Goal: Information Seeking & Learning: Learn about a topic

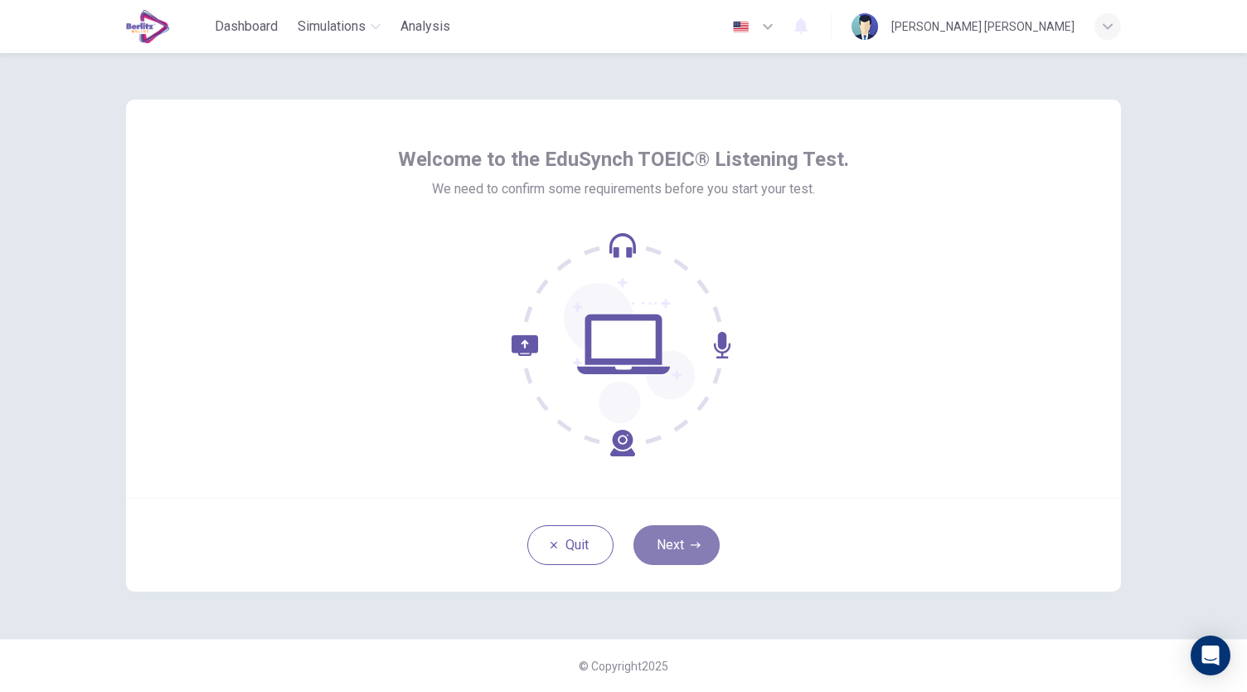
click at [685, 561] on button "Next" at bounding box center [677, 545] width 86 height 40
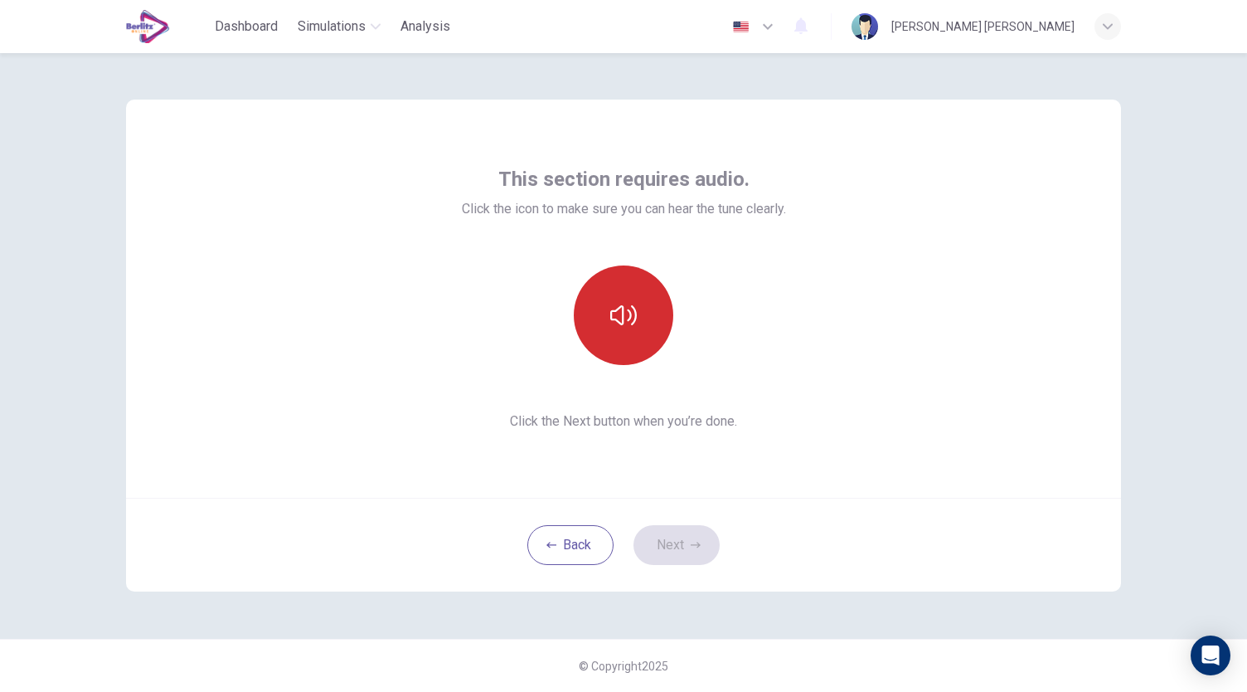
click at [634, 329] on button "button" at bounding box center [624, 315] width 100 height 100
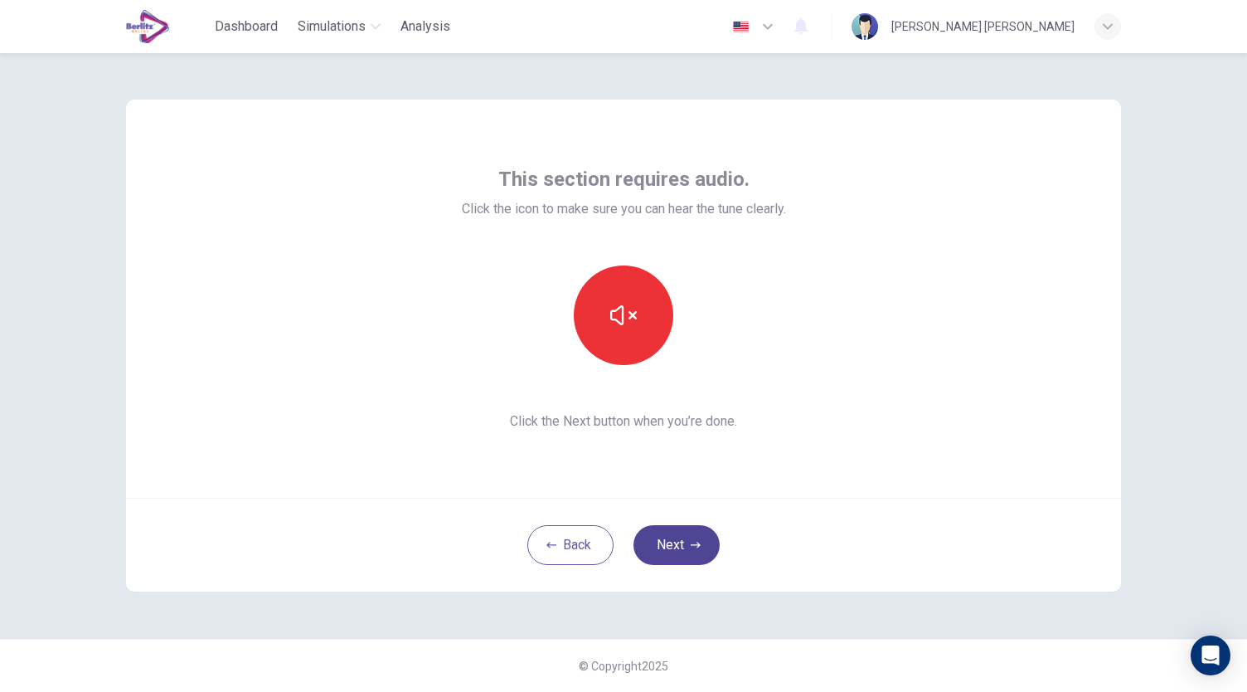
click at [685, 556] on button "Next" at bounding box center [677, 545] width 86 height 40
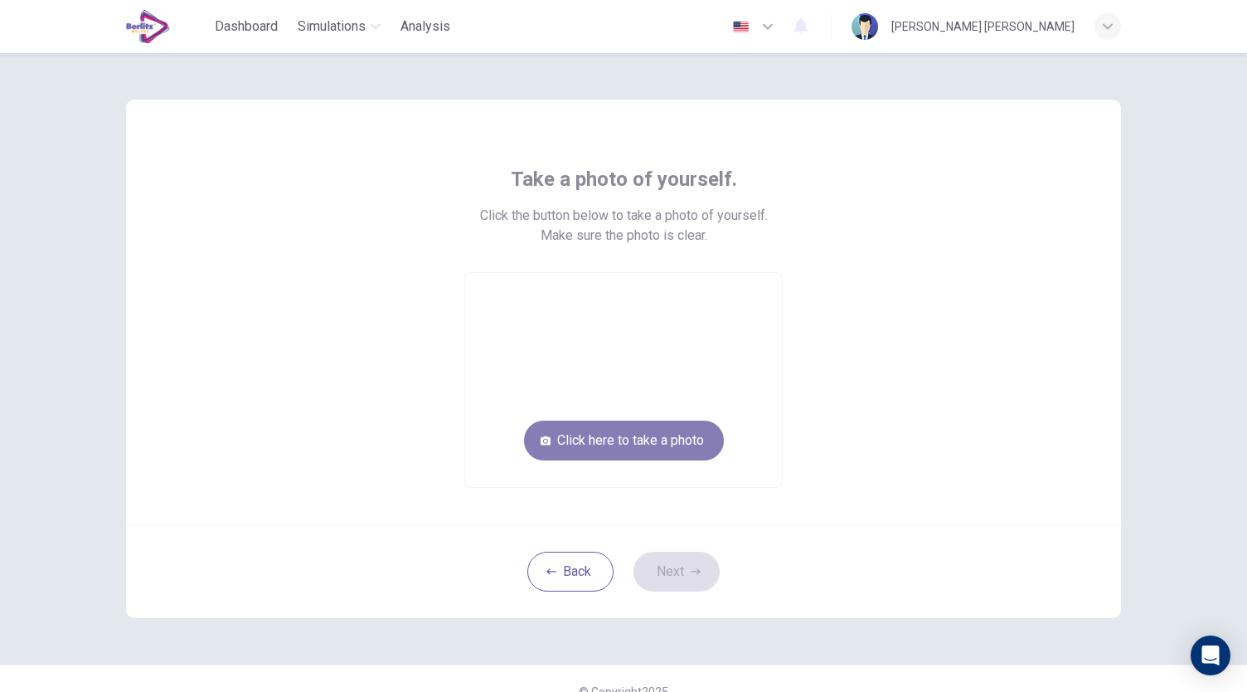
click at [637, 438] on button "Click here to take a photo" at bounding box center [624, 440] width 200 height 40
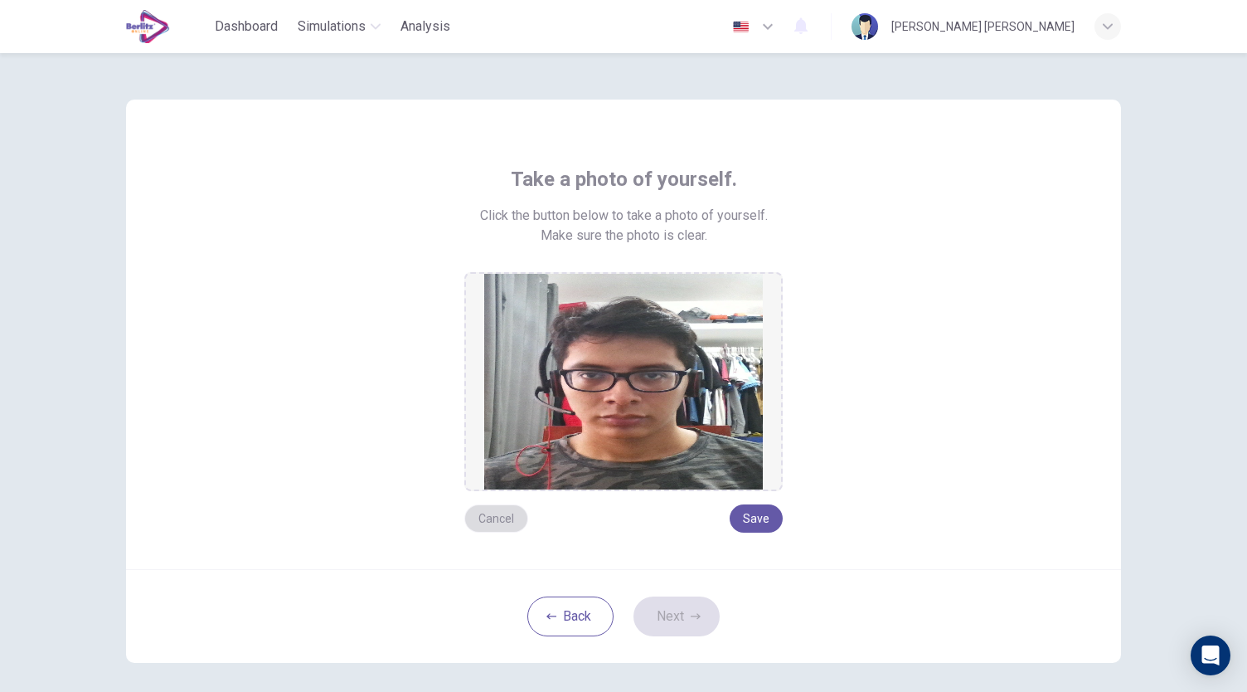
click at [493, 516] on button "Cancel" at bounding box center [496, 518] width 64 height 28
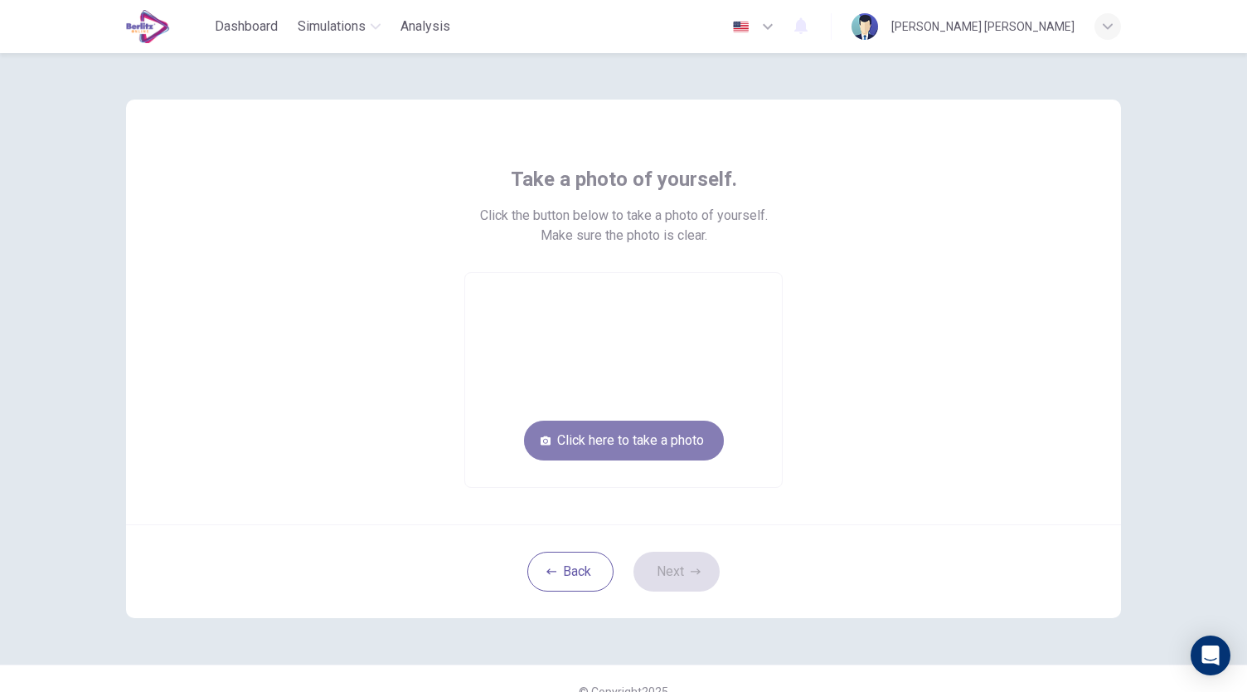
click at [606, 444] on button "Click here to take a photo" at bounding box center [624, 440] width 200 height 40
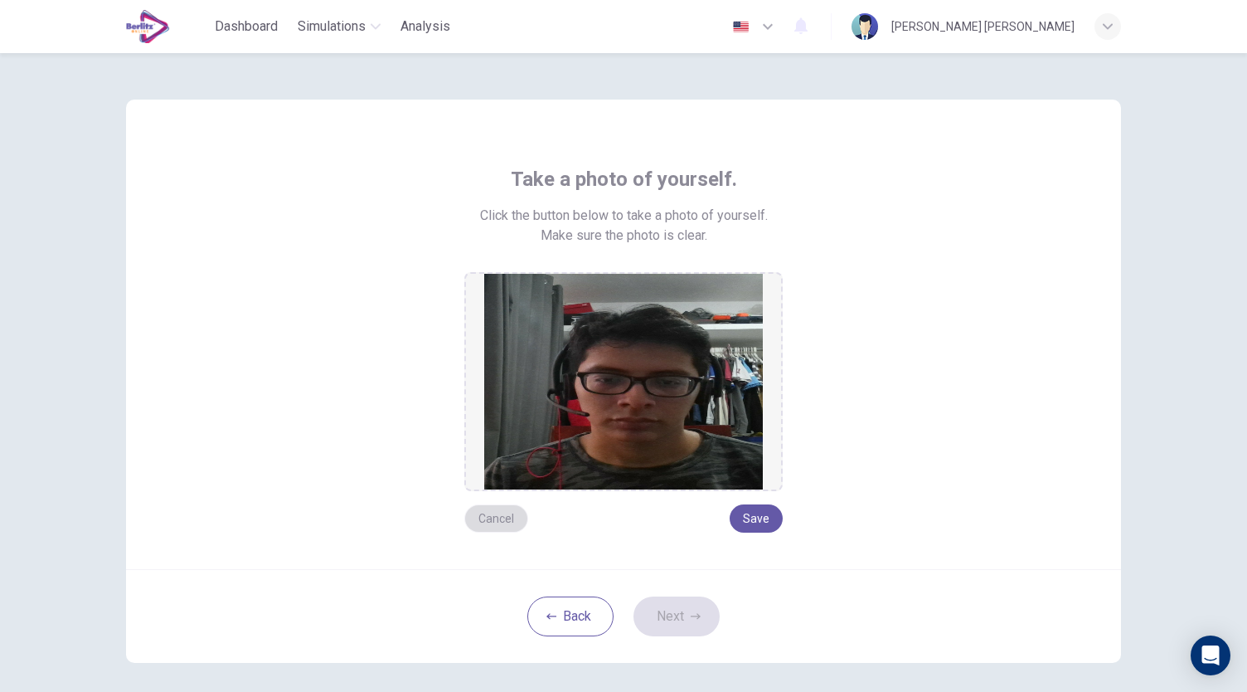
click at [506, 518] on button "Cancel" at bounding box center [496, 518] width 64 height 28
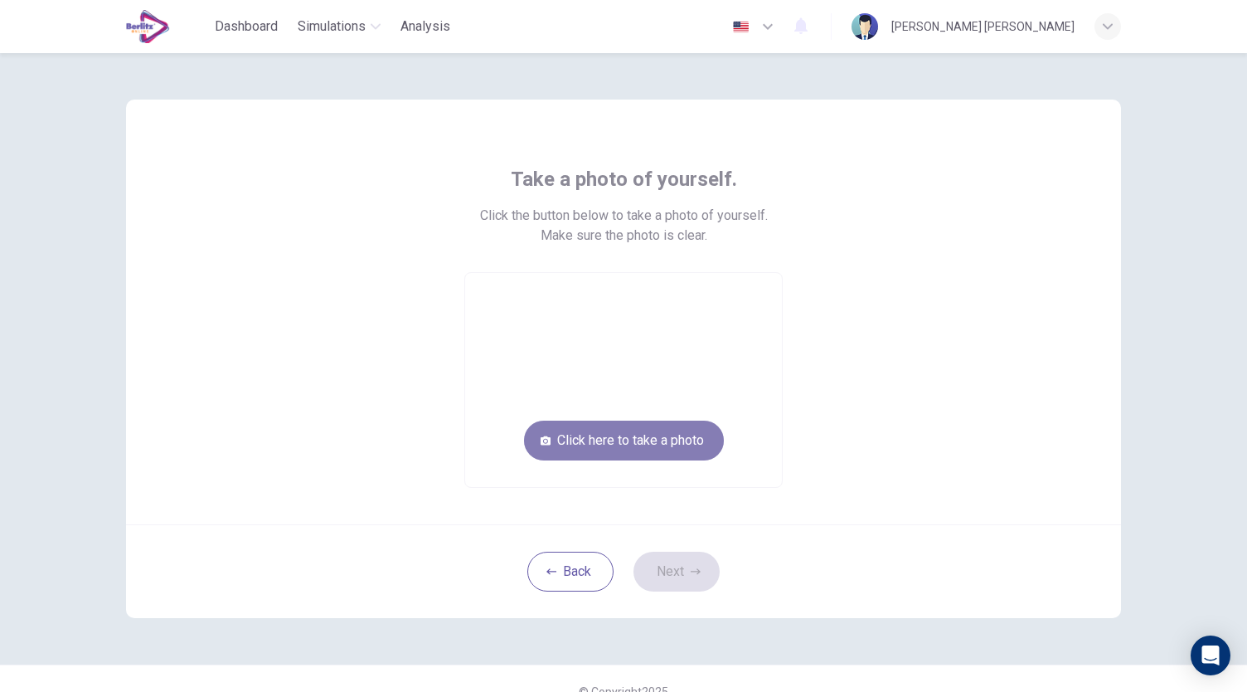
click at [637, 440] on button "Click here to take a photo" at bounding box center [624, 440] width 200 height 40
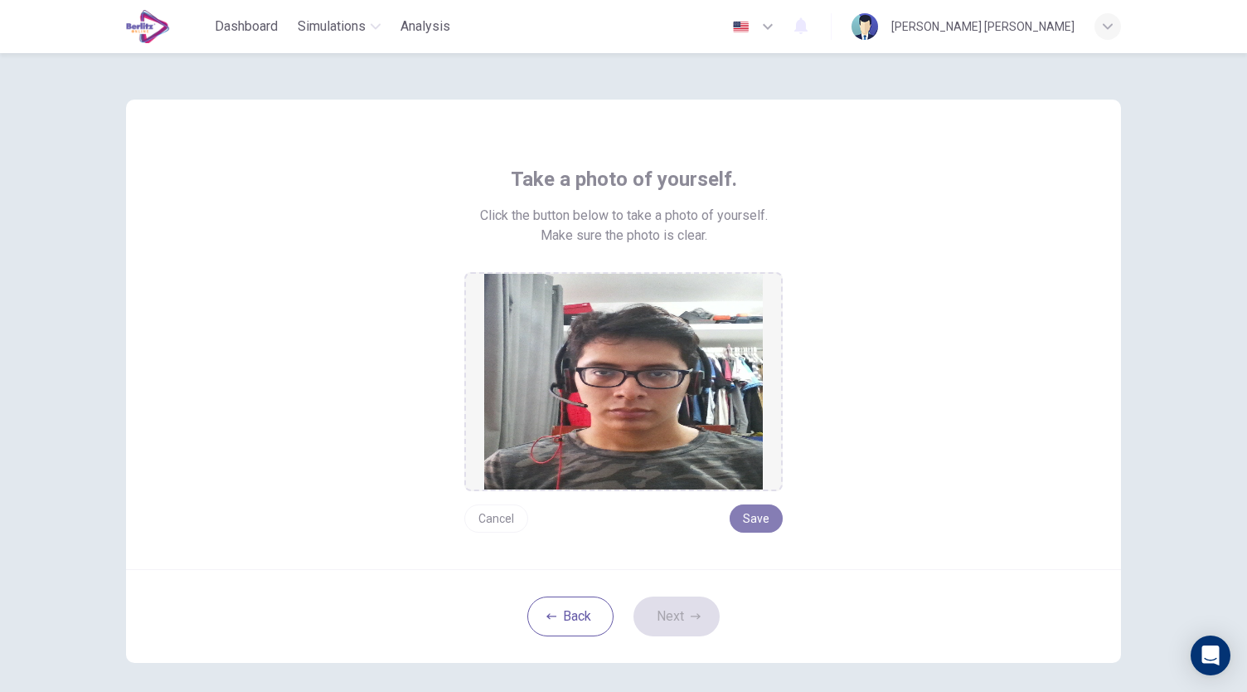
click at [761, 508] on button "Save" at bounding box center [756, 518] width 53 height 28
click at [683, 621] on button "Next" at bounding box center [677, 616] width 86 height 40
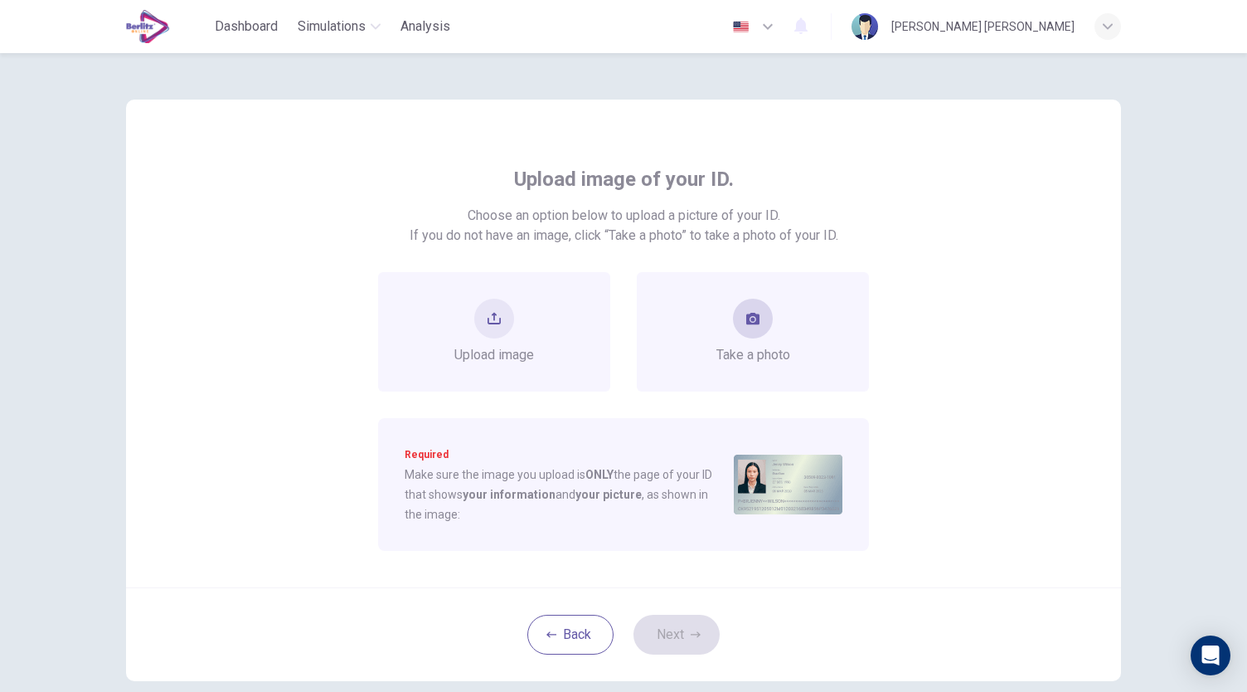
click at [780, 338] on div "Take a photo" at bounding box center [754, 332] width 74 height 66
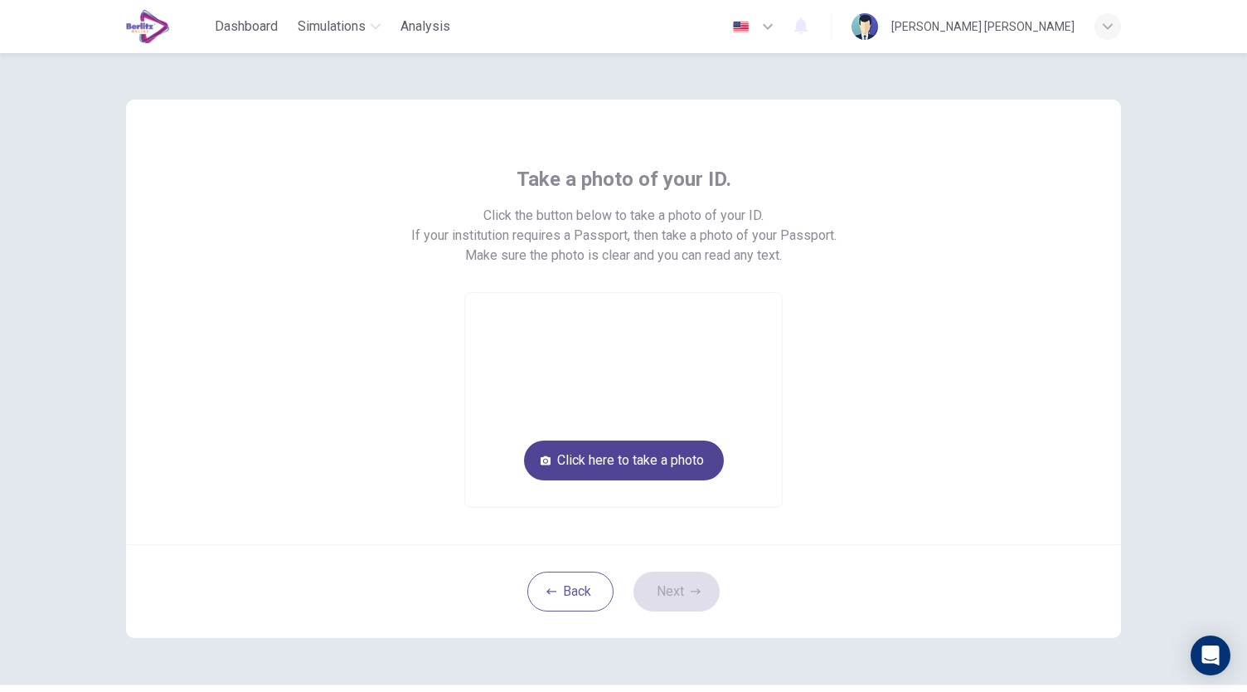
click at [679, 451] on button "Click here to take a photo" at bounding box center [624, 460] width 200 height 40
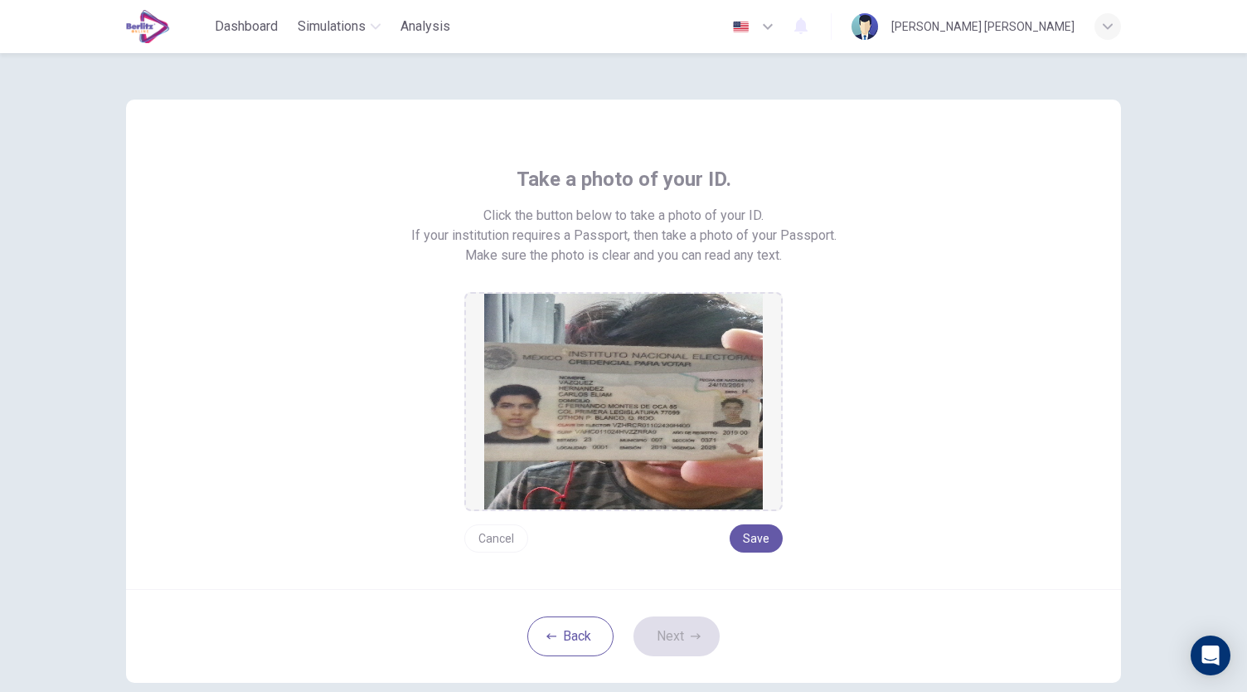
click at [680, 425] on img at bounding box center [623, 402] width 279 height 216
click at [663, 397] on img at bounding box center [623, 402] width 279 height 216
click at [503, 532] on button "Cancel" at bounding box center [496, 538] width 64 height 28
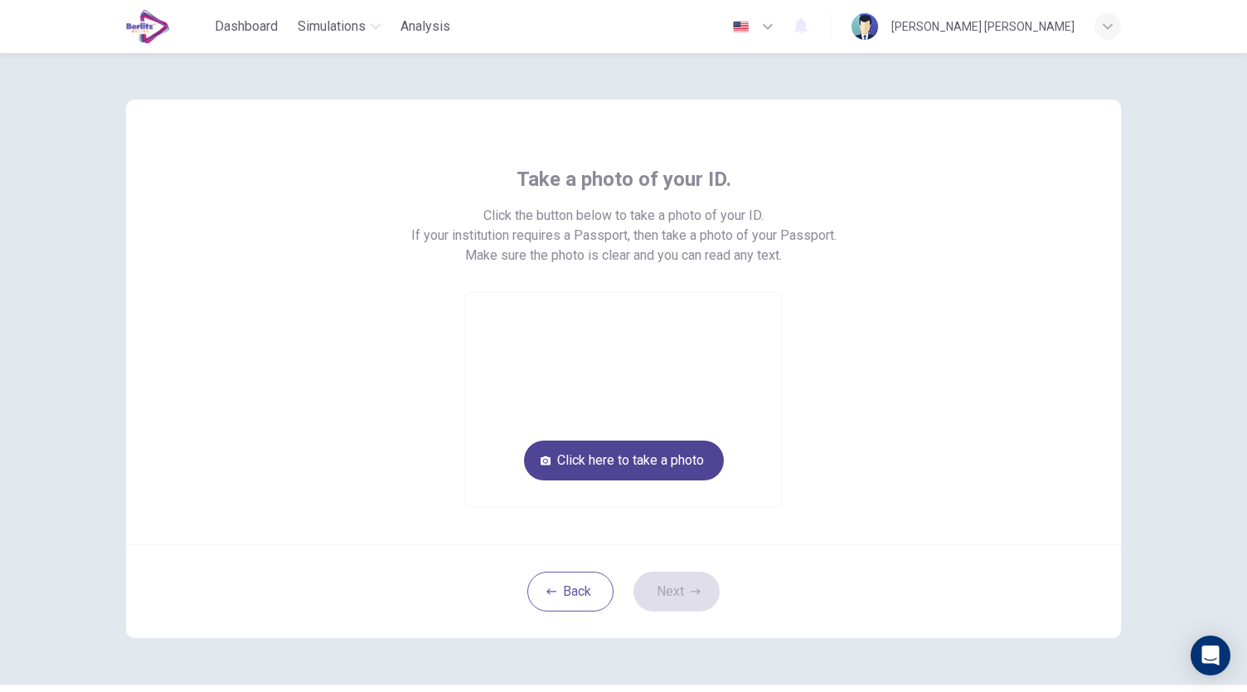
click at [667, 464] on button "Click here to take a photo" at bounding box center [624, 460] width 200 height 40
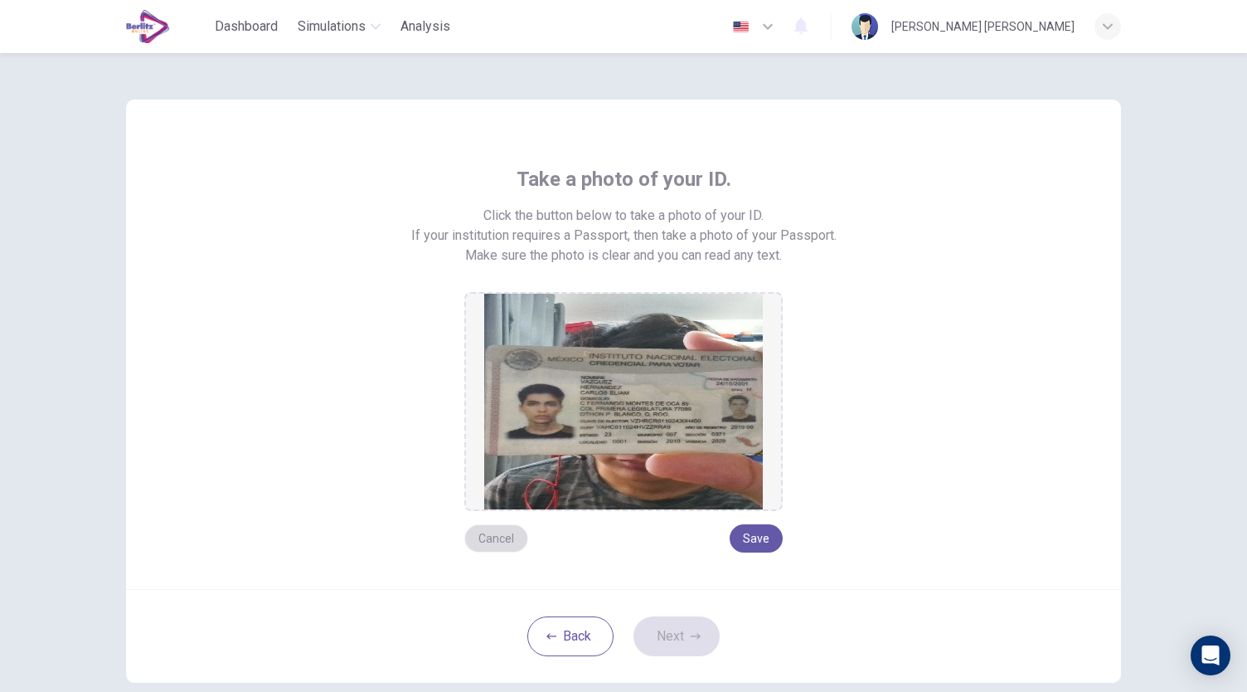
click at [494, 541] on button "Cancel" at bounding box center [496, 538] width 64 height 28
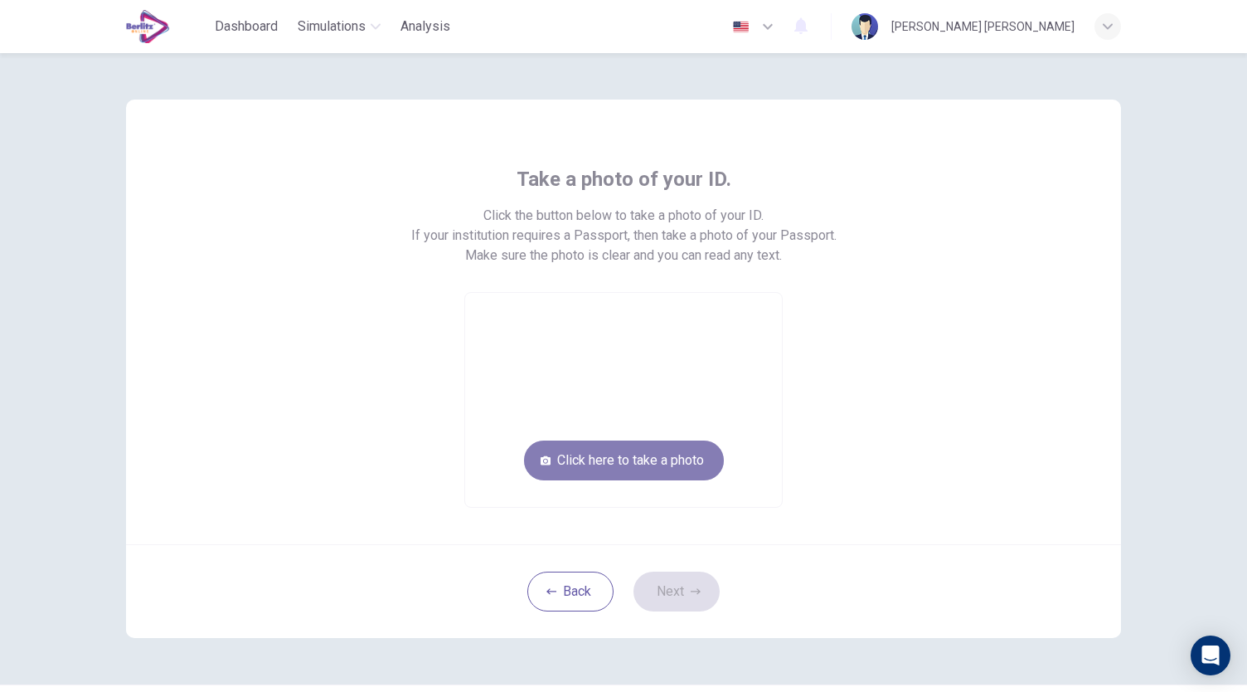
click at [612, 468] on button "Click here to take a photo" at bounding box center [624, 460] width 200 height 40
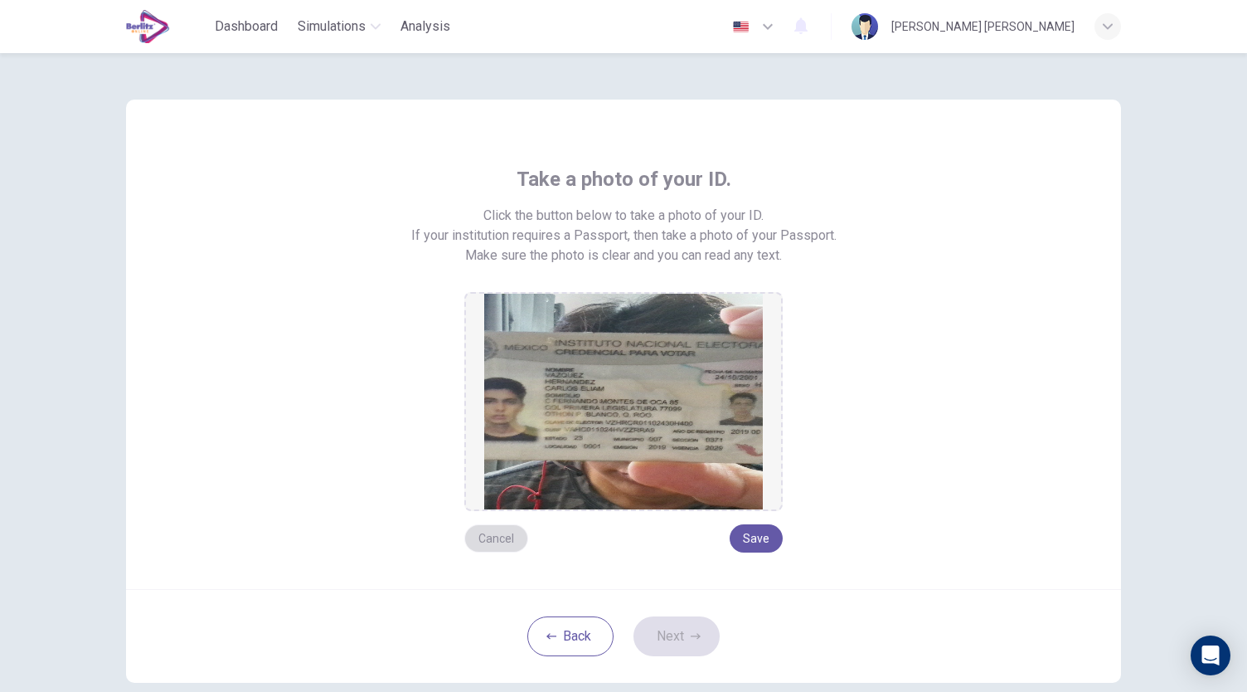
click at [504, 535] on button "Cancel" at bounding box center [496, 538] width 64 height 28
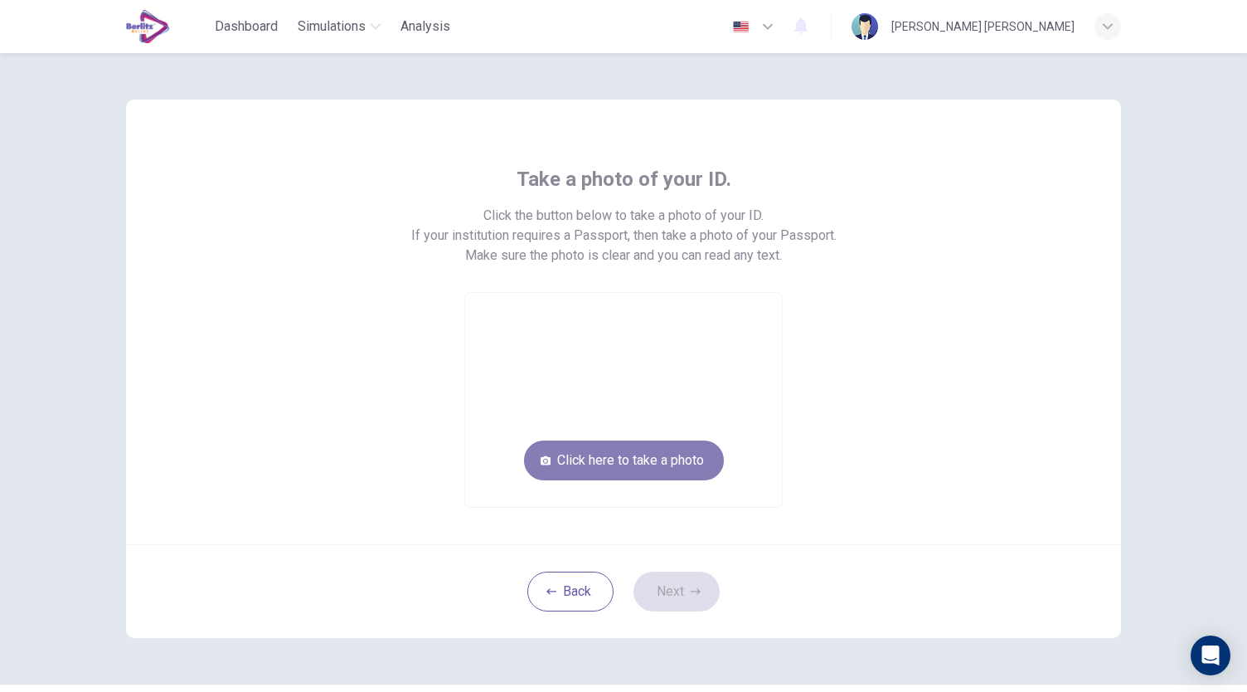
click at [596, 452] on button "Click here to take a photo" at bounding box center [624, 460] width 200 height 40
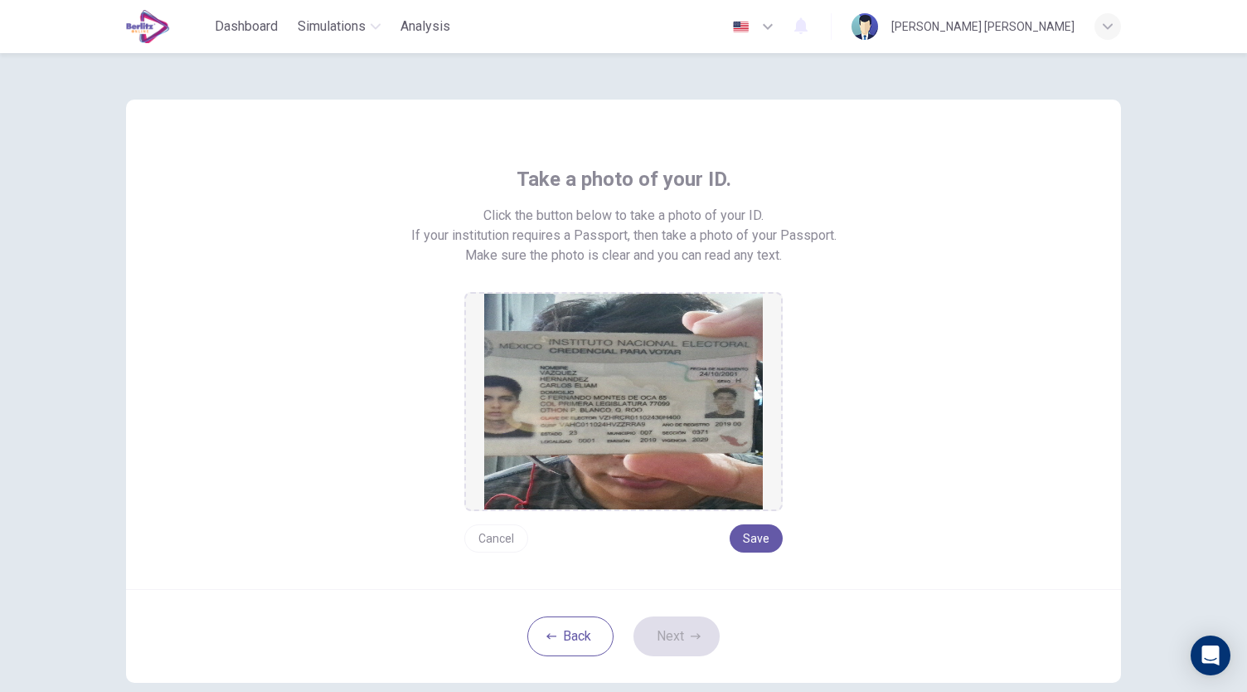
click at [493, 533] on button "Cancel" at bounding box center [496, 538] width 64 height 28
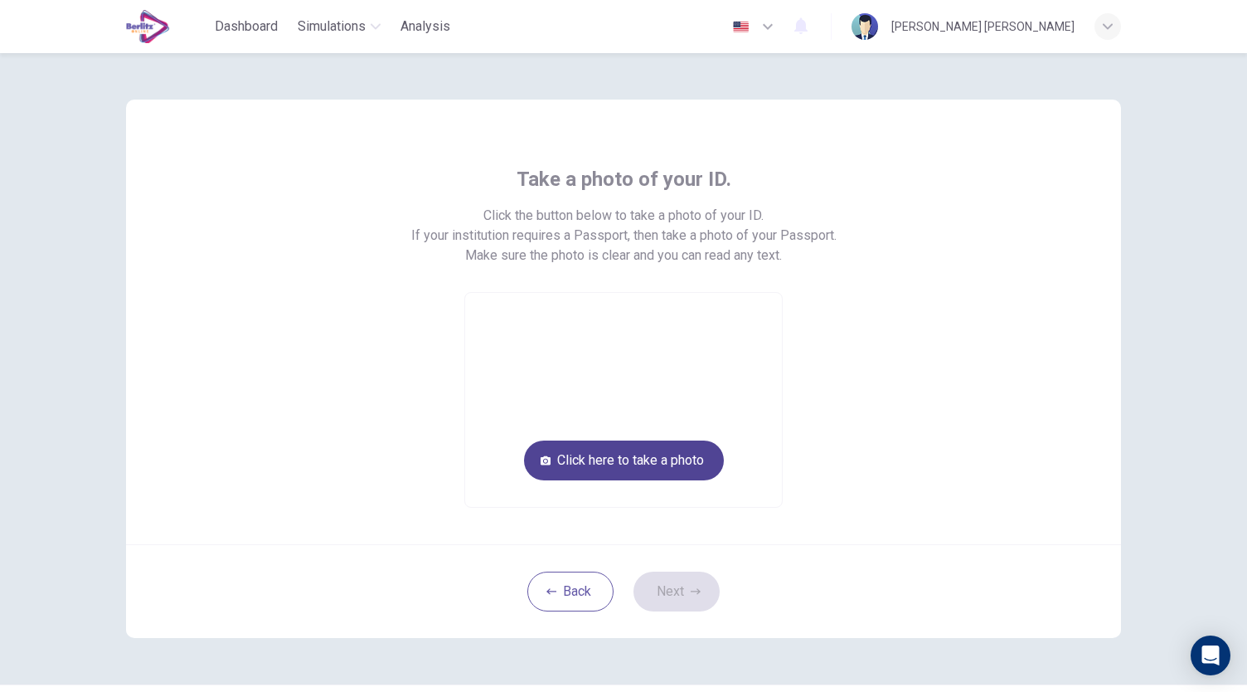
click at [604, 460] on button "Click here to take a photo" at bounding box center [624, 460] width 200 height 40
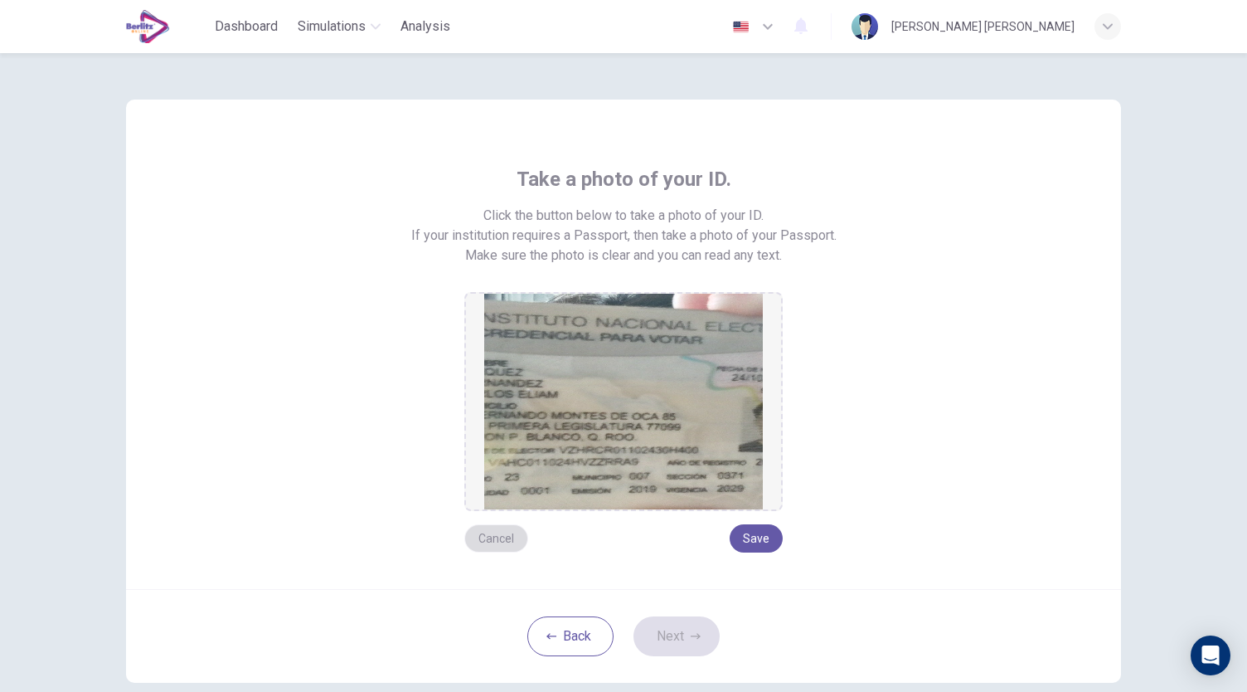
click at [496, 546] on button "Cancel" at bounding box center [496, 538] width 64 height 28
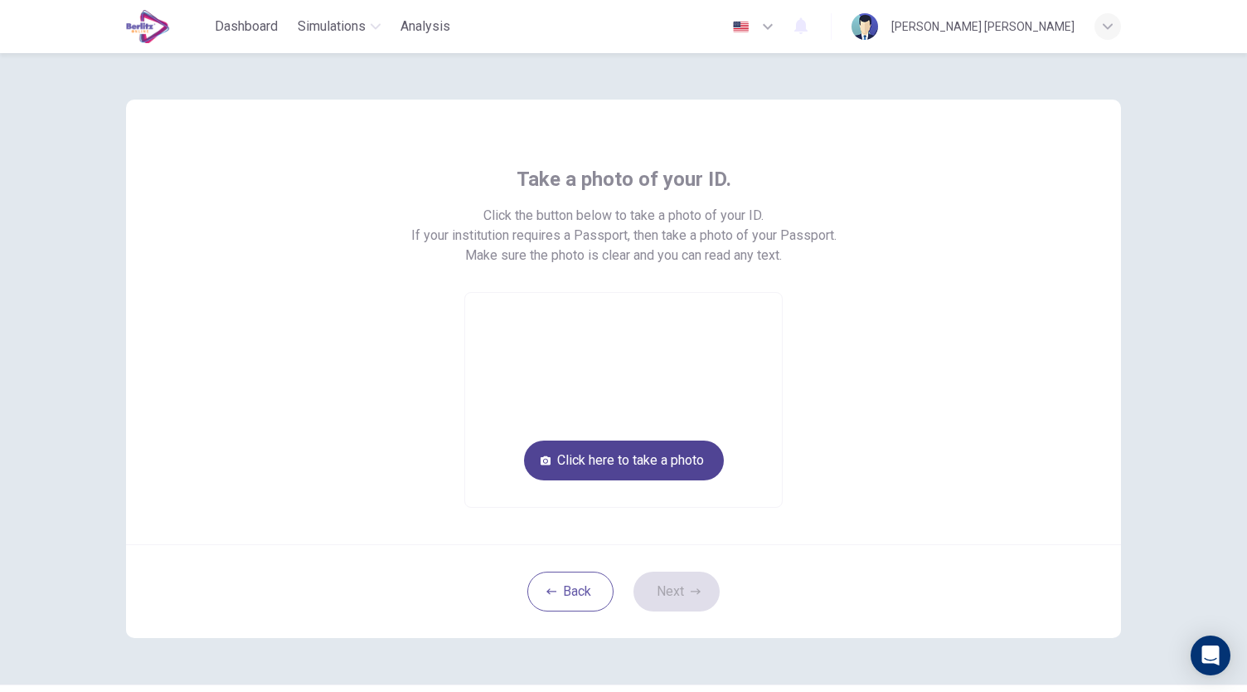
click at [607, 461] on button "Click here to take a photo" at bounding box center [624, 460] width 200 height 40
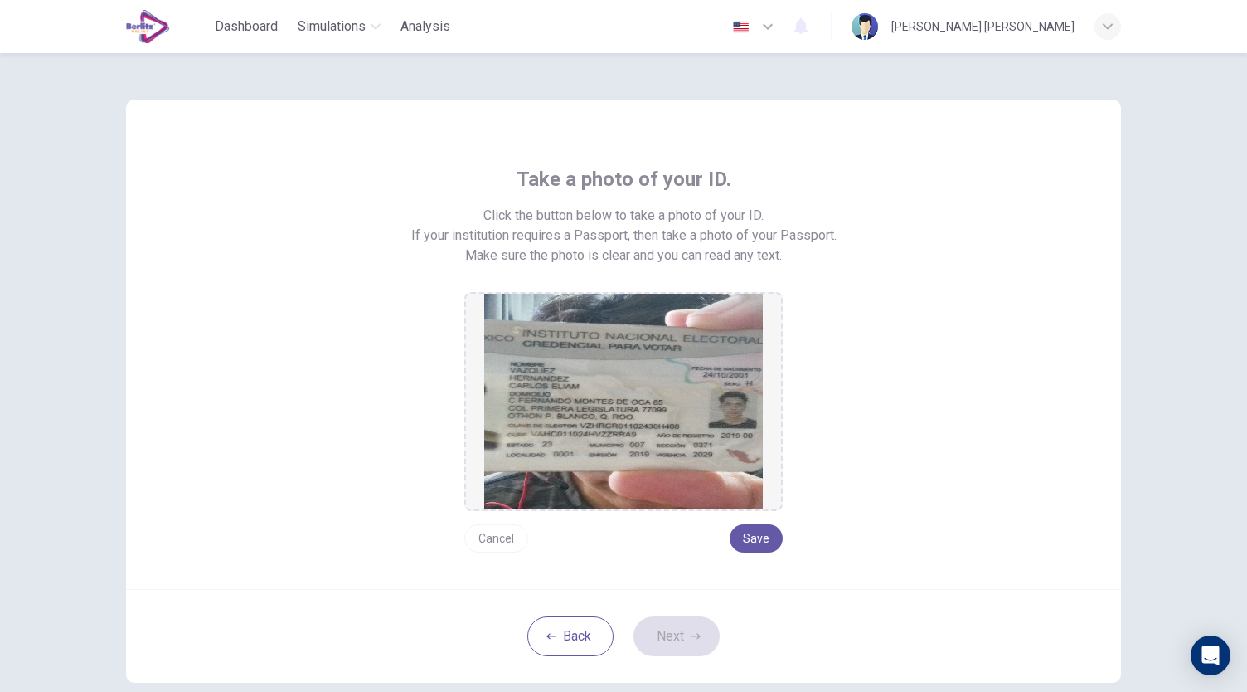
click at [494, 542] on button "Cancel" at bounding box center [496, 538] width 64 height 28
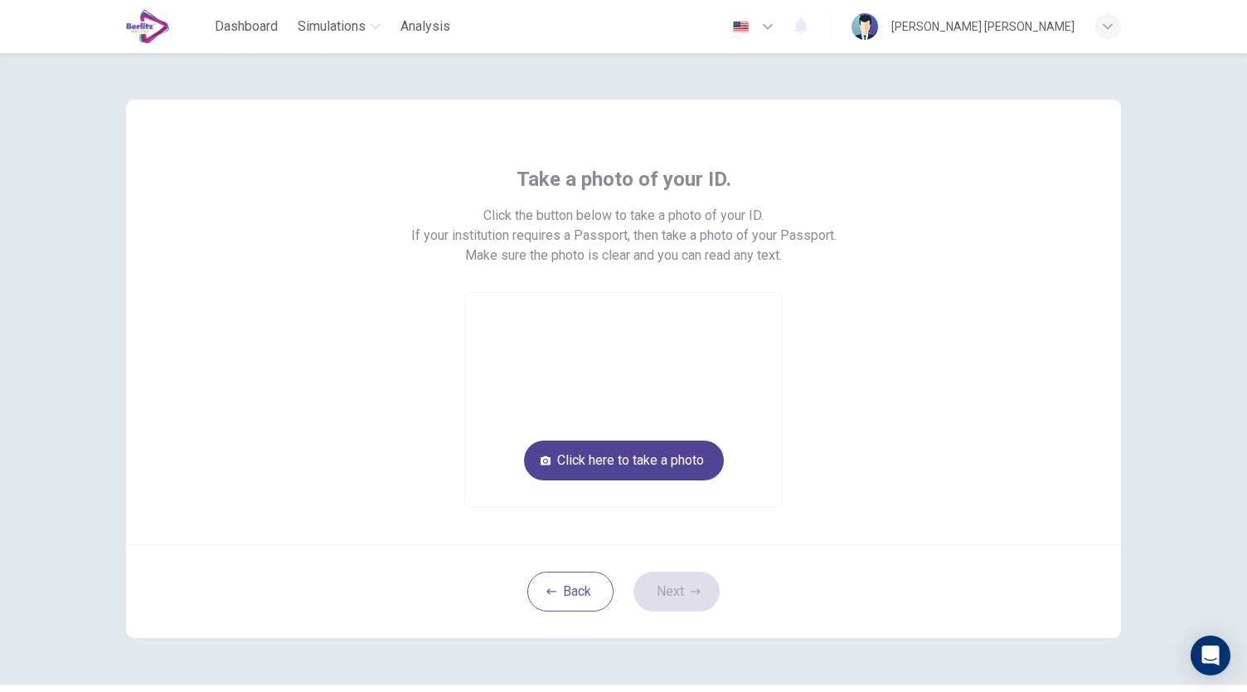
click at [634, 455] on button "Click here to take a photo" at bounding box center [624, 460] width 200 height 40
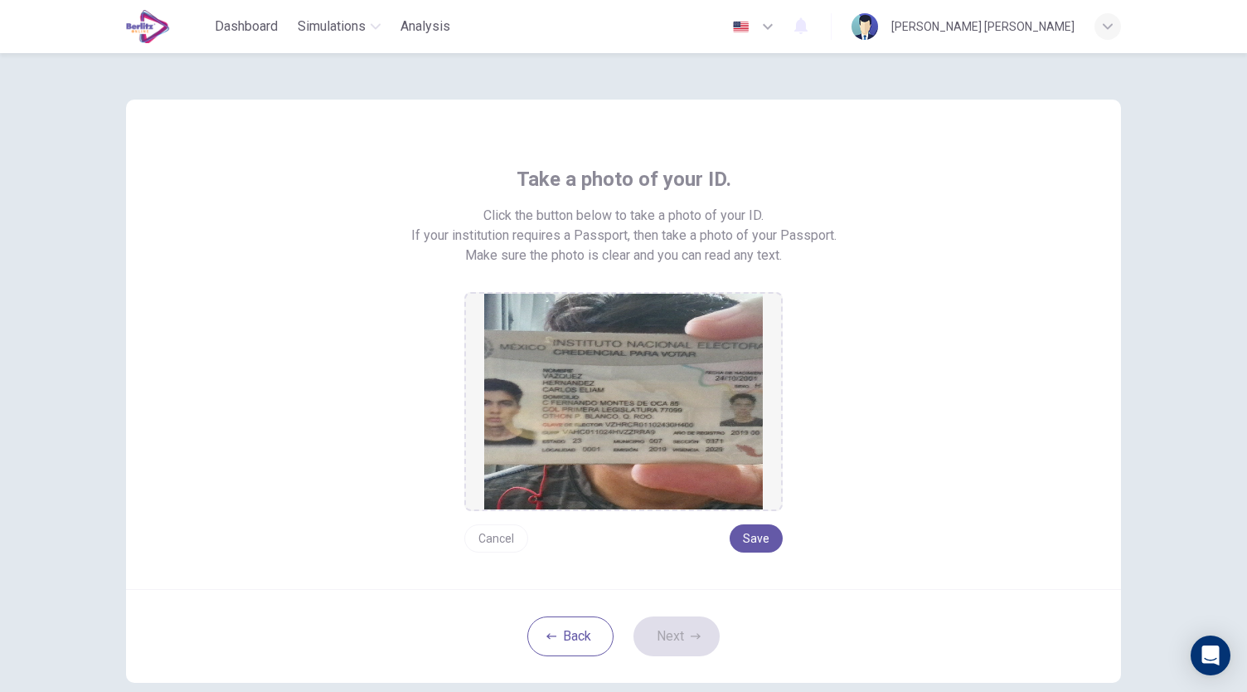
click at [502, 530] on button "Cancel" at bounding box center [496, 538] width 64 height 28
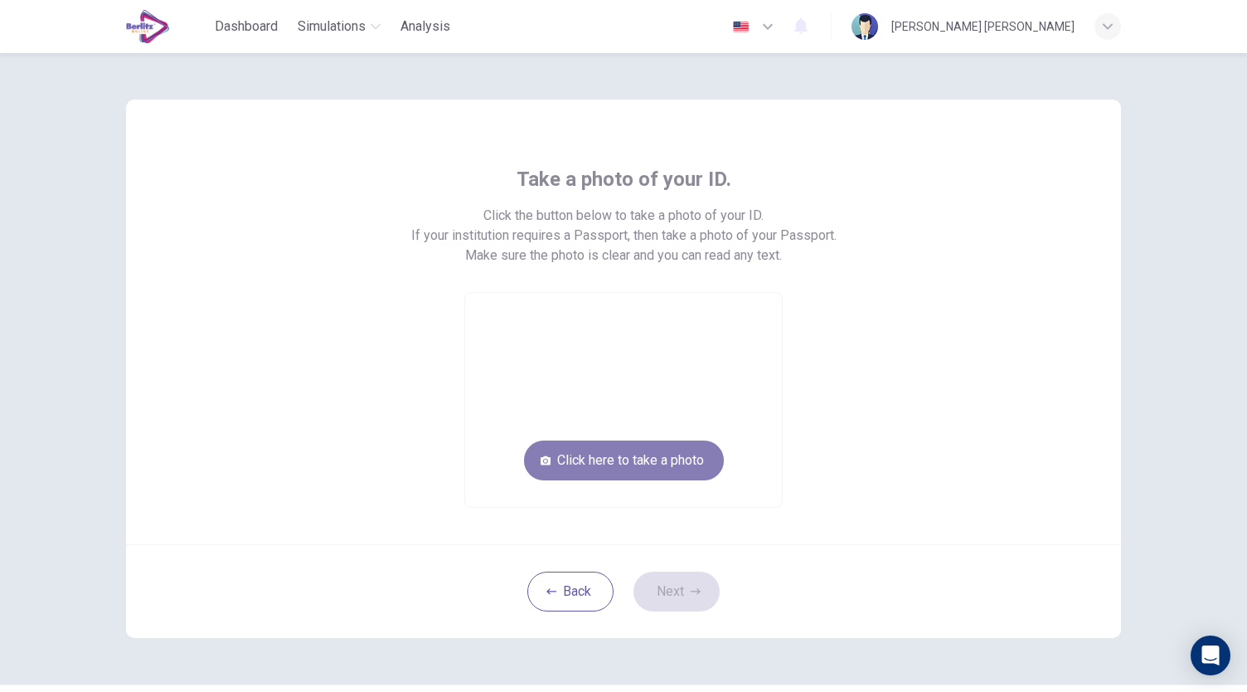
click at [664, 454] on button "Click here to take a photo" at bounding box center [624, 460] width 200 height 40
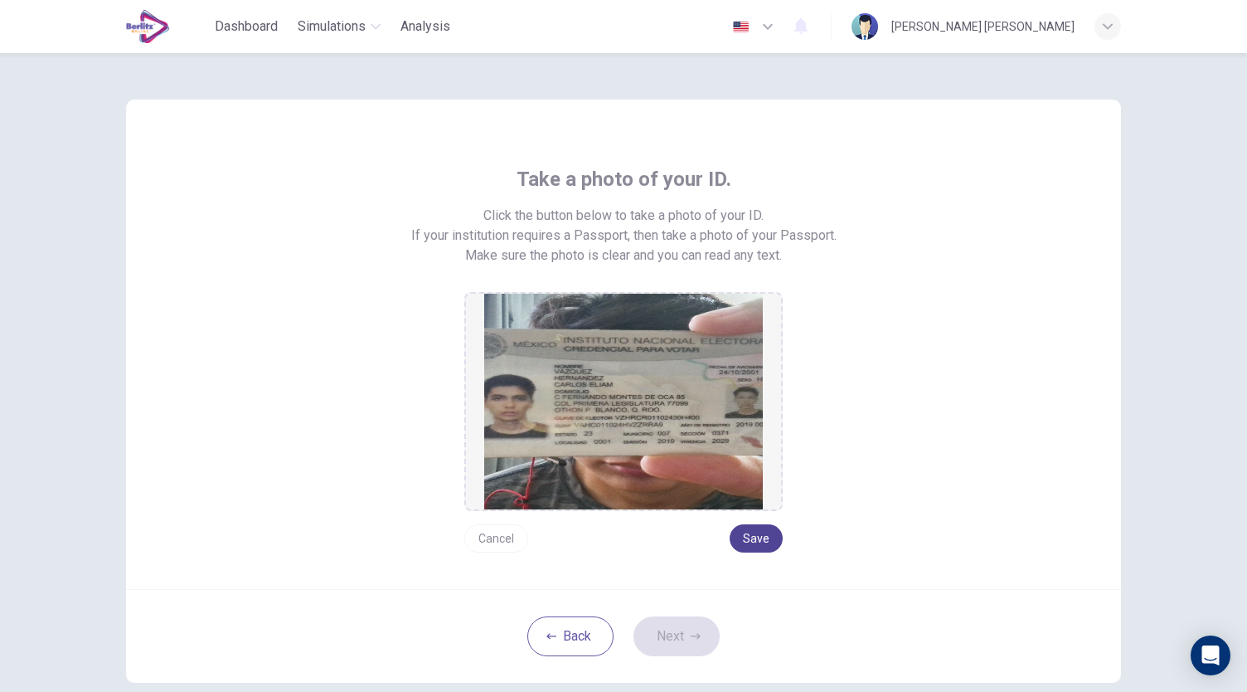
click at [755, 529] on button "Save" at bounding box center [756, 538] width 53 height 28
click at [681, 625] on button "Next" at bounding box center [677, 636] width 86 height 40
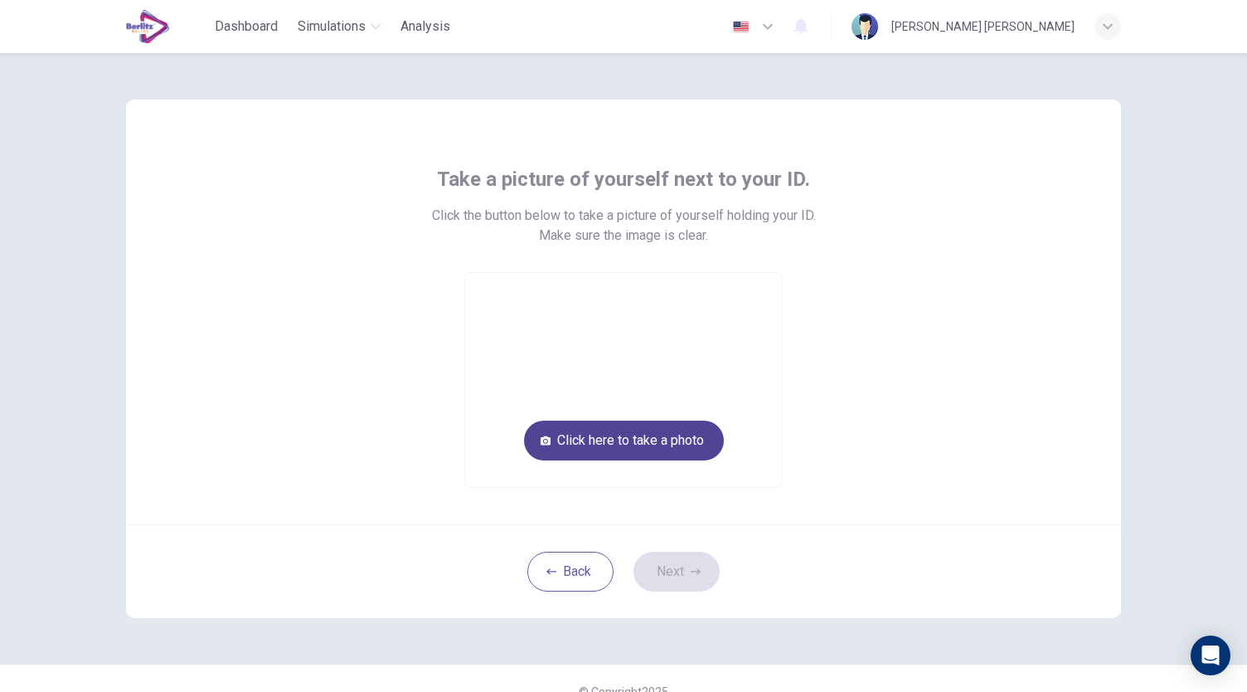
click at [649, 434] on button "Click here to take a photo" at bounding box center [624, 440] width 200 height 40
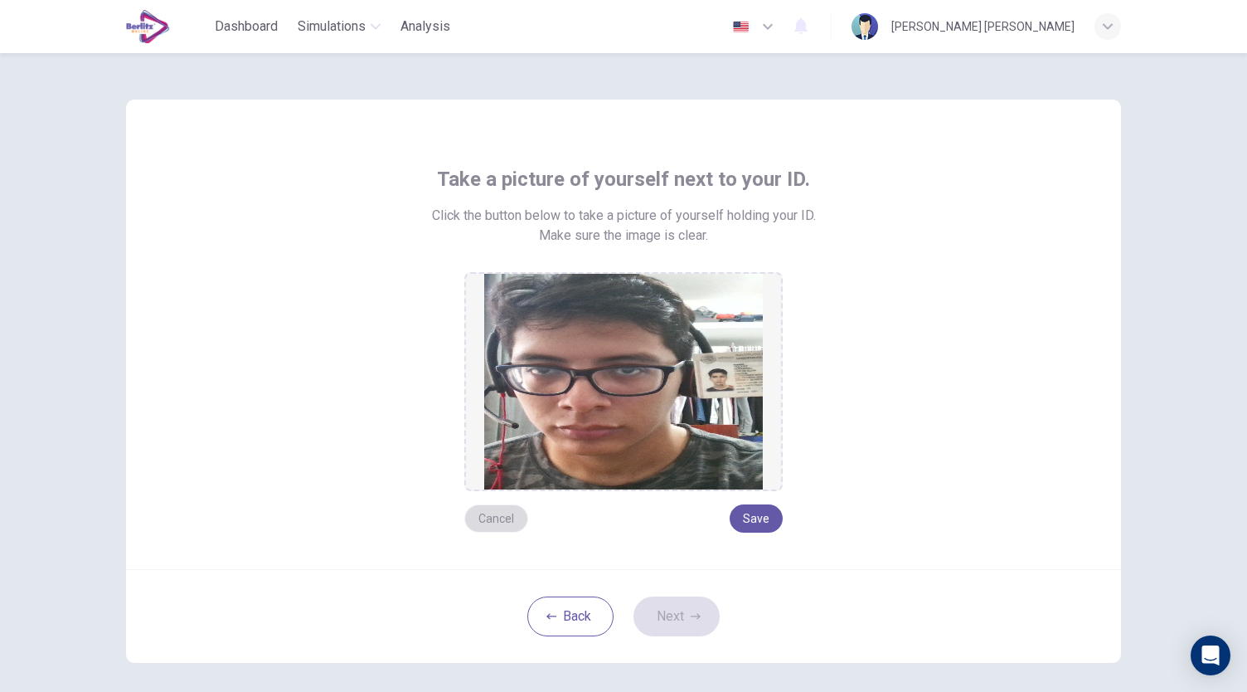
click at [509, 511] on button "Cancel" at bounding box center [496, 518] width 64 height 28
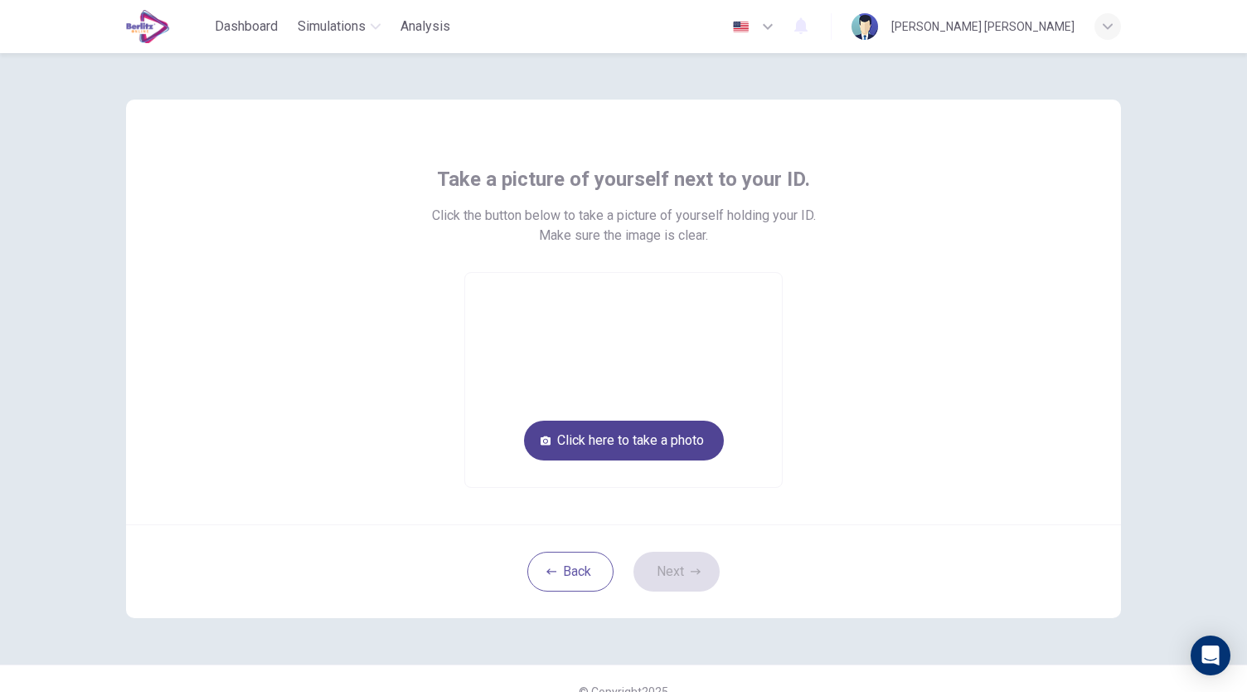
click at [639, 441] on button "Click here to take a photo" at bounding box center [624, 440] width 200 height 40
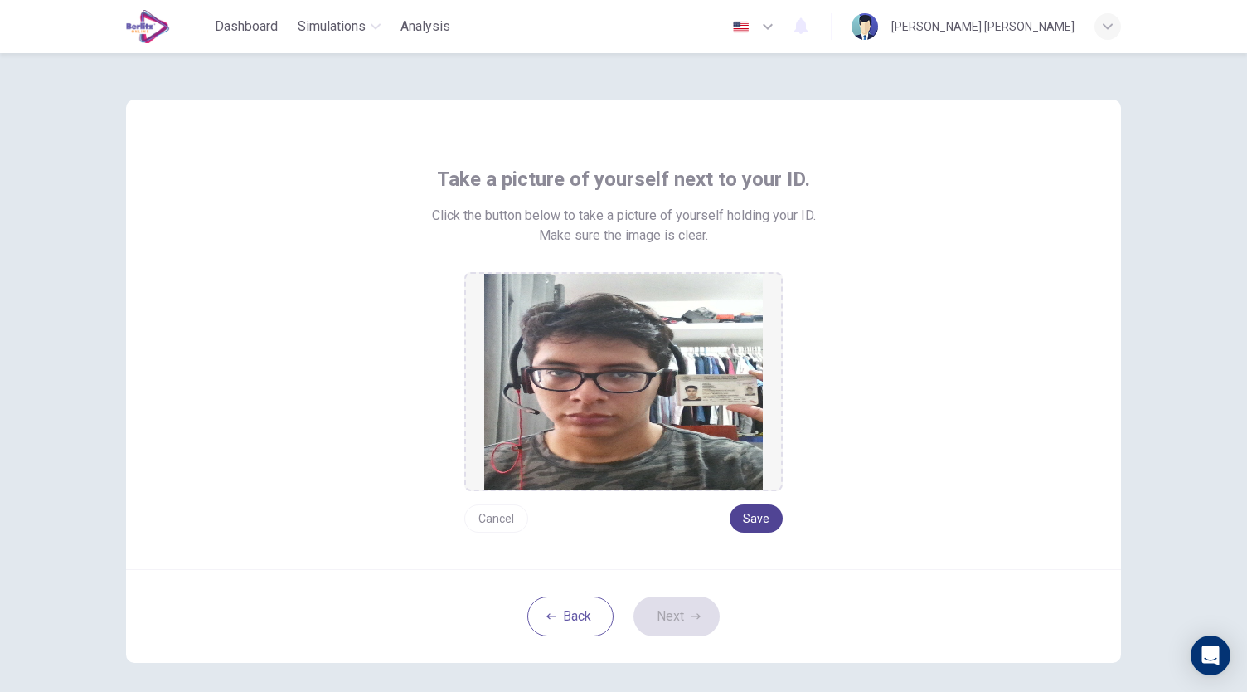
click at [760, 515] on button "Save" at bounding box center [756, 518] width 53 height 28
click at [691, 617] on icon "button" at bounding box center [696, 616] width 10 height 10
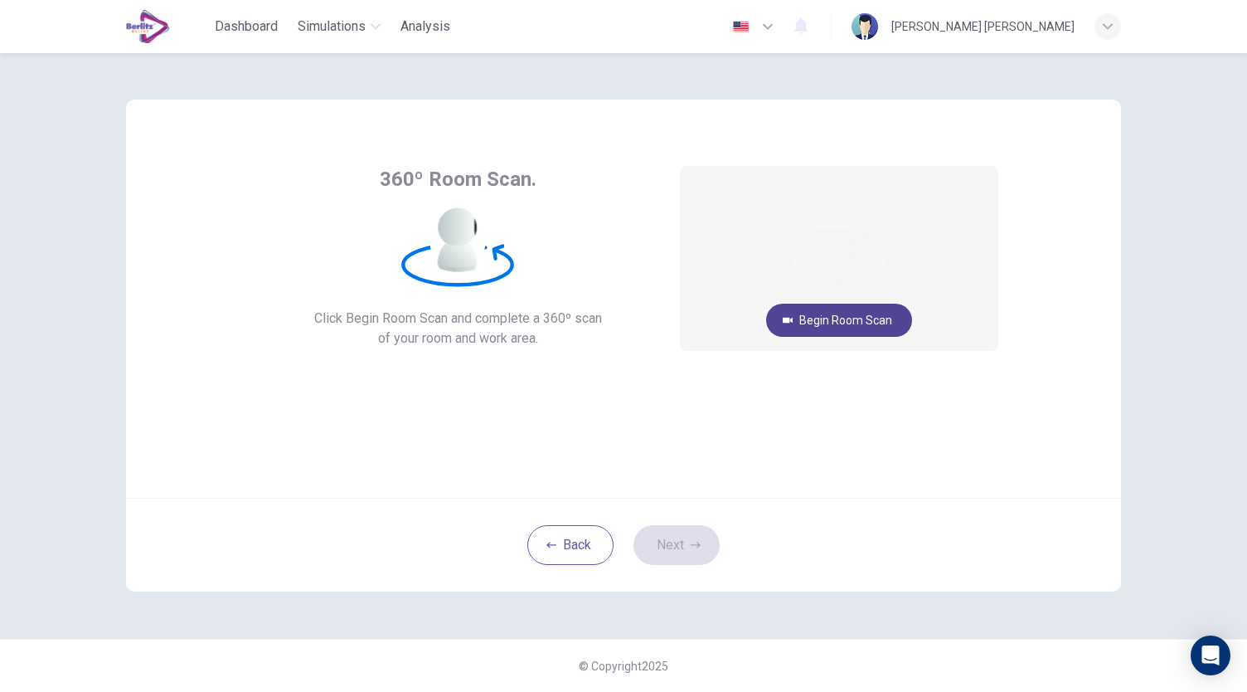
click at [868, 323] on button "Begin Room Scan" at bounding box center [839, 320] width 146 height 33
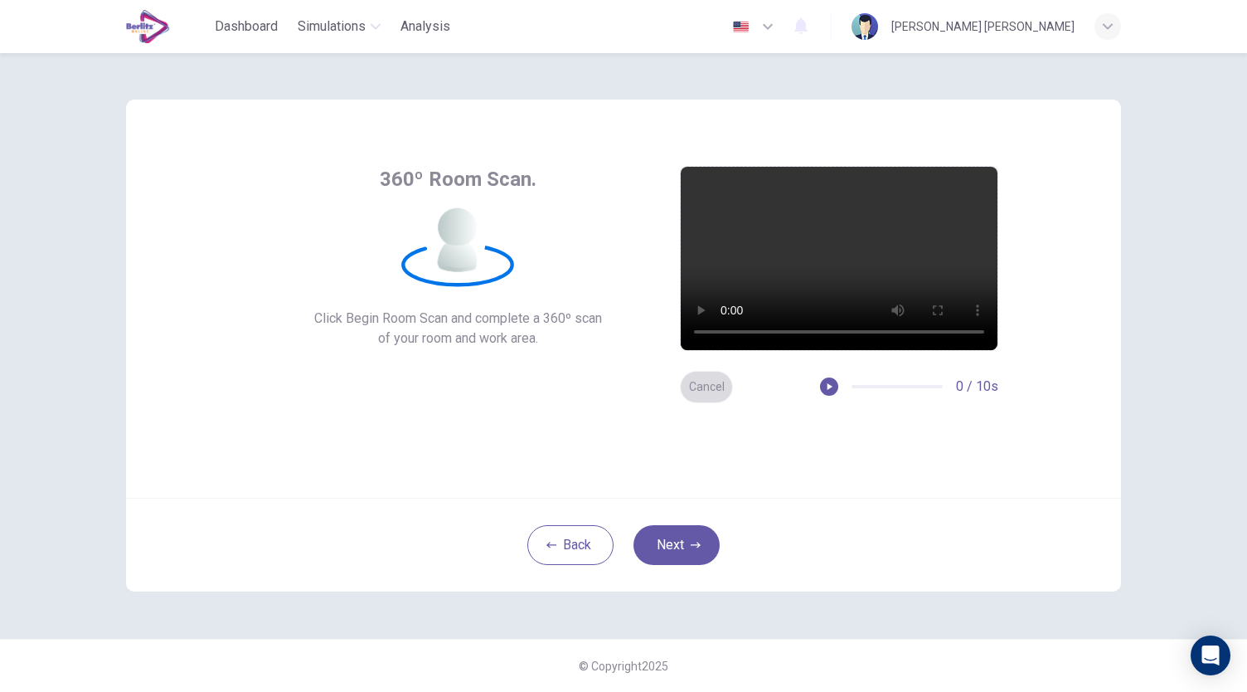
click at [717, 386] on button "Cancel" at bounding box center [706, 387] width 53 height 32
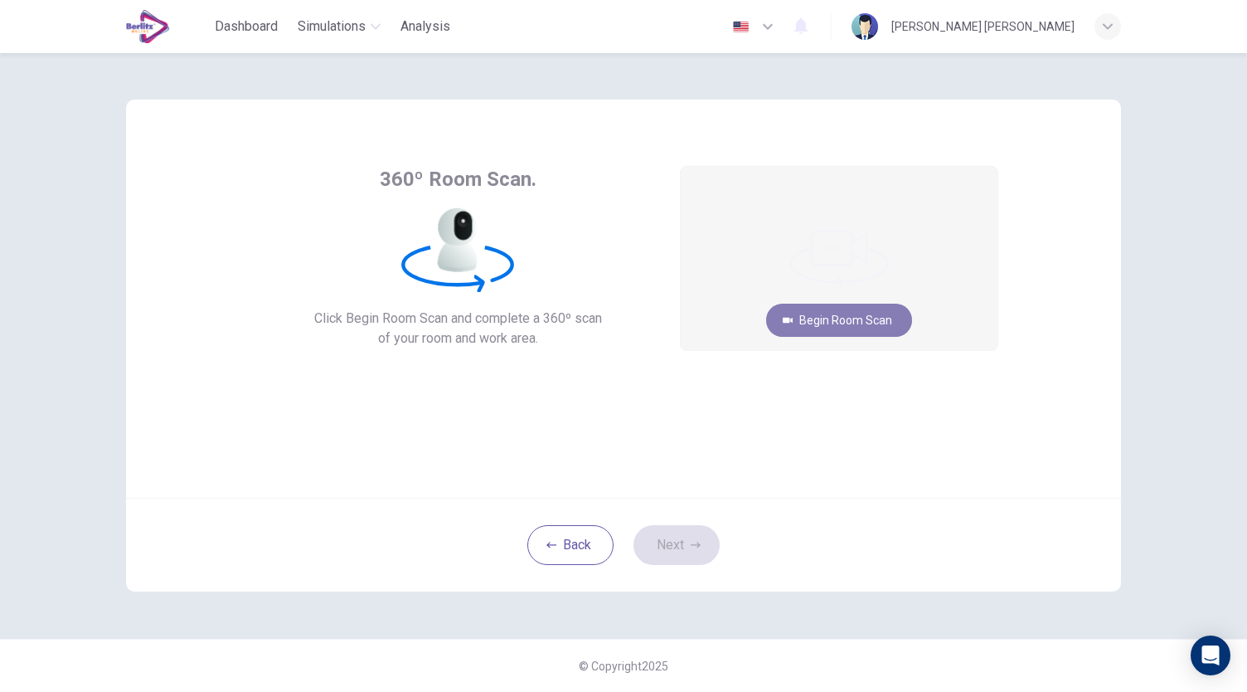
click at [816, 324] on button "Begin Room Scan" at bounding box center [839, 320] width 146 height 33
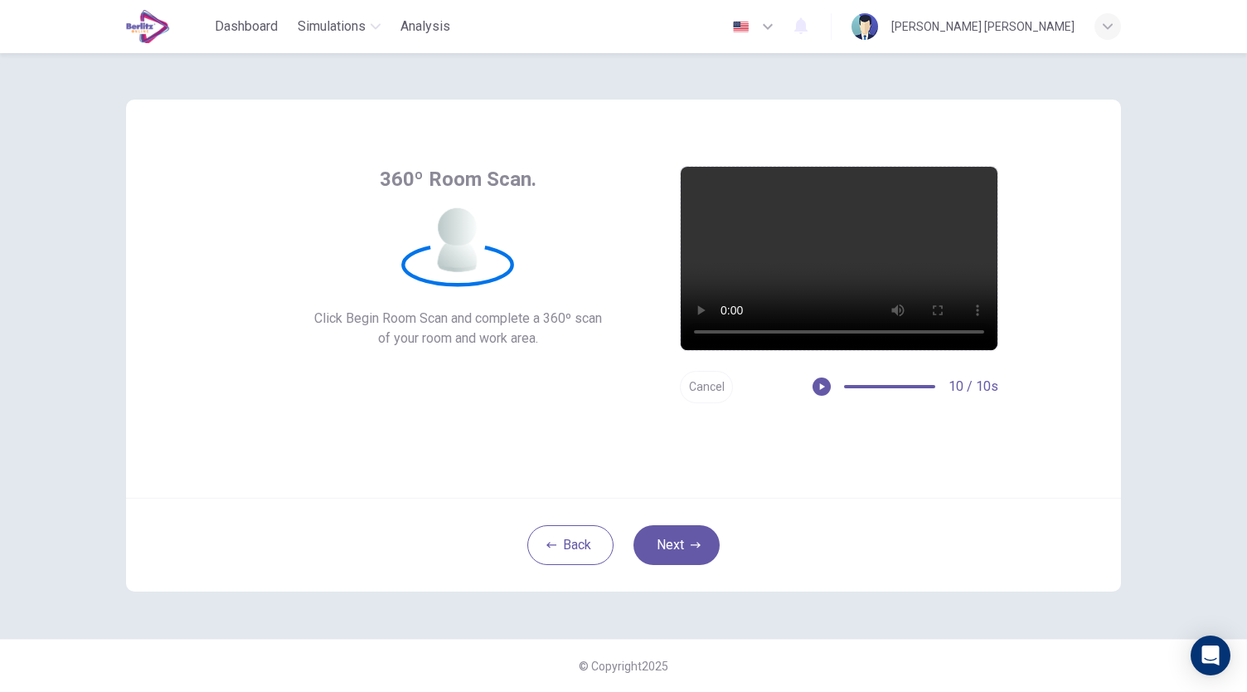
click at [712, 382] on button "Cancel" at bounding box center [706, 387] width 53 height 32
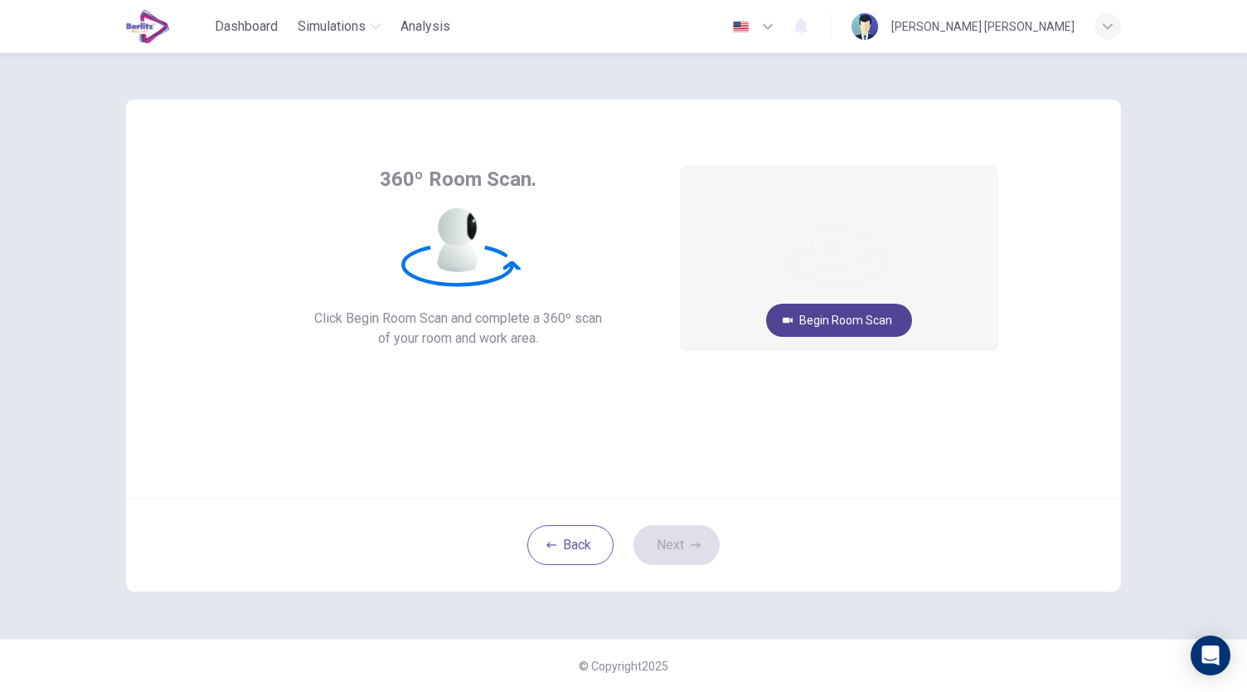
click at [844, 324] on button "Begin Room Scan" at bounding box center [839, 320] width 146 height 33
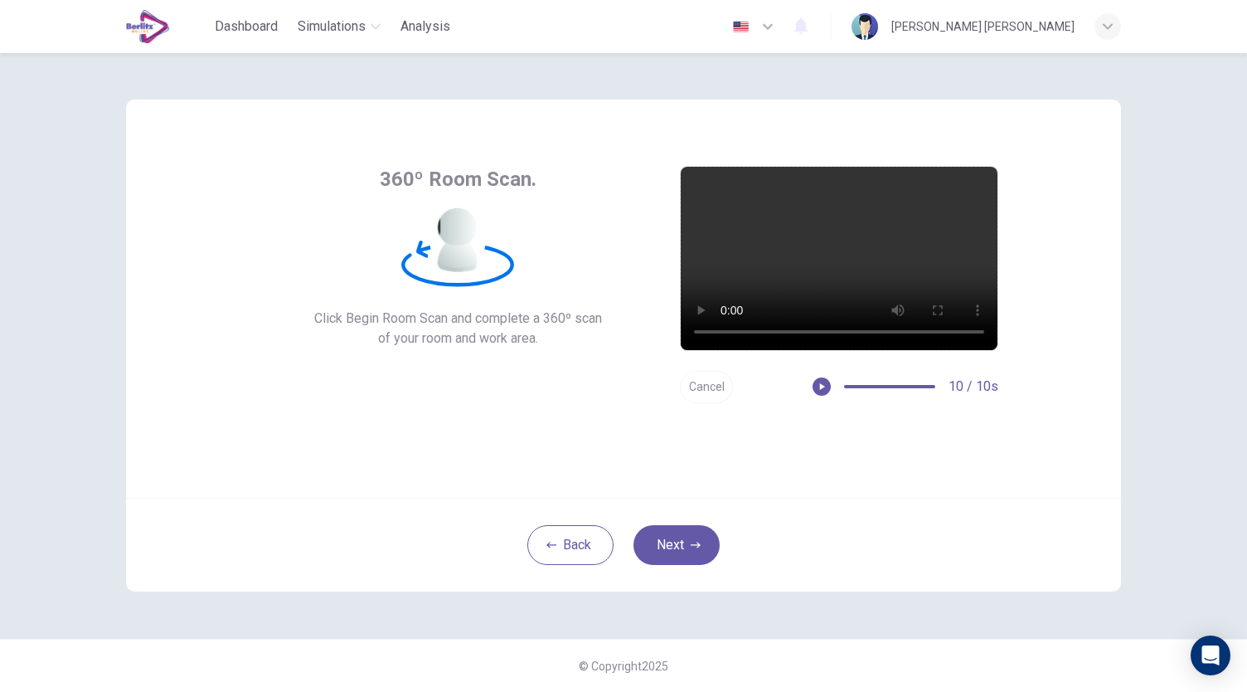
click at [702, 389] on button "Cancel" at bounding box center [706, 387] width 53 height 32
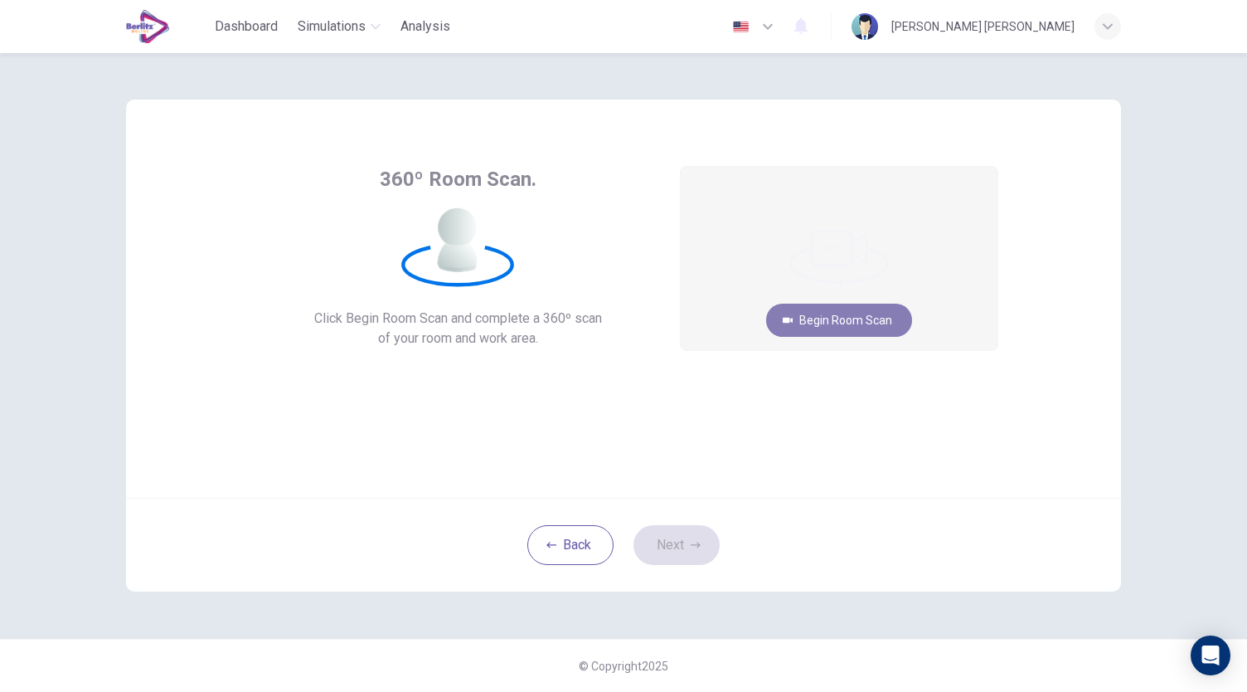
click at [828, 314] on button "Begin Room Scan" at bounding box center [839, 320] width 146 height 33
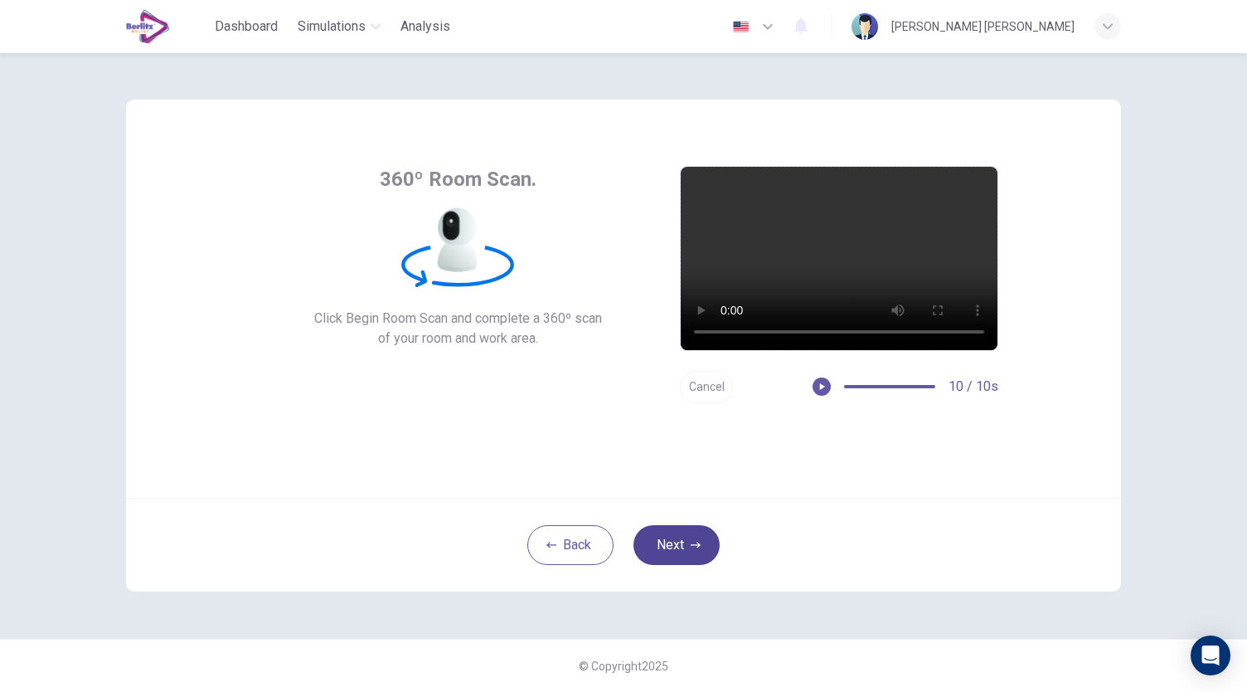
click at [705, 533] on button "Next" at bounding box center [677, 545] width 86 height 40
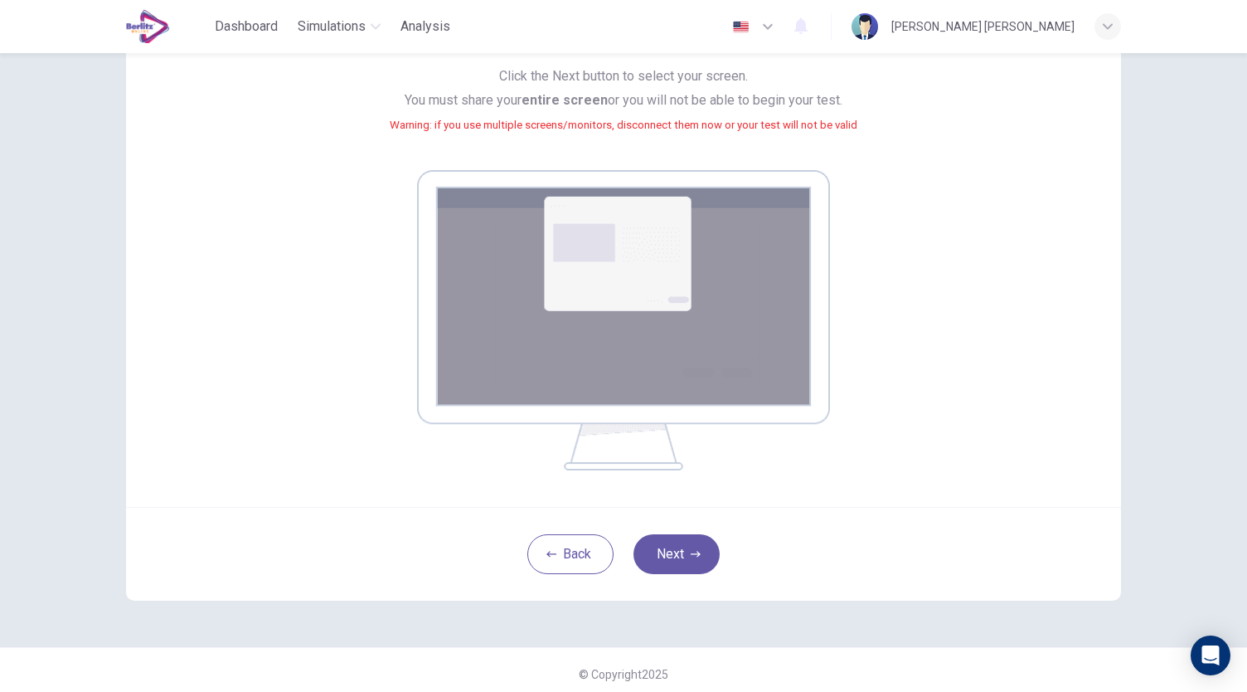
scroll to position [169, 0]
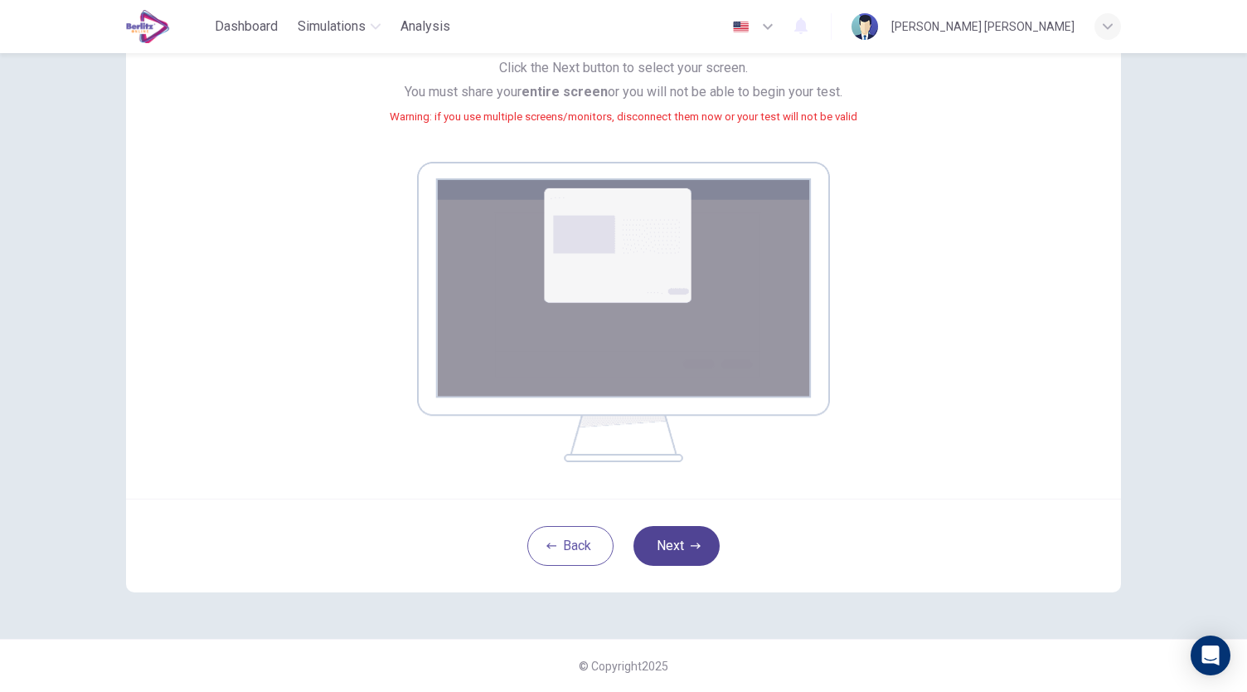
click at [677, 559] on button "Next" at bounding box center [677, 546] width 86 height 40
click at [668, 549] on button "Next" at bounding box center [677, 546] width 86 height 40
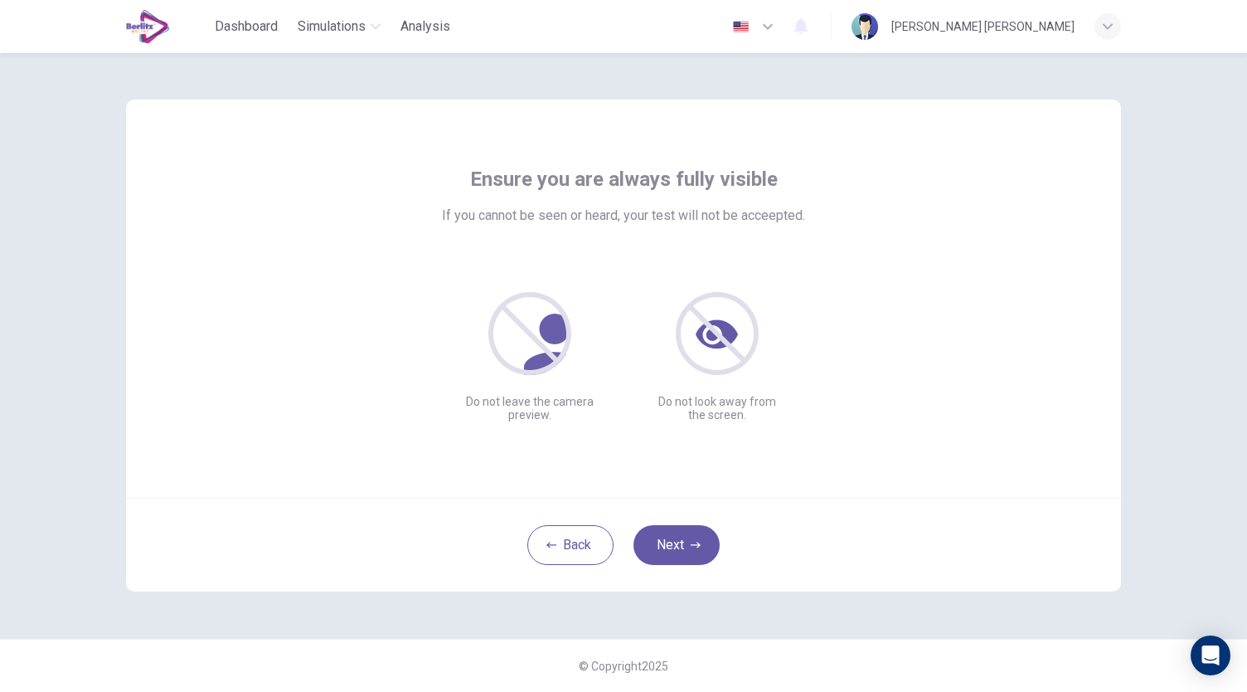
scroll to position [0, 0]
click at [672, 550] on button "Next" at bounding box center [677, 545] width 86 height 40
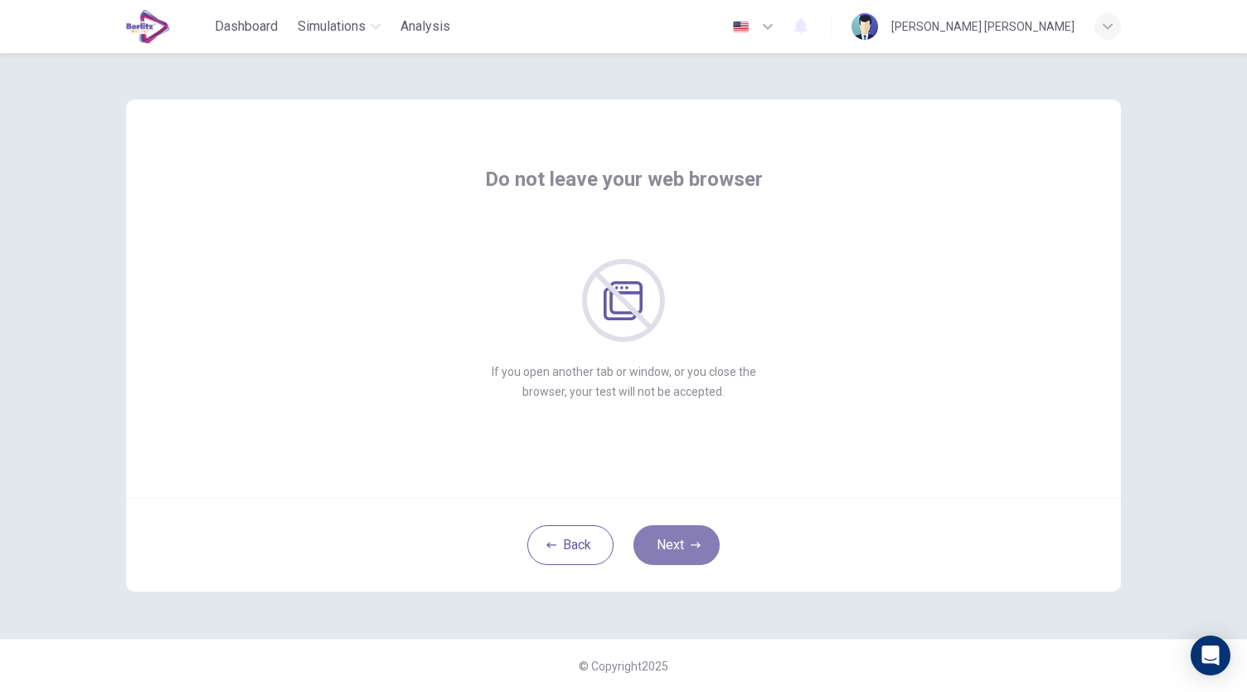
click at [672, 550] on button "Next" at bounding box center [677, 545] width 86 height 40
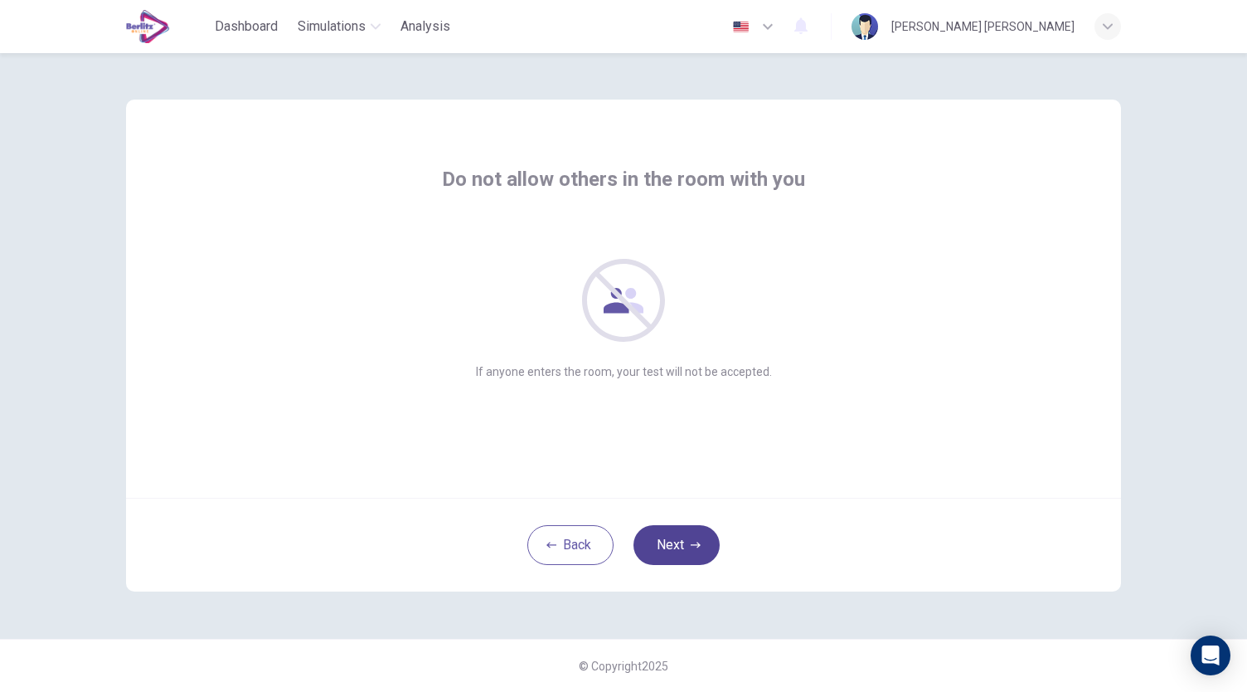
click at [672, 550] on button "Next" at bounding box center [677, 545] width 86 height 40
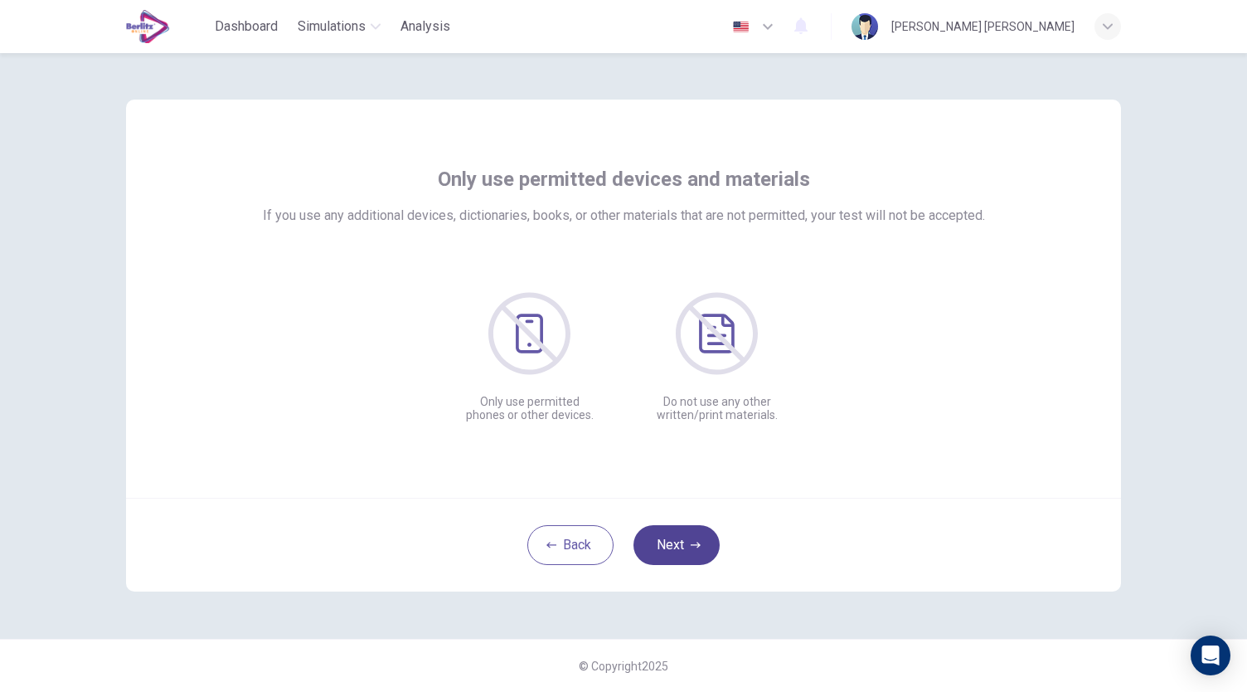
click at [672, 550] on button "Next" at bounding box center [677, 545] width 86 height 40
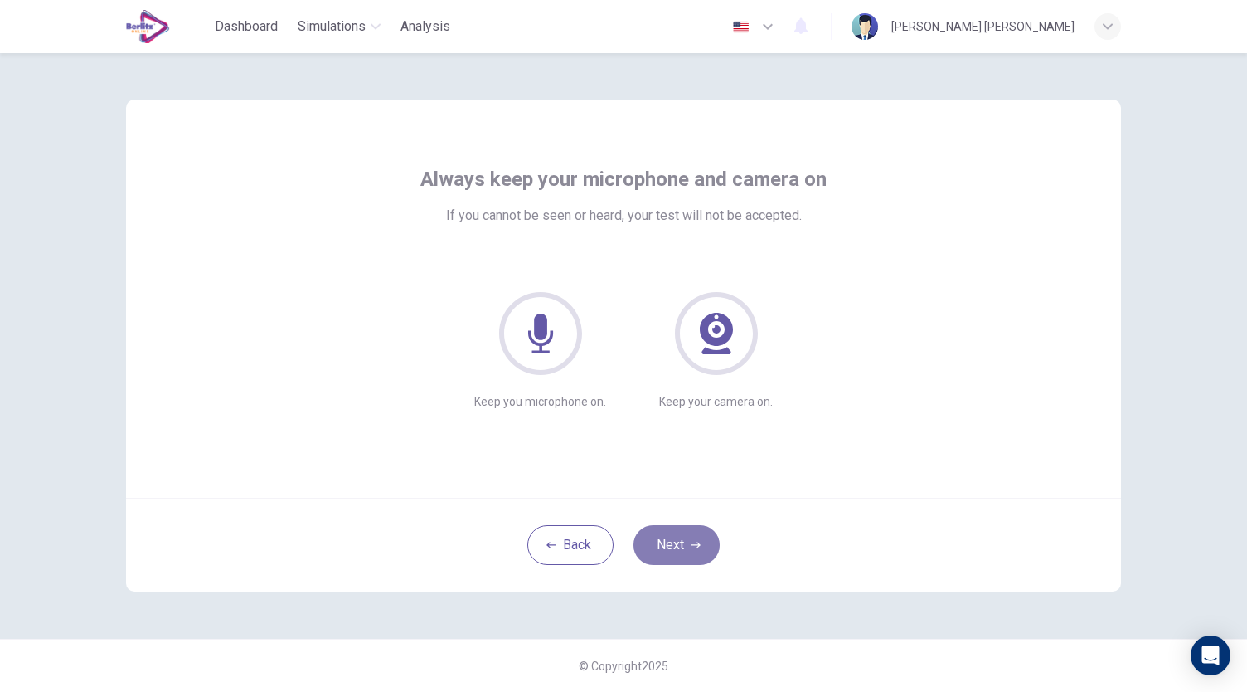
click at [670, 550] on button "Next" at bounding box center [677, 545] width 86 height 40
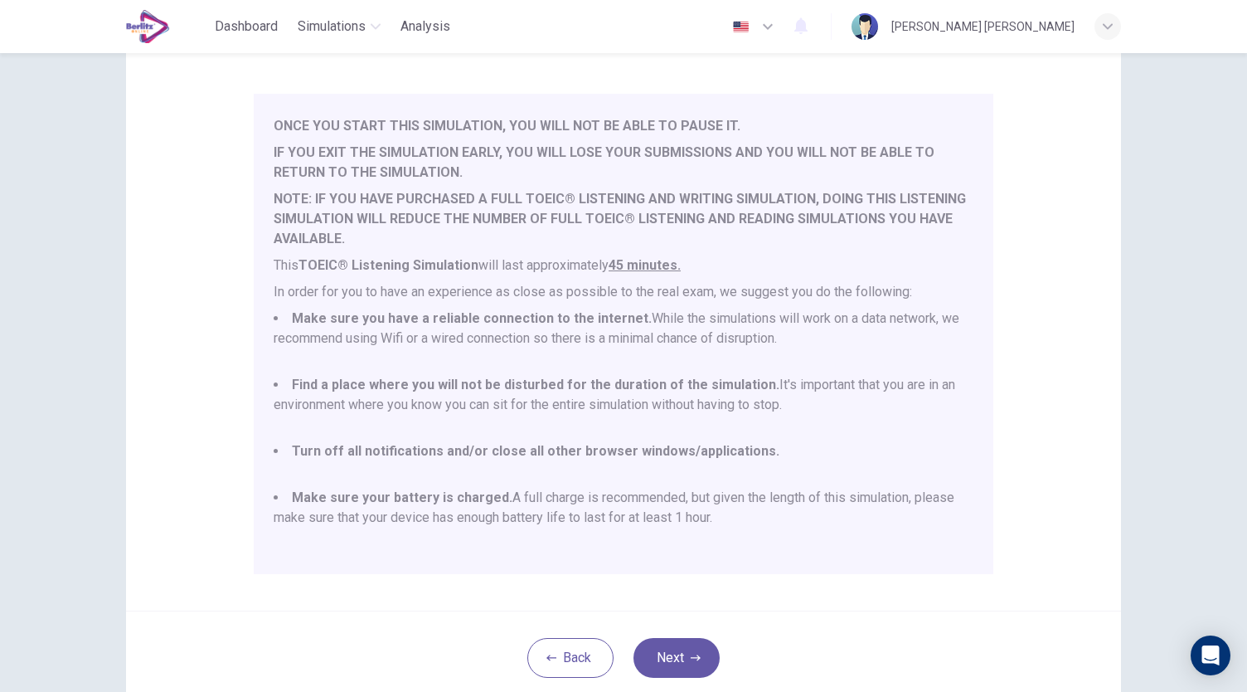
scroll to position [231, 0]
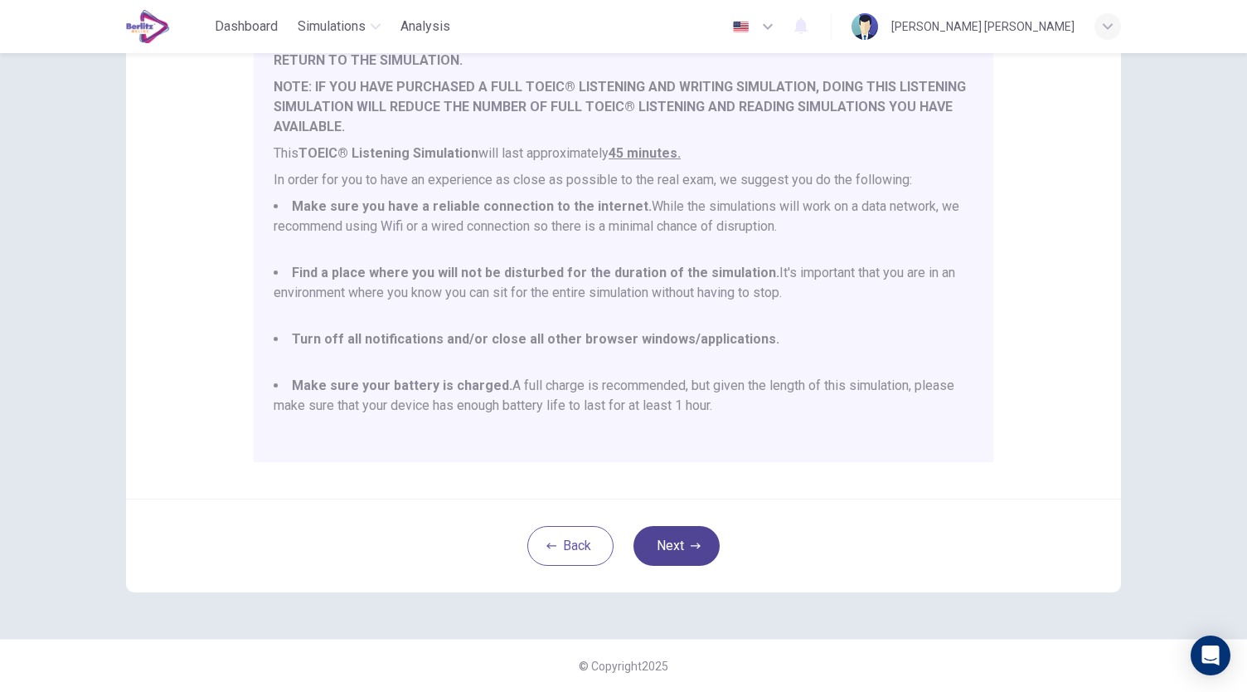
click at [680, 542] on button "Next" at bounding box center [677, 546] width 86 height 40
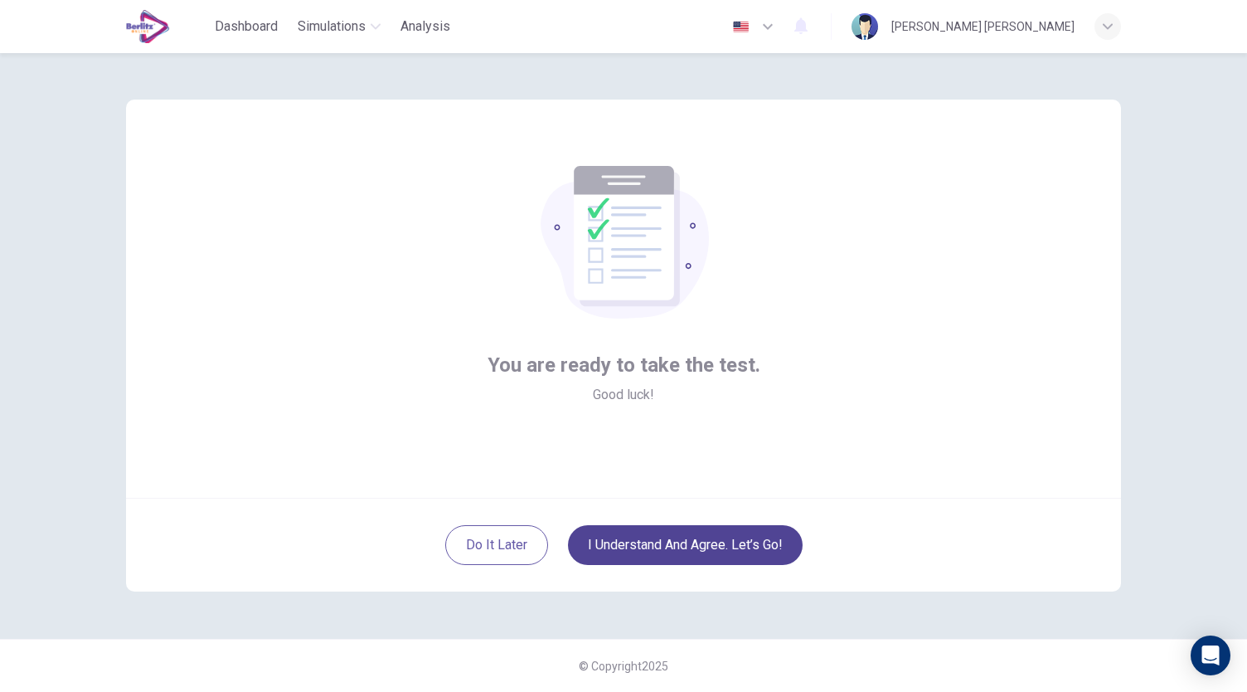
scroll to position [0, 0]
click at [744, 545] on button "I understand and agree. Let’s go!" at bounding box center [685, 545] width 235 height 40
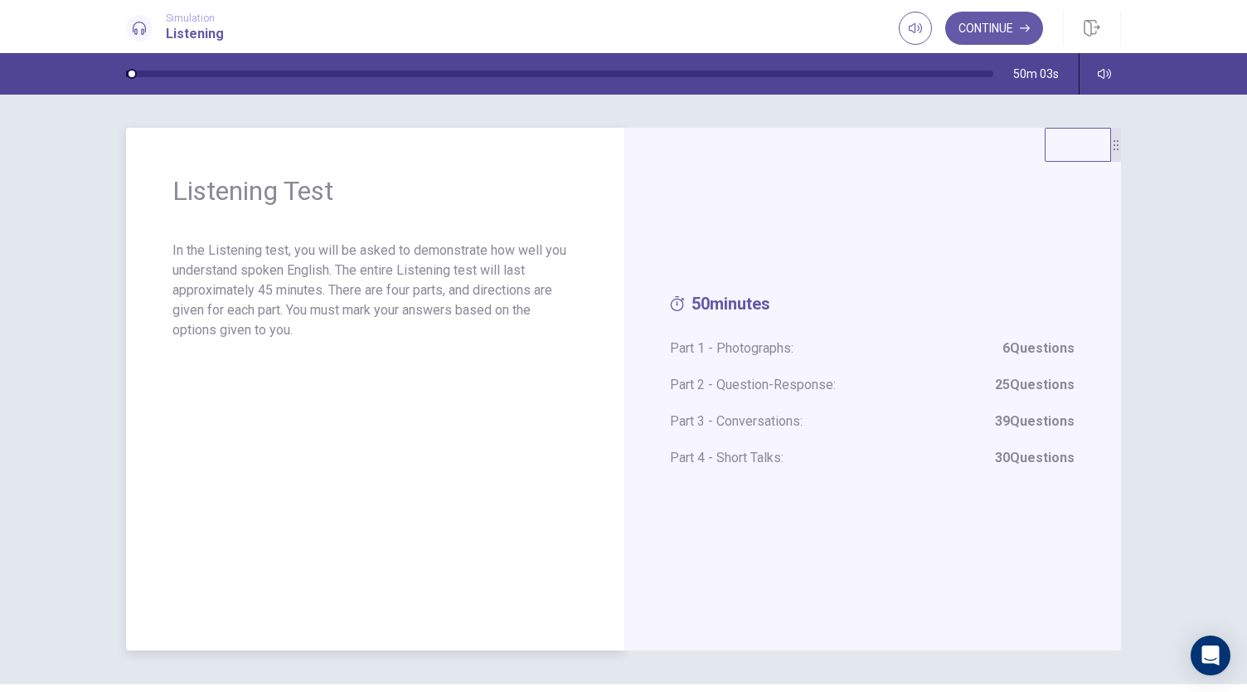
click at [567, 362] on div "Listening Test In the Listening test, you will be asked to demonstrate how well…" at bounding box center [375, 389] width 498 height 522
click at [988, 31] on button "Continue" at bounding box center [994, 28] width 98 height 33
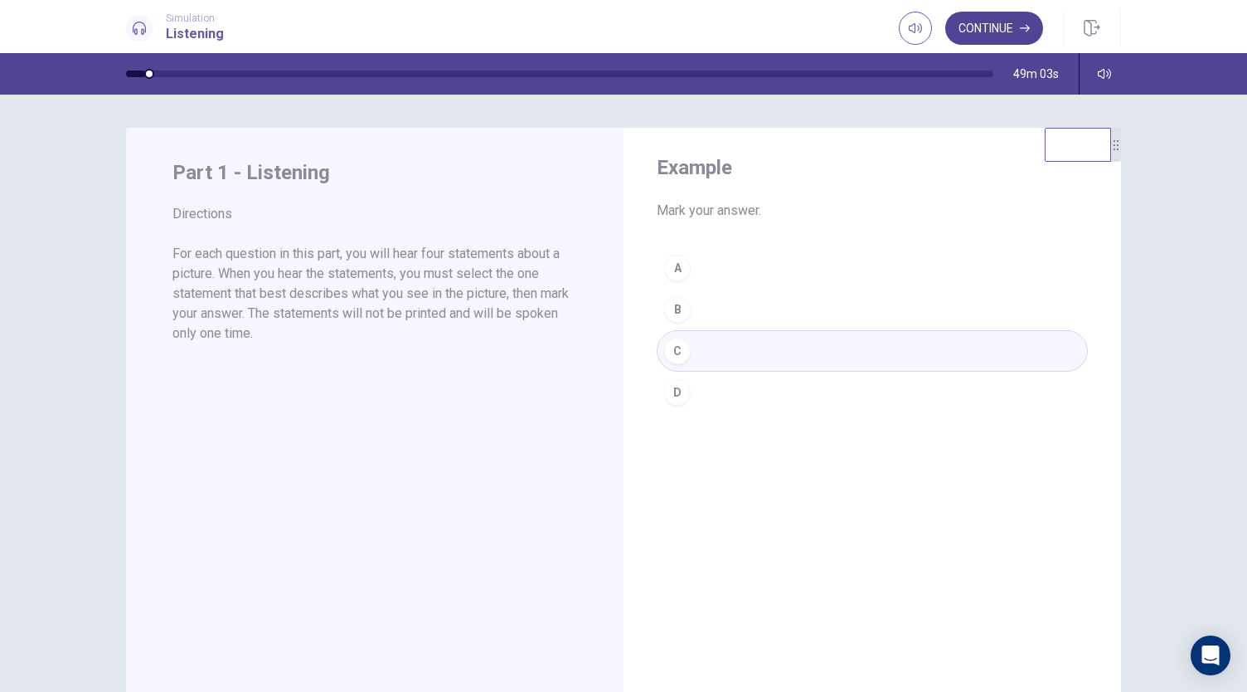
click at [1002, 23] on button "Continue" at bounding box center [994, 28] width 98 height 33
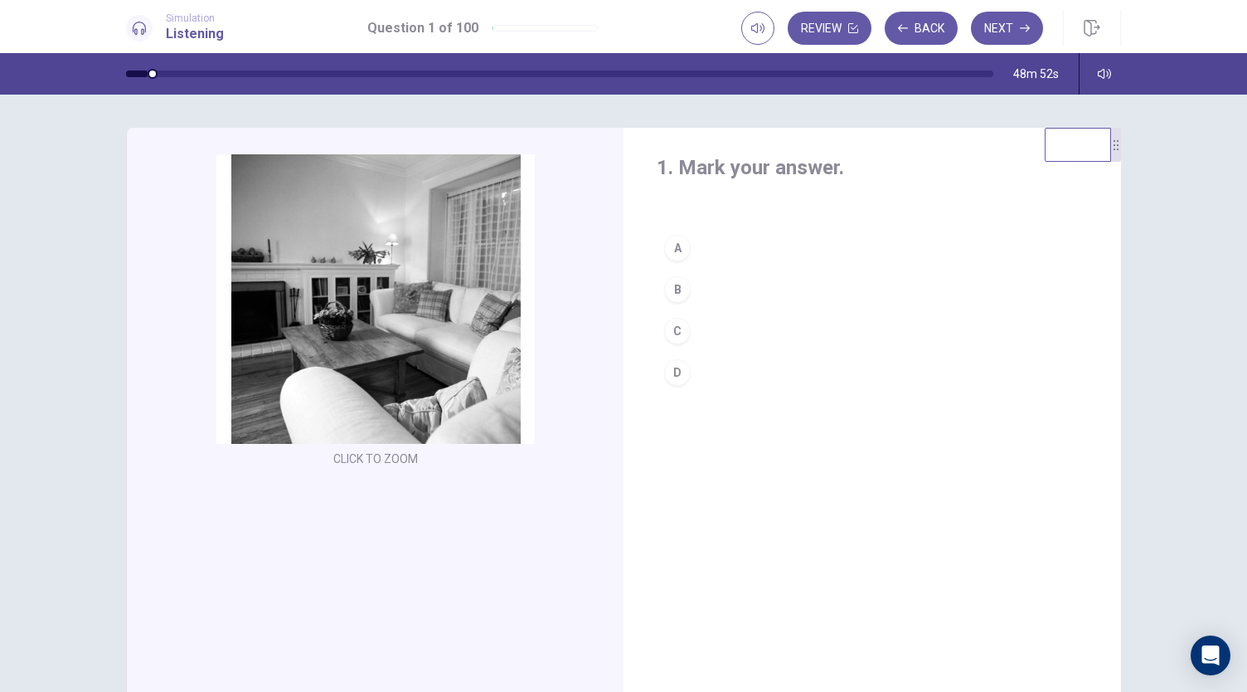
click at [674, 284] on div "B" at bounding box center [677, 289] width 27 height 27
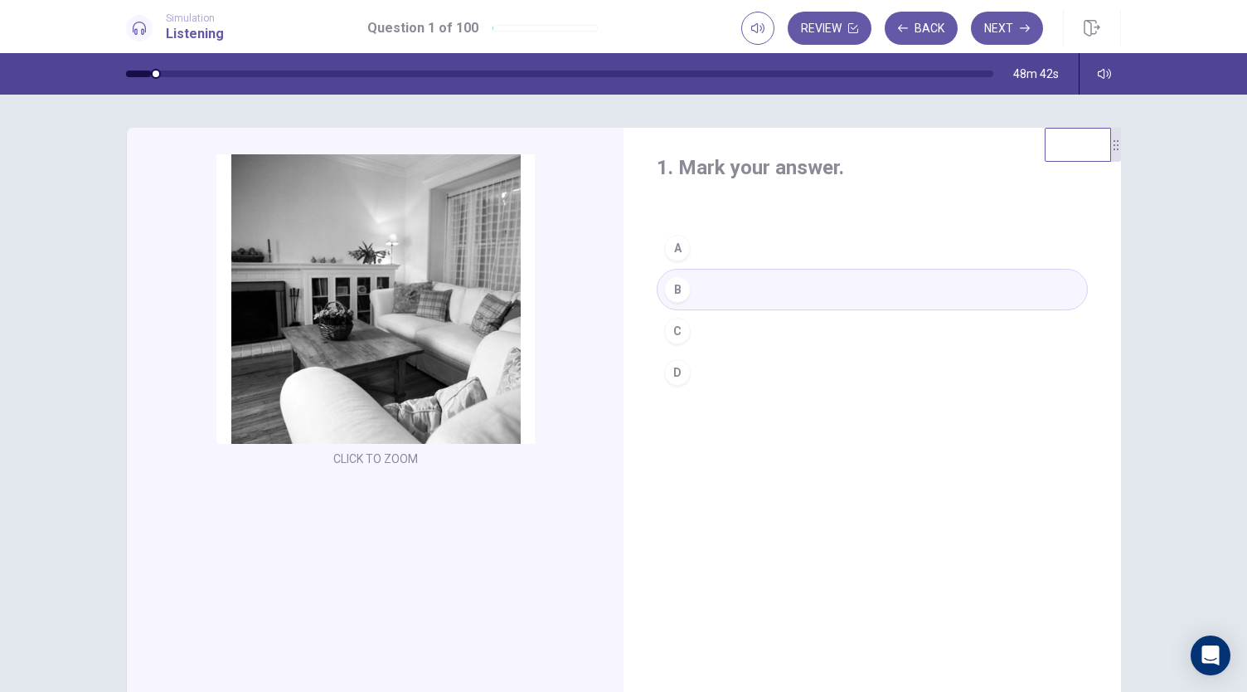
click at [670, 325] on div "C" at bounding box center [677, 331] width 27 height 27
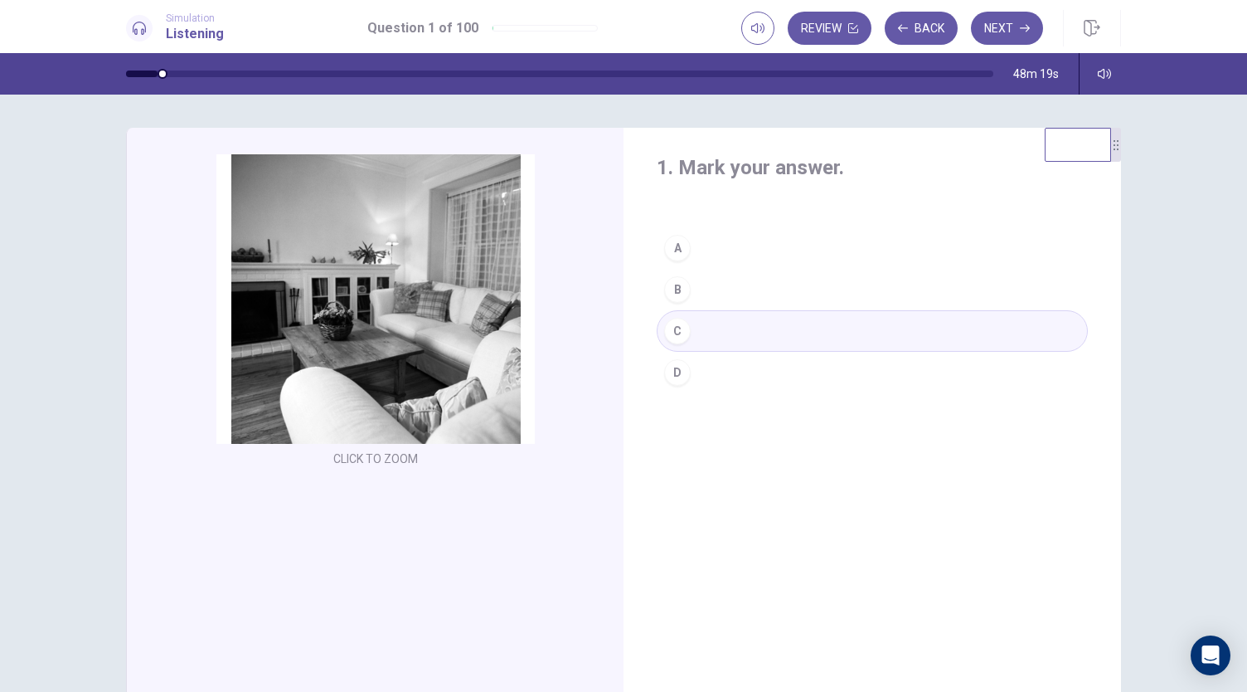
click at [675, 285] on div "B" at bounding box center [677, 289] width 27 height 27
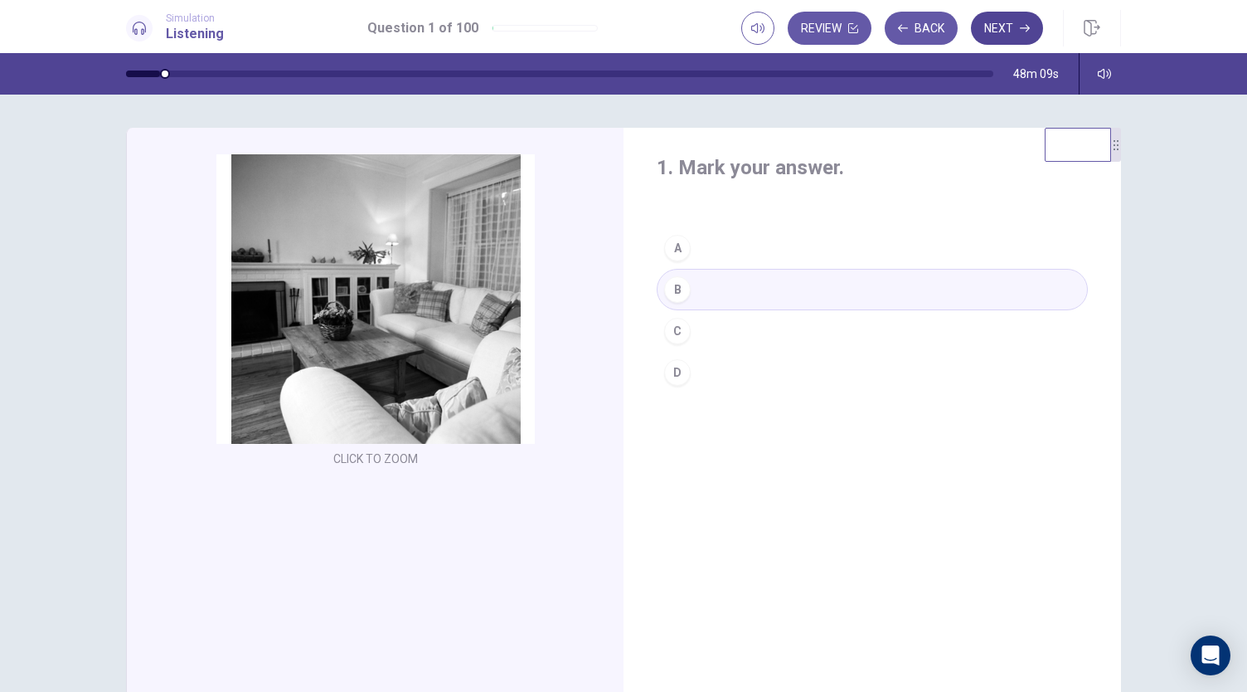
click at [1017, 24] on button "Next" at bounding box center [1007, 28] width 72 height 33
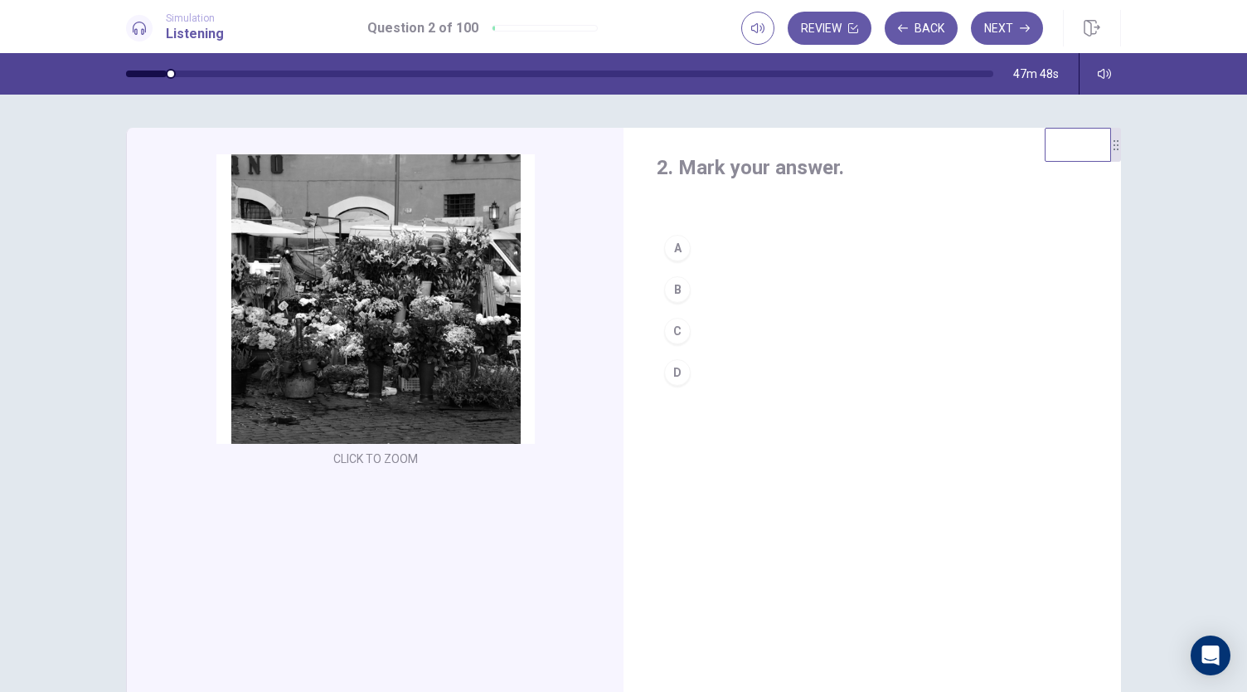
click at [672, 291] on div "B" at bounding box center [677, 289] width 27 height 27
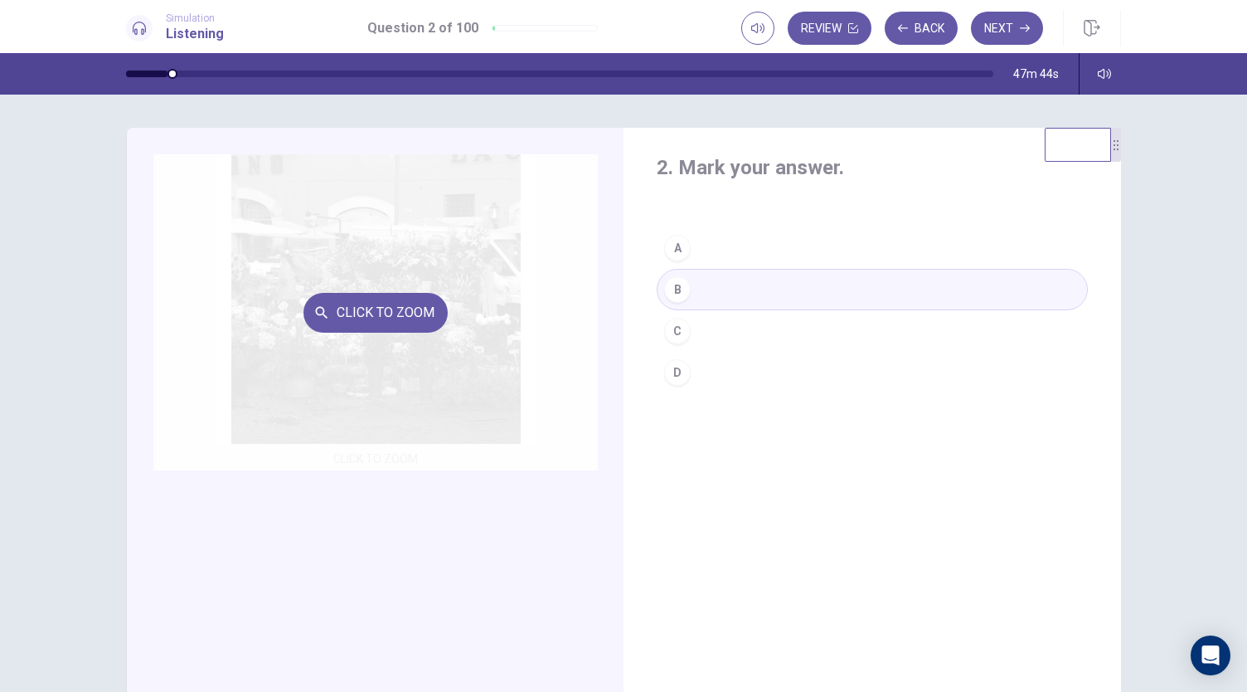
click at [406, 391] on div "Click to Zoom" at bounding box center [375, 312] width 445 height 316
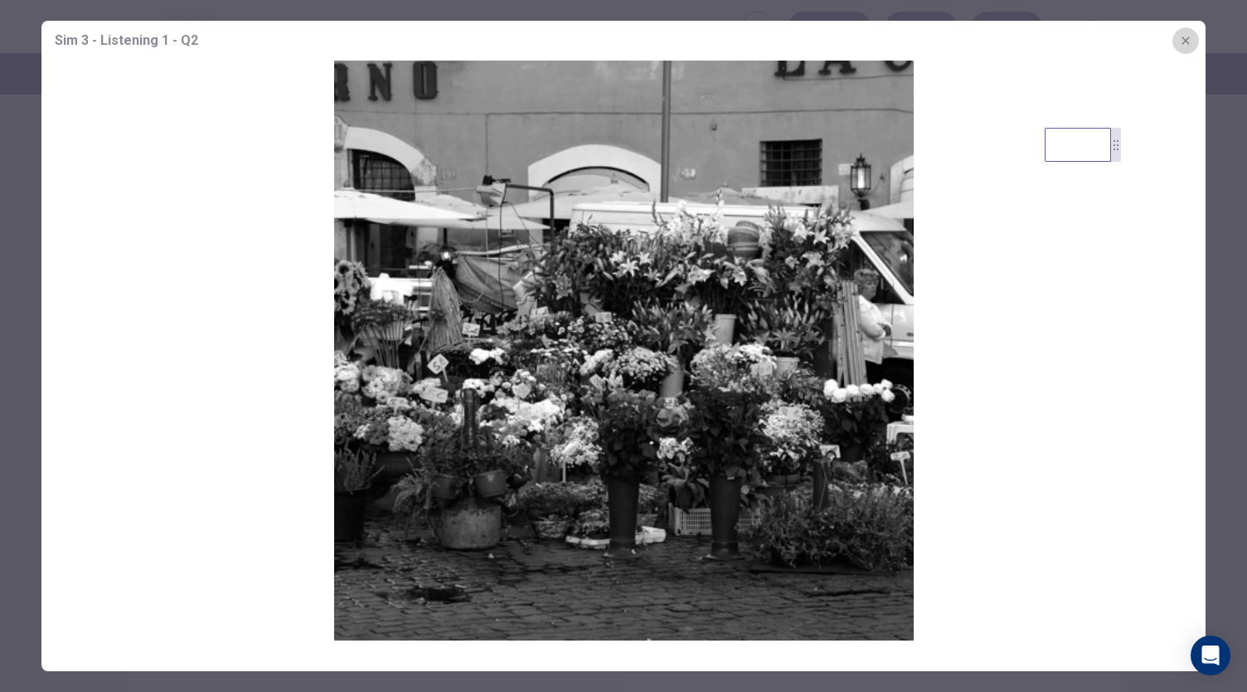
click at [1185, 31] on button "button" at bounding box center [1186, 40] width 27 height 27
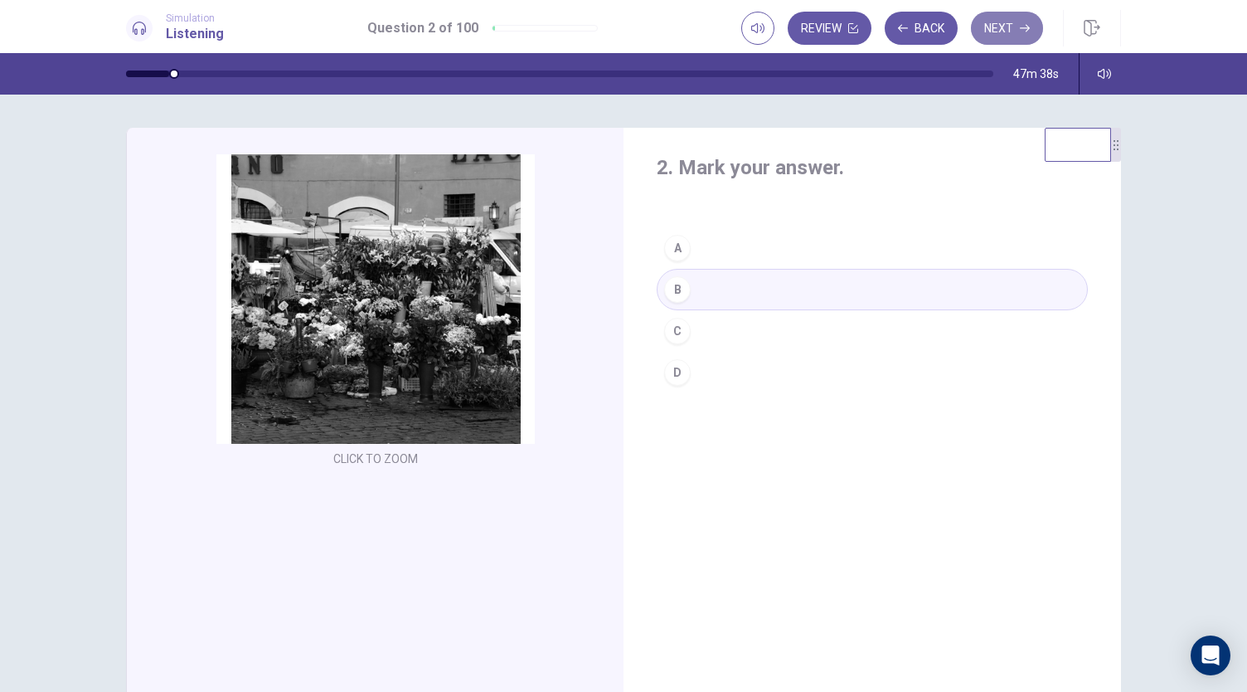
click at [1002, 25] on button "Next" at bounding box center [1007, 28] width 72 height 33
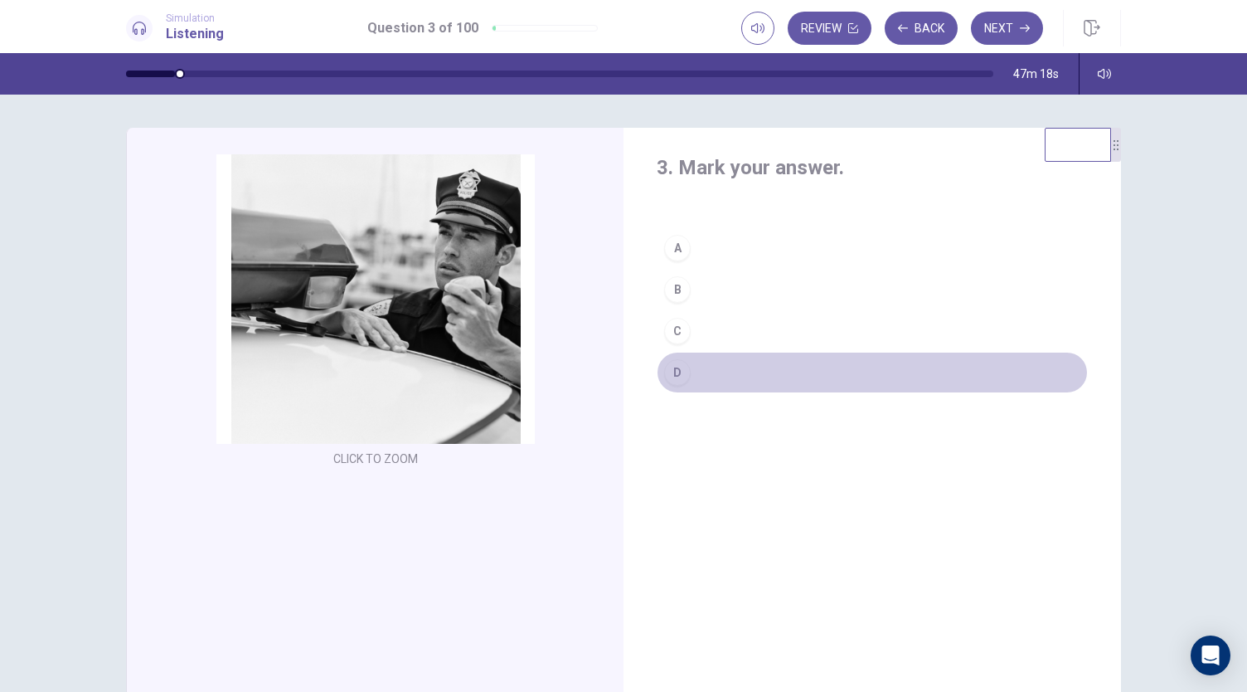
click at [677, 370] on div "D" at bounding box center [677, 372] width 27 height 27
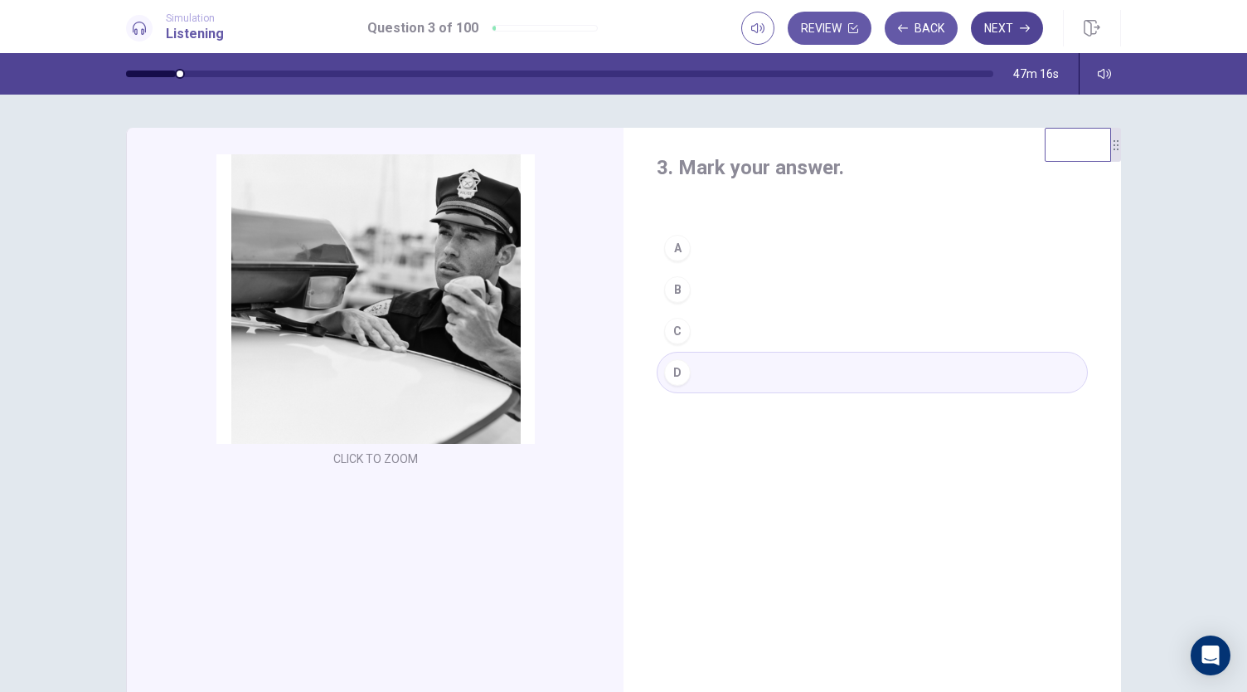
click at [1004, 27] on button "Next" at bounding box center [1007, 28] width 72 height 33
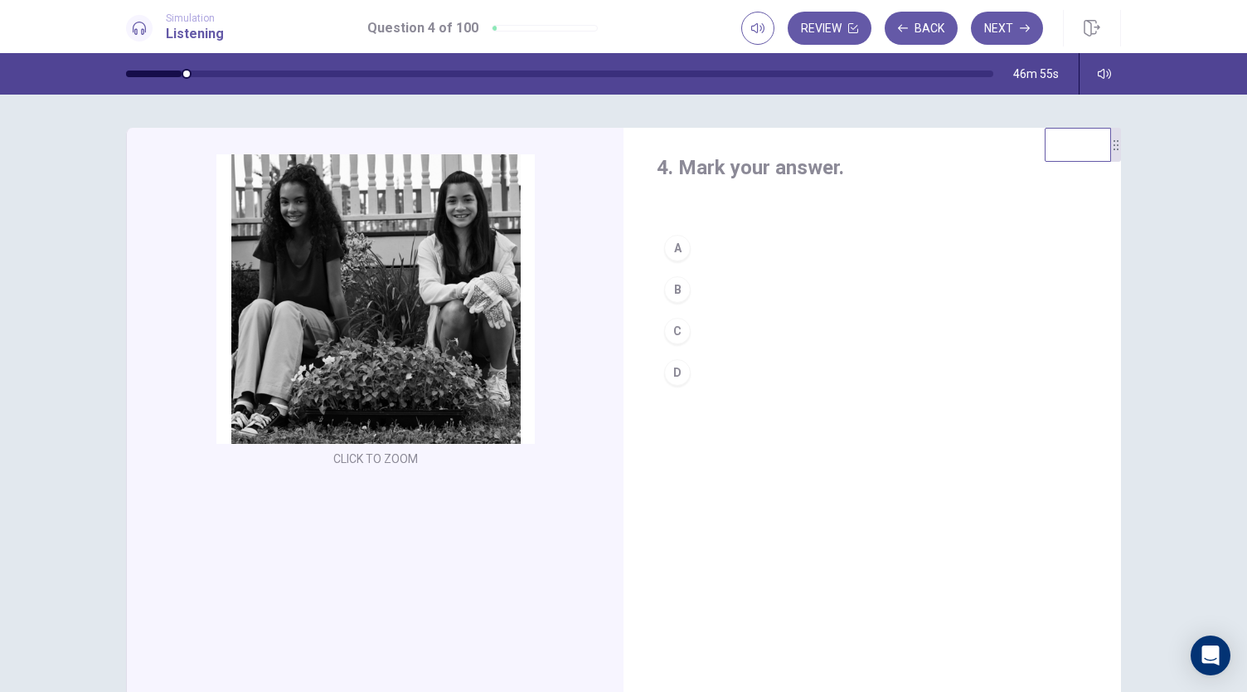
click at [702, 284] on button "B" at bounding box center [872, 289] width 431 height 41
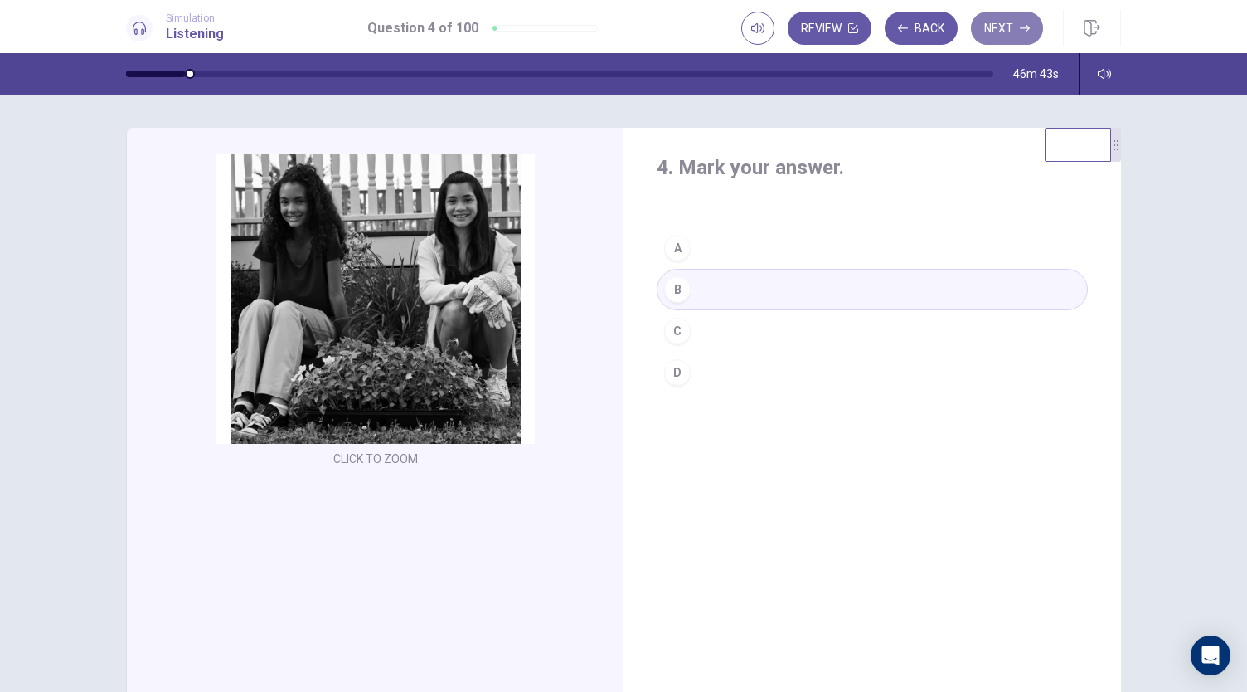
click at [1022, 32] on icon "button" at bounding box center [1025, 28] width 10 height 10
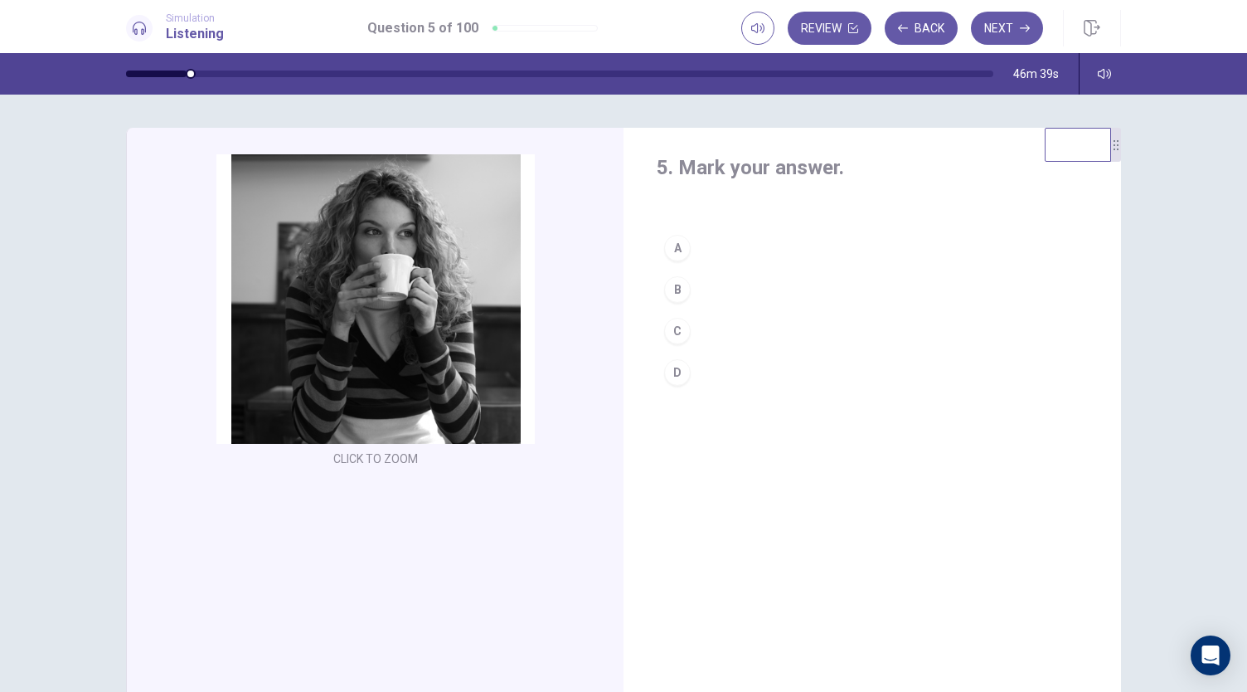
click at [716, 246] on button "A" at bounding box center [872, 247] width 431 height 41
click at [1012, 36] on button "Next" at bounding box center [1007, 28] width 72 height 33
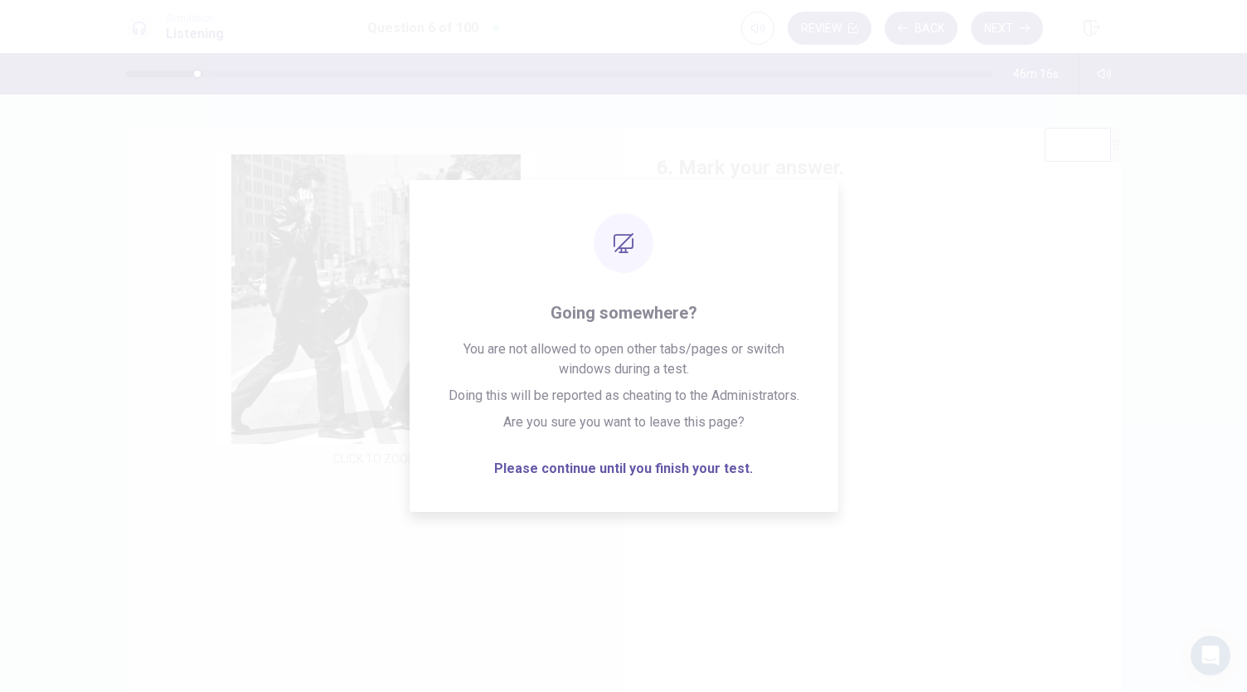
click at [1075, 359] on button "D" at bounding box center [872, 372] width 431 height 41
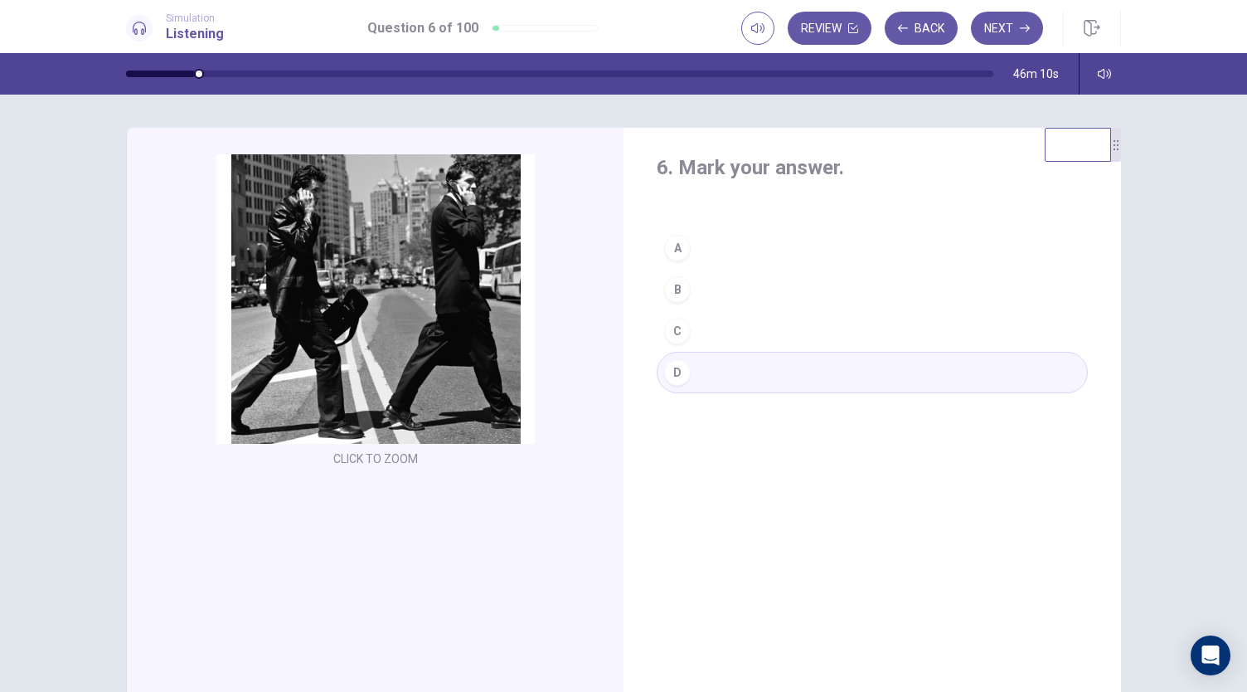
click at [717, 284] on button "B" at bounding box center [872, 289] width 431 height 41
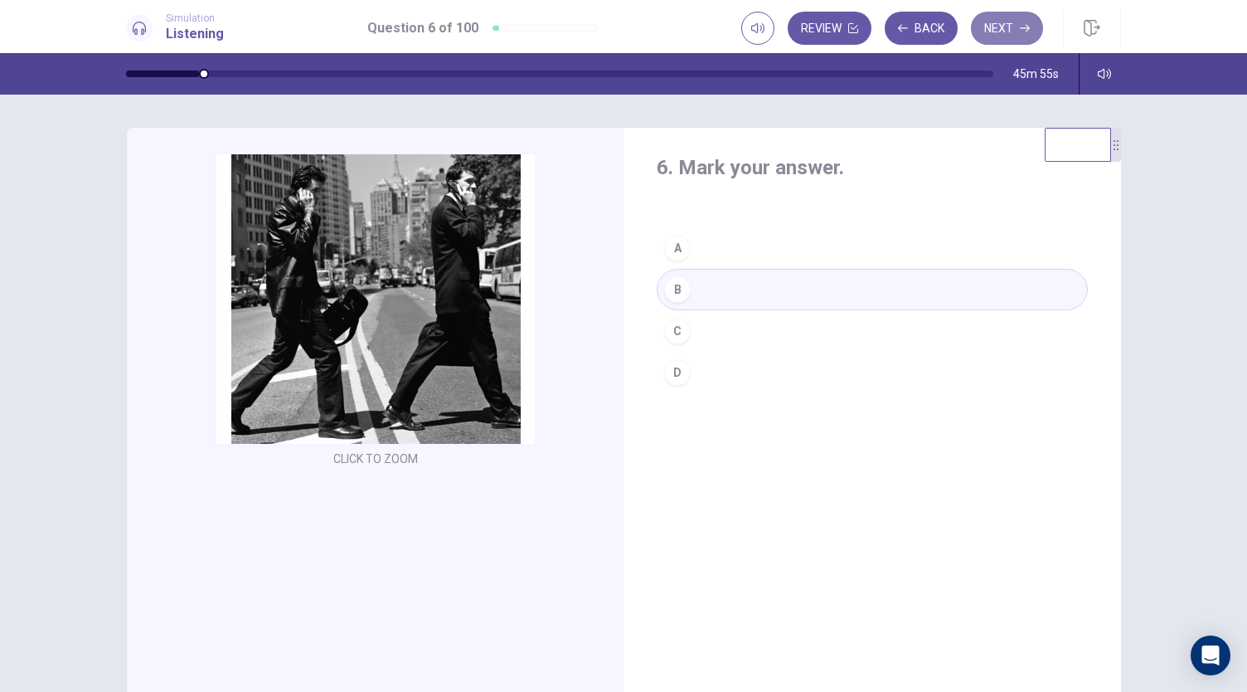
click at [1015, 29] on button "Next" at bounding box center [1007, 28] width 72 height 33
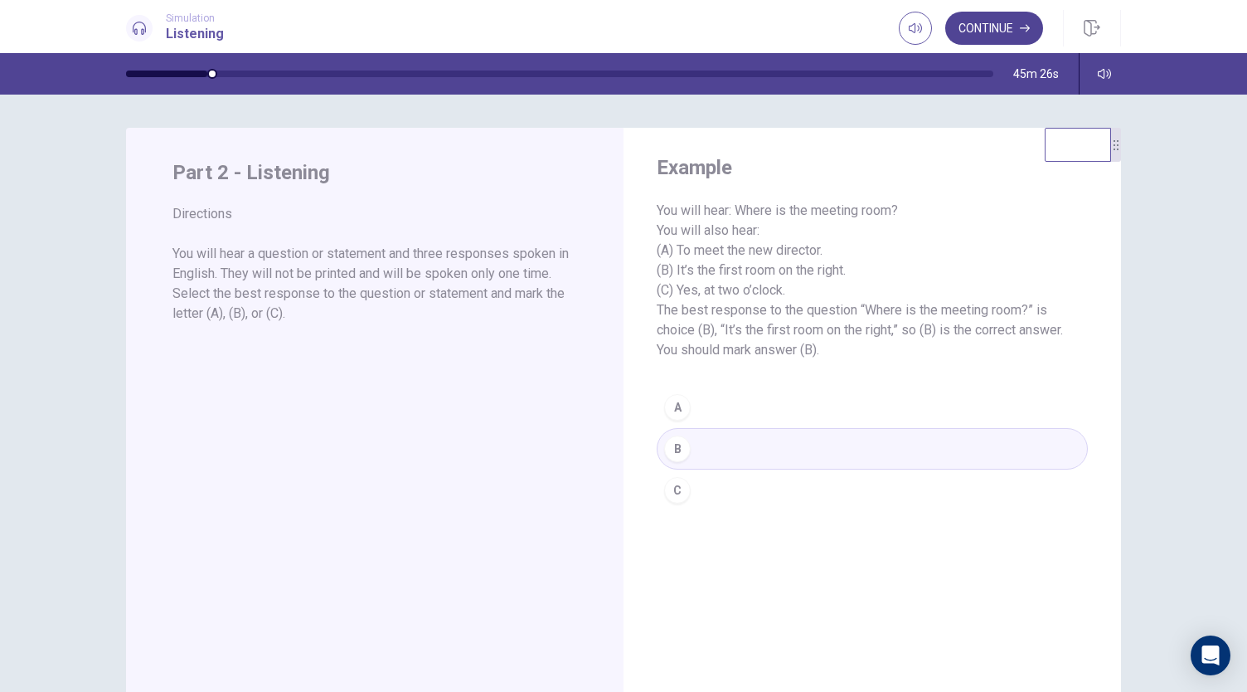
click at [1008, 24] on button "Continue" at bounding box center [994, 28] width 98 height 33
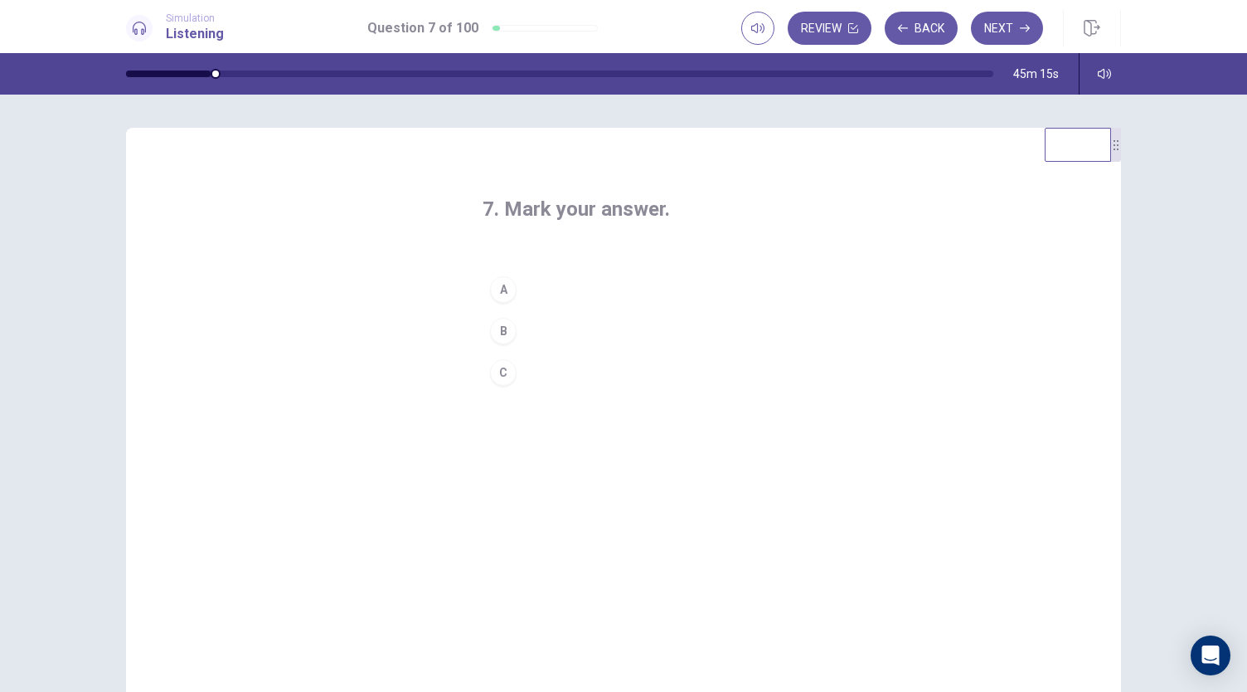
click at [507, 286] on div "A" at bounding box center [503, 289] width 27 height 27
click at [1006, 27] on button "Next" at bounding box center [1007, 28] width 72 height 33
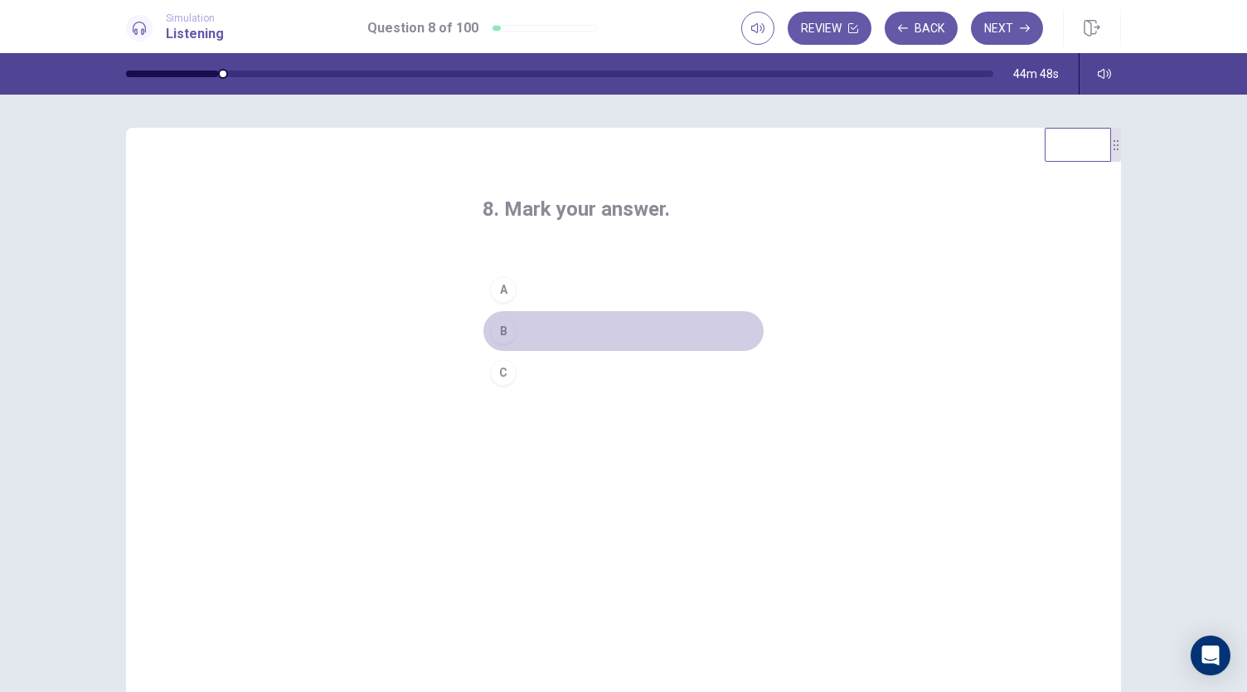
click at [501, 328] on div "B" at bounding box center [503, 331] width 27 height 27
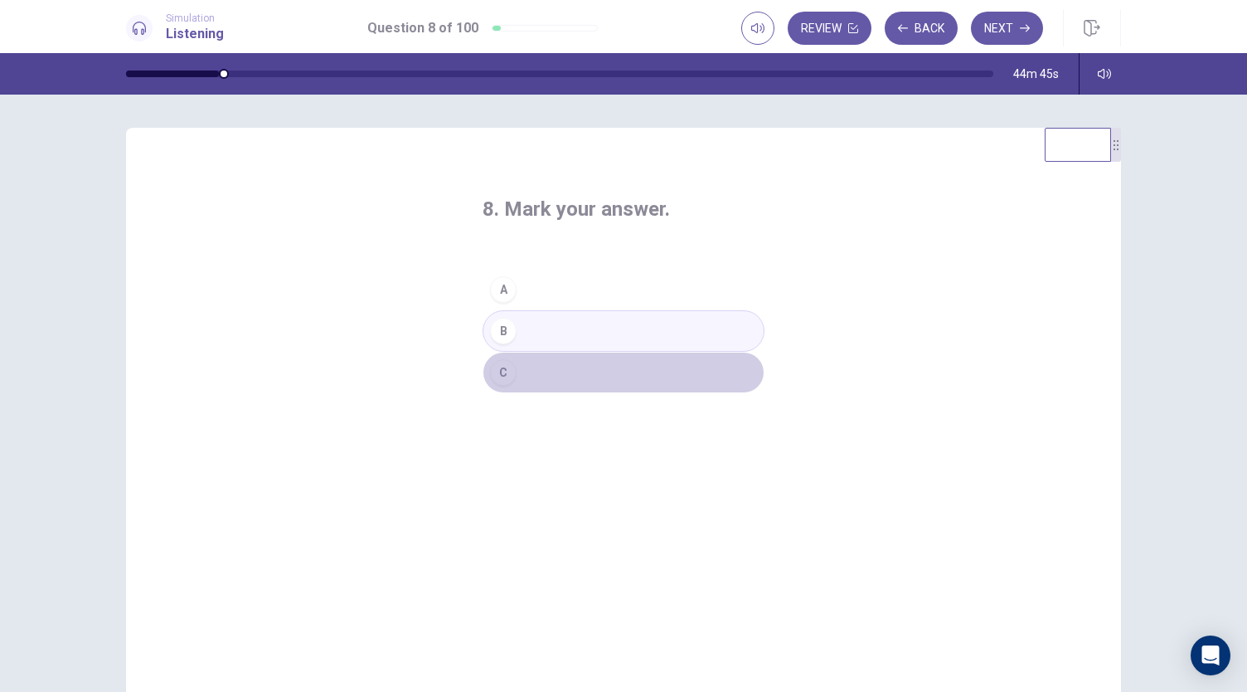
click at [490, 374] on div "C" at bounding box center [503, 372] width 27 height 27
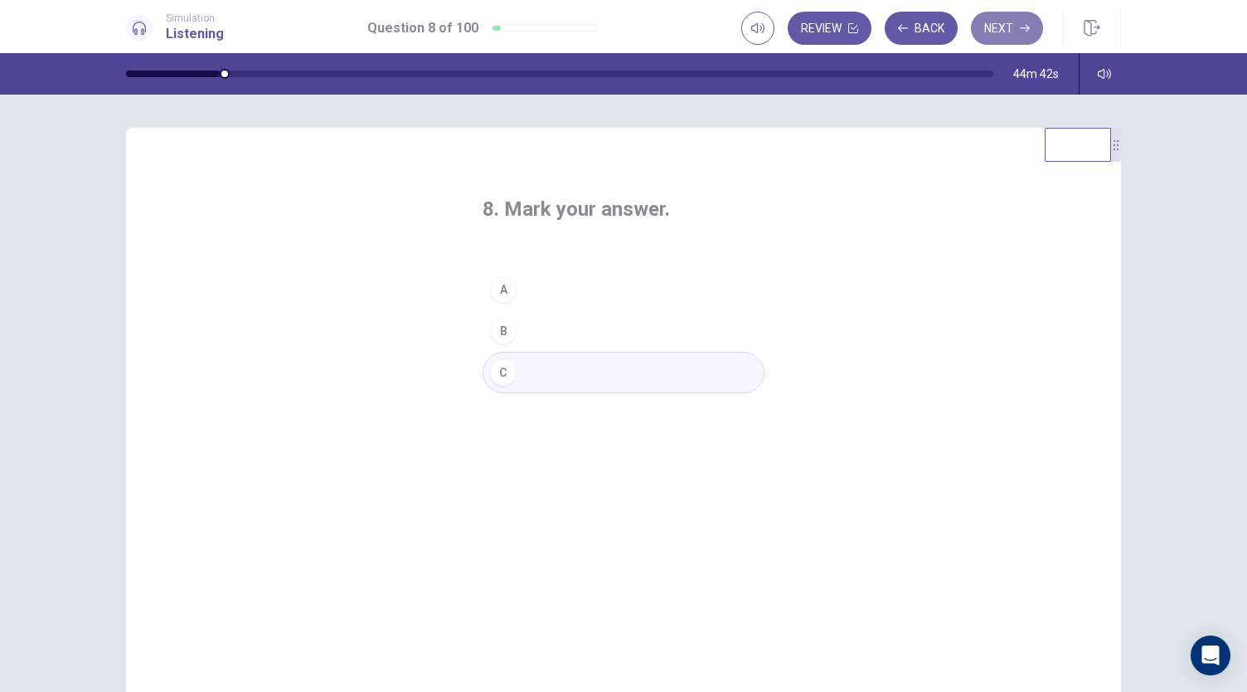
click at [1004, 31] on button "Next" at bounding box center [1007, 28] width 72 height 33
click at [493, 331] on div "B" at bounding box center [503, 331] width 27 height 27
click at [1008, 22] on button "Next" at bounding box center [1007, 28] width 72 height 33
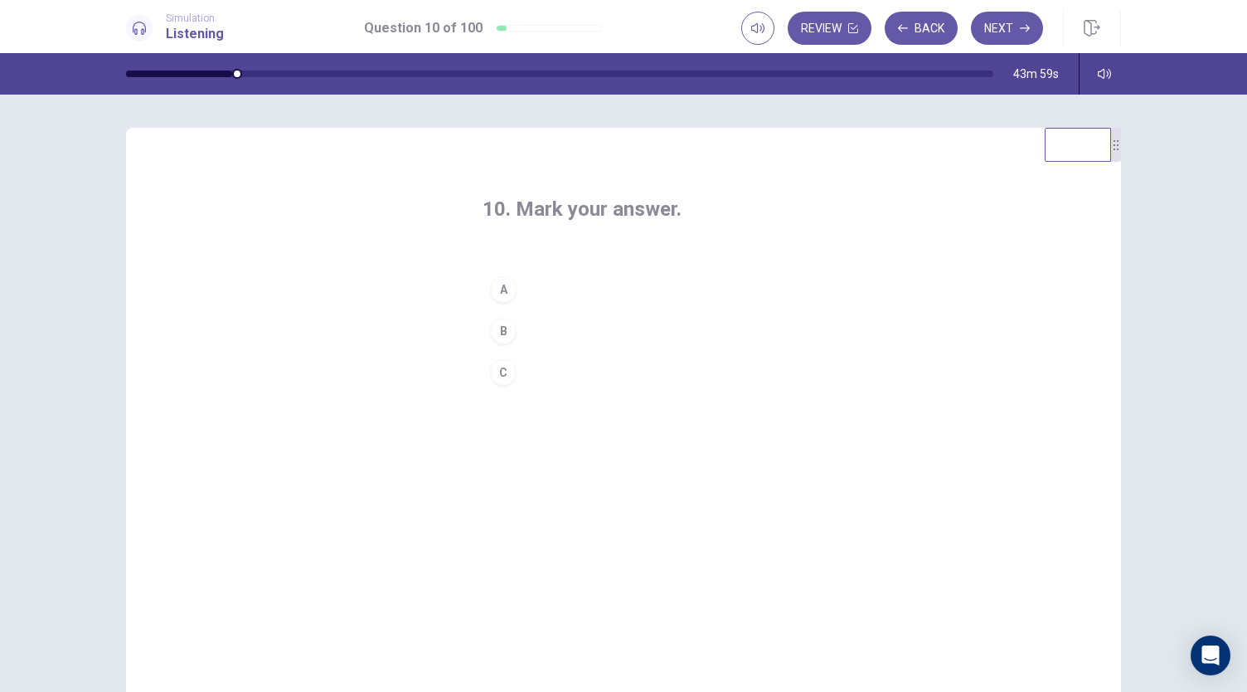
click at [500, 328] on div "B" at bounding box center [503, 331] width 27 height 27
click at [997, 30] on button "Next" at bounding box center [1007, 28] width 72 height 33
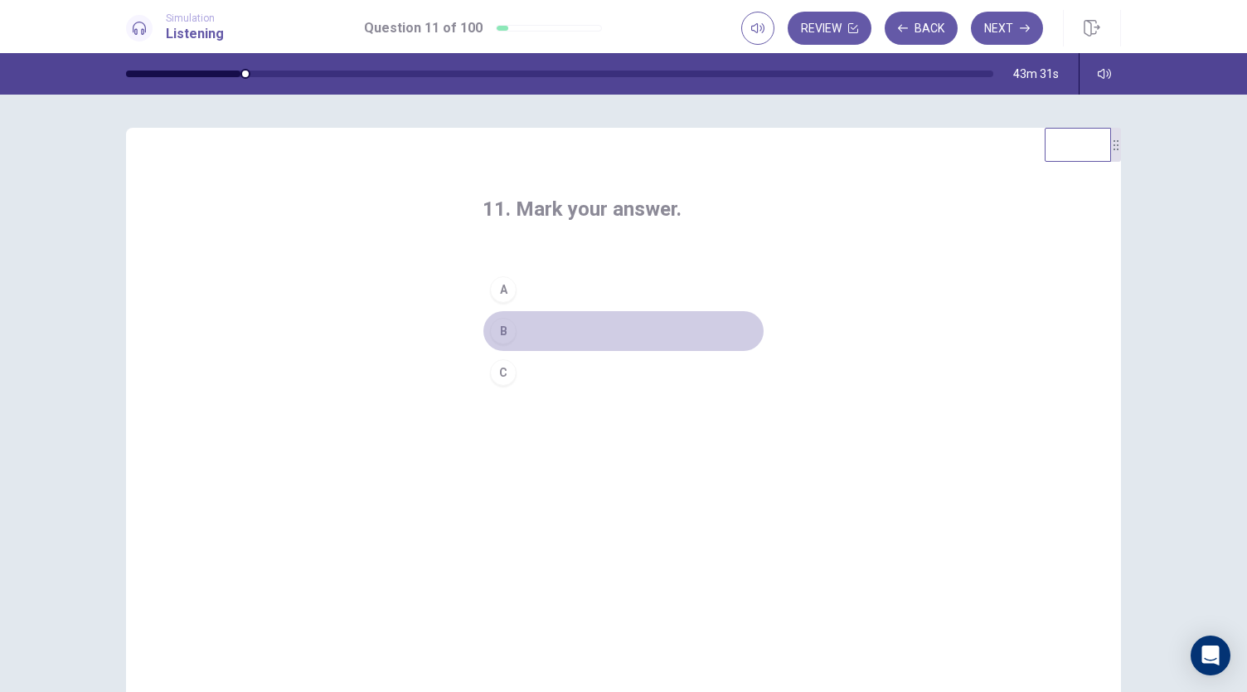
click at [503, 331] on div "B" at bounding box center [503, 331] width 27 height 27
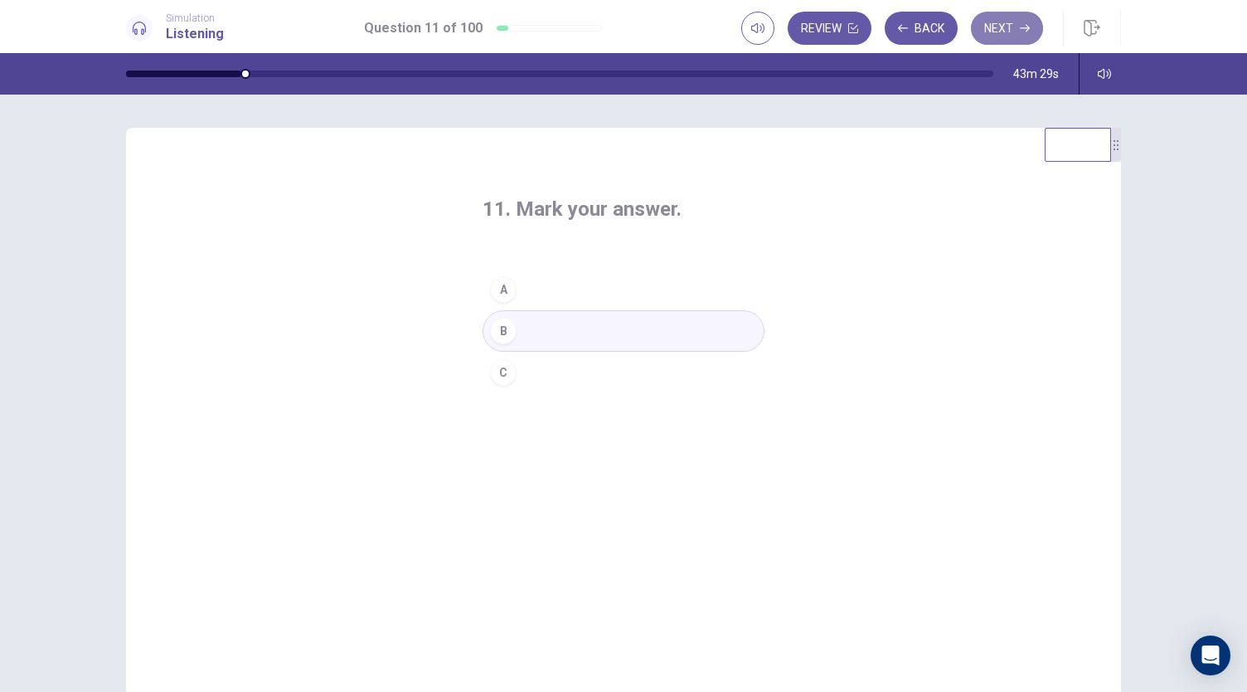
click at [1004, 26] on button "Next" at bounding box center [1007, 28] width 72 height 33
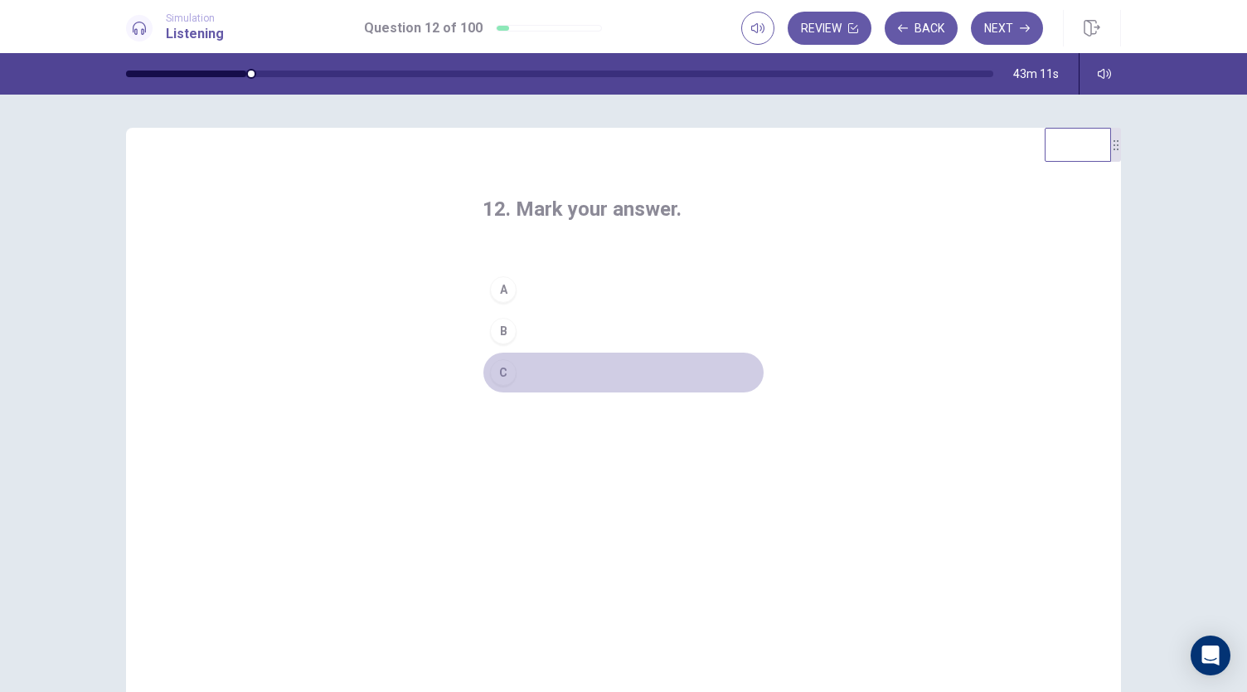
click at [518, 374] on button "C" at bounding box center [624, 372] width 282 height 41
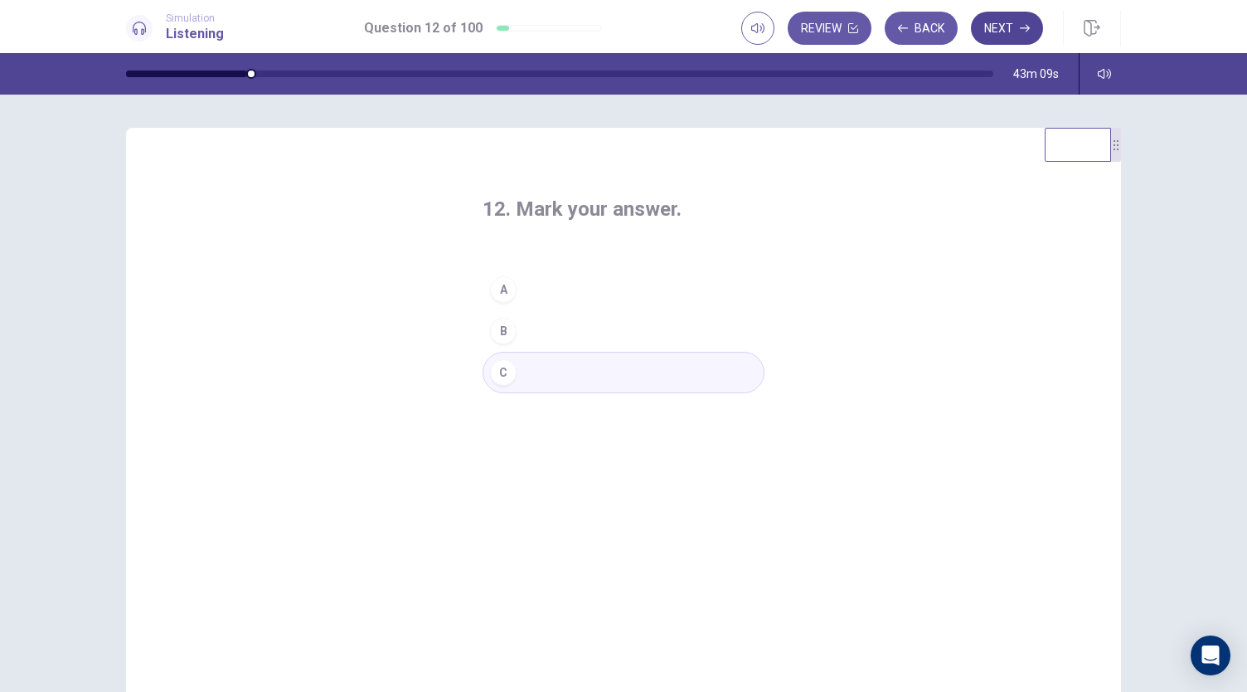
click at [1016, 31] on button "Next" at bounding box center [1007, 28] width 72 height 33
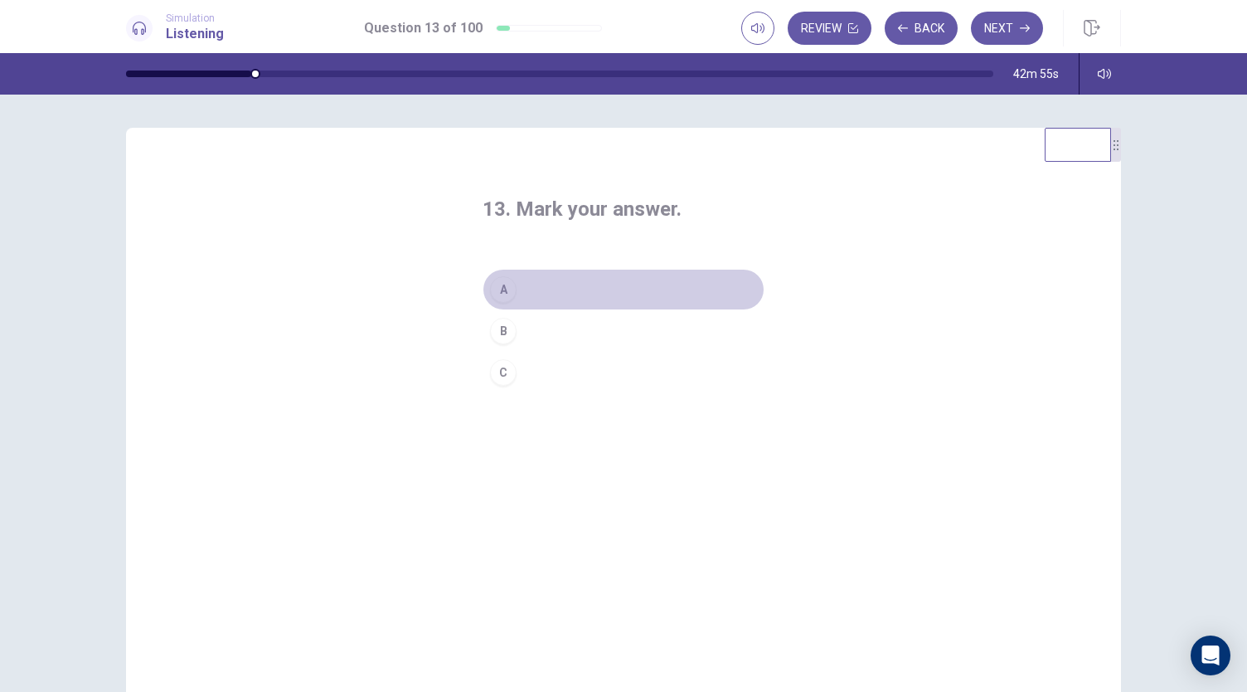
click at [524, 286] on button "A" at bounding box center [624, 289] width 282 height 41
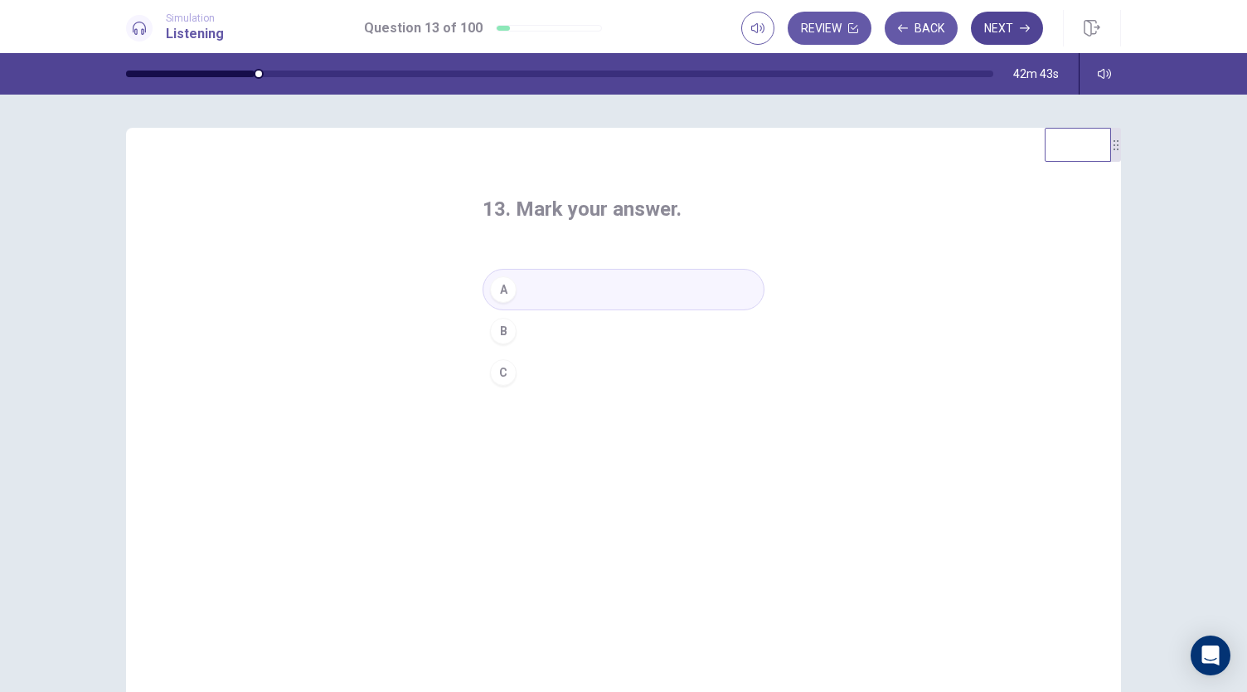
click at [1022, 26] on icon "button" at bounding box center [1025, 28] width 10 height 10
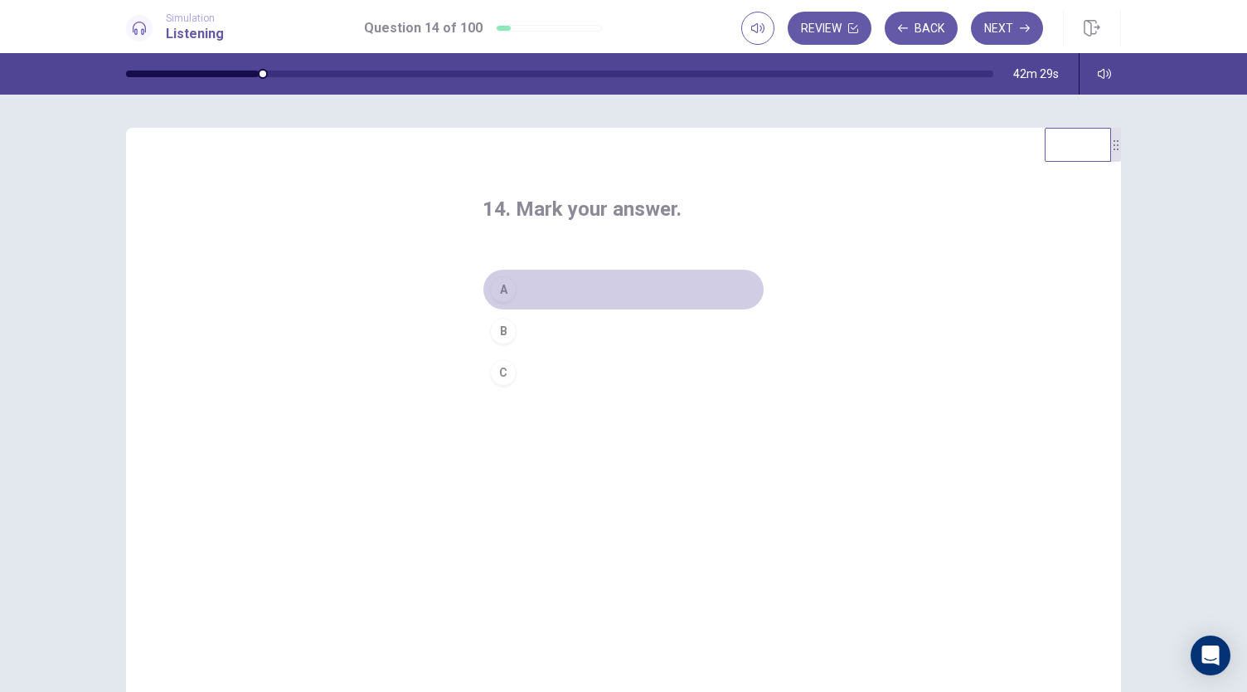
click at [503, 291] on div "A" at bounding box center [503, 289] width 27 height 27
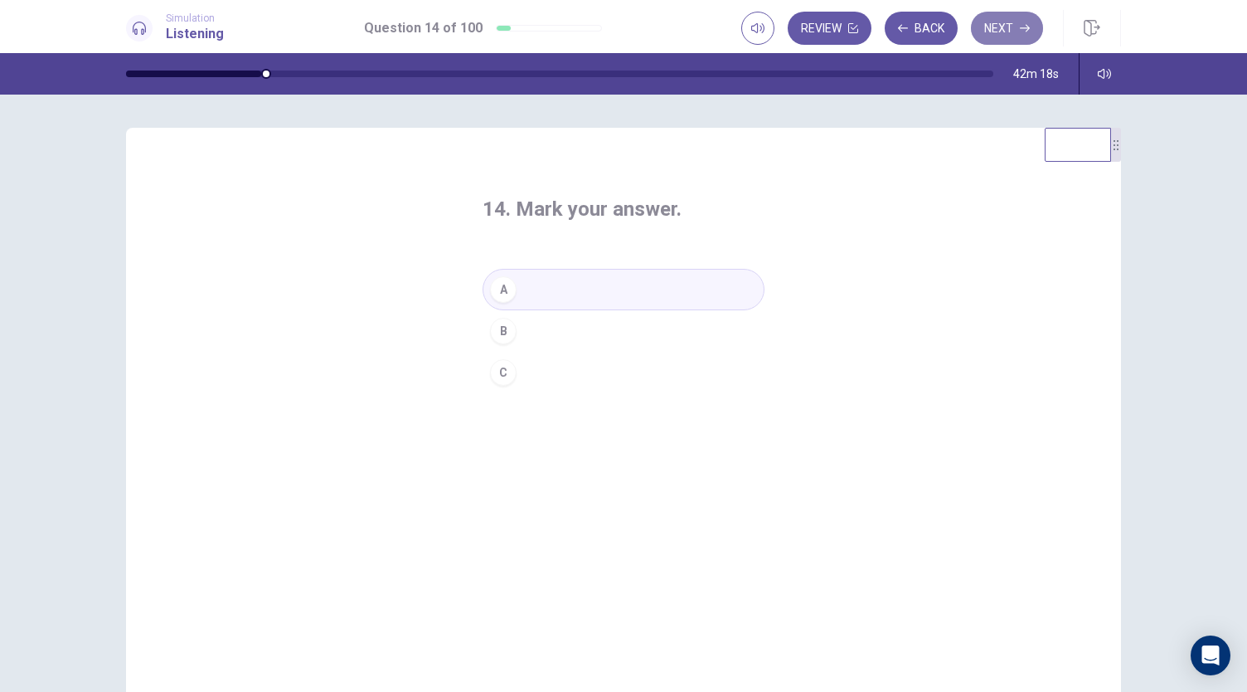
click at [1025, 26] on icon "button" at bounding box center [1025, 28] width 10 height 10
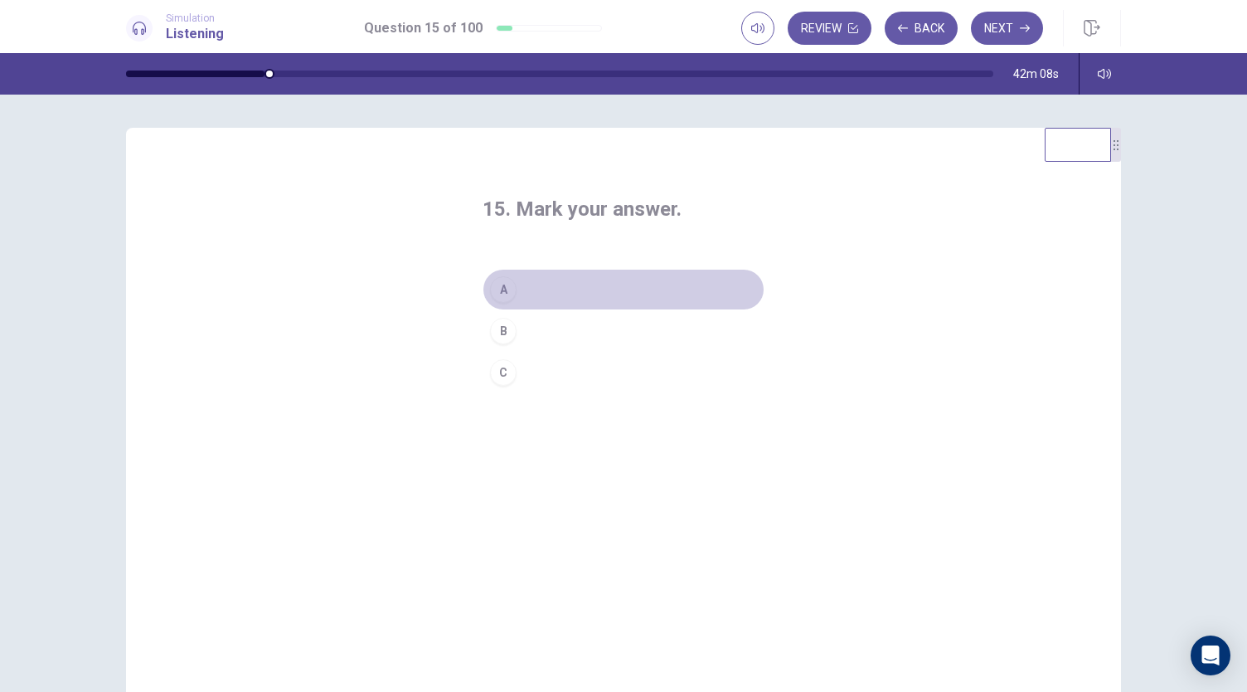
click at [506, 279] on div "A" at bounding box center [503, 289] width 27 height 27
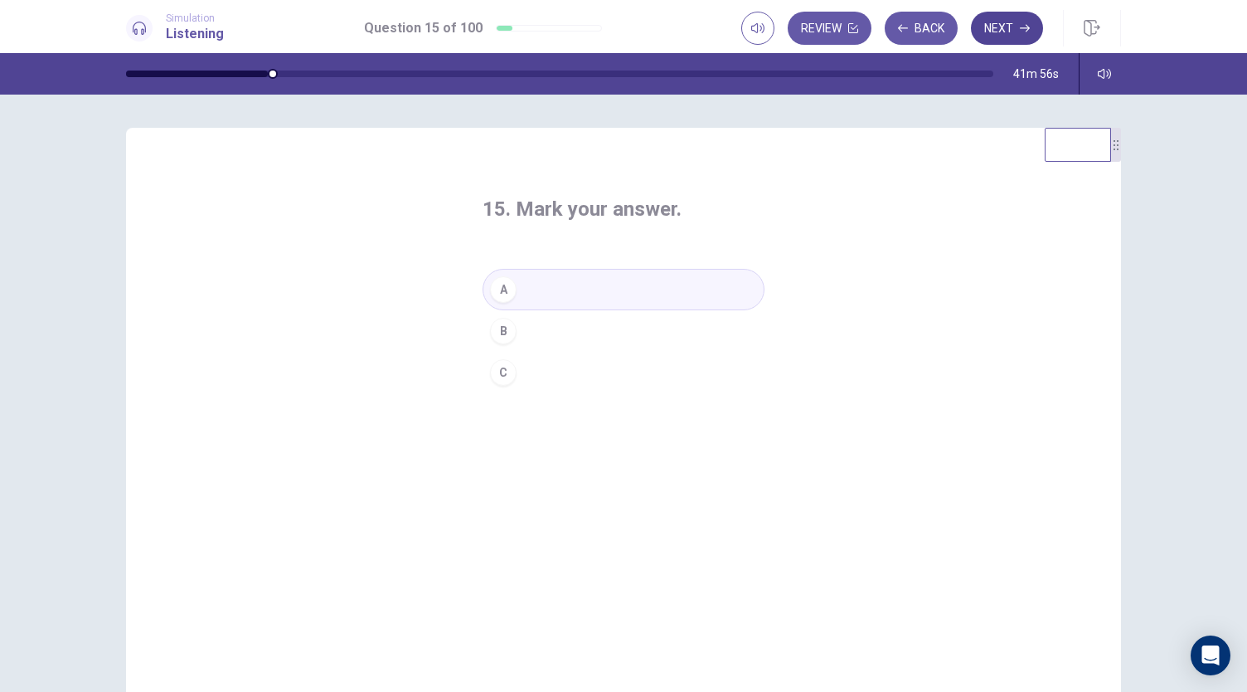
click at [1005, 27] on button "Next" at bounding box center [1007, 28] width 72 height 33
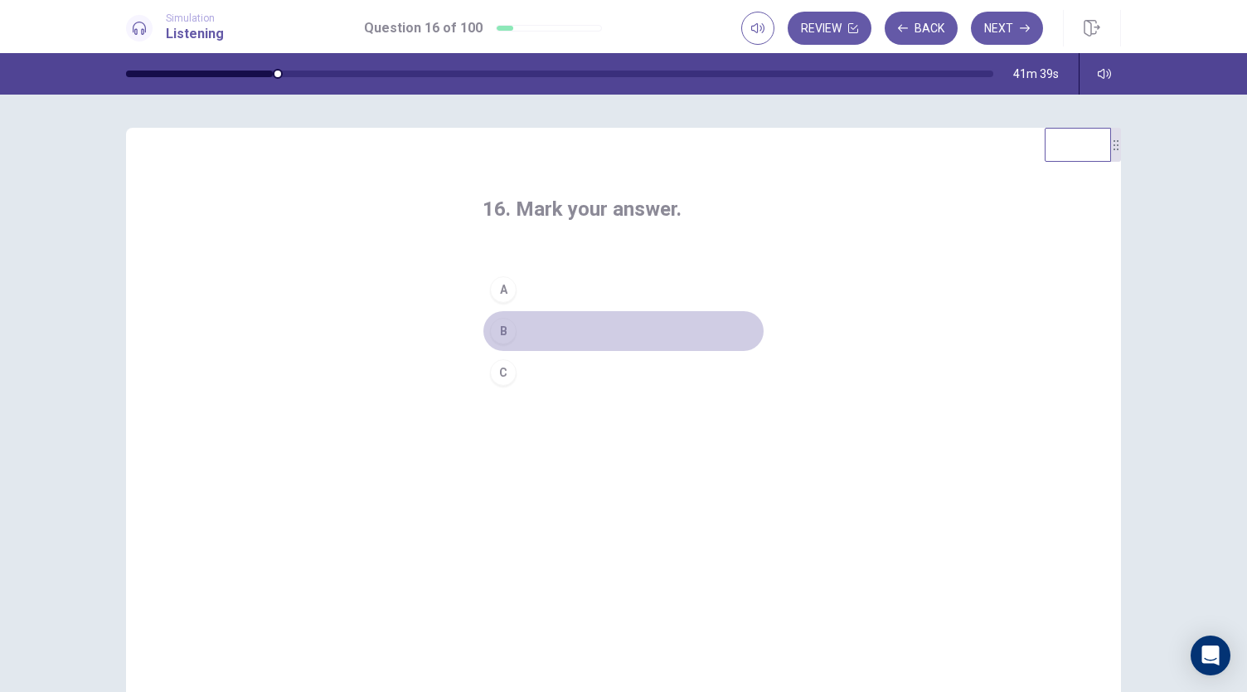
click at [498, 339] on div "B" at bounding box center [503, 331] width 27 height 27
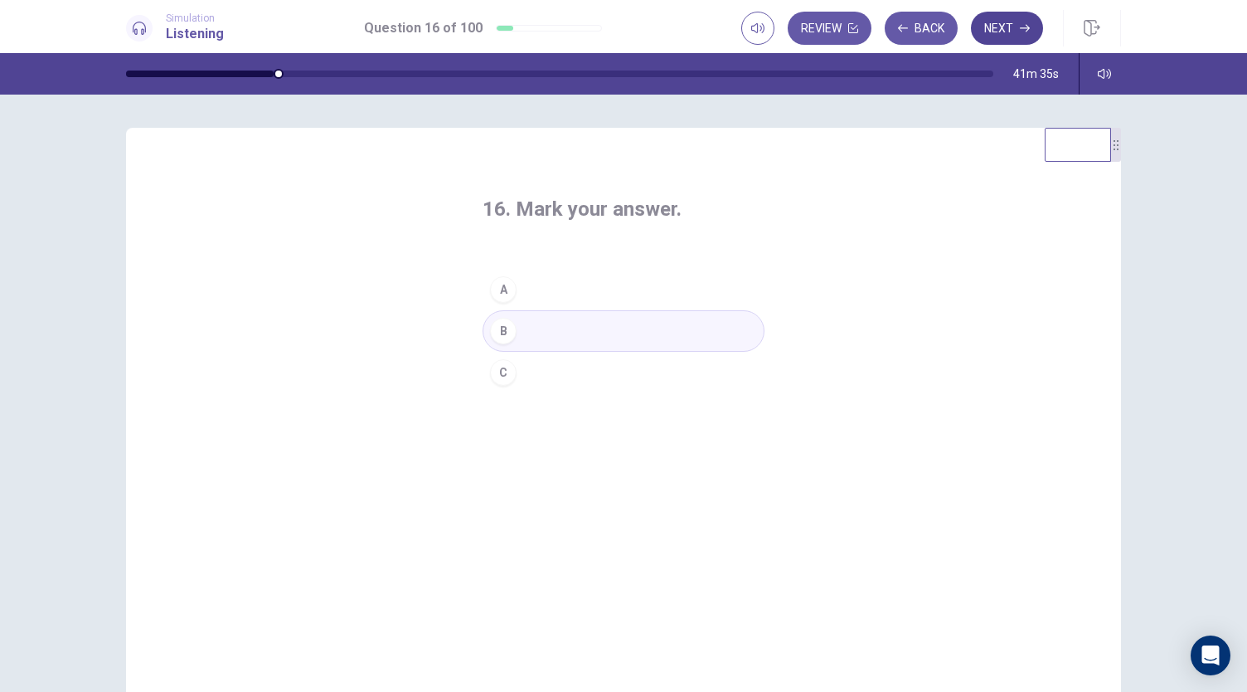
click at [998, 27] on button "Next" at bounding box center [1007, 28] width 72 height 33
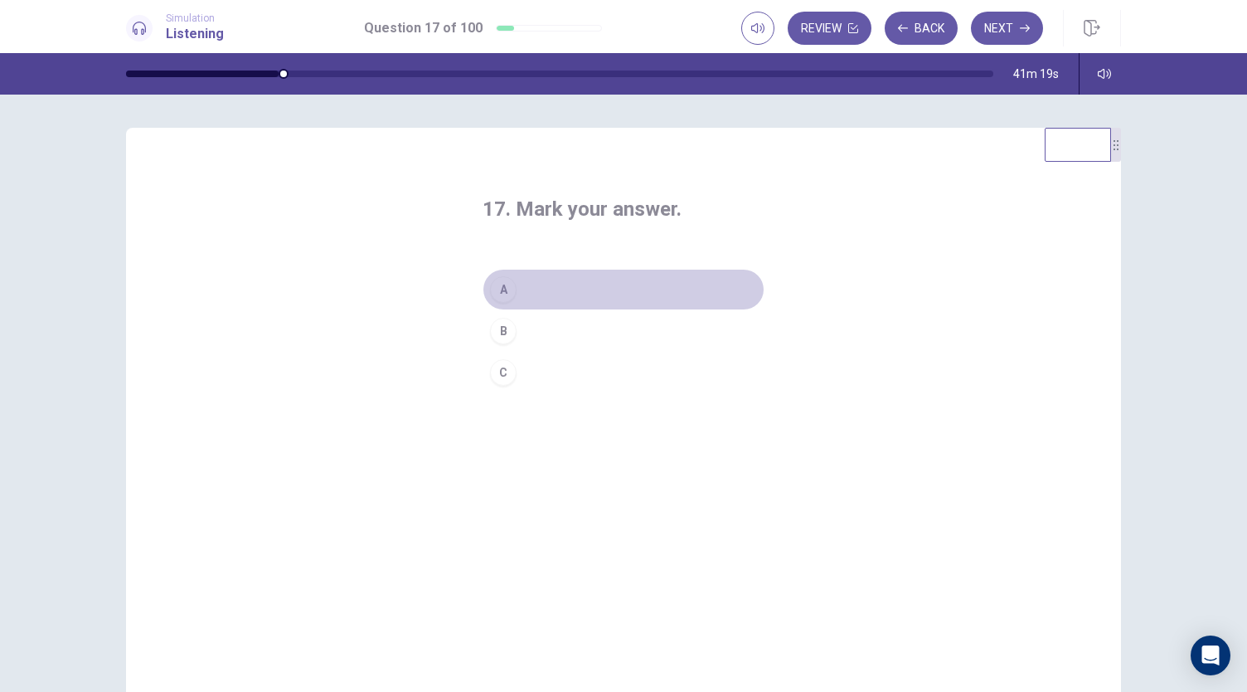
click at [496, 293] on div "A" at bounding box center [503, 289] width 27 height 27
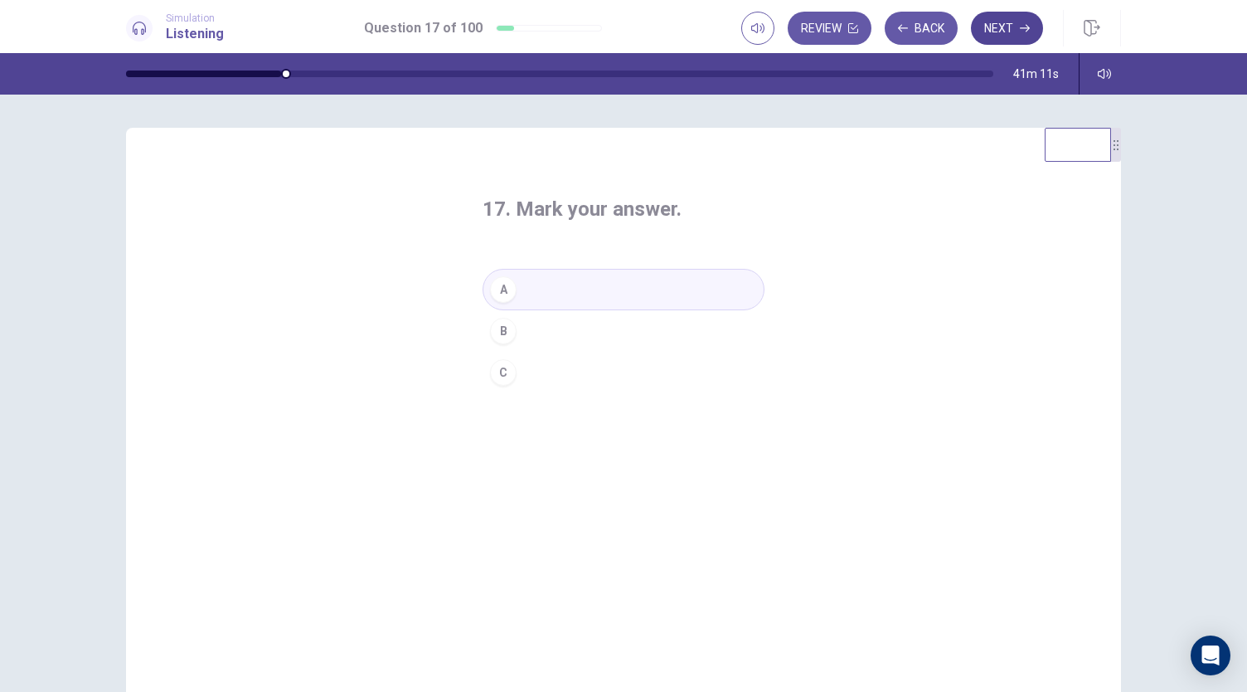
click at [1015, 31] on button "Next" at bounding box center [1007, 28] width 72 height 33
click at [493, 284] on div "A" at bounding box center [503, 289] width 27 height 27
click at [1010, 31] on button "Next" at bounding box center [1007, 28] width 72 height 33
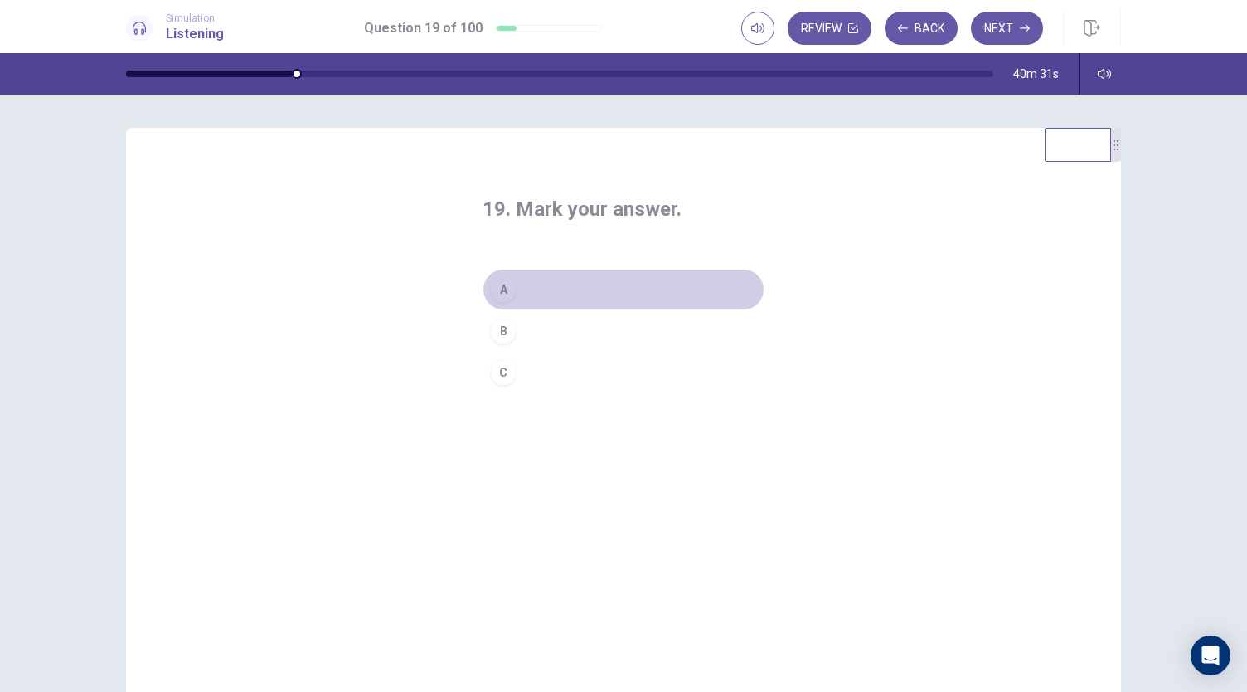
click at [513, 286] on button "A" at bounding box center [624, 289] width 282 height 41
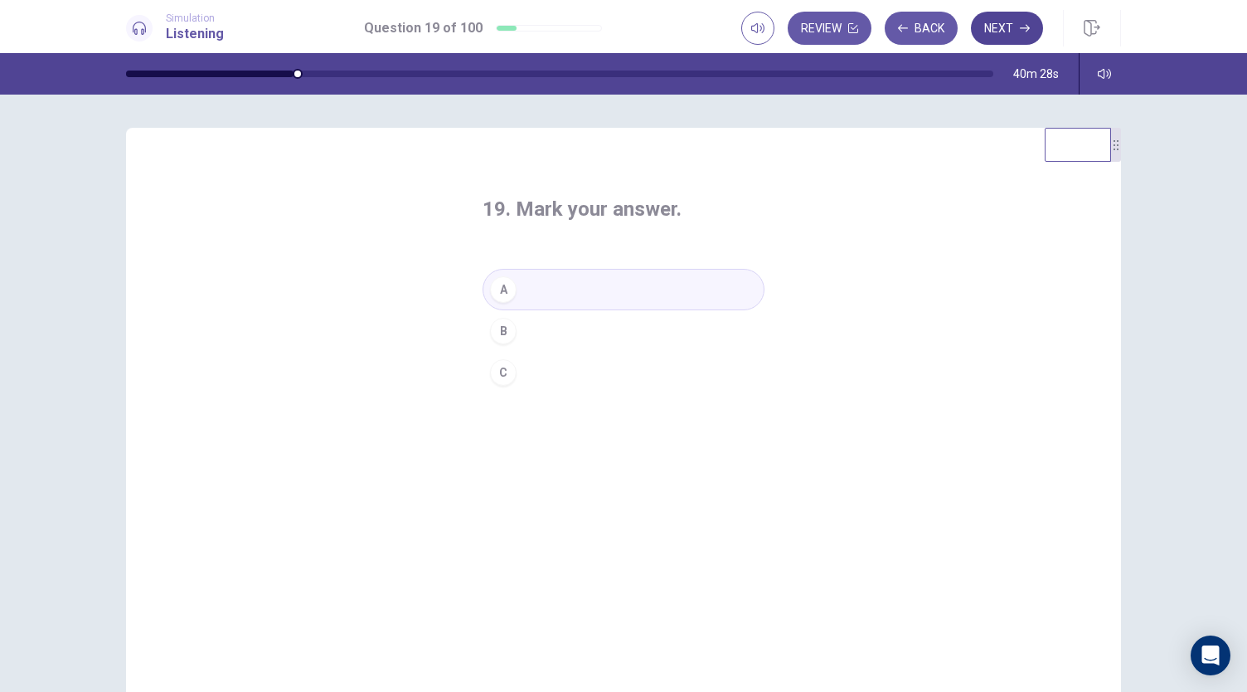
click at [1002, 32] on button "Next" at bounding box center [1007, 28] width 72 height 33
click at [511, 377] on button "C" at bounding box center [624, 372] width 282 height 41
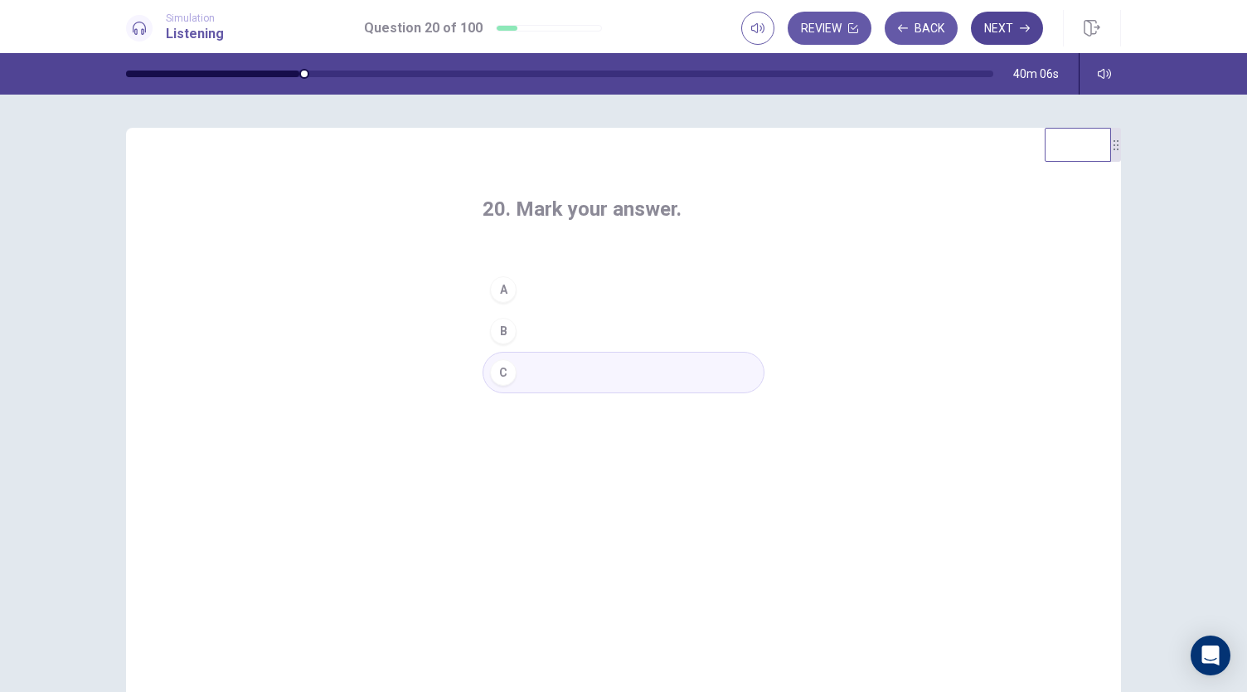
click at [1011, 19] on button "Next" at bounding box center [1007, 28] width 72 height 33
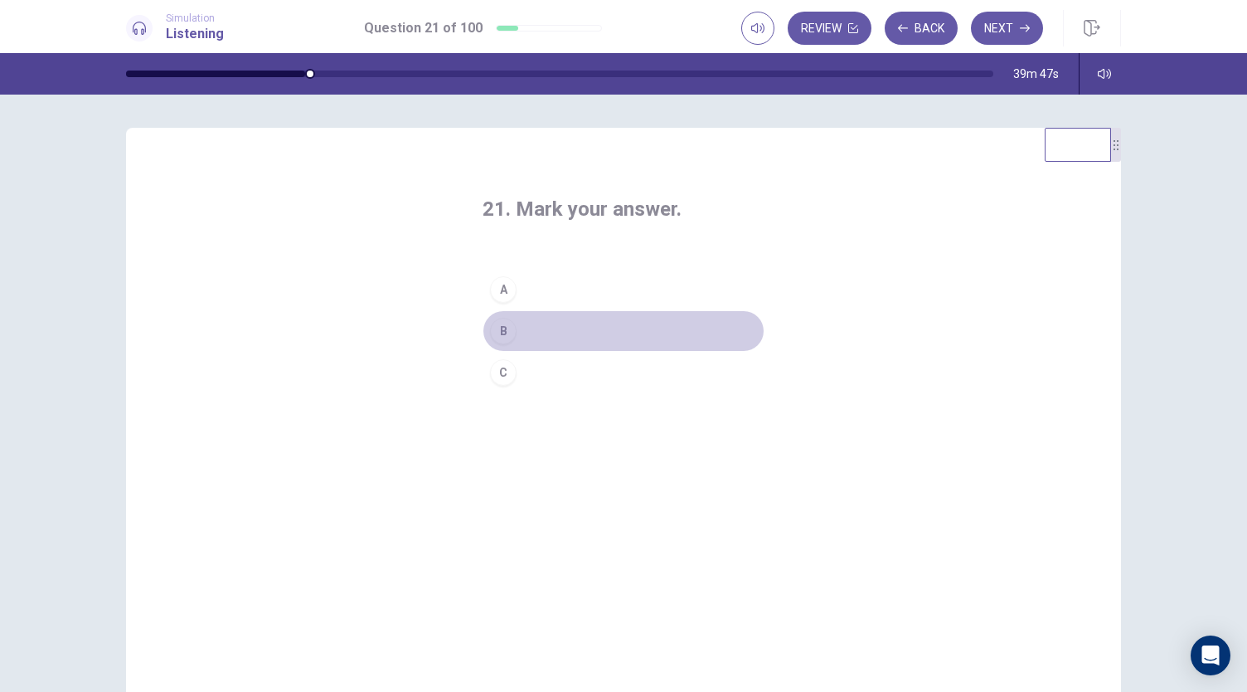
click at [496, 331] on div "B" at bounding box center [503, 331] width 27 height 27
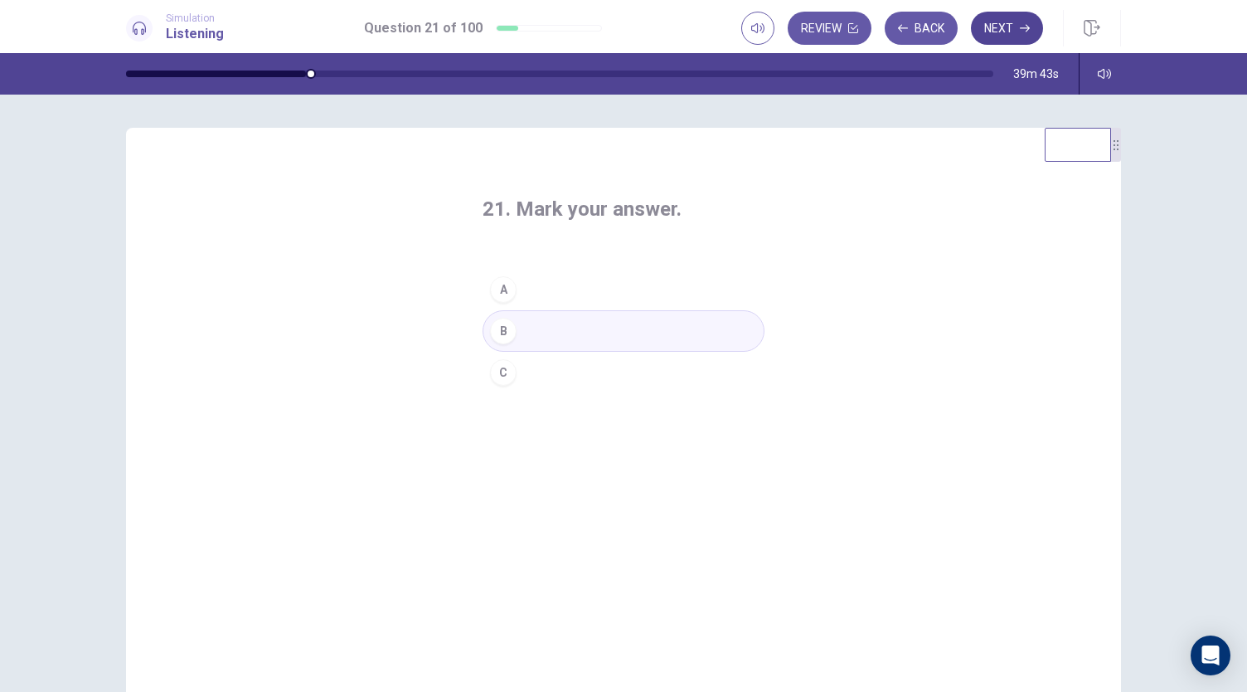
click at [1010, 26] on button "Next" at bounding box center [1007, 28] width 72 height 33
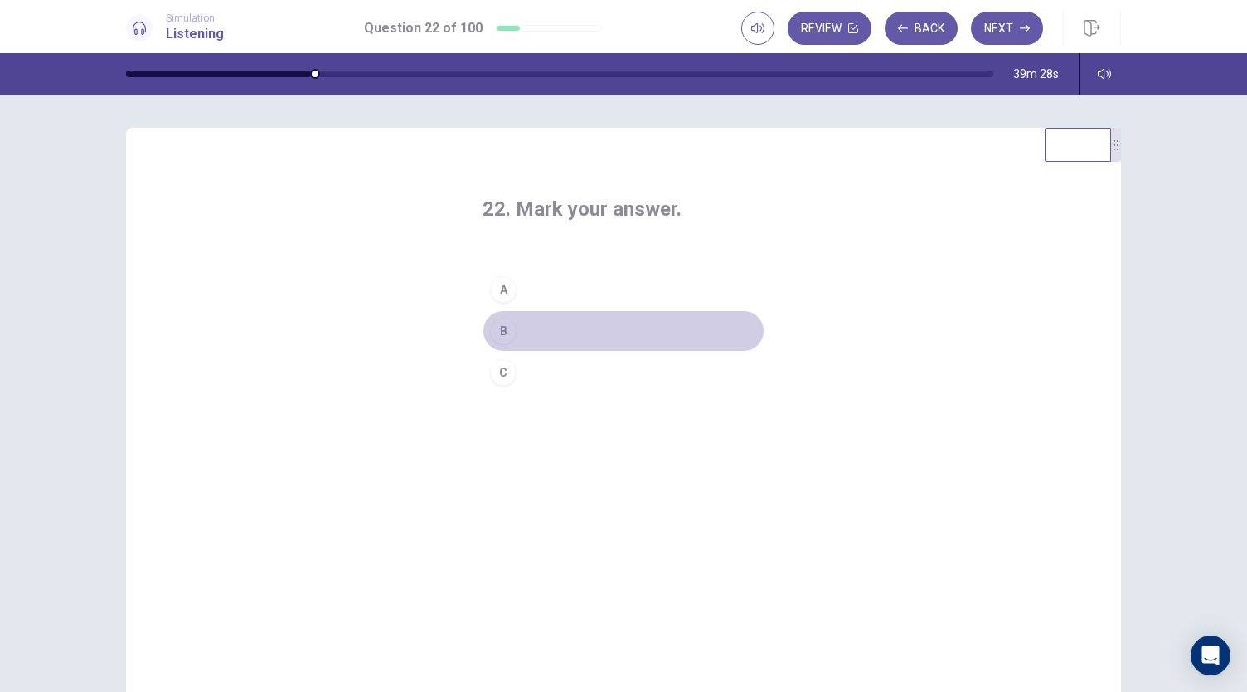
click at [505, 333] on div "B" at bounding box center [503, 331] width 27 height 27
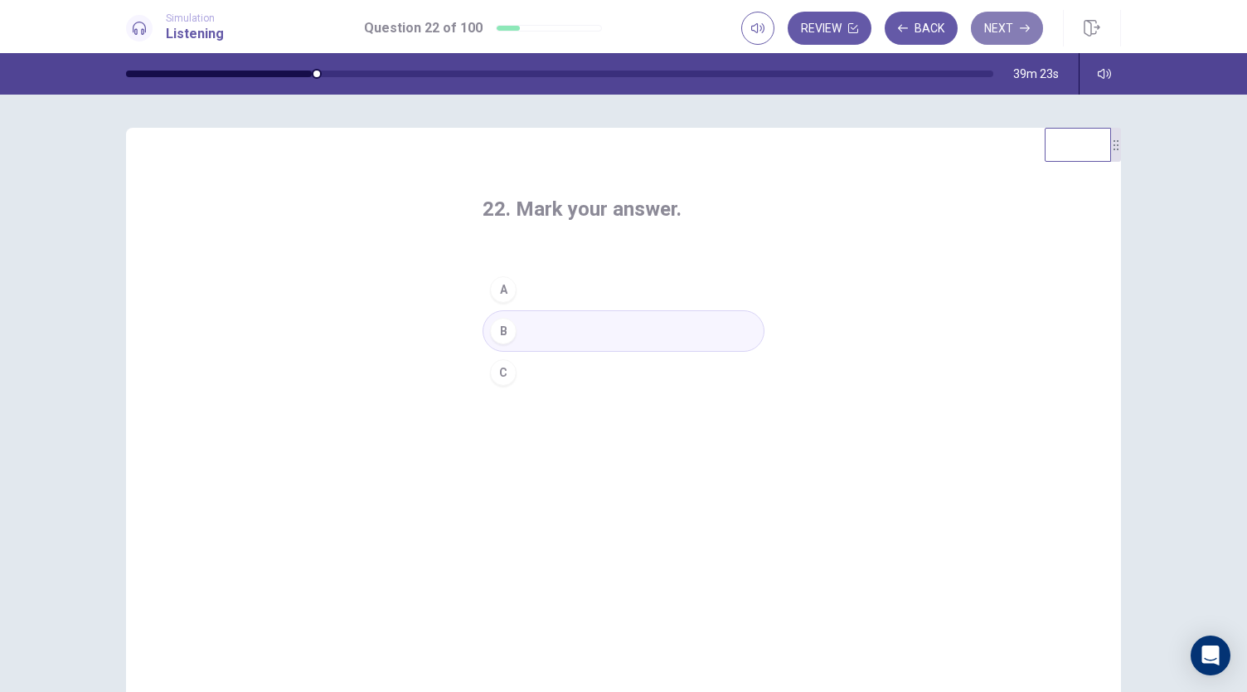
click at [1004, 29] on button "Next" at bounding box center [1007, 28] width 72 height 33
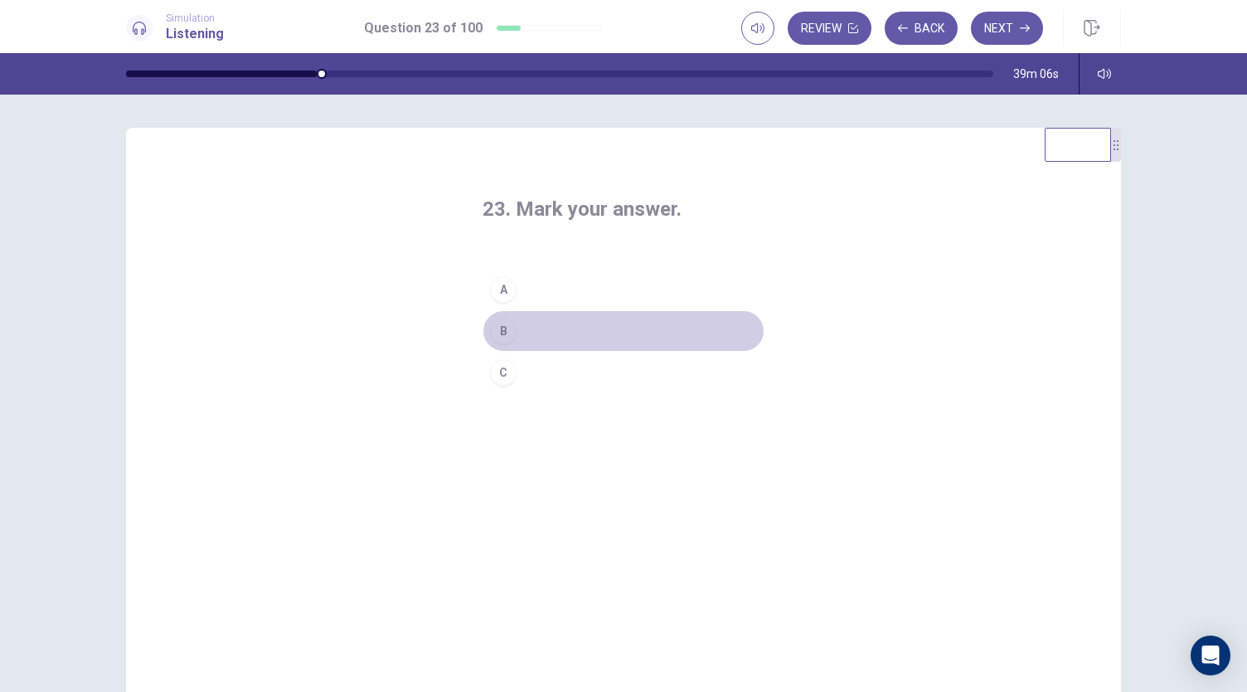
click at [495, 333] on div "B" at bounding box center [503, 331] width 27 height 27
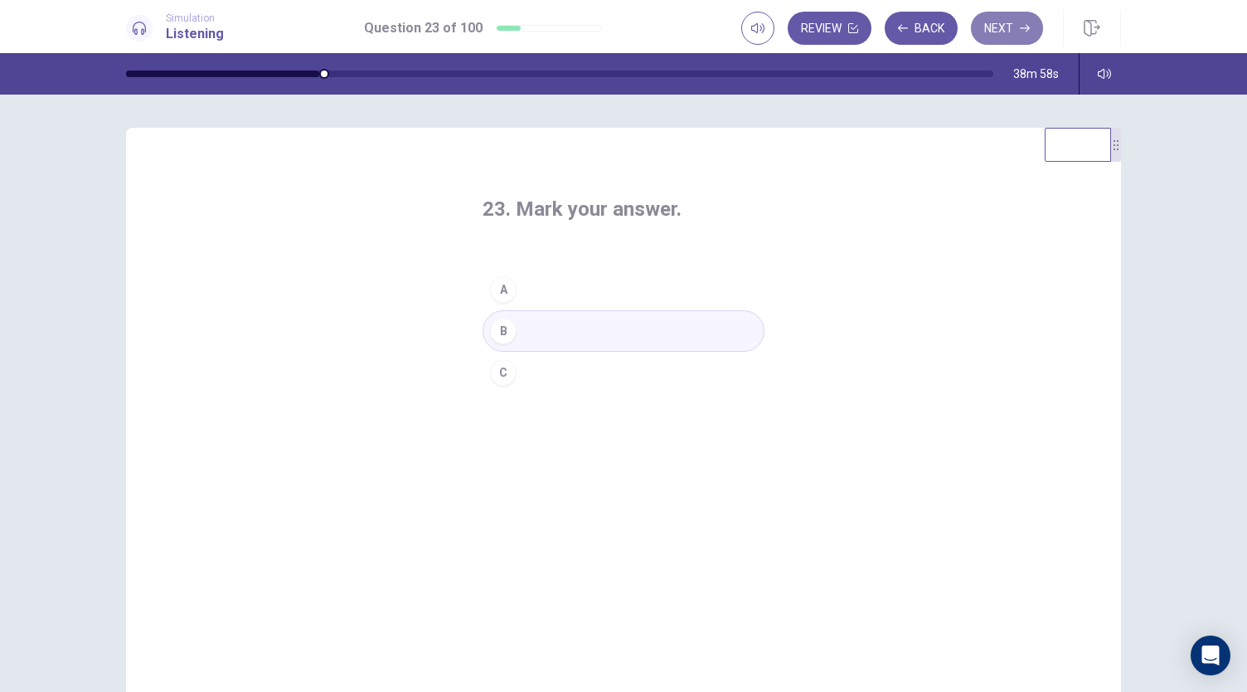
click at [999, 33] on button "Next" at bounding box center [1007, 28] width 72 height 33
click at [499, 326] on div "B" at bounding box center [503, 331] width 27 height 27
click at [1007, 17] on button "Next" at bounding box center [1007, 28] width 72 height 33
click at [503, 324] on div "B" at bounding box center [503, 331] width 27 height 27
click at [1017, 26] on button "Next" at bounding box center [1007, 28] width 72 height 33
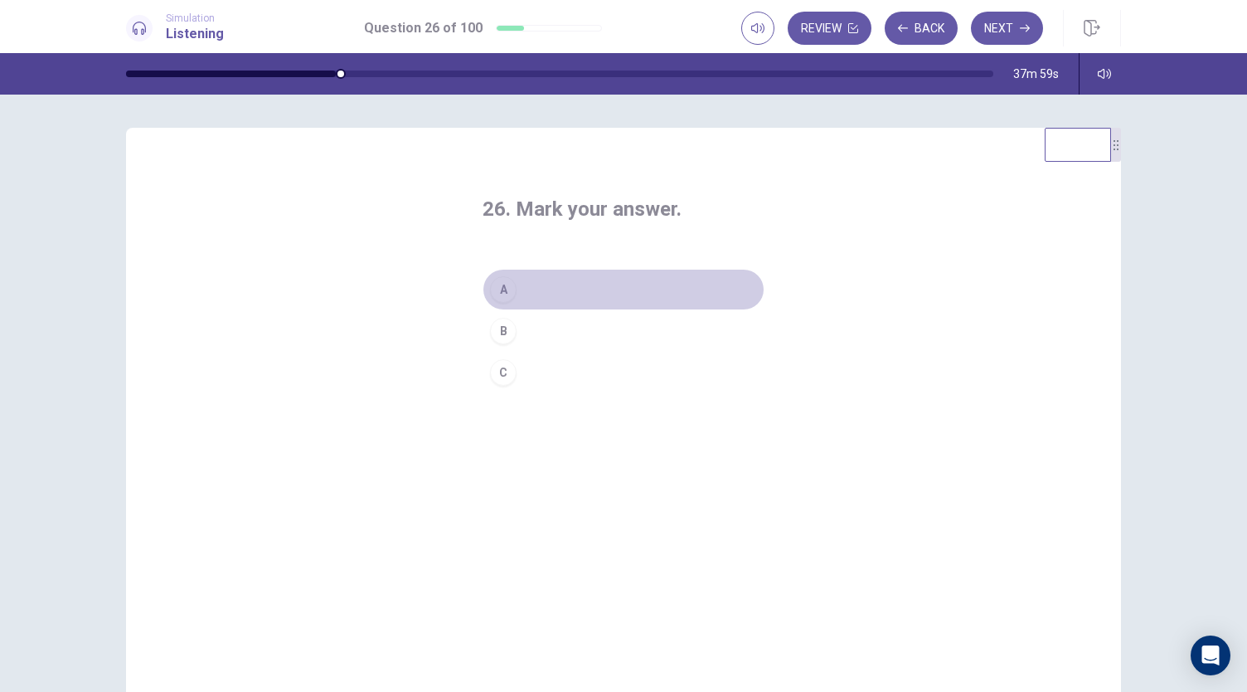
click at [506, 291] on div "A" at bounding box center [503, 289] width 27 height 27
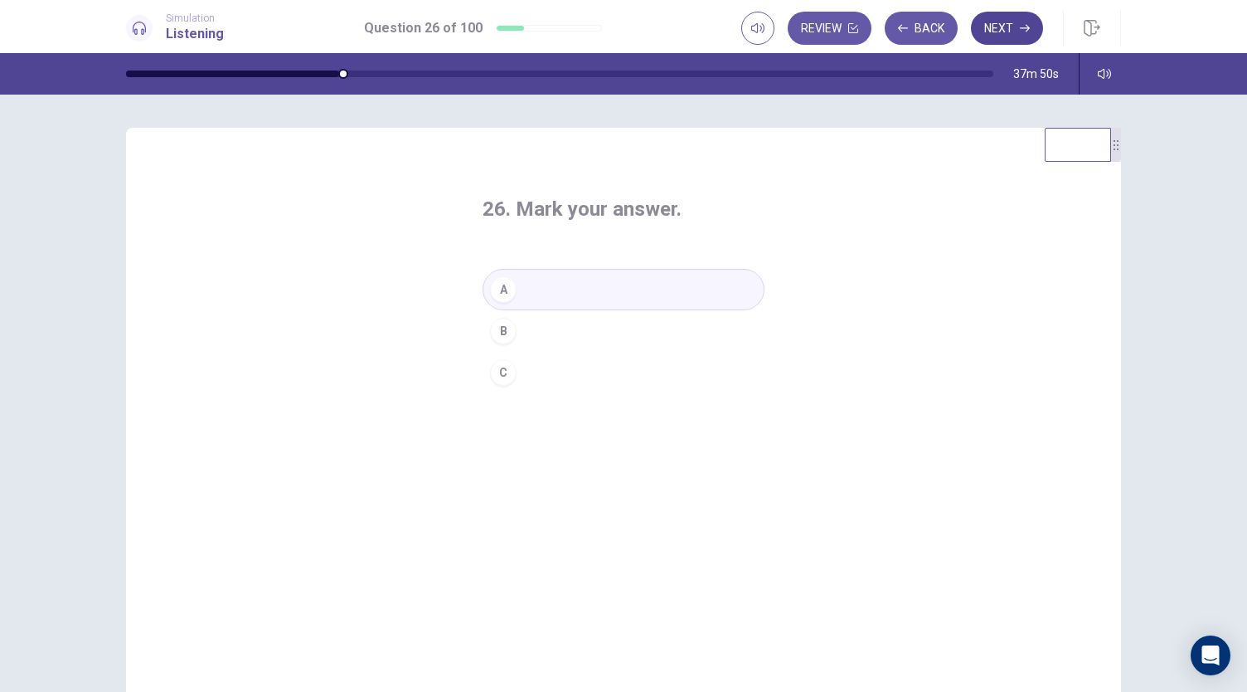
click at [1008, 26] on button "Next" at bounding box center [1007, 28] width 72 height 33
click at [497, 289] on div "A" at bounding box center [503, 289] width 27 height 27
click at [999, 32] on button "Next" at bounding box center [1007, 28] width 72 height 33
click at [502, 328] on div "B" at bounding box center [503, 331] width 27 height 27
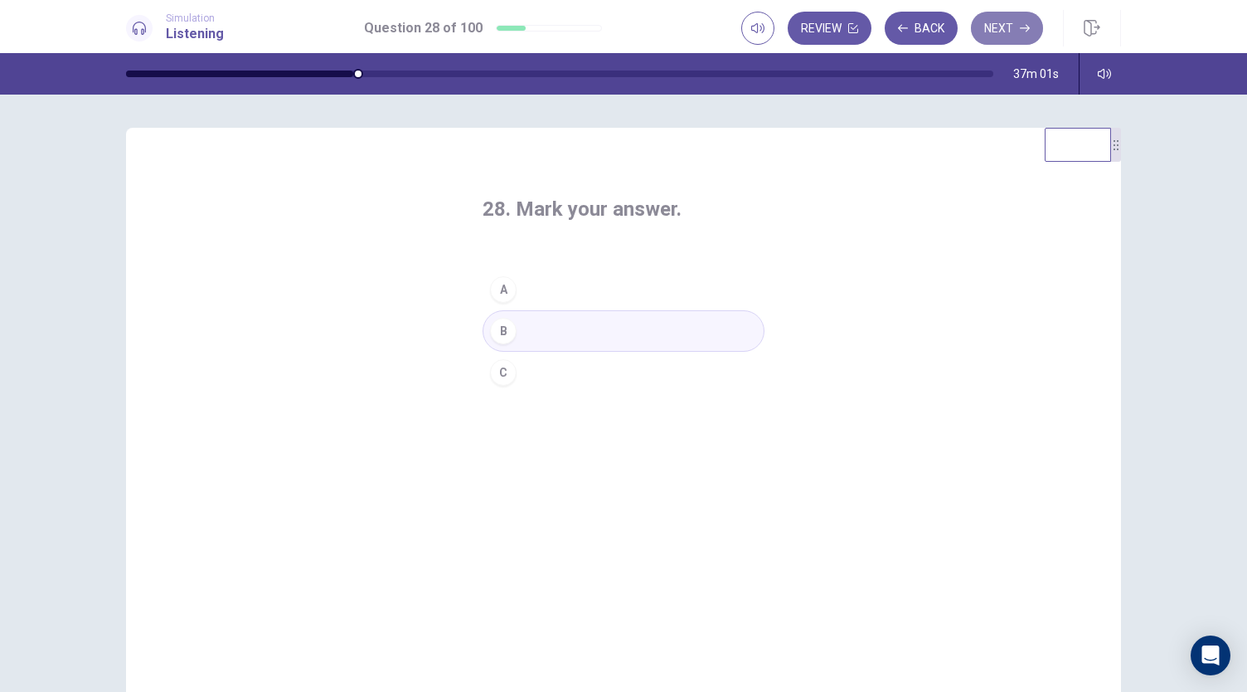
click at [1017, 24] on button "Next" at bounding box center [1007, 28] width 72 height 33
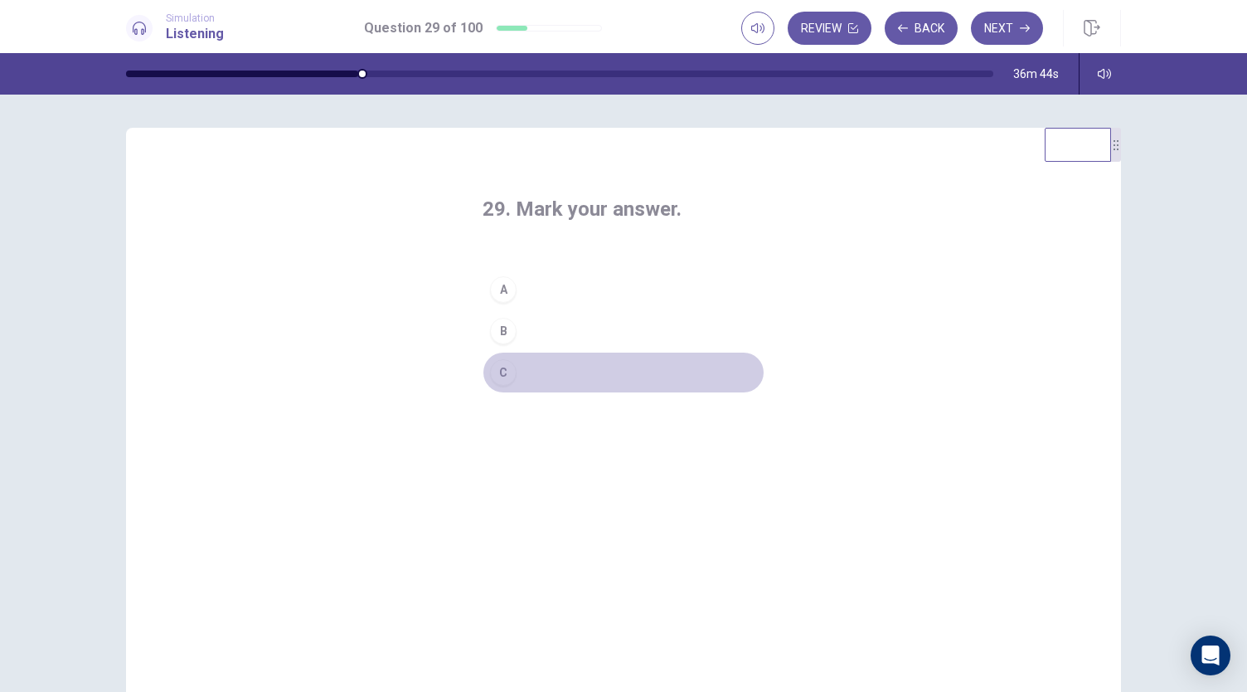
click at [509, 366] on div "C" at bounding box center [503, 372] width 27 height 27
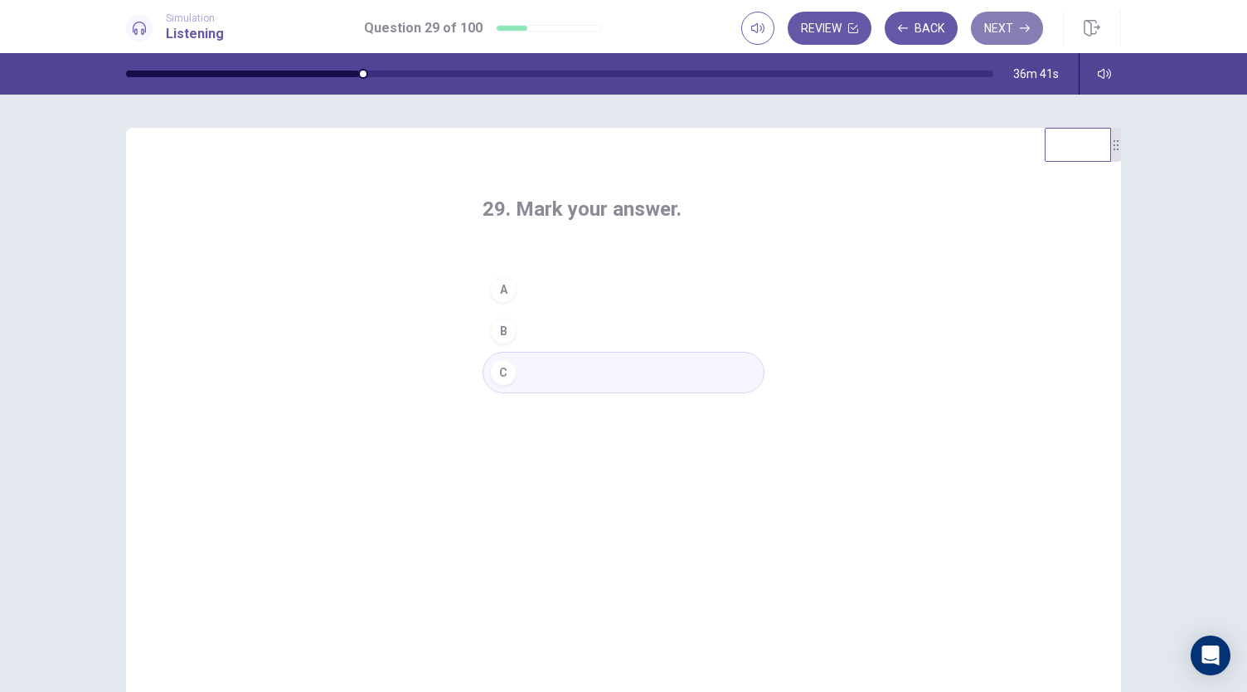
click at [993, 27] on button "Next" at bounding box center [1007, 28] width 72 height 33
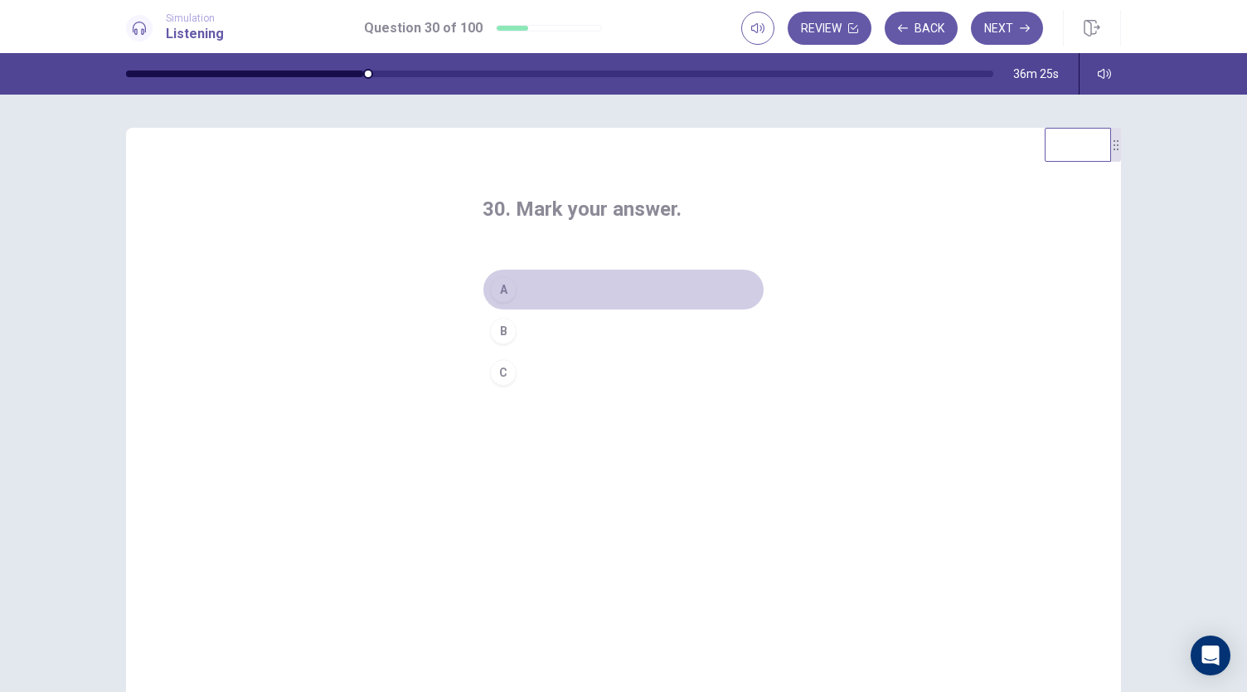
click at [505, 287] on div "A" at bounding box center [503, 289] width 27 height 27
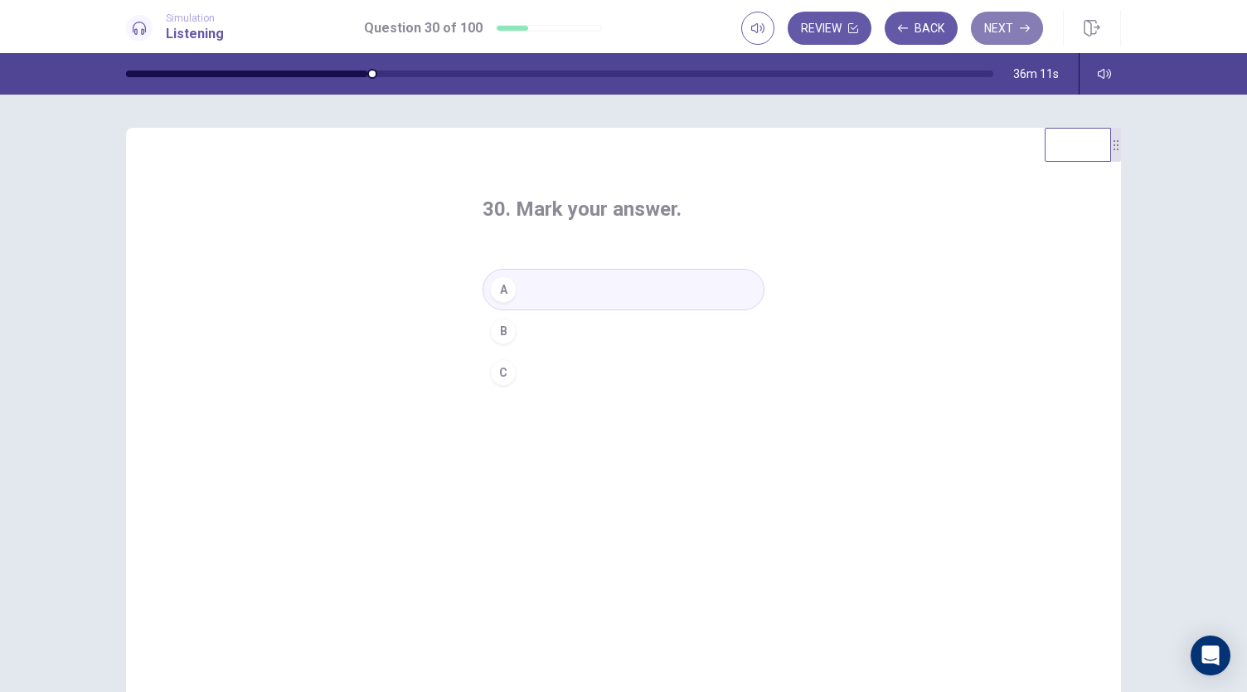
click at [1005, 22] on button "Next" at bounding box center [1007, 28] width 72 height 33
click at [503, 293] on div "A" at bounding box center [503, 289] width 27 height 27
click at [1026, 32] on icon "button" at bounding box center [1025, 28] width 10 height 10
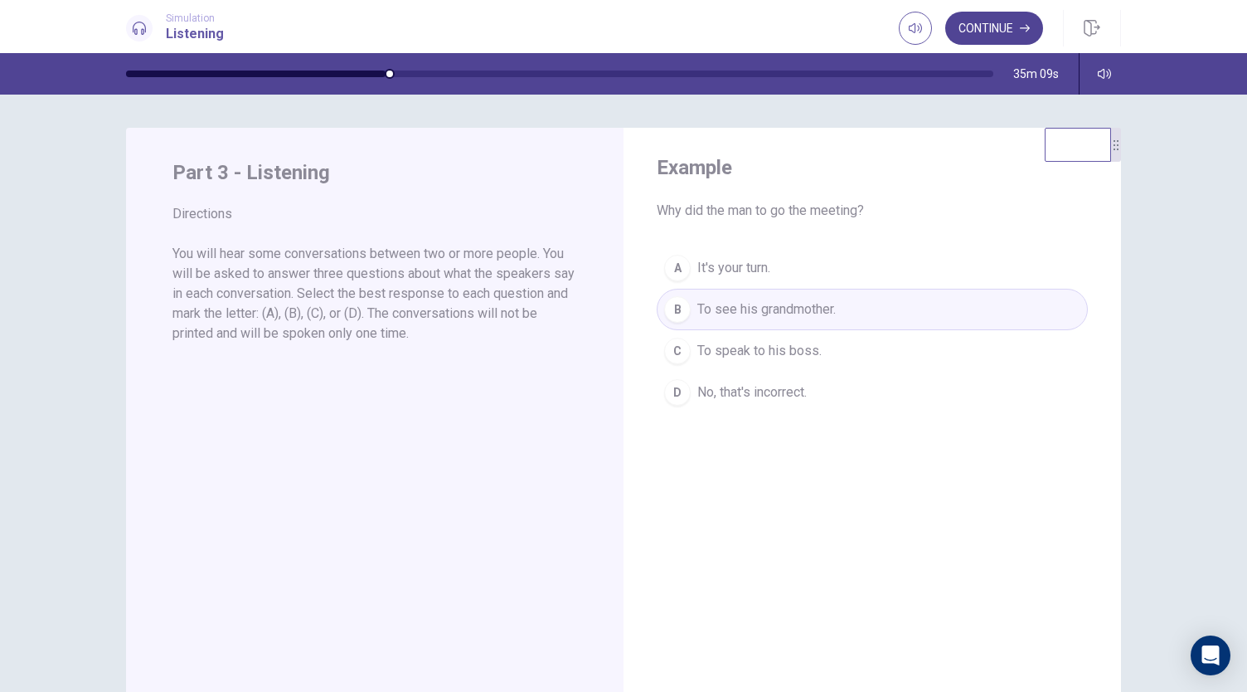
click at [994, 30] on button "Continue" at bounding box center [994, 28] width 98 height 33
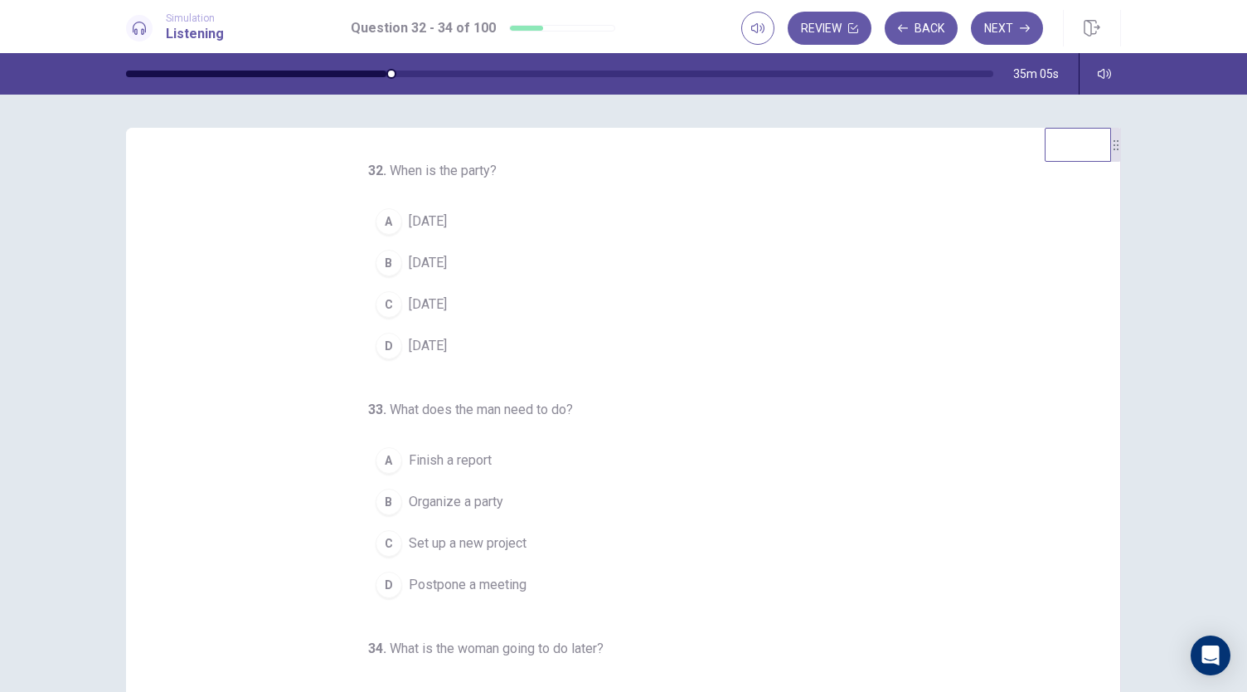
click at [705, 148] on div "32 . When is the party? A [DATE] B [DATE] C [DATE] D [DATE] 33 . What does the …" at bounding box center [623, 416] width 995 height 576
click at [931, 24] on button "Back" at bounding box center [921, 28] width 73 height 33
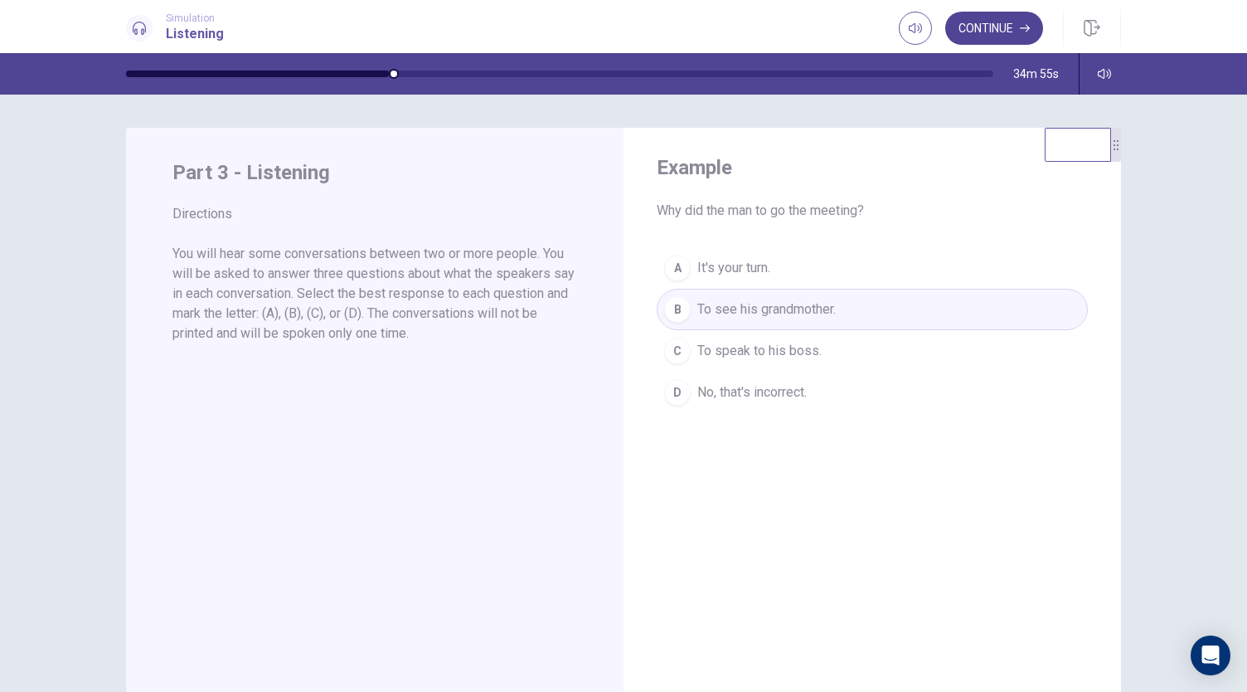
click at [987, 28] on button "Continue" at bounding box center [994, 28] width 98 height 33
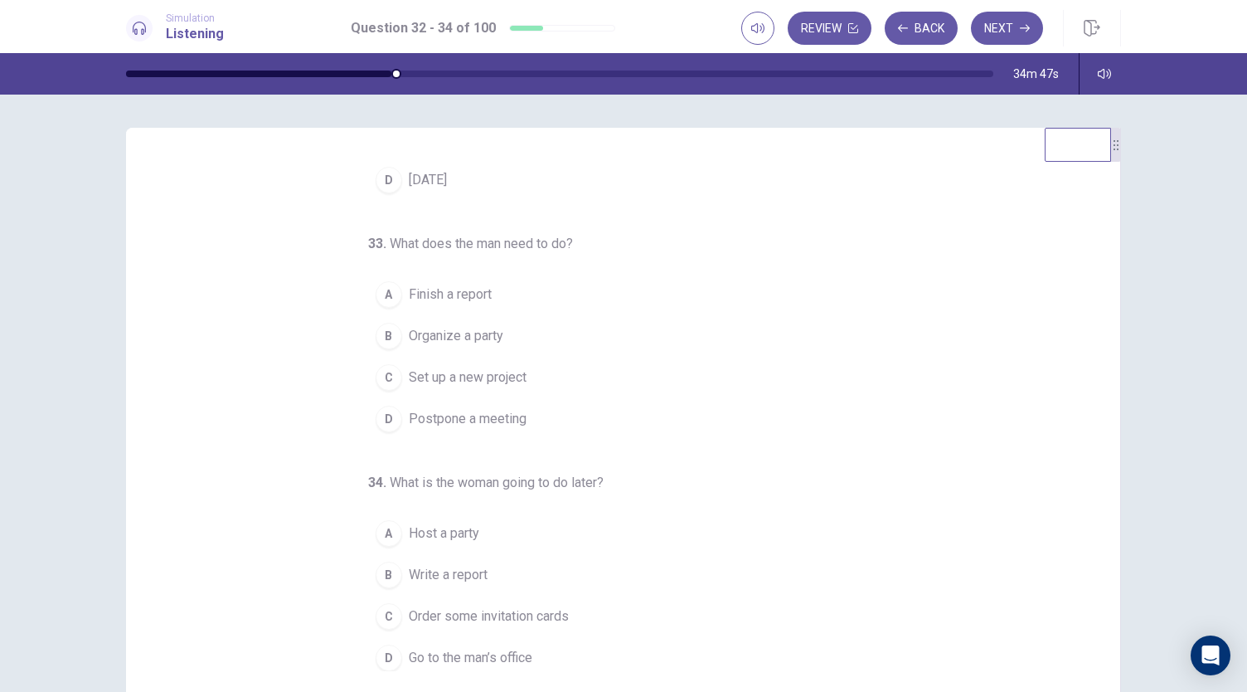
scroll to position [166, 0]
click at [430, 565] on span "Write a report" at bounding box center [448, 575] width 79 height 20
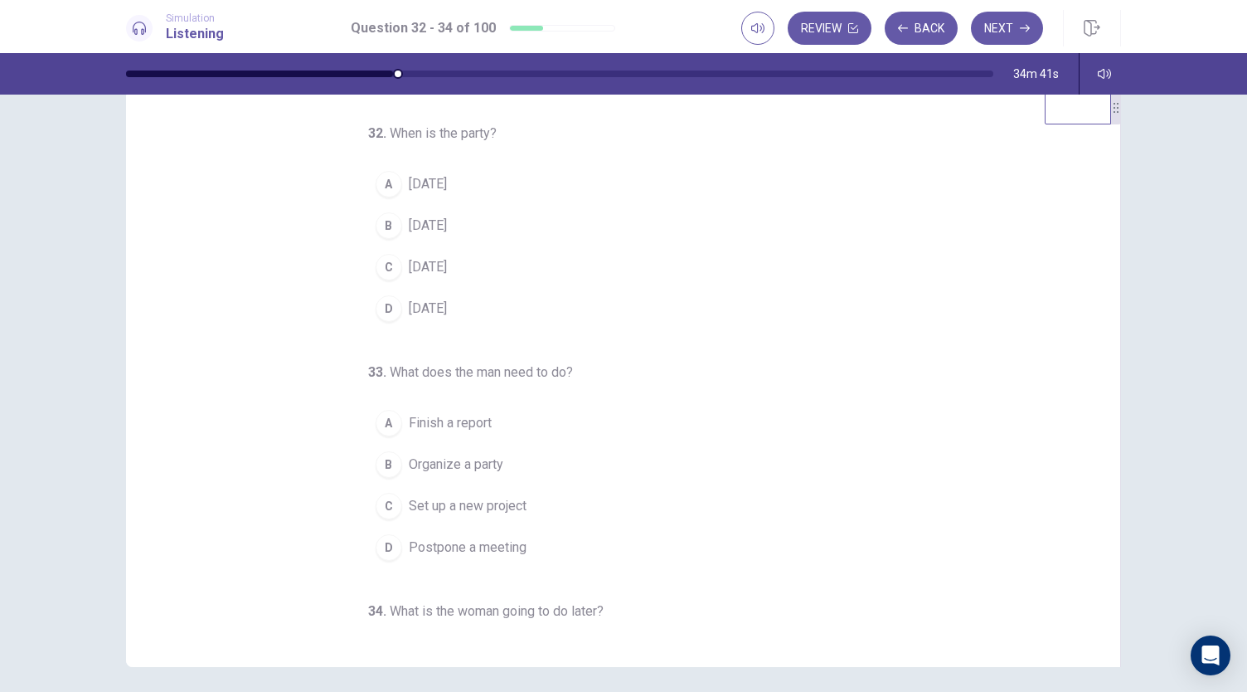
scroll to position [0, 0]
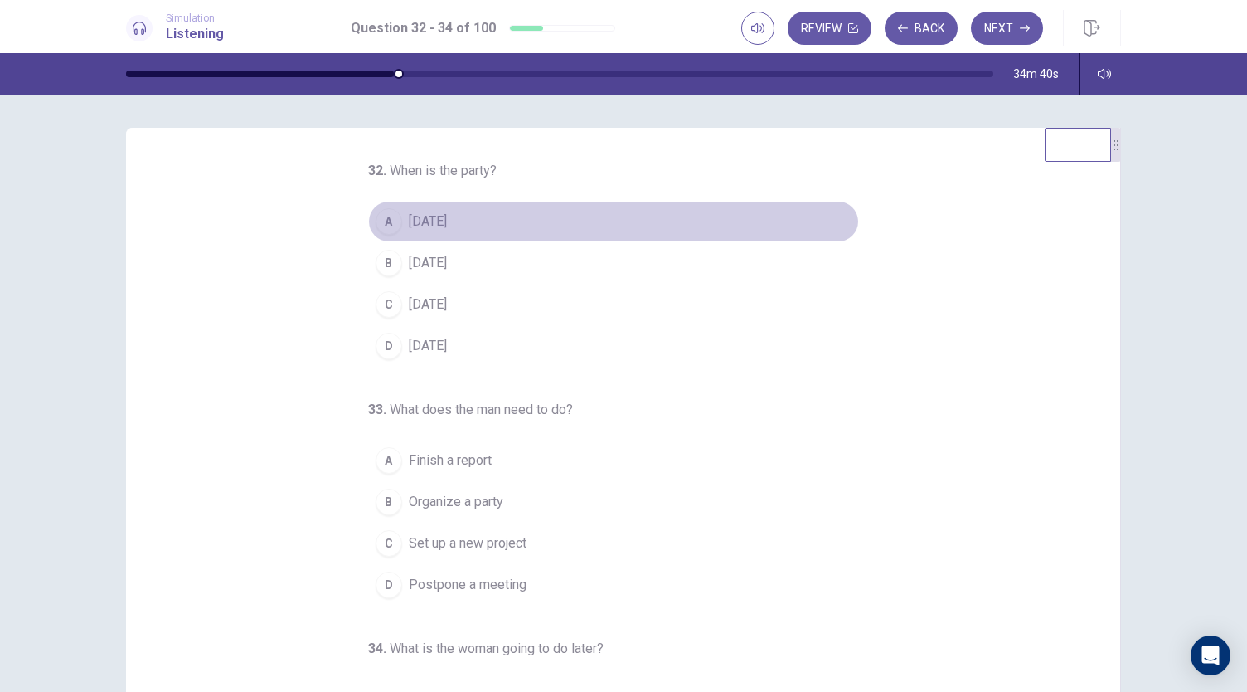
click at [438, 204] on button "A [DATE]" at bounding box center [613, 221] width 491 height 41
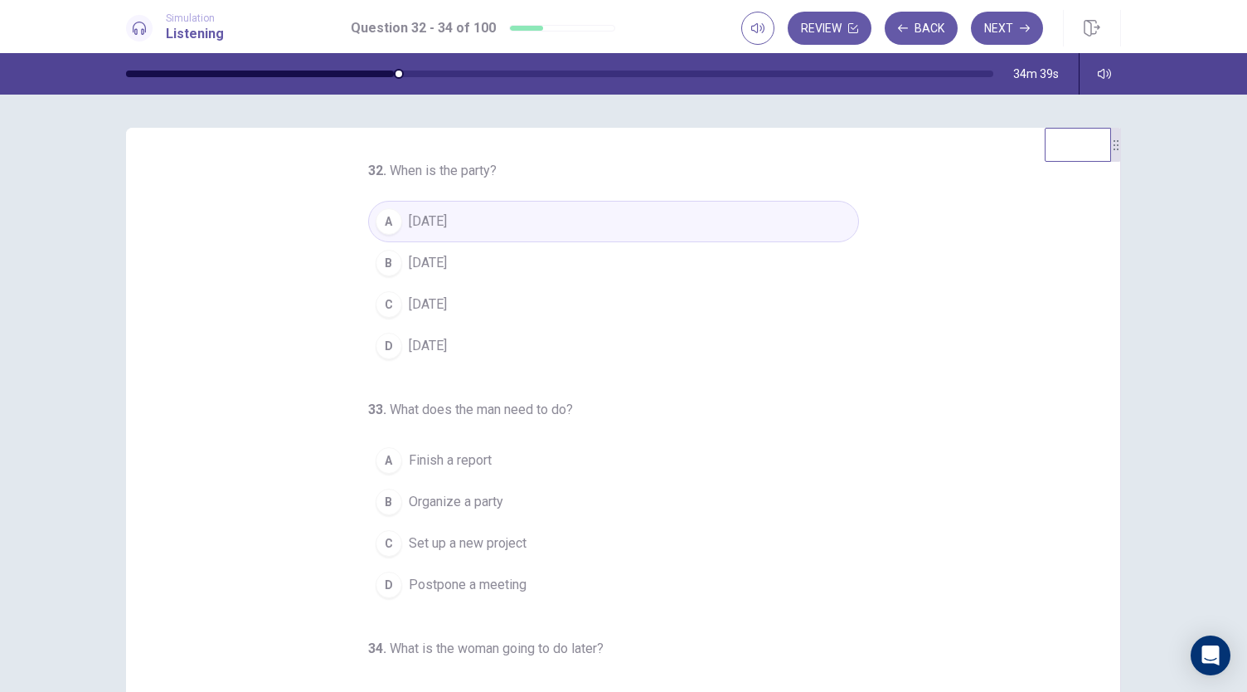
click at [487, 472] on button "A Finish a report" at bounding box center [613, 460] width 491 height 41
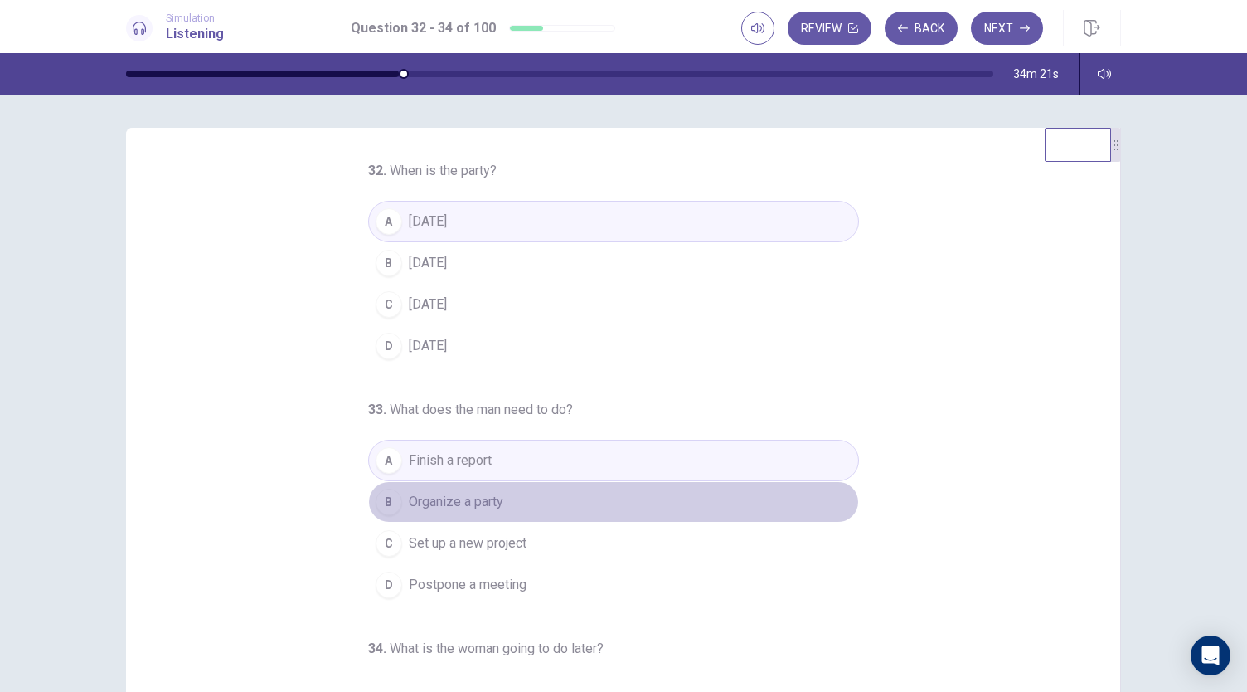
click at [556, 497] on button "B Organize a party" at bounding box center [613, 501] width 491 height 41
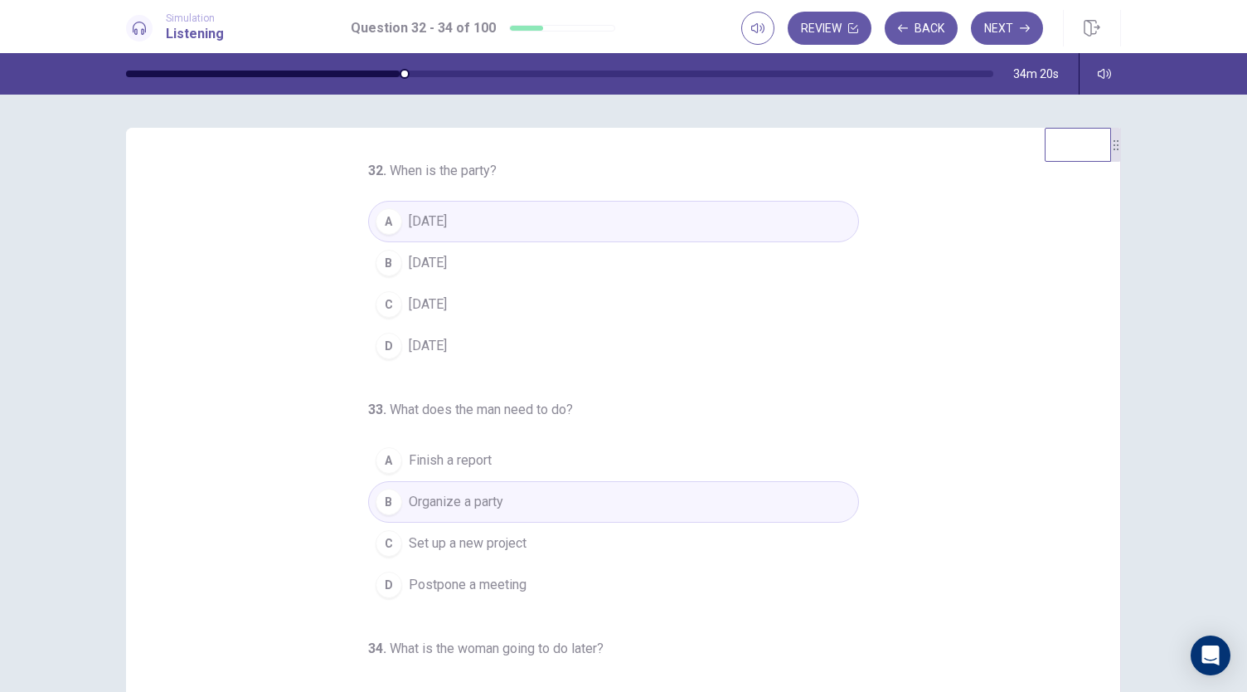
click at [557, 457] on button "A Finish a report" at bounding box center [613, 460] width 491 height 41
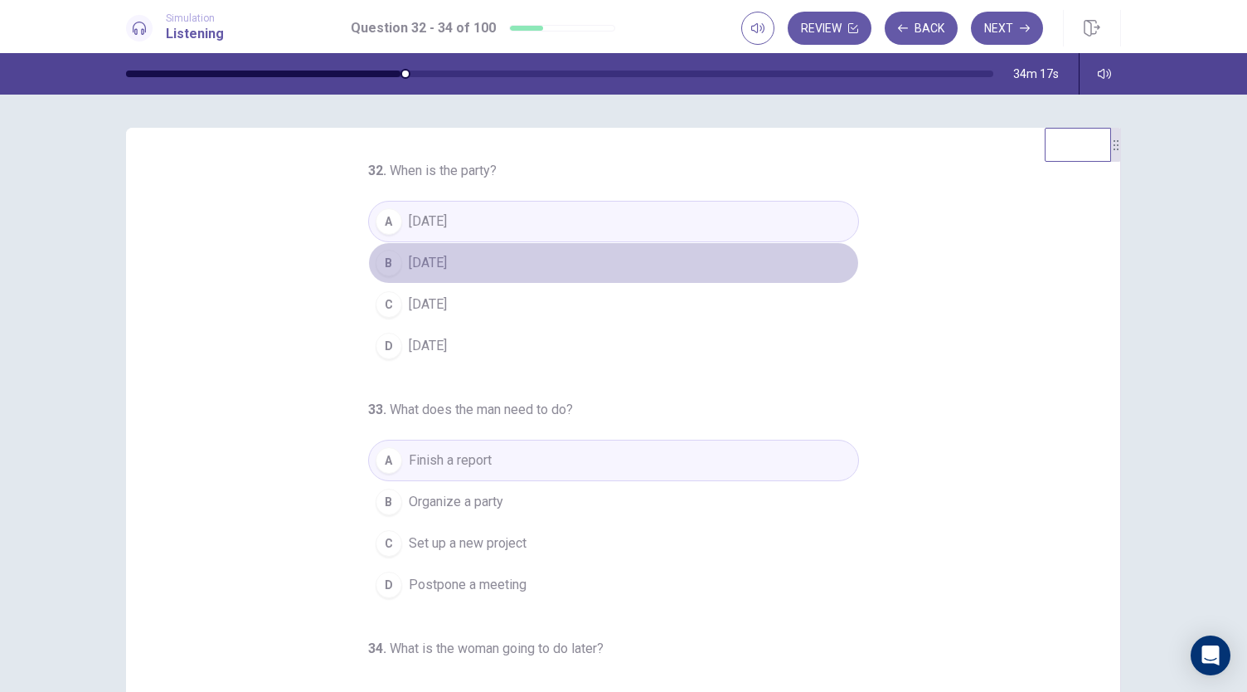
click at [498, 243] on button "B [DATE]" at bounding box center [613, 262] width 491 height 41
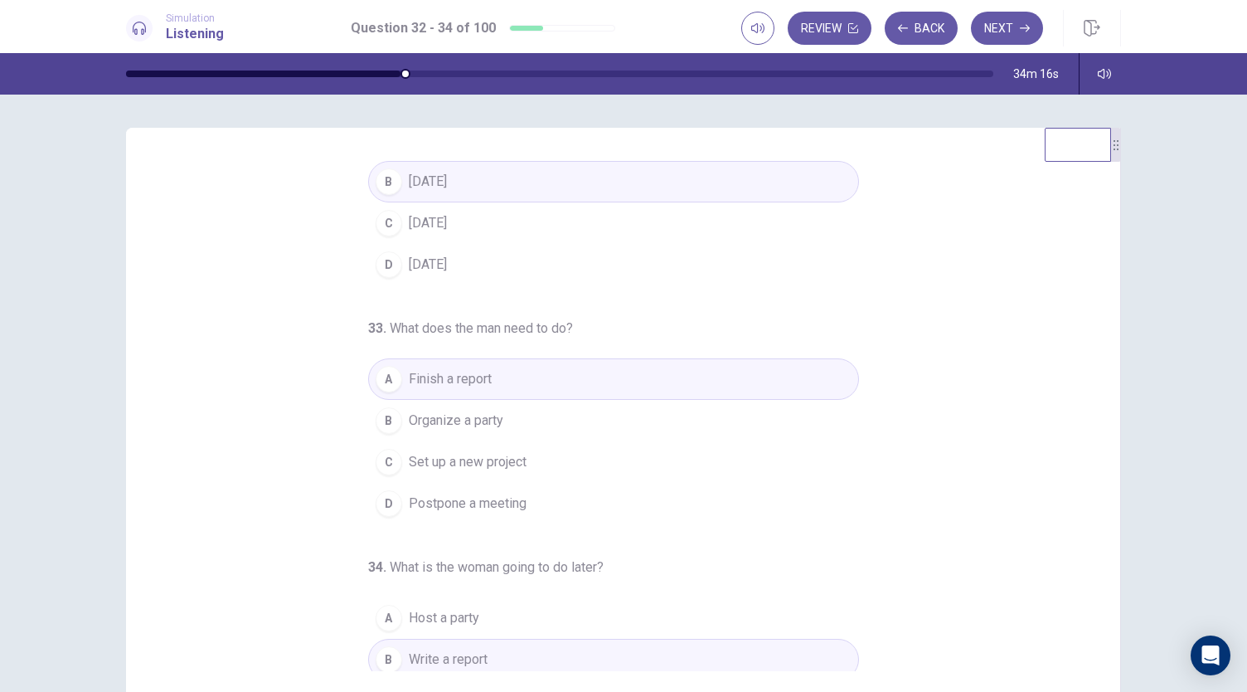
scroll to position [166, 0]
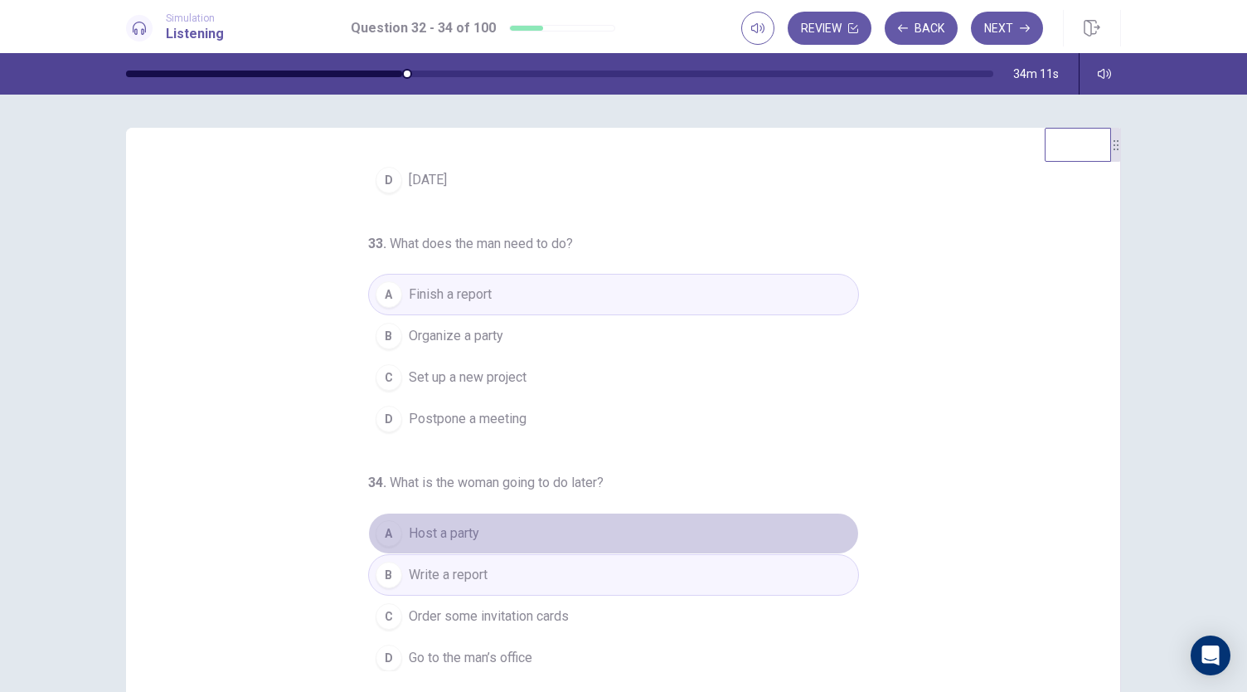
click at [562, 522] on button "A Host a party" at bounding box center [613, 533] width 491 height 41
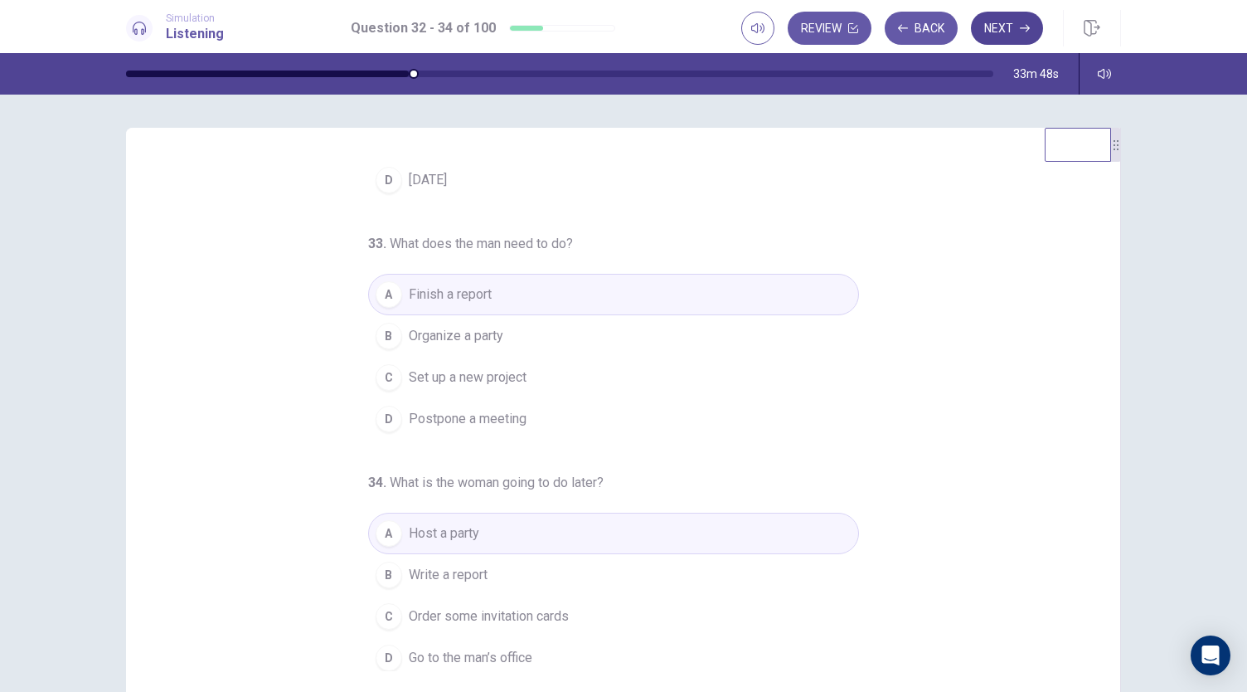
click at [1000, 17] on button "Next" at bounding box center [1007, 28] width 72 height 33
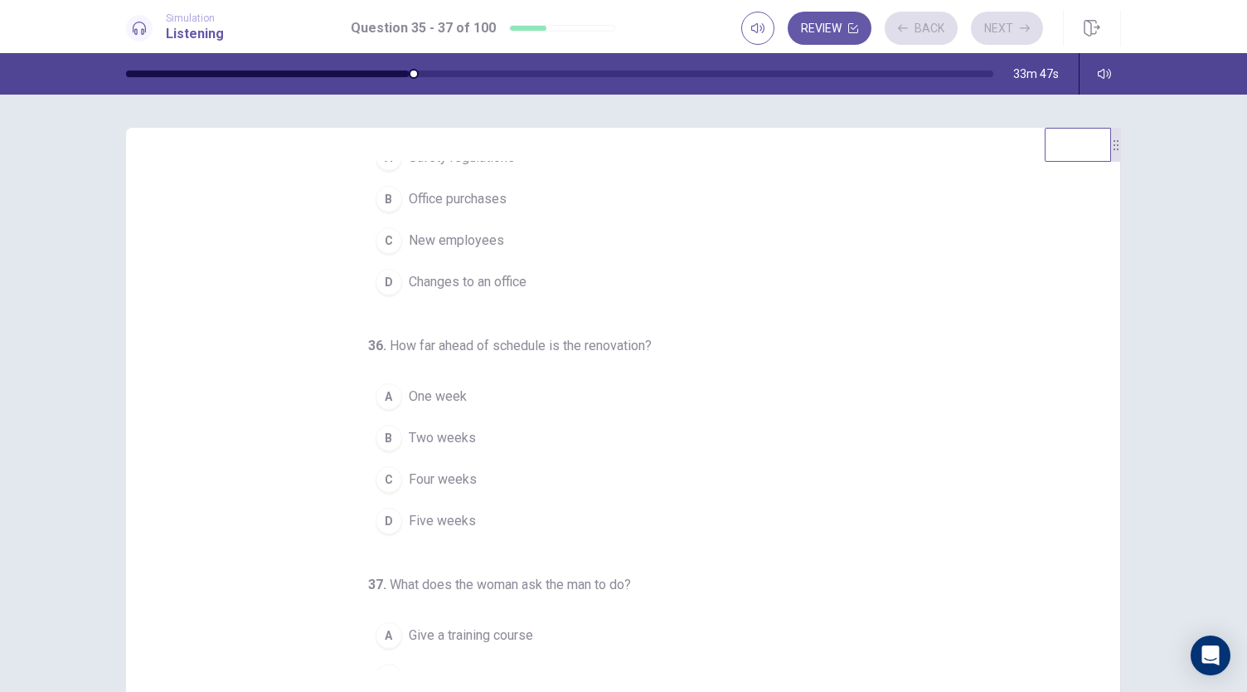
scroll to position [0, 0]
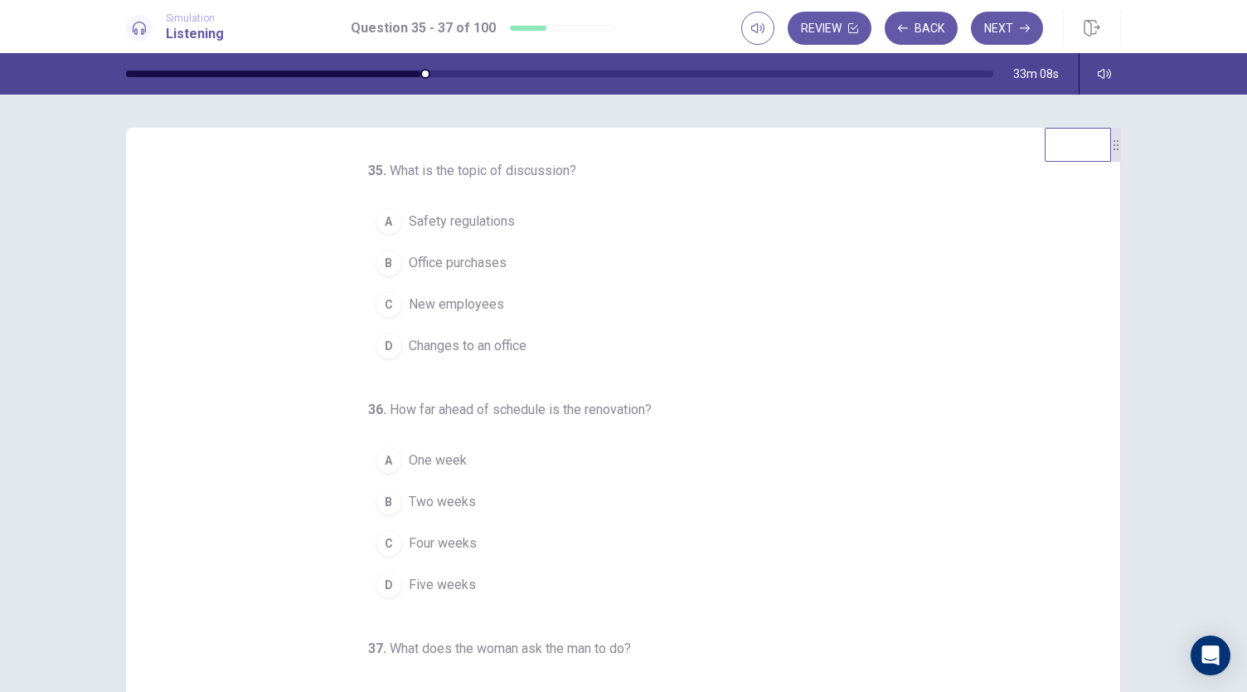
click at [484, 349] on span "Changes to an office" at bounding box center [468, 346] width 118 height 20
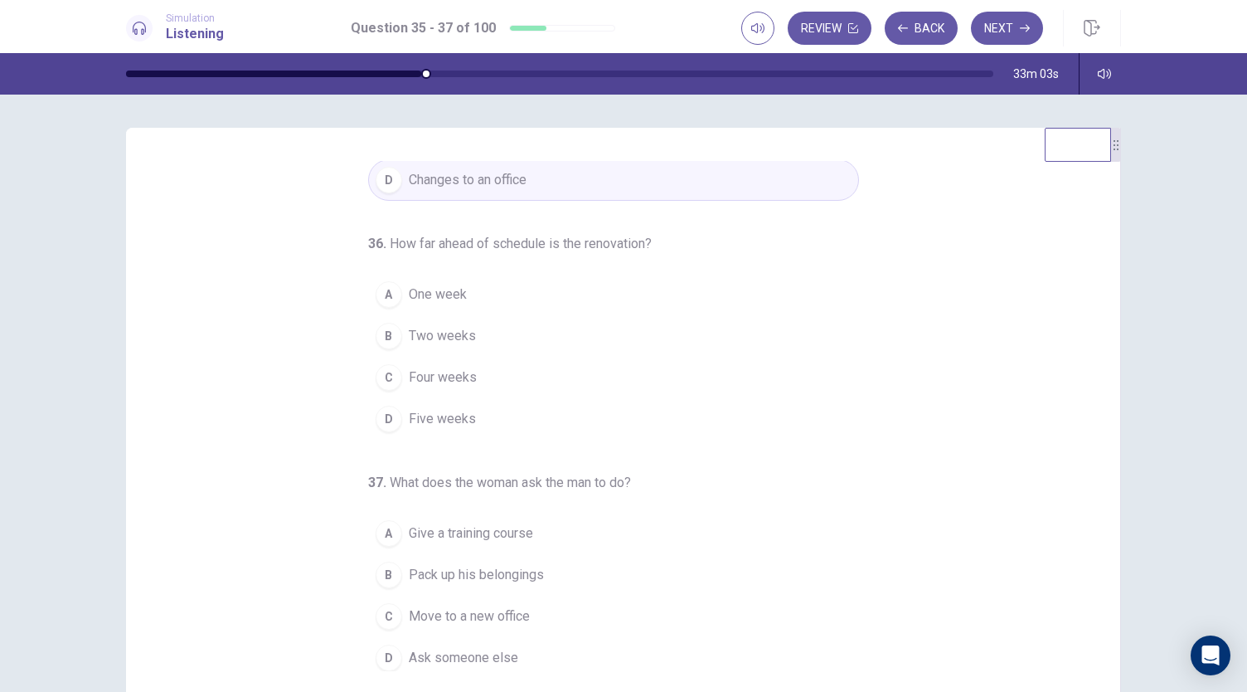
scroll to position [166, 0]
click at [444, 288] on span "One week" at bounding box center [438, 294] width 58 height 20
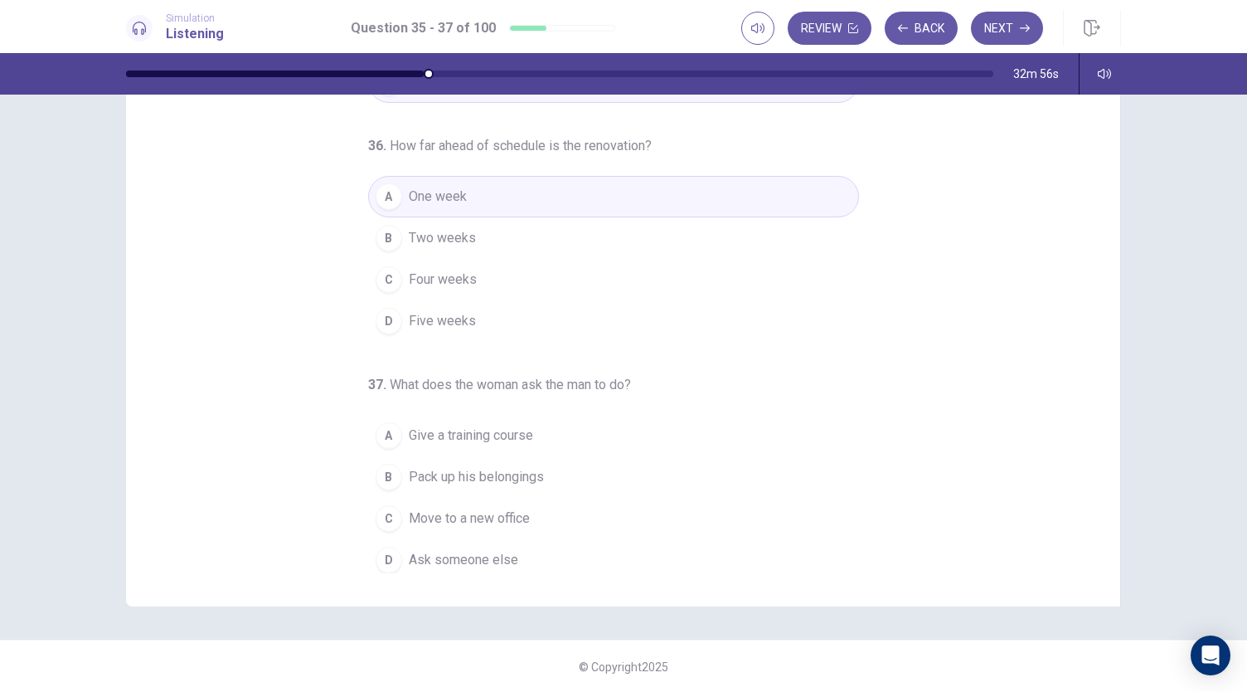
scroll to position [99, 0]
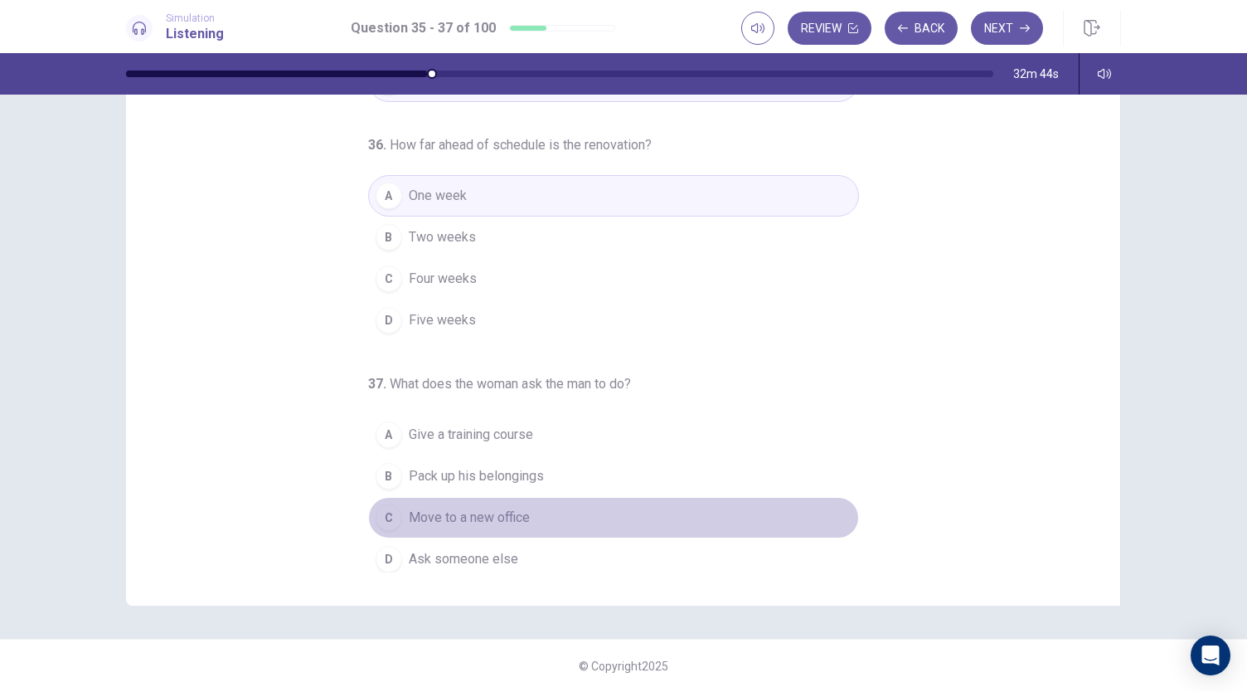
click at [520, 515] on span "Move to a new office" at bounding box center [469, 518] width 121 height 20
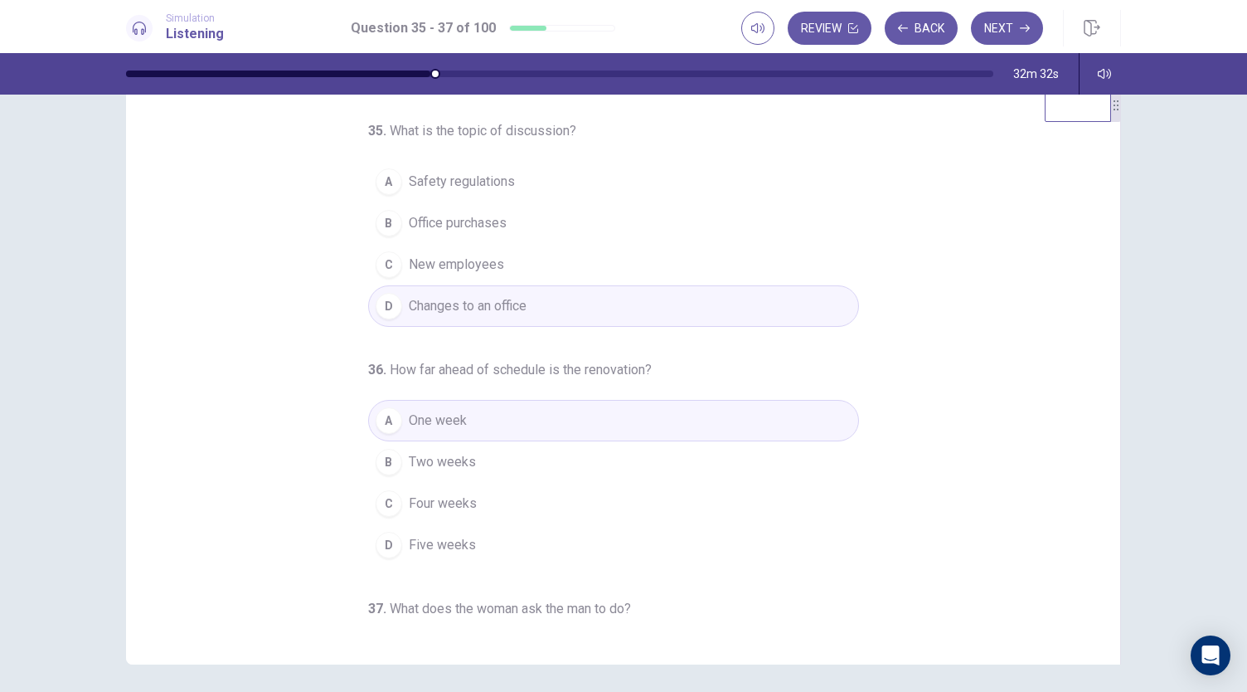
scroll to position [0, 0]
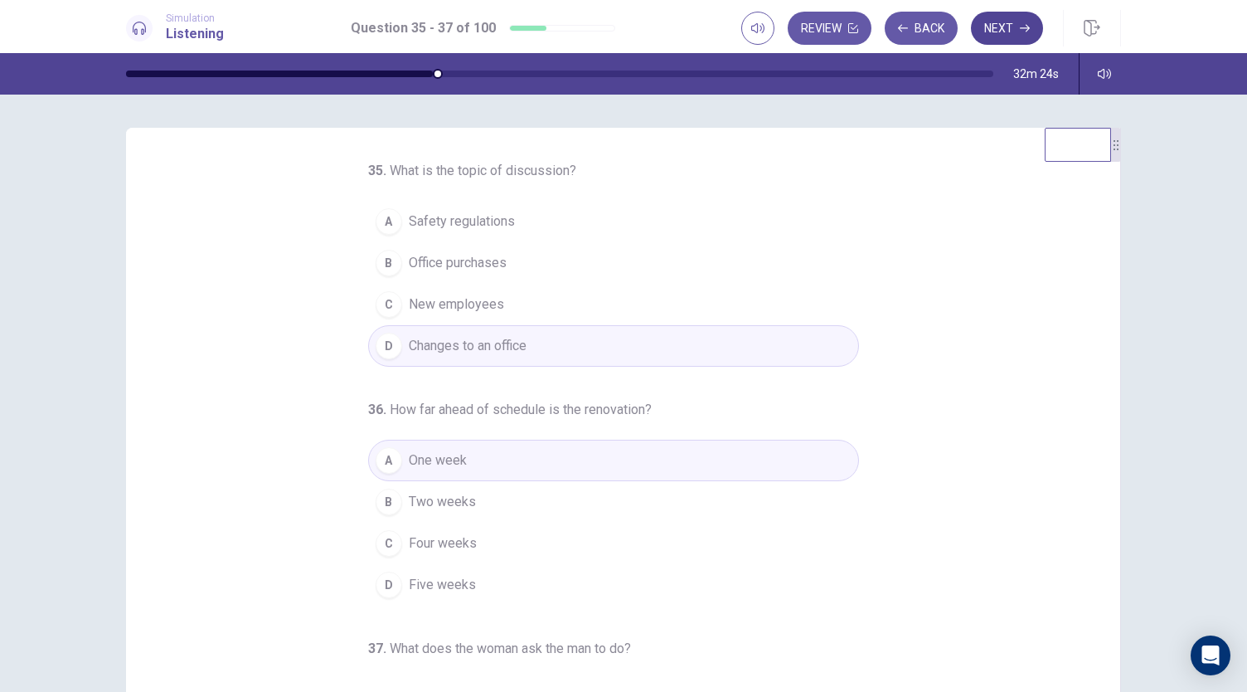
click at [995, 21] on button "Next" at bounding box center [1007, 28] width 72 height 33
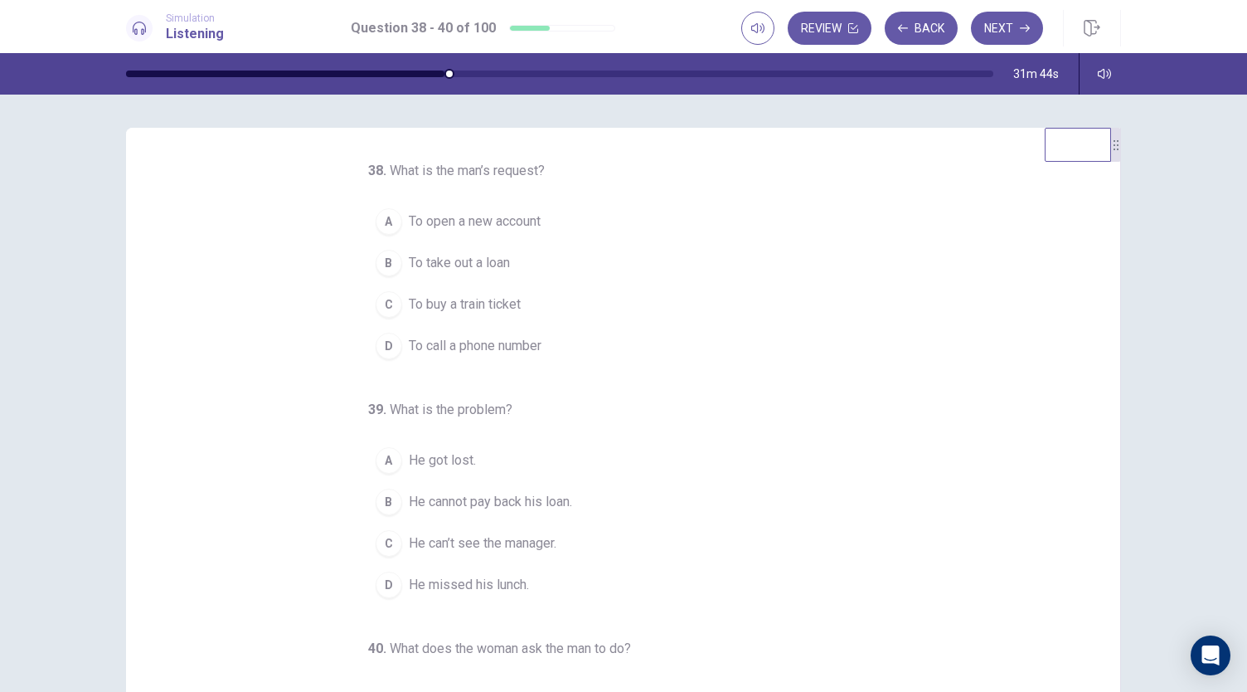
click at [486, 263] on span "To take out a loan" at bounding box center [459, 263] width 101 height 20
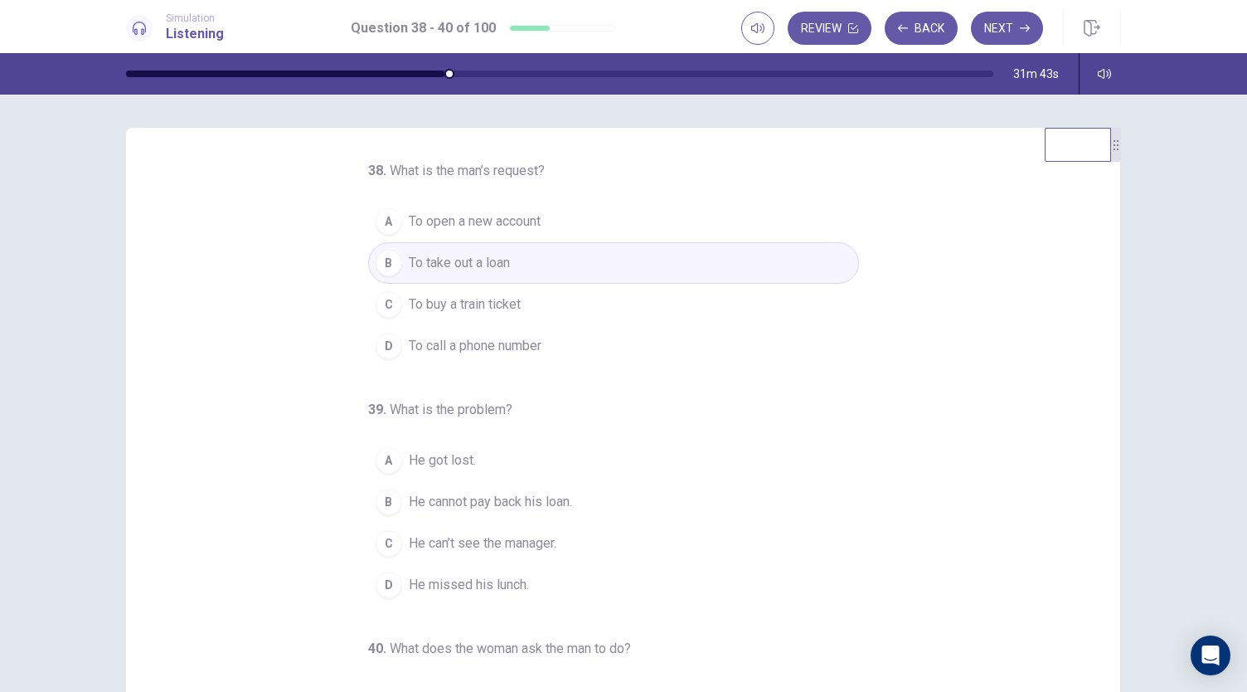
scroll to position [166, 0]
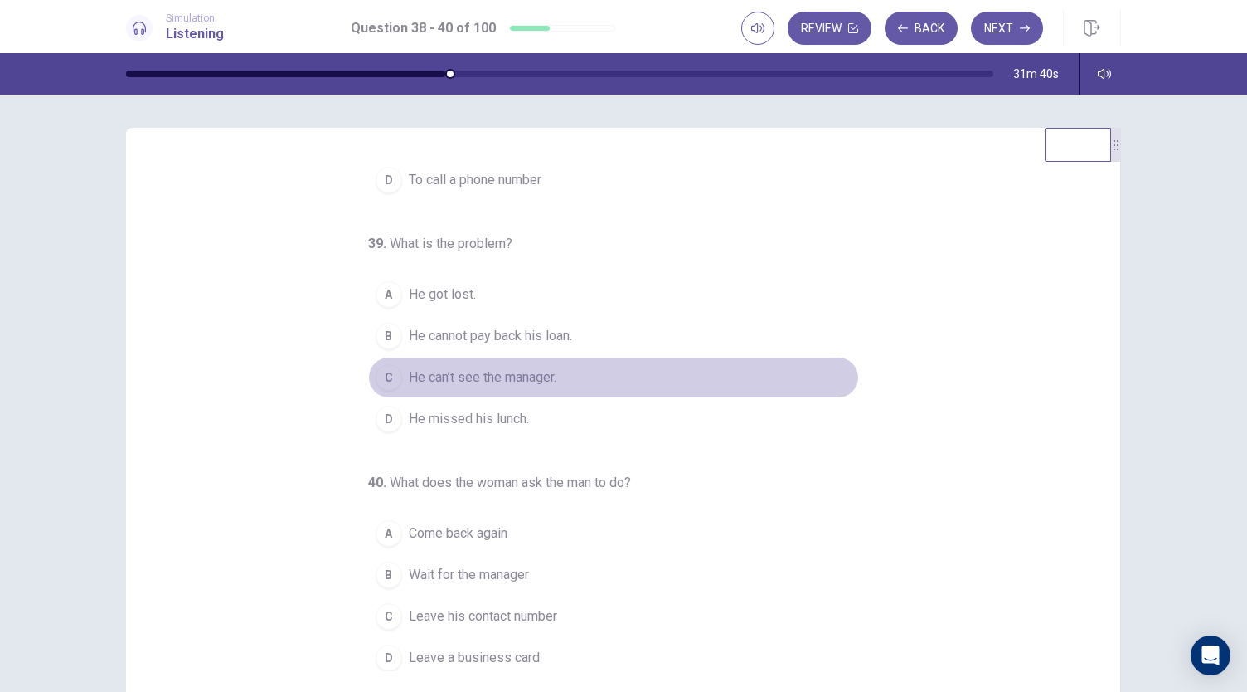
click at [542, 377] on span "He can’t see the manager." at bounding box center [483, 377] width 148 height 20
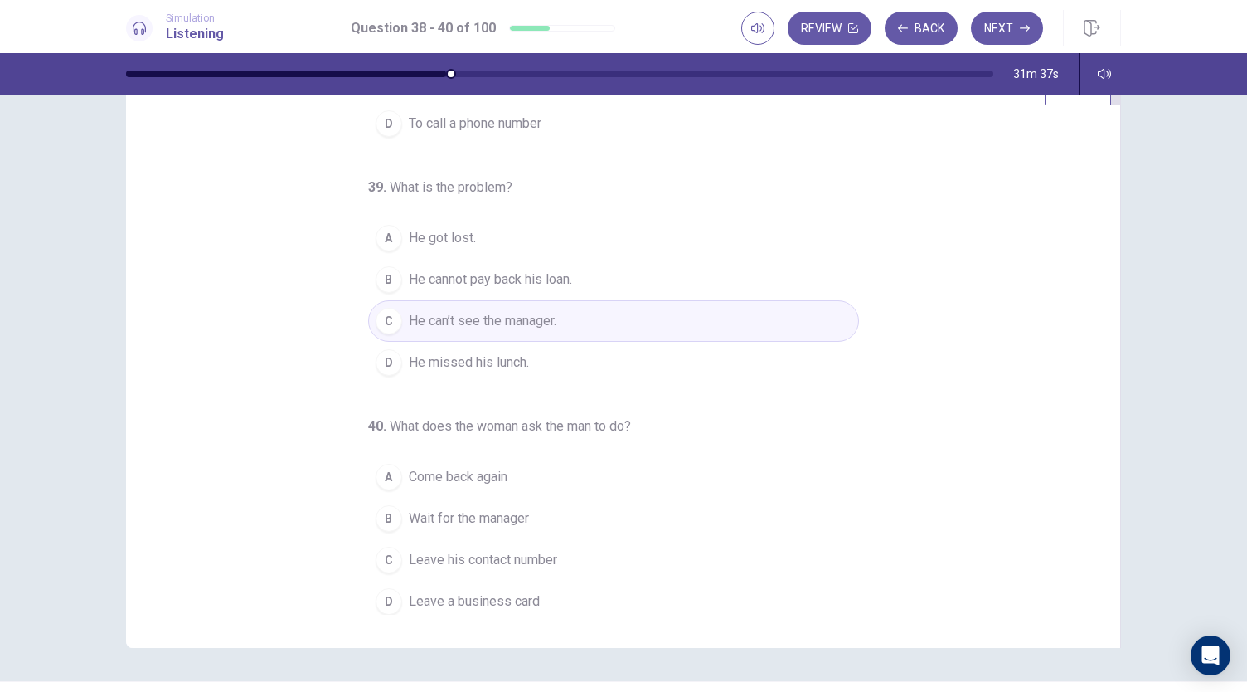
scroll to position [83, 0]
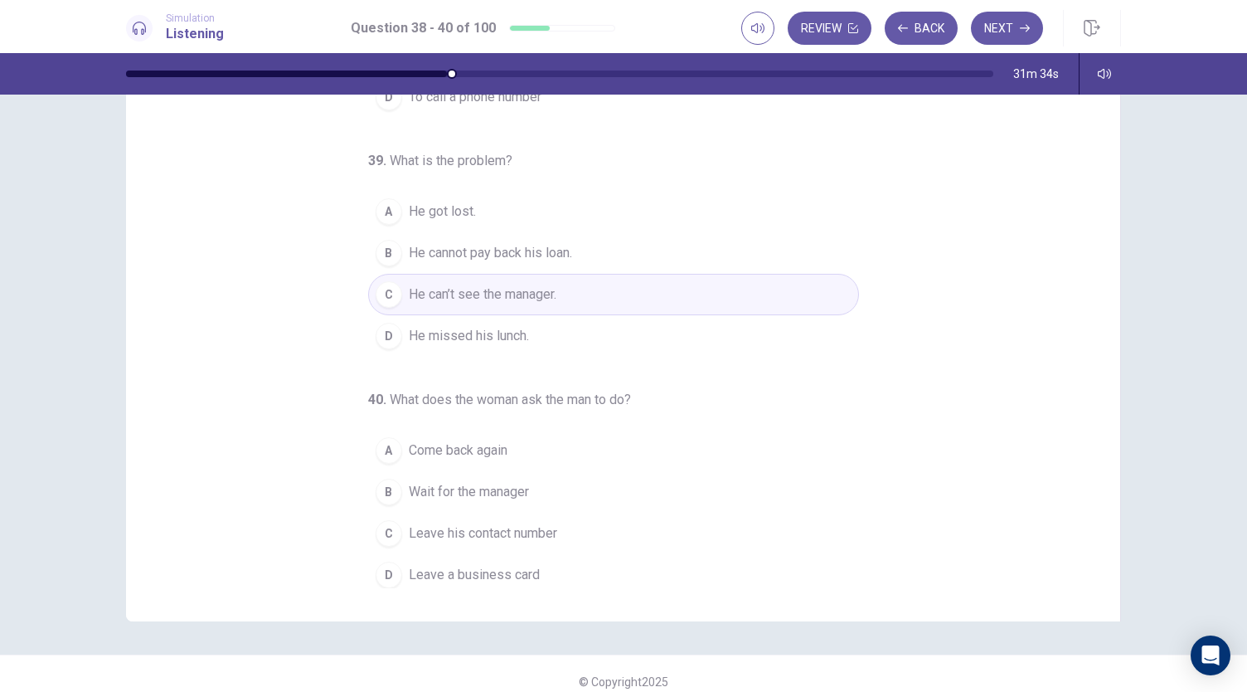
click at [520, 523] on span "Leave his contact number" at bounding box center [483, 533] width 148 height 20
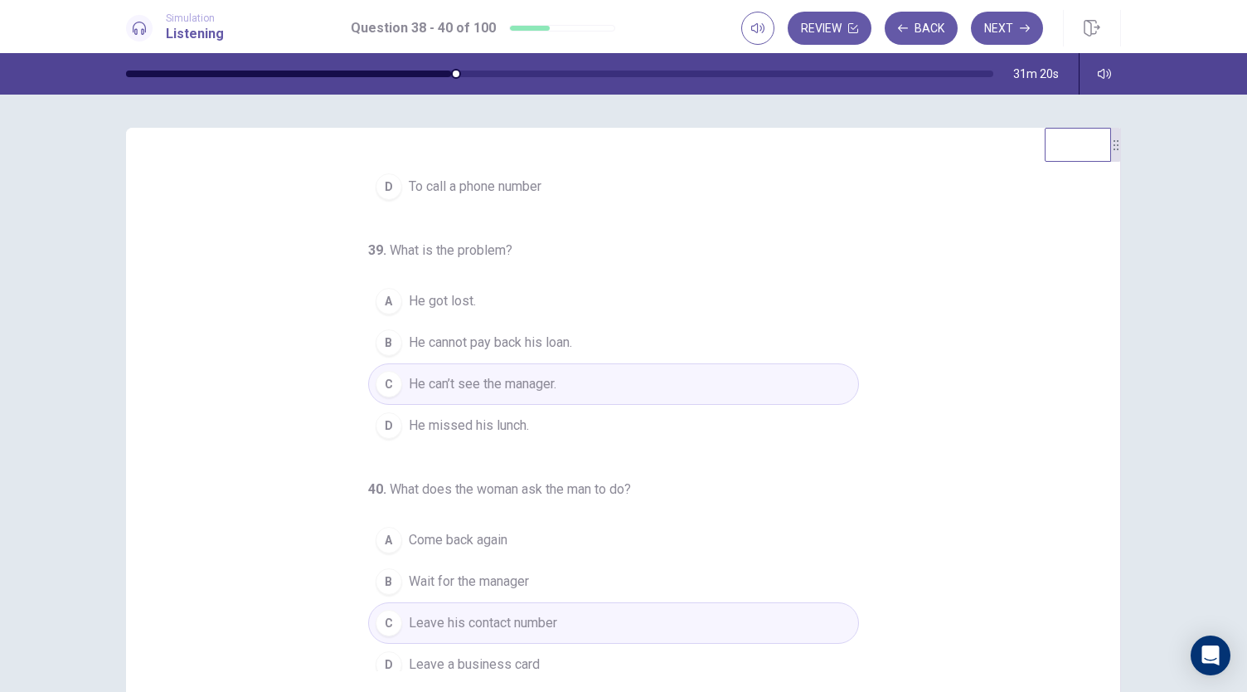
scroll to position [166, 0]
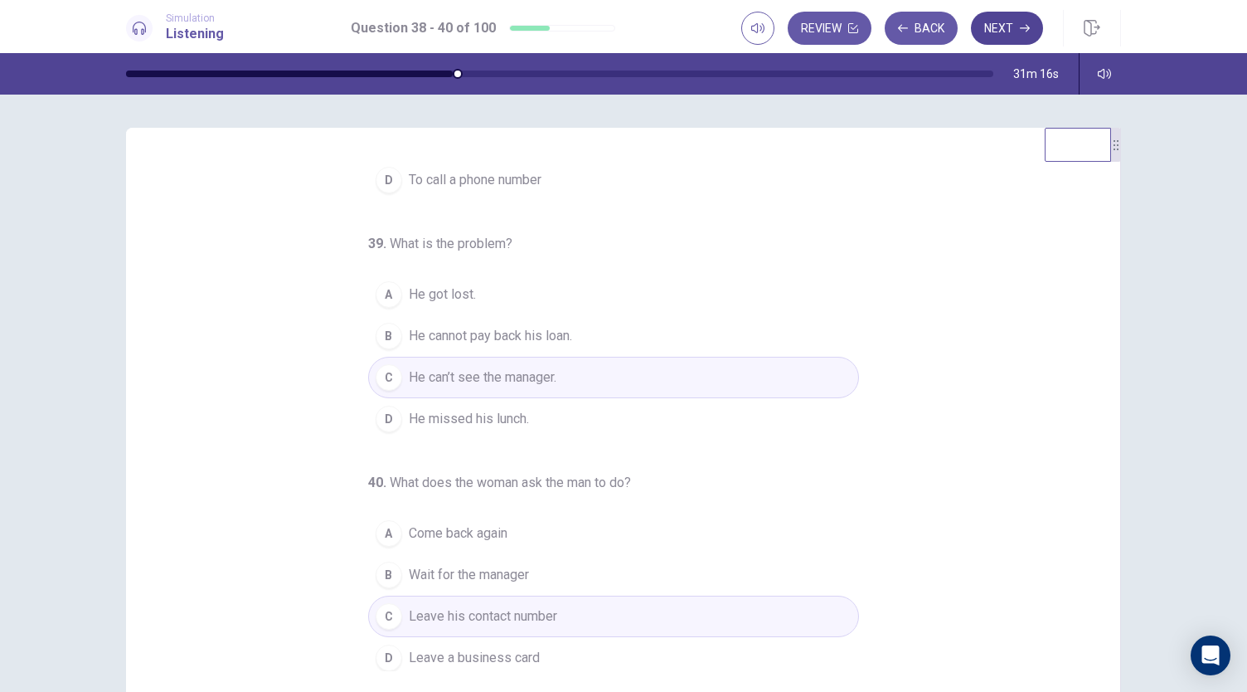
click at [1008, 27] on button "Next" at bounding box center [1007, 28] width 72 height 33
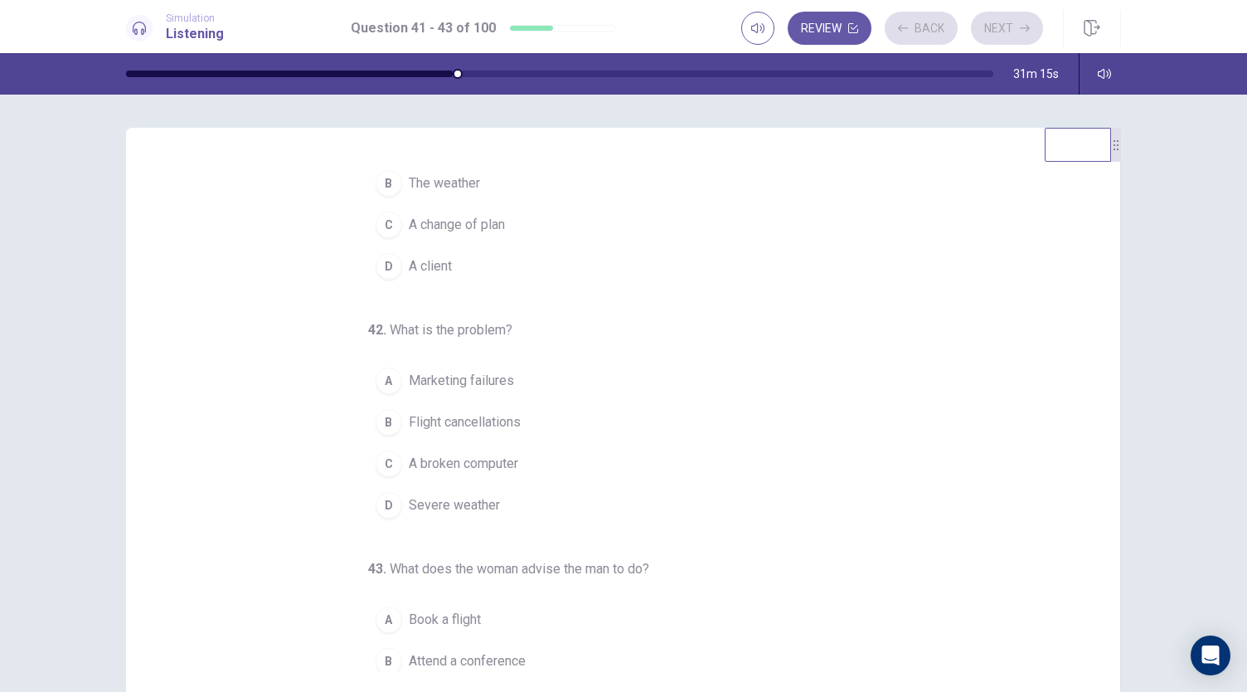
scroll to position [0, 0]
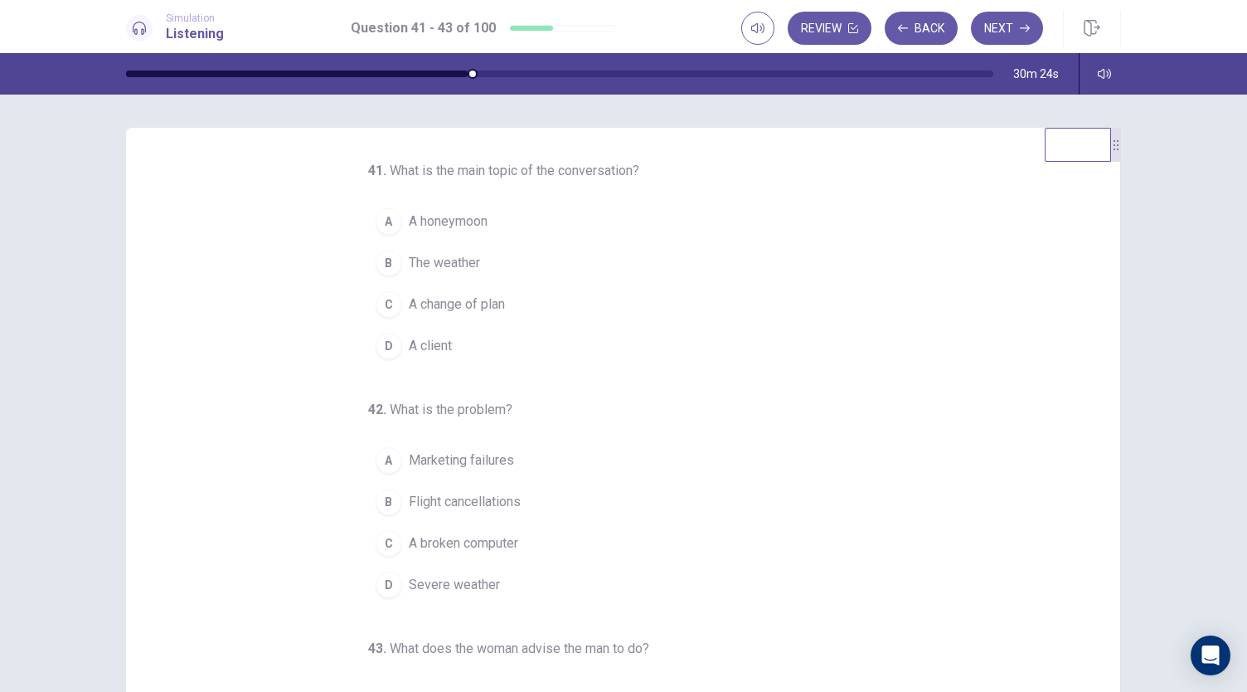
click at [460, 299] on span "A change of plan" at bounding box center [457, 304] width 96 height 20
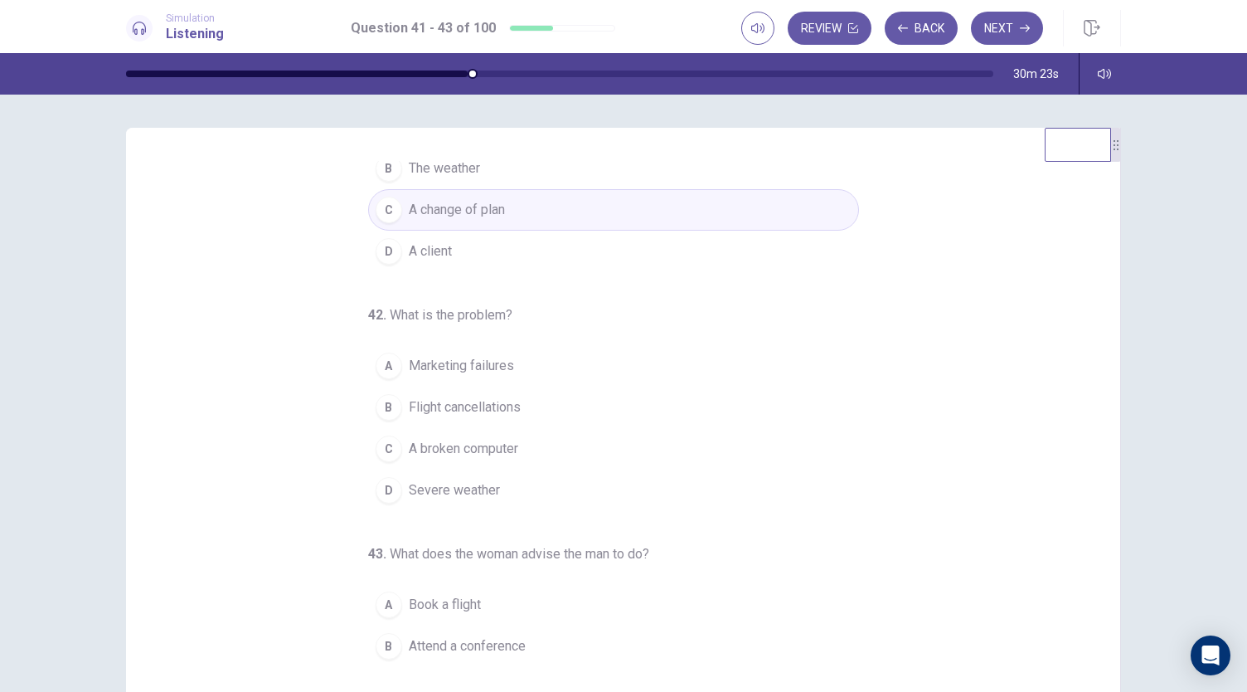
scroll to position [166, 0]
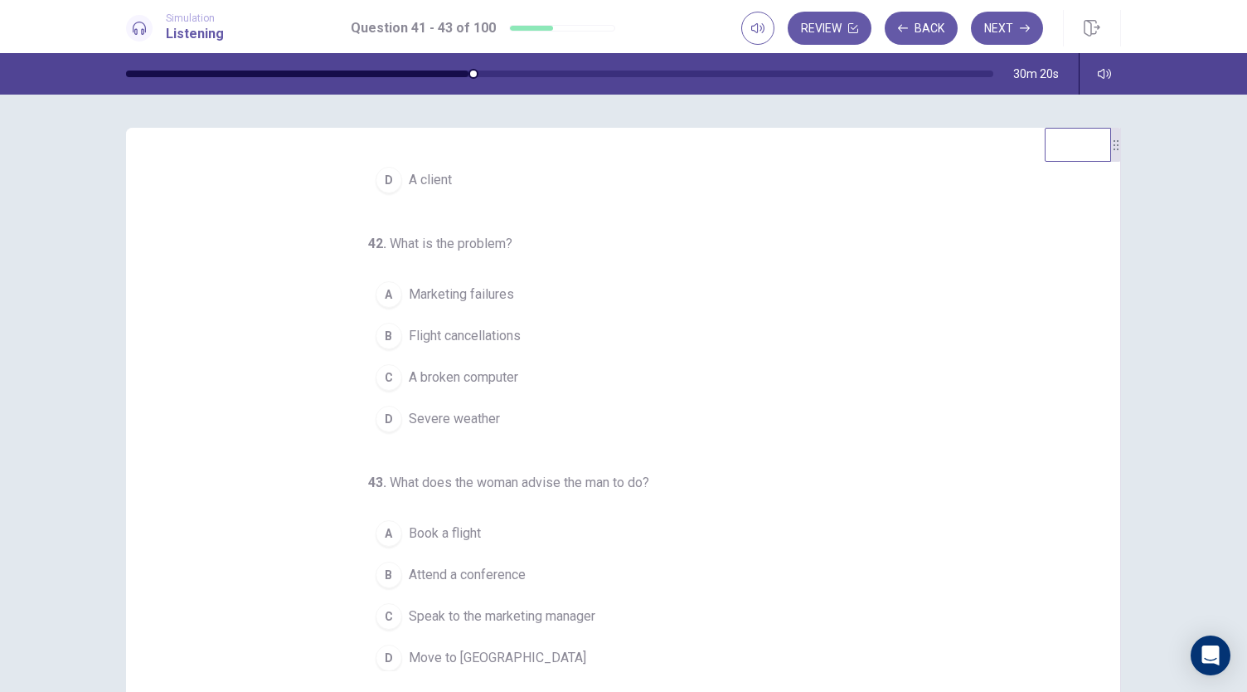
click at [518, 330] on button "B Flight cancellations" at bounding box center [613, 335] width 491 height 41
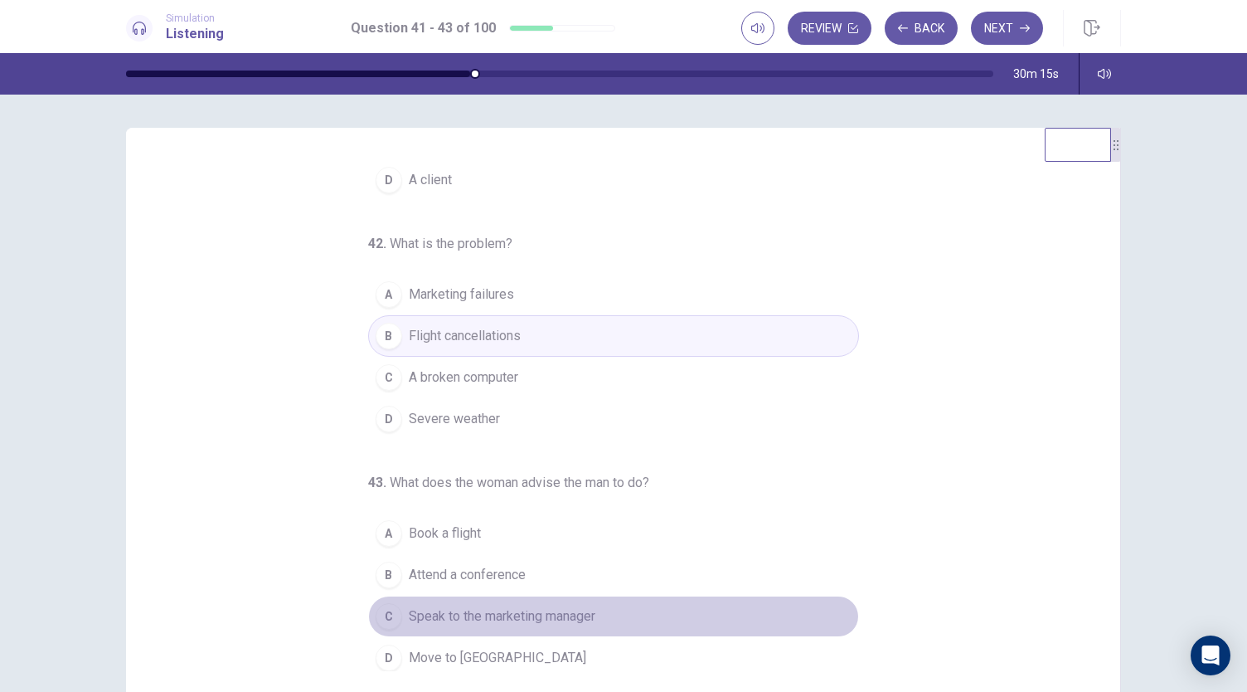
click at [553, 610] on span "Speak to the marketing manager" at bounding box center [502, 616] width 187 height 20
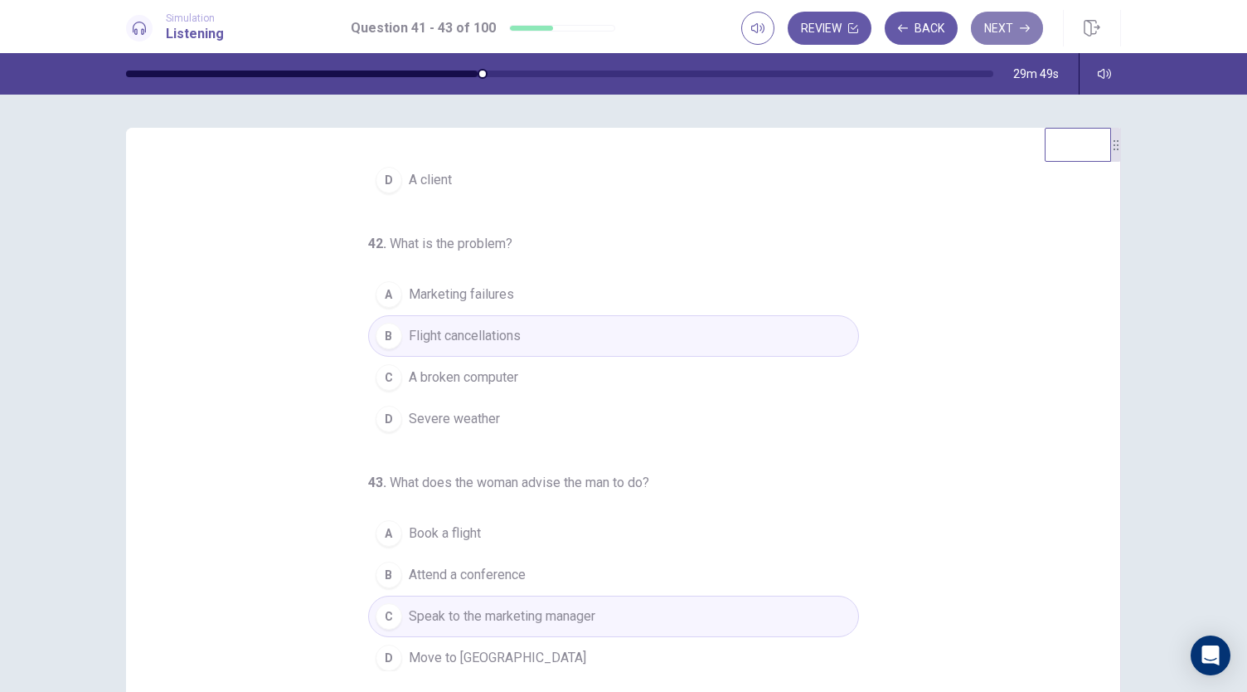
click at [1017, 27] on button "Next" at bounding box center [1007, 28] width 72 height 33
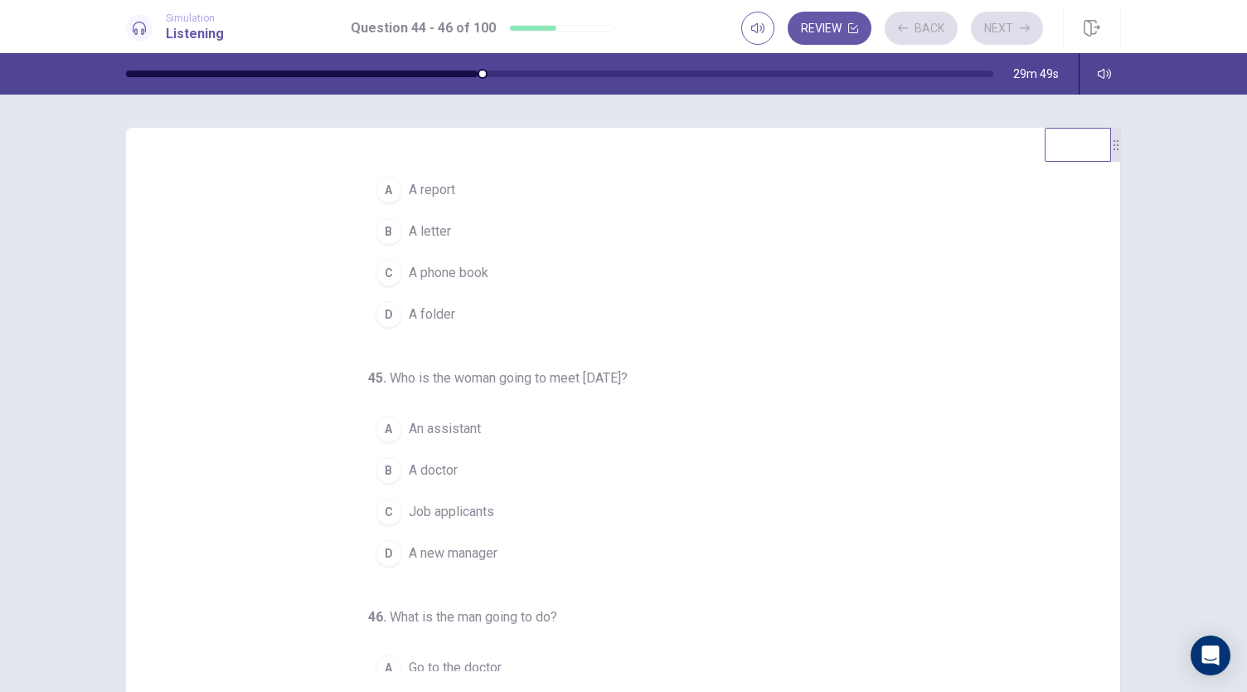
scroll to position [0, 0]
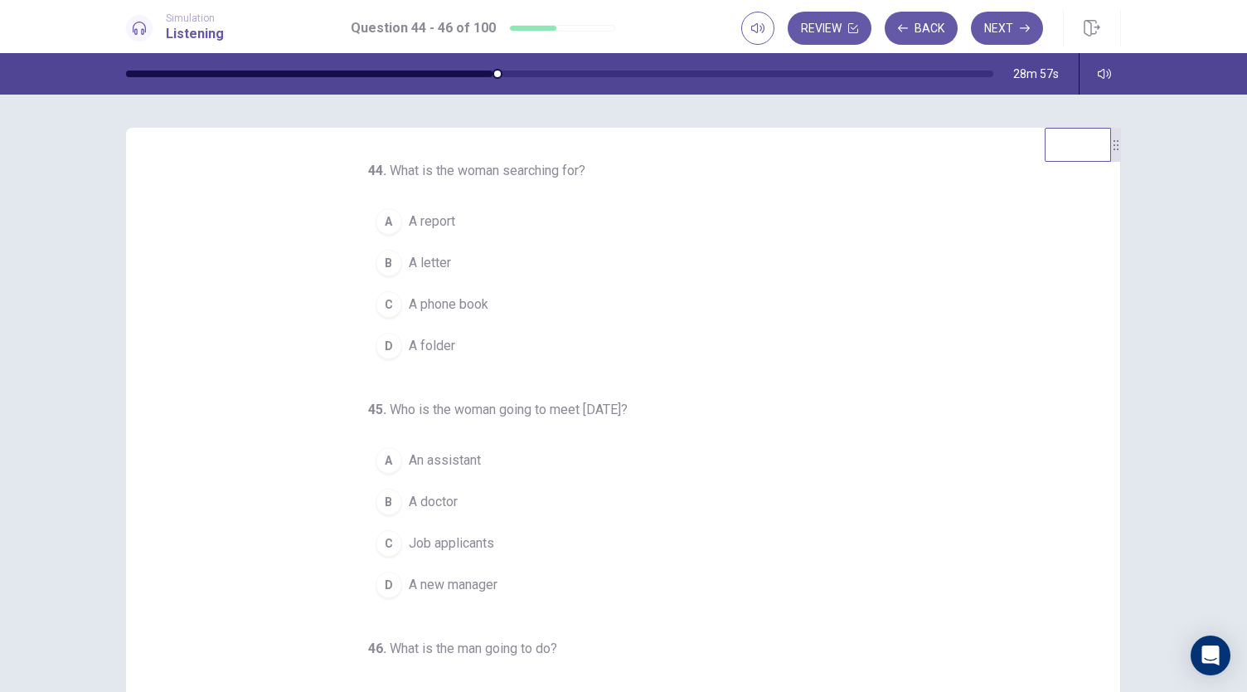
click at [409, 339] on span "A folder" at bounding box center [432, 346] width 46 height 20
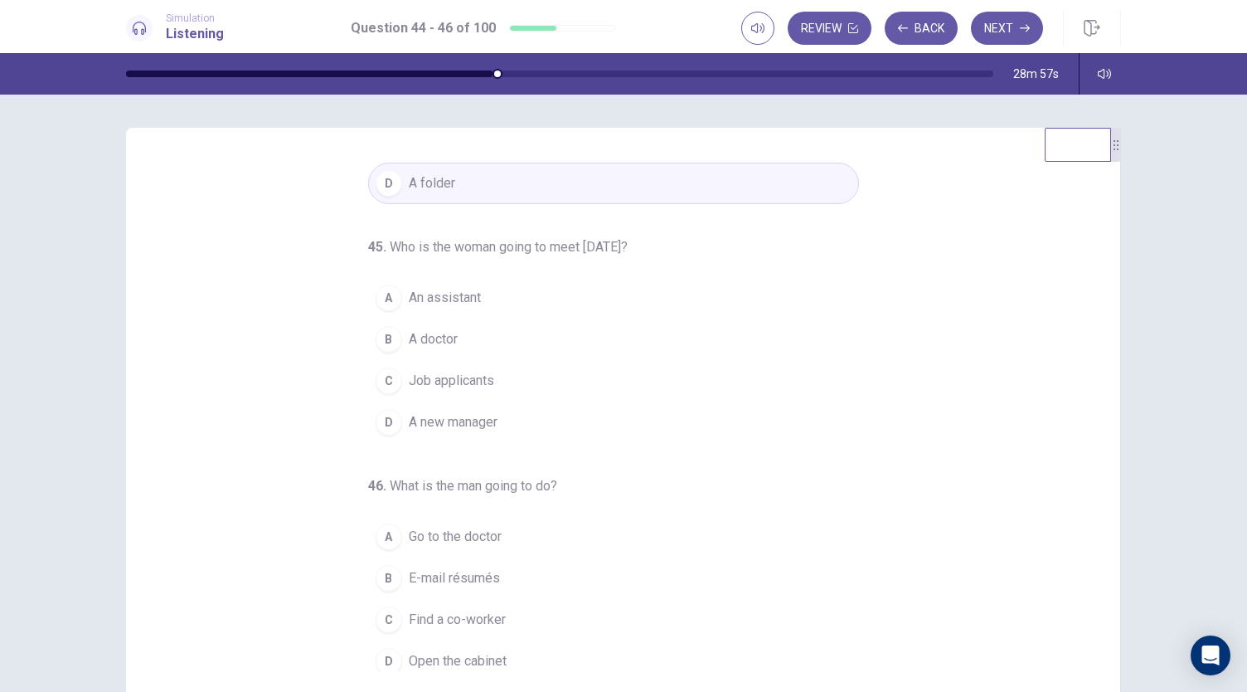
scroll to position [166, 0]
click at [459, 374] on span "Job applicants" at bounding box center [451, 377] width 85 height 20
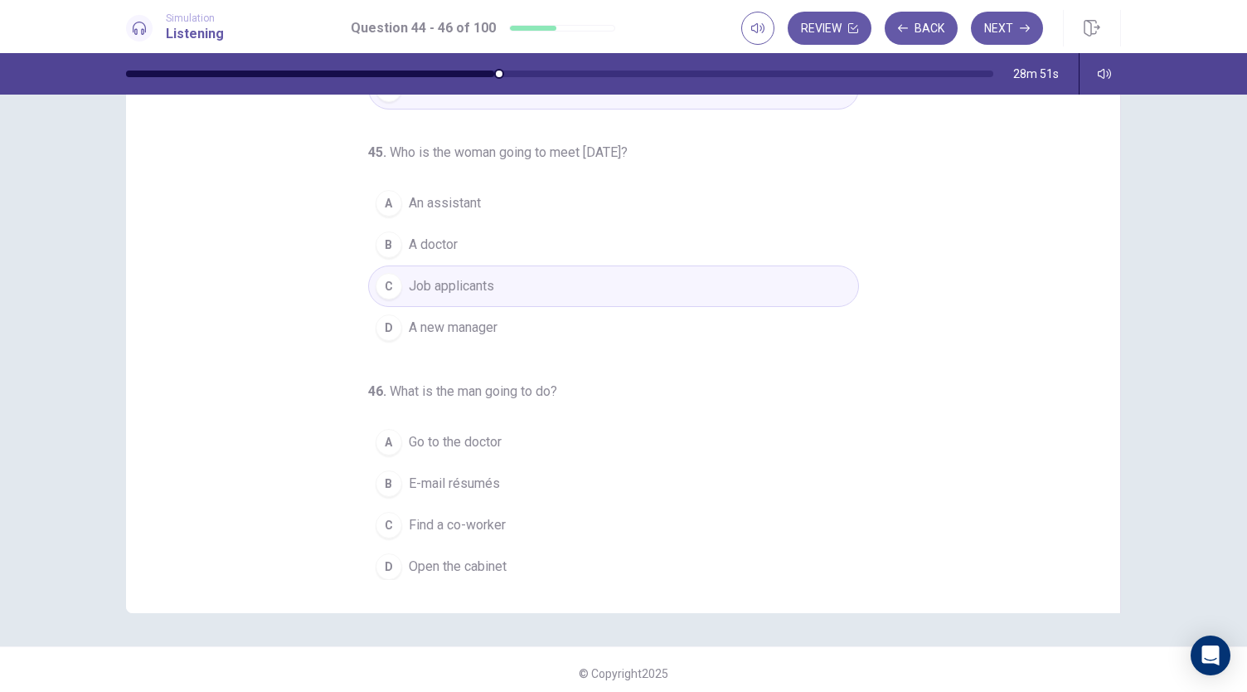
scroll to position [99, 0]
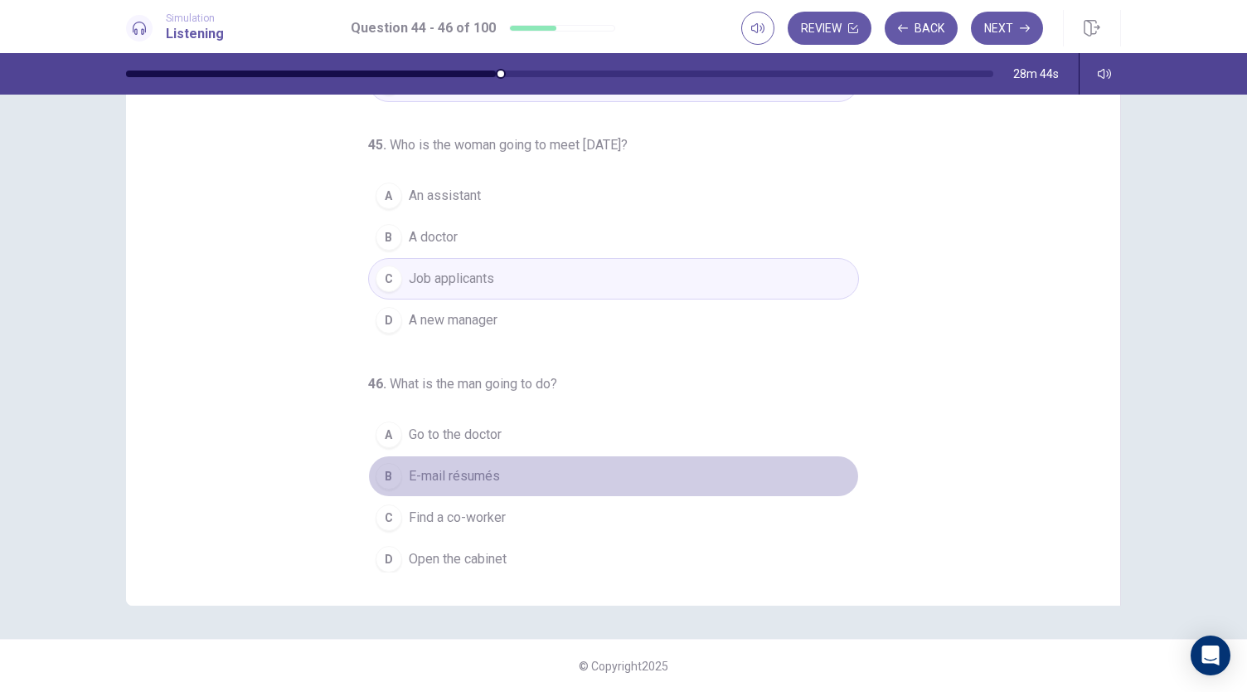
click at [471, 470] on span "E-mail résumés" at bounding box center [454, 476] width 91 height 20
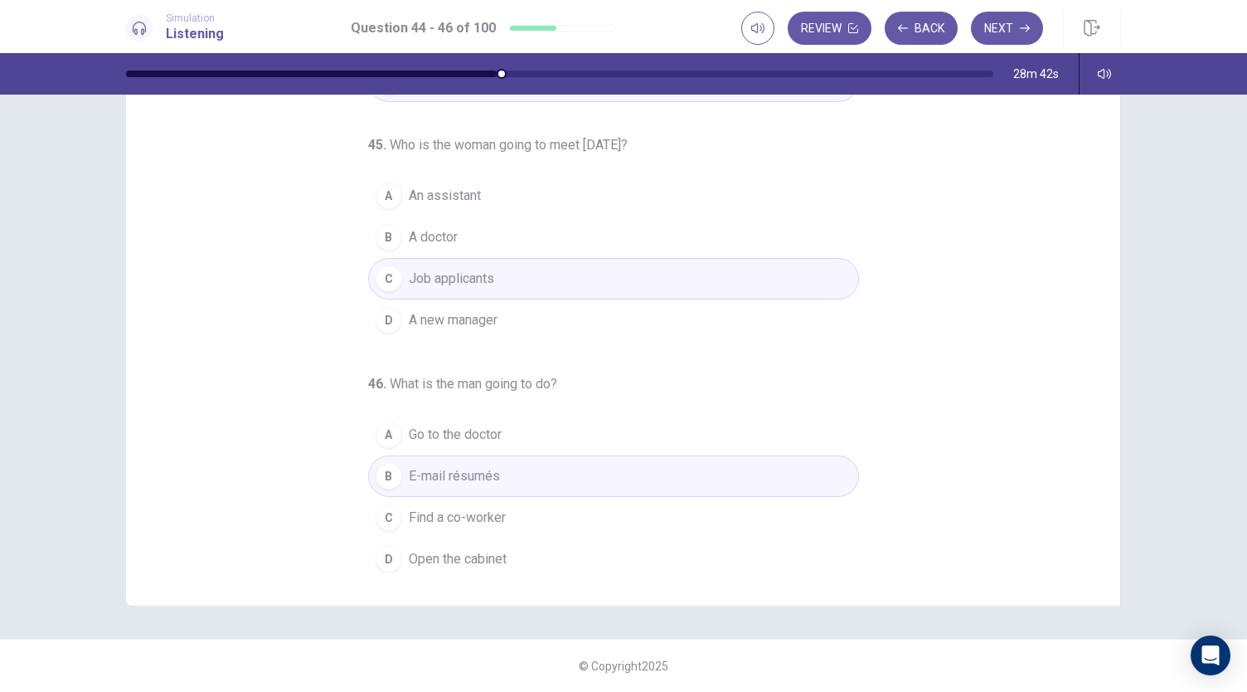
click at [471, 425] on span "Go to the doctor" at bounding box center [455, 435] width 93 height 20
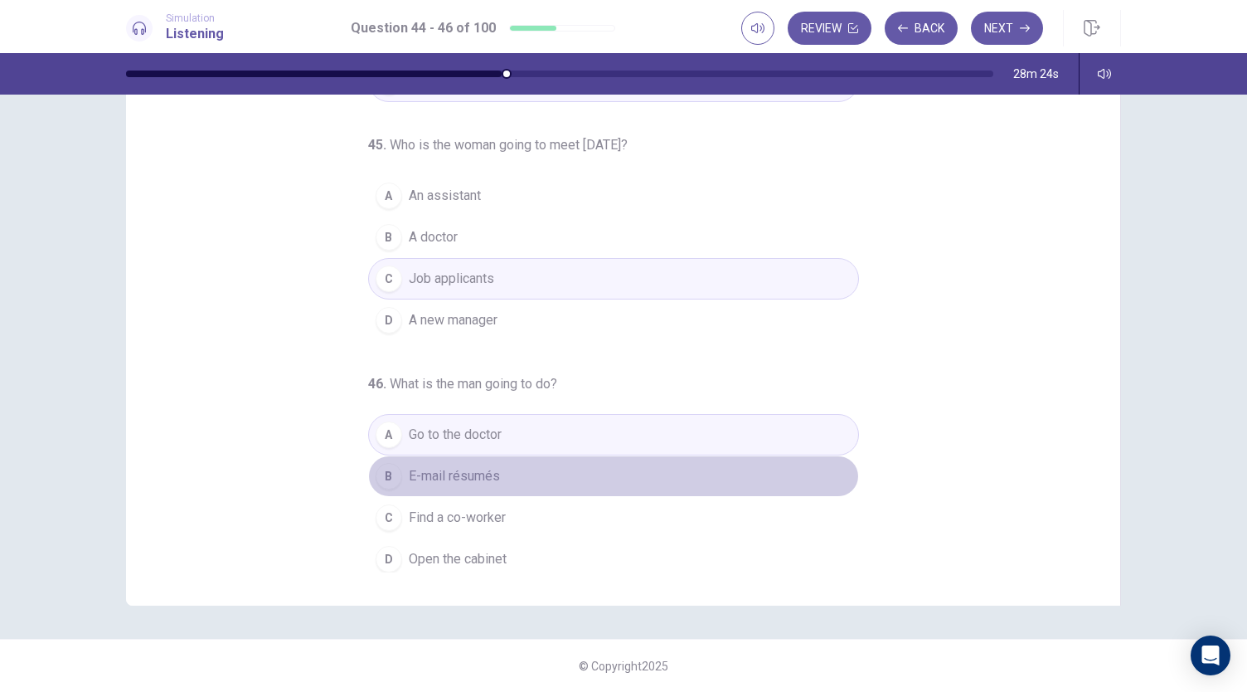
click at [508, 474] on button "B E-mail résumés" at bounding box center [613, 475] width 491 height 41
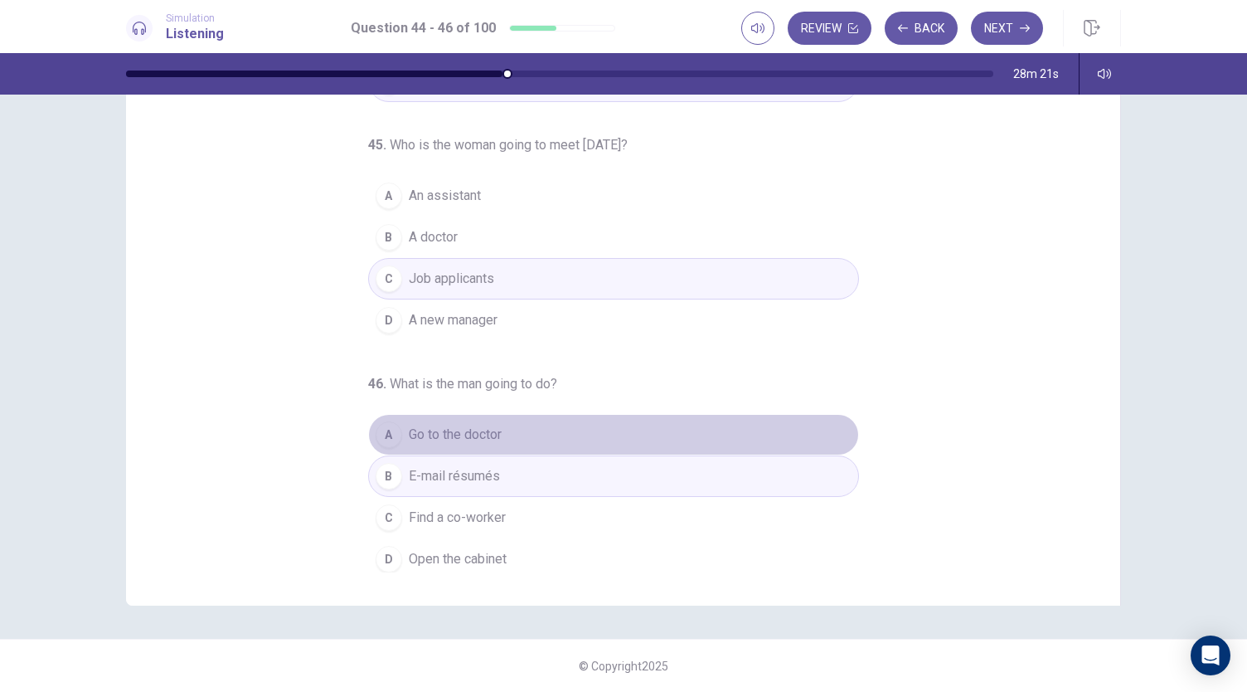
click at [511, 429] on button "A Go to the doctor" at bounding box center [613, 434] width 491 height 41
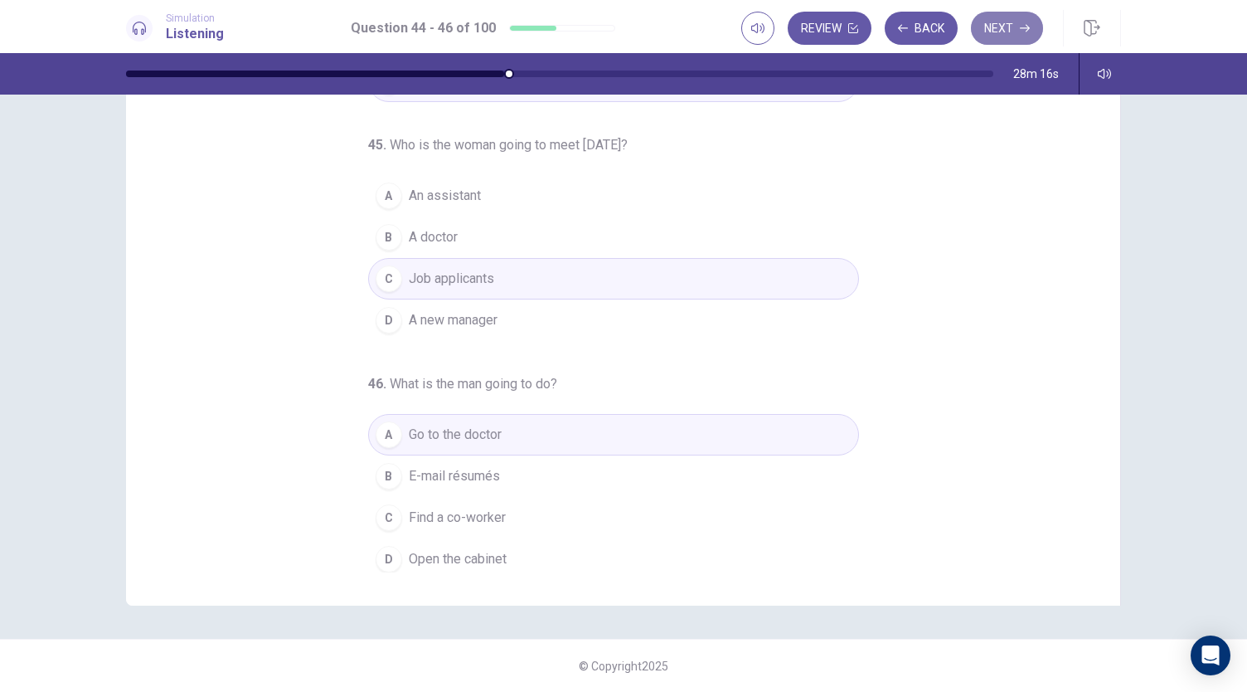
click at [1031, 24] on button "Next" at bounding box center [1007, 28] width 72 height 33
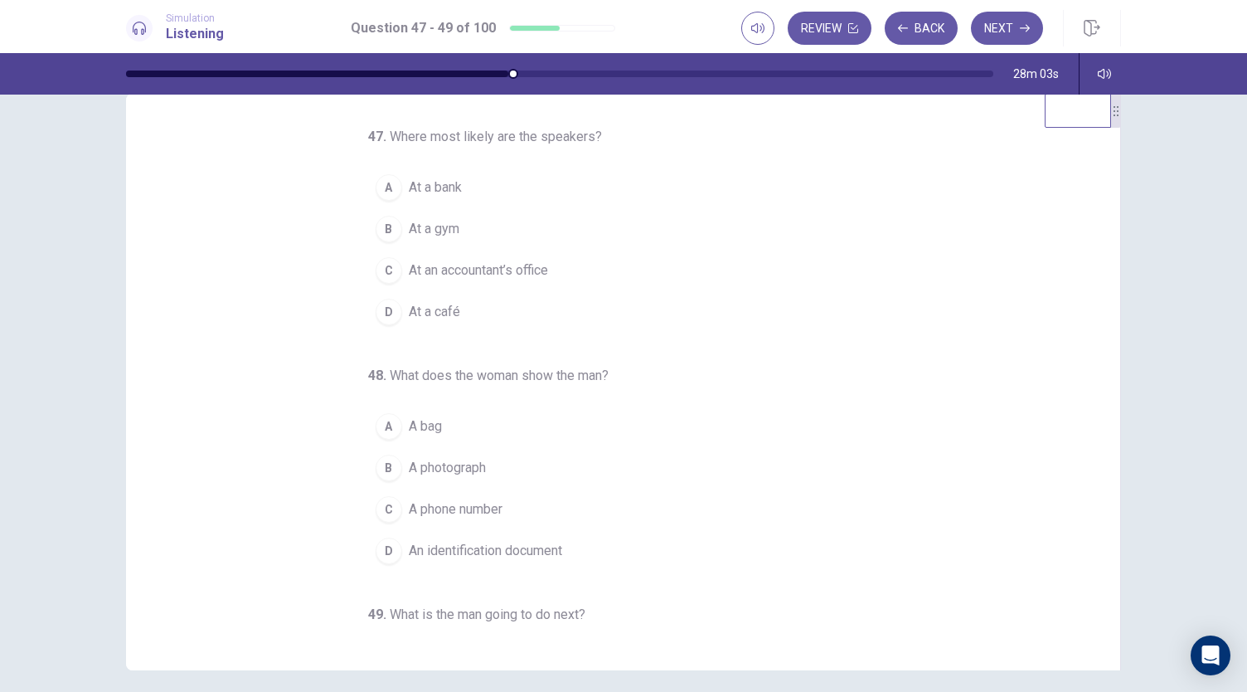
scroll to position [0, 0]
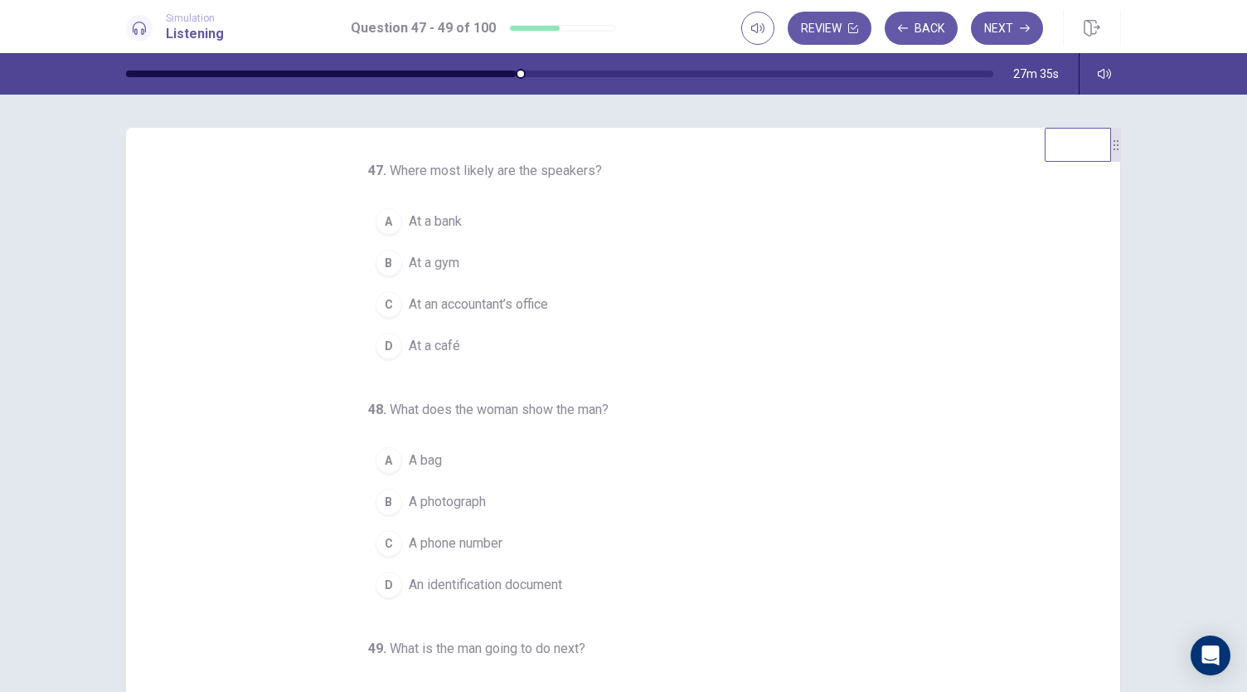
click at [496, 306] on span "At an accountant’s office" at bounding box center [478, 304] width 139 height 20
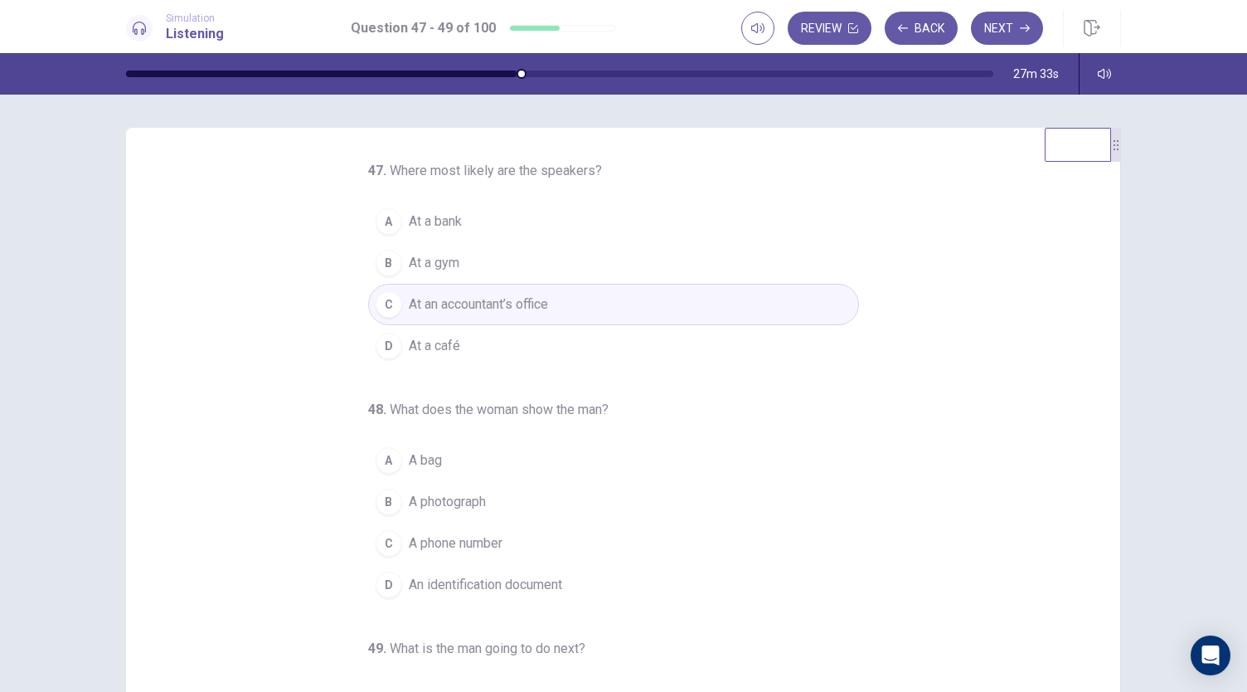
click at [463, 213] on button "A At a bank" at bounding box center [613, 221] width 491 height 41
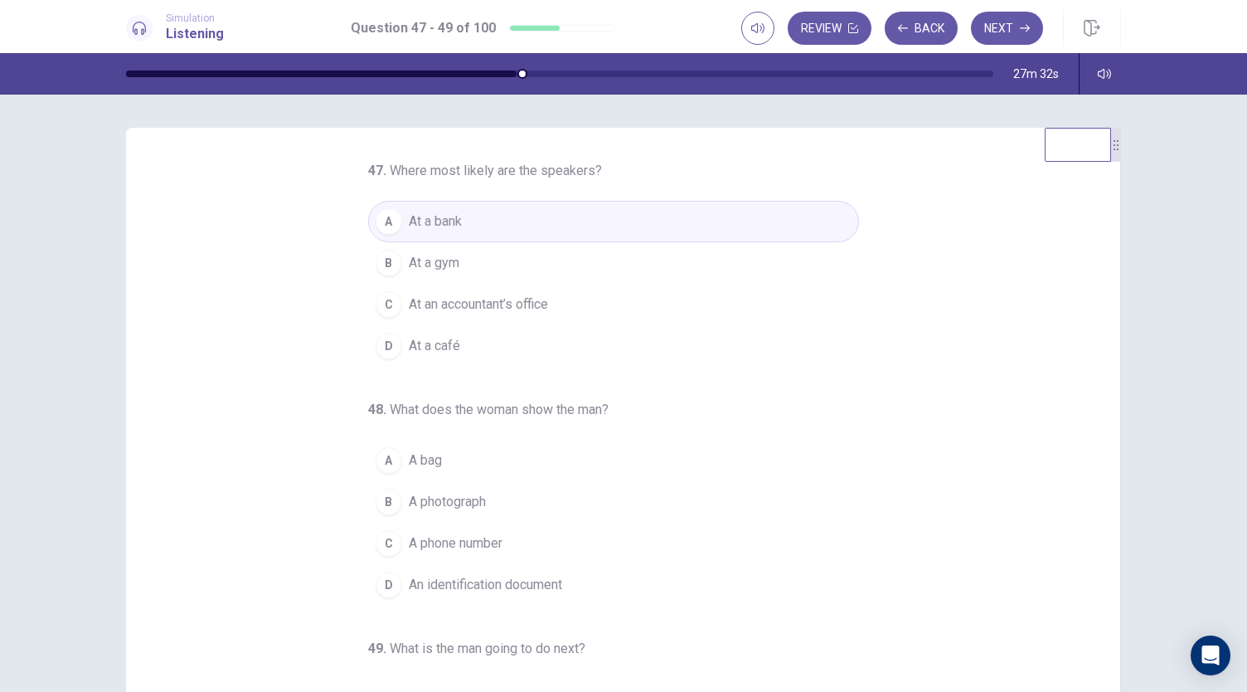
scroll to position [166, 0]
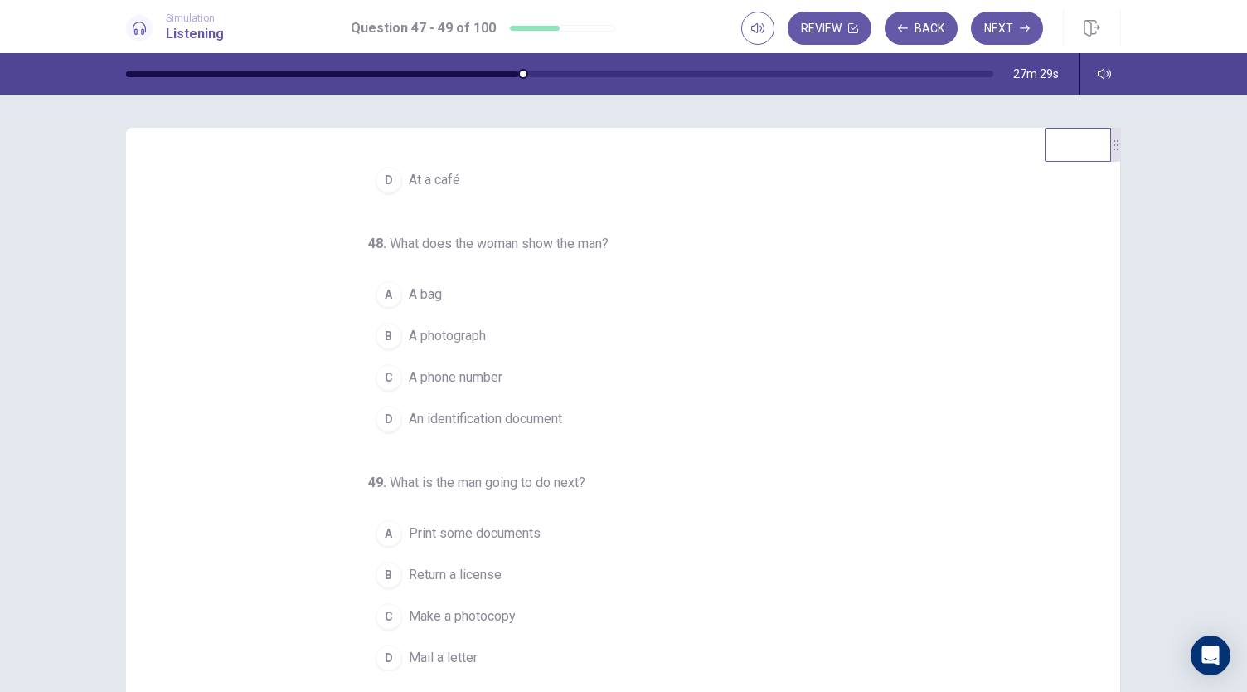
click at [491, 416] on span "An identification document" at bounding box center [485, 419] width 153 height 20
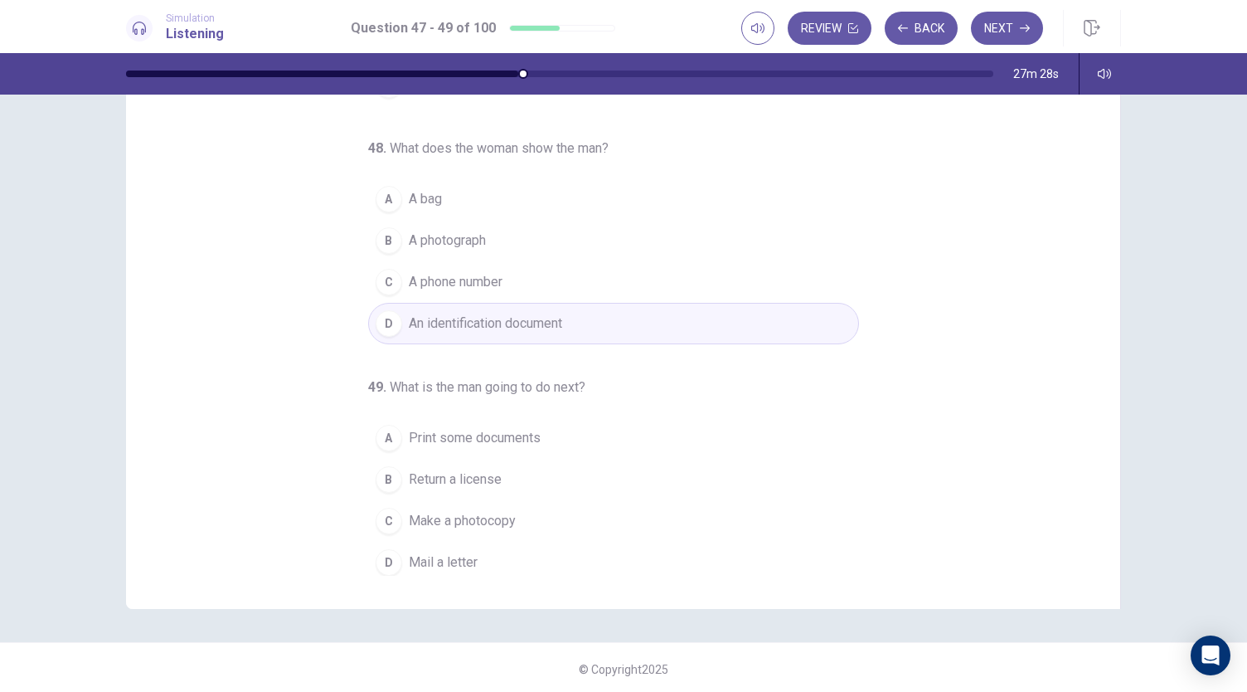
scroll to position [99, 0]
click at [504, 508] on span "Make a photocopy" at bounding box center [462, 518] width 107 height 20
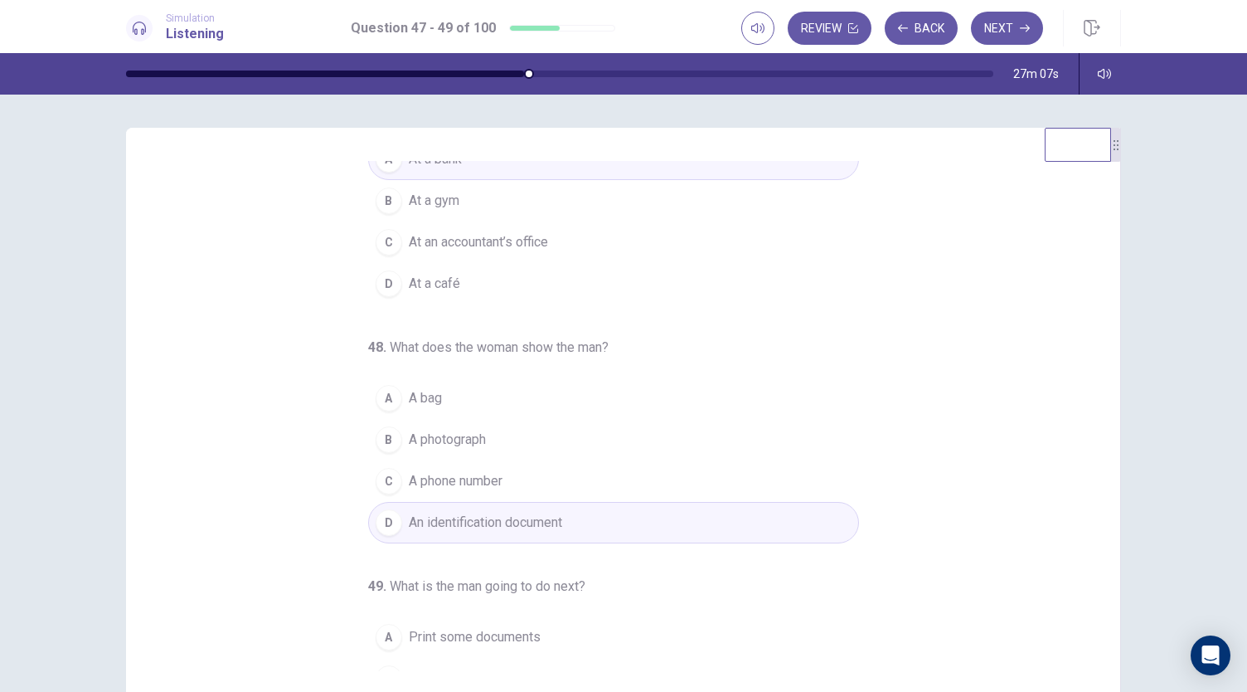
scroll to position [0, 0]
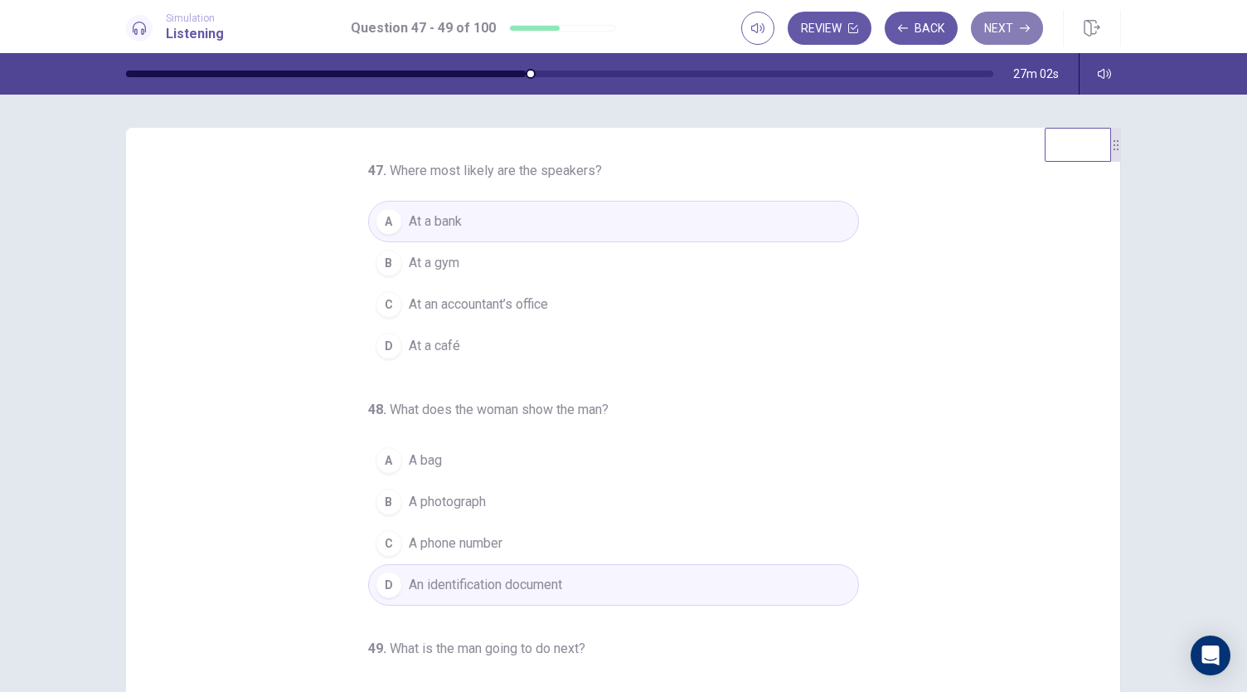
click at [1015, 32] on button "Next" at bounding box center [1007, 28] width 72 height 33
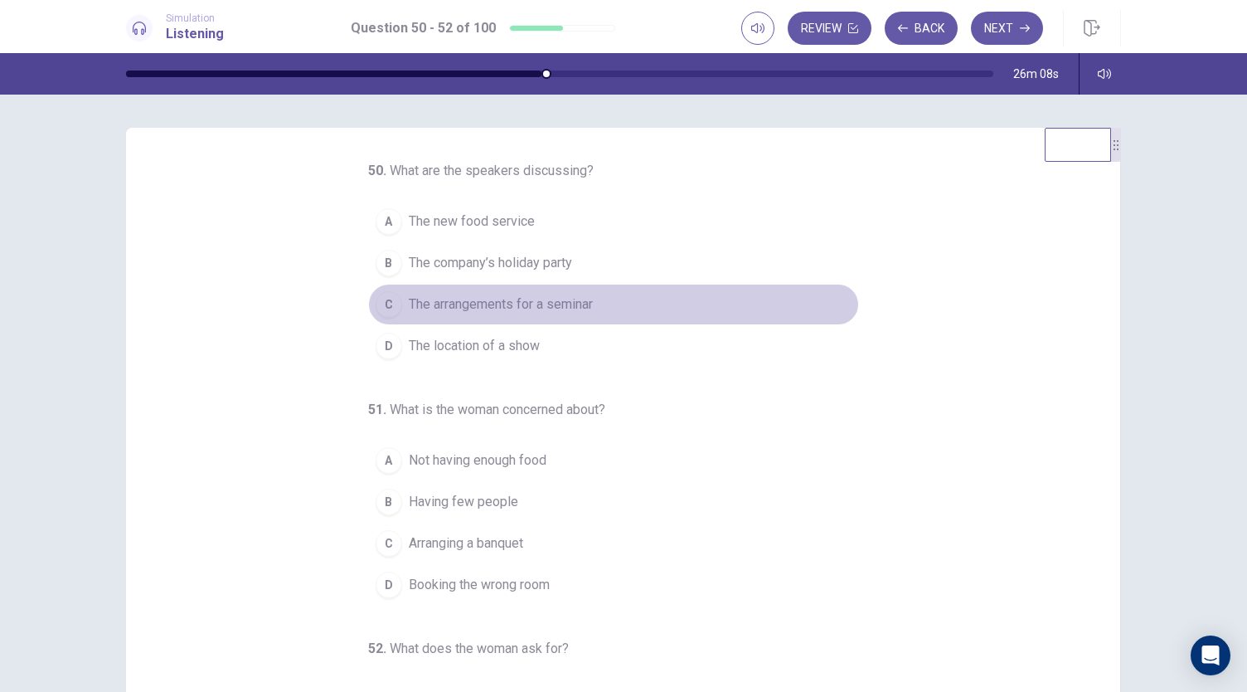
click at [526, 303] on span "The arrangements for a seminar" at bounding box center [501, 304] width 184 height 20
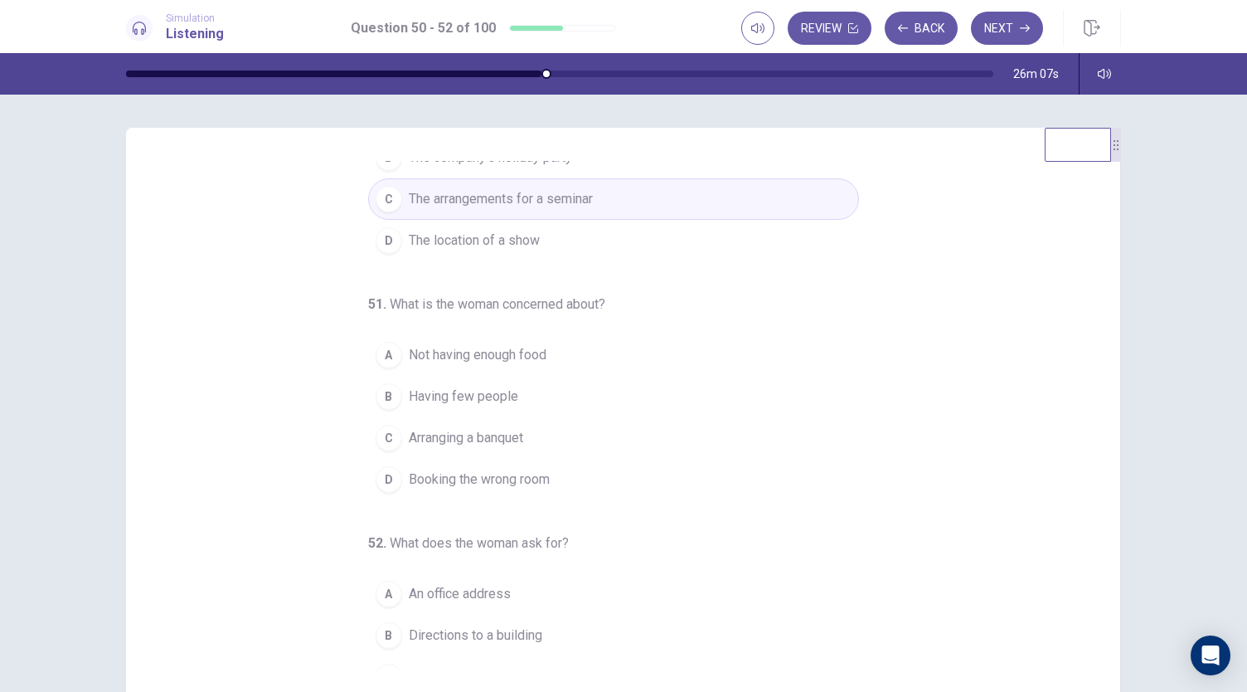
scroll to position [166, 0]
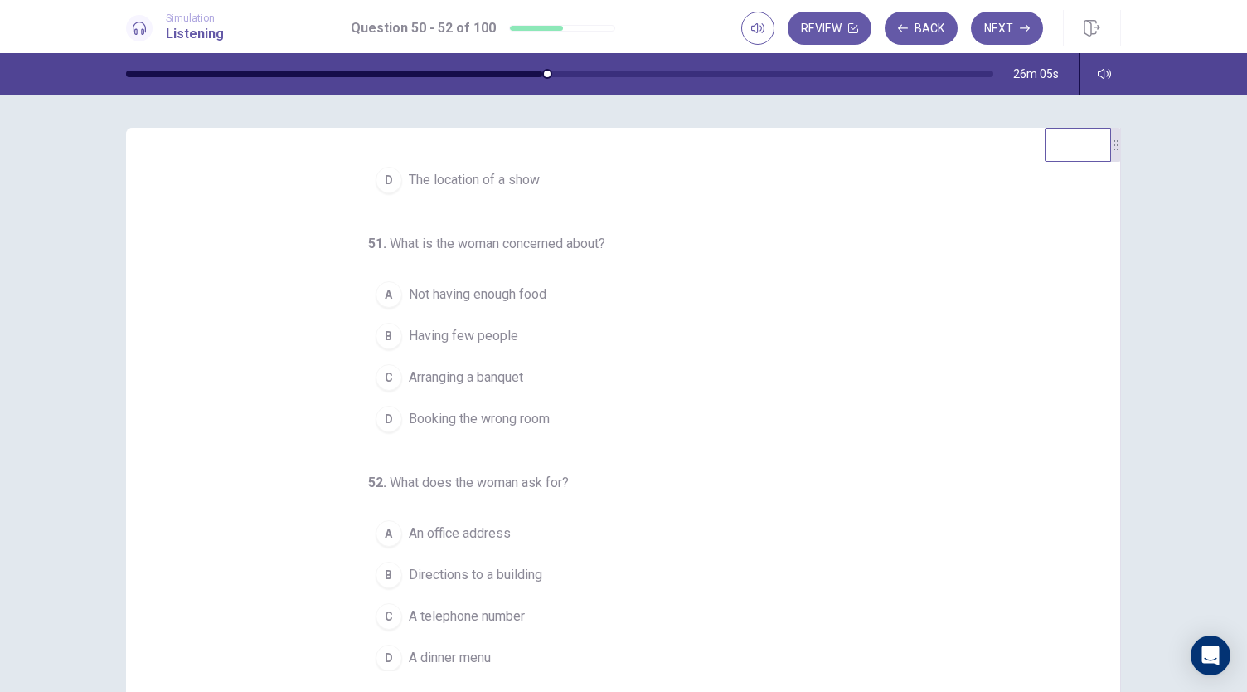
click at [519, 285] on span "Not having enough food" at bounding box center [478, 294] width 138 height 20
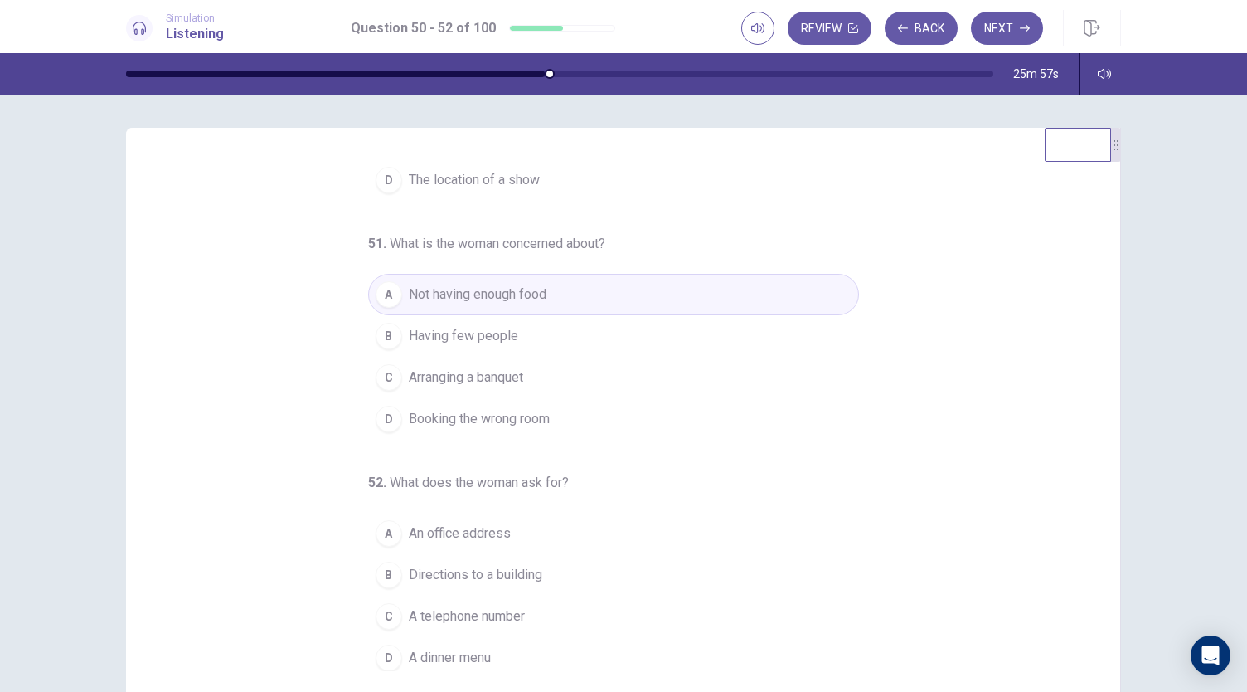
click at [516, 611] on span "A telephone number" at bounding box center [467, 616] width 116 height 20
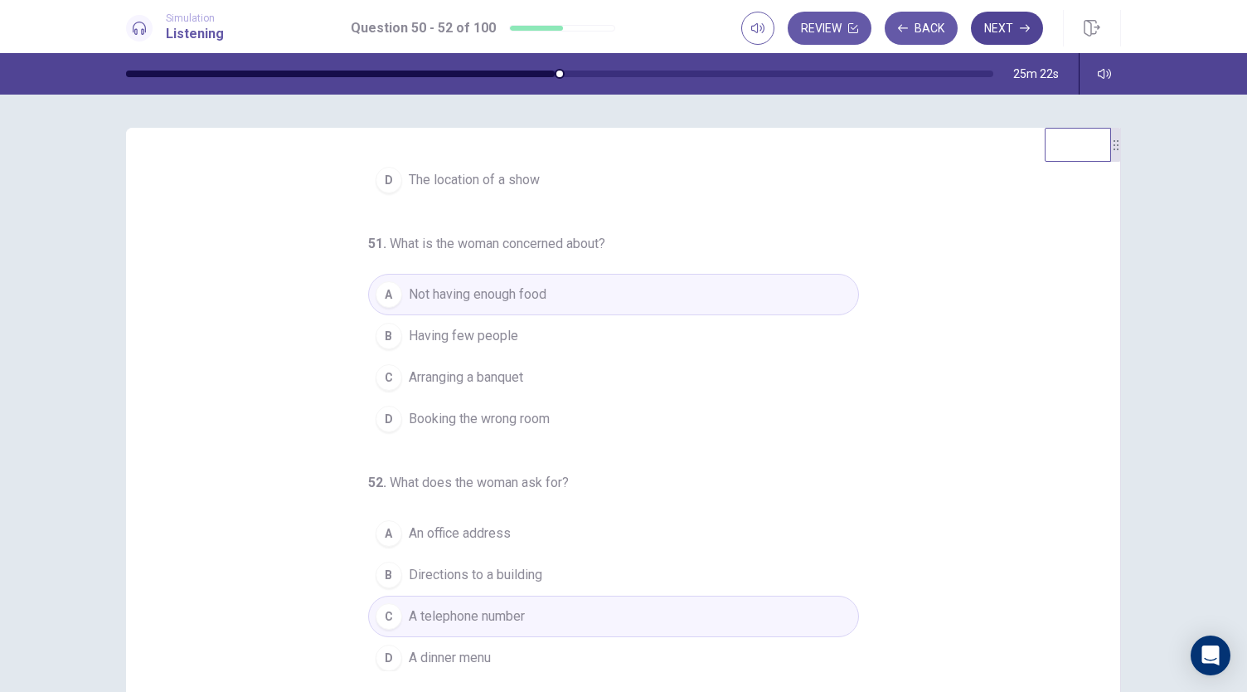
click at [1003, 17] on button "Next" at bounding box center [1007, 28] width 72 height 33
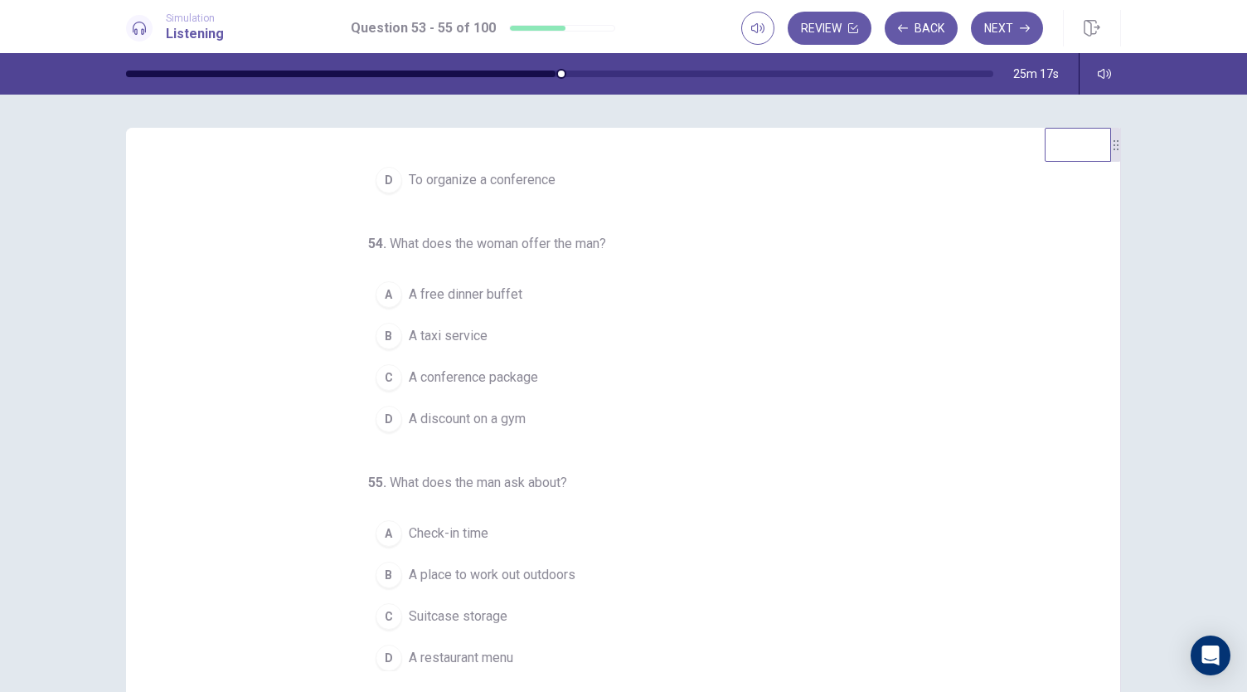
scroll to position [0, 0]
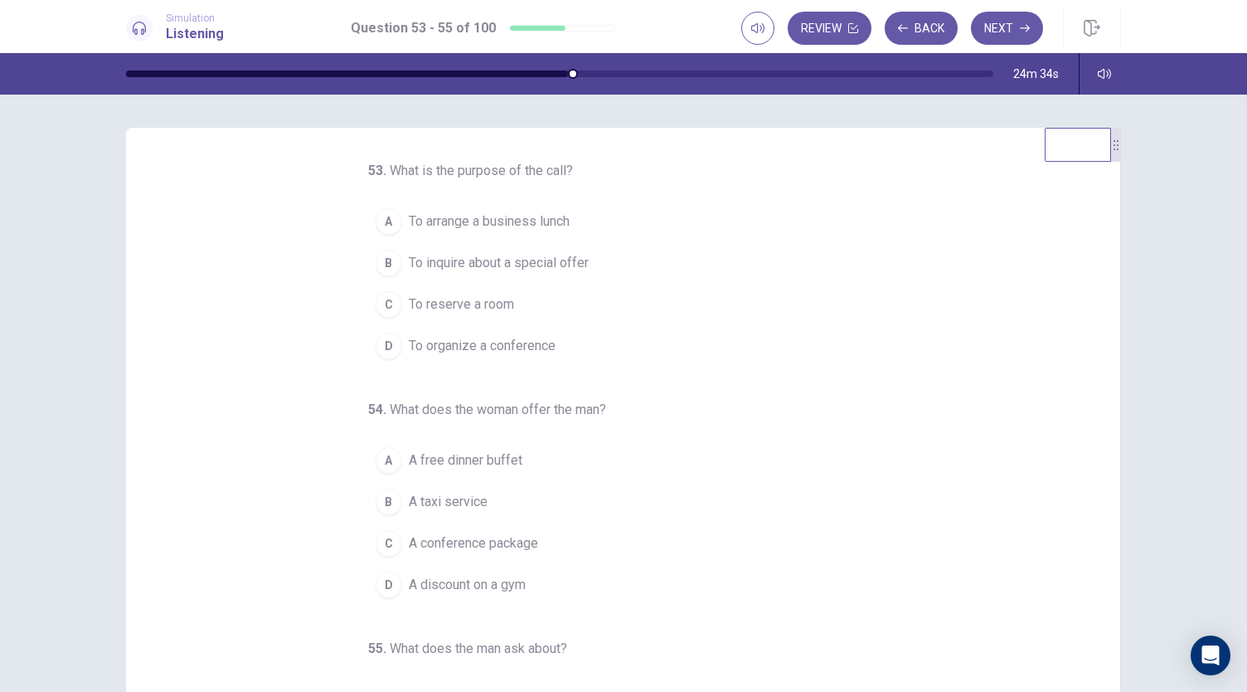
click at [434, 304] on span "To reserve a room" at bounding box center [461, 304] width 105 height 20
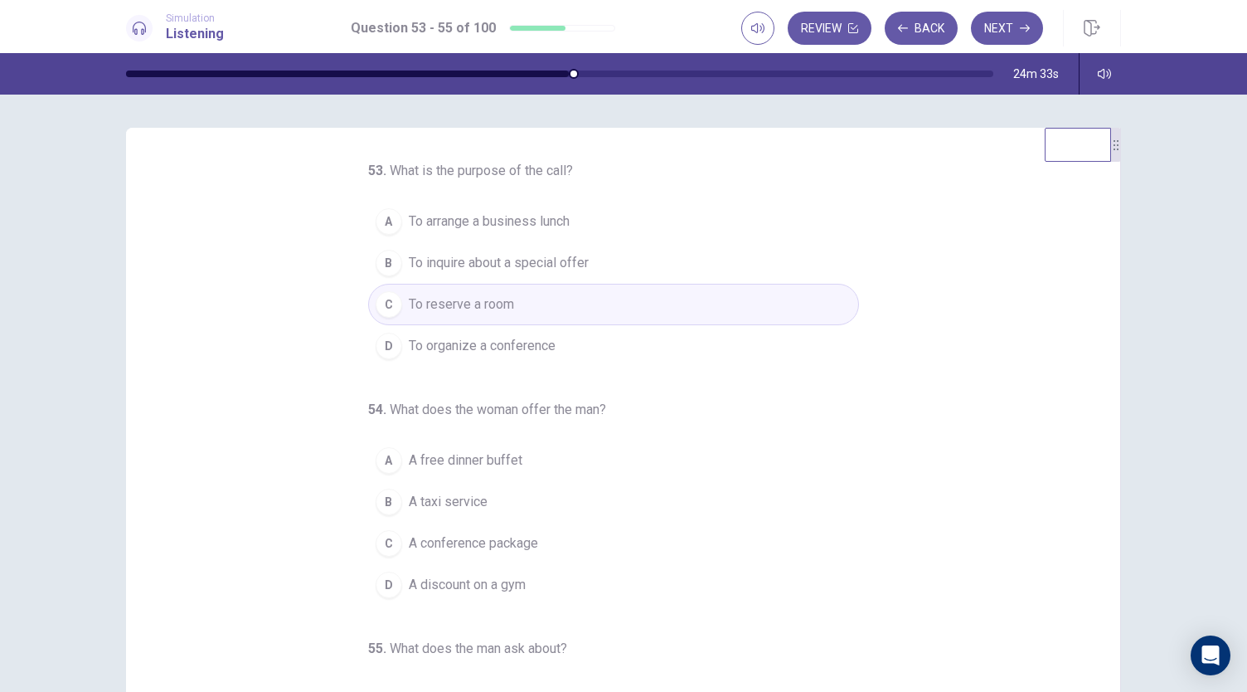
scroll to position [166, 0]
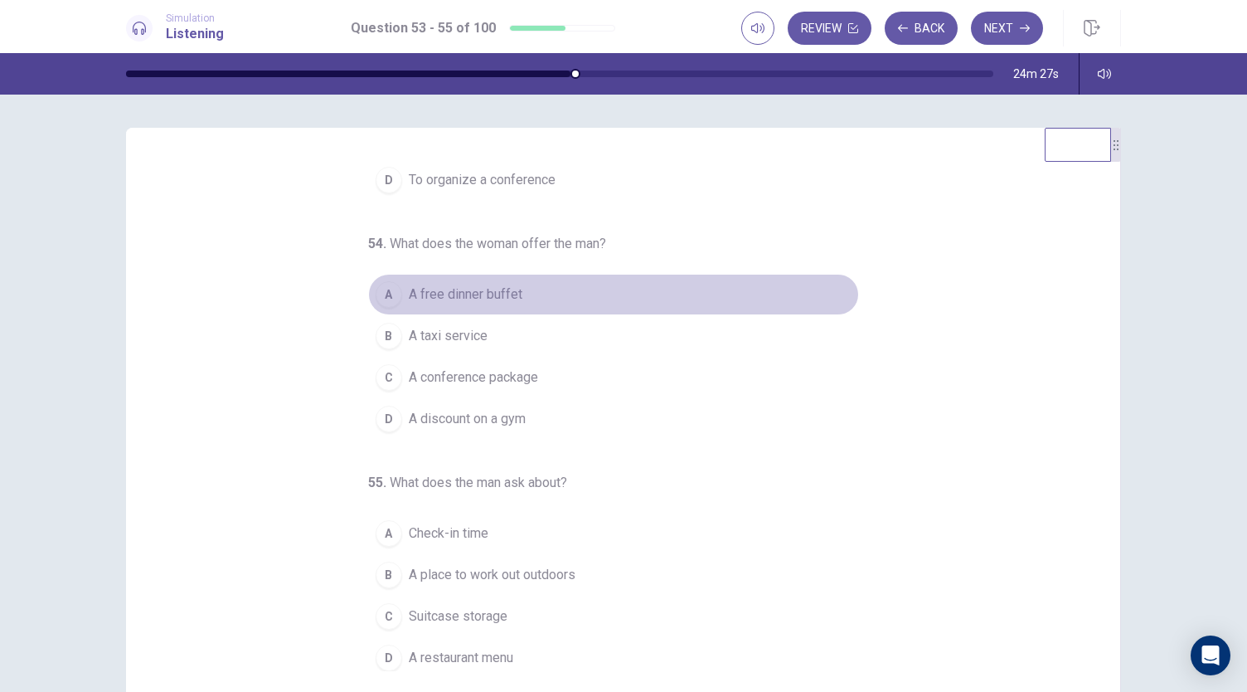
click at [489, 291] on span "A free dinner buffet" at bounding box center [466, 294] width 114 height 20
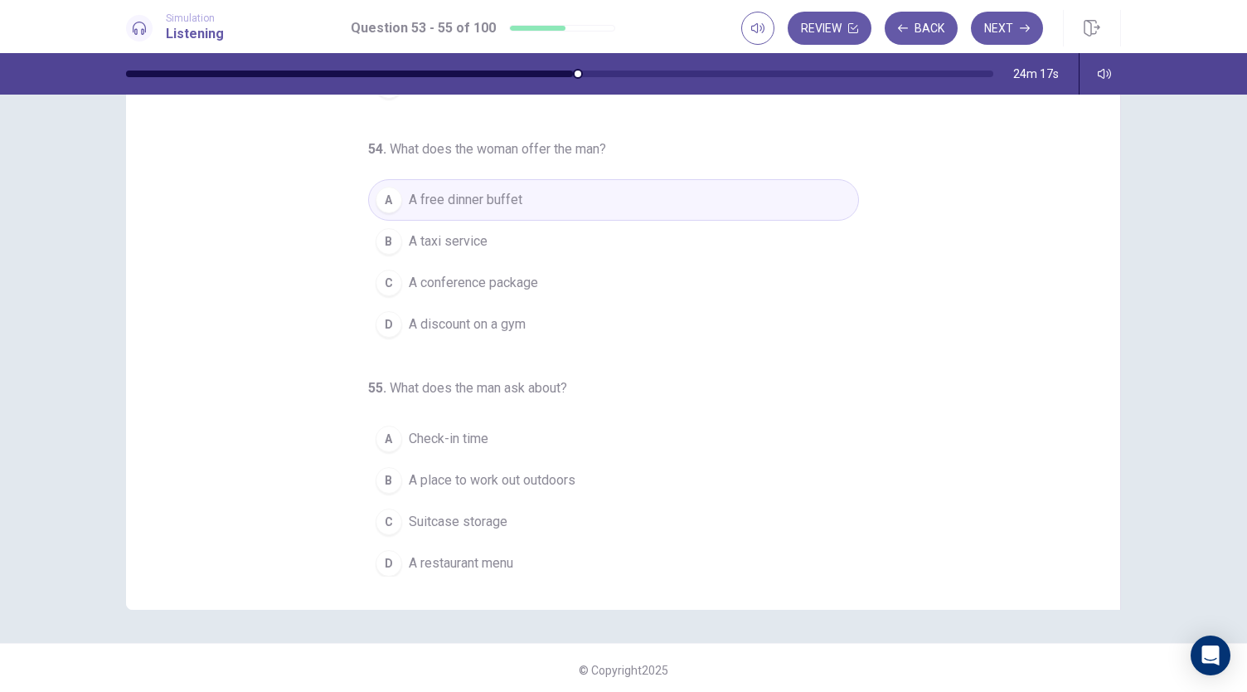
scroll to position [99, 0]
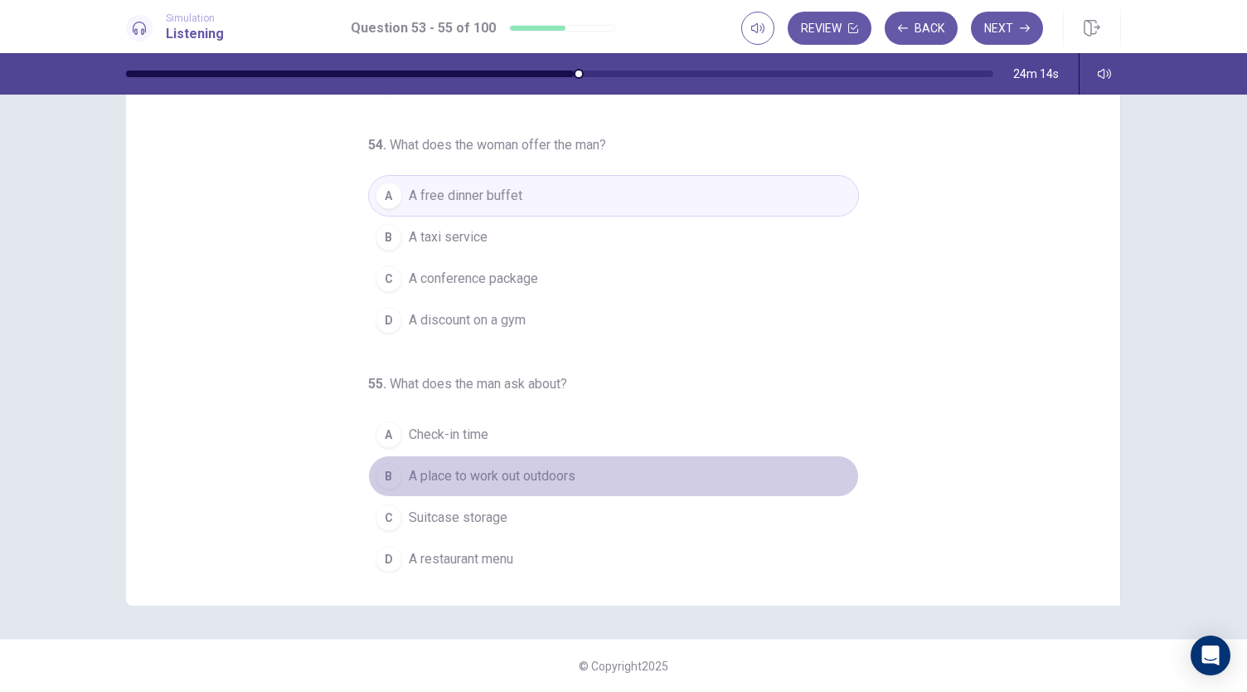
click at [533, 471] on span "A place to work out outdoors" at bounding box center [492, 476] width 167 height 20
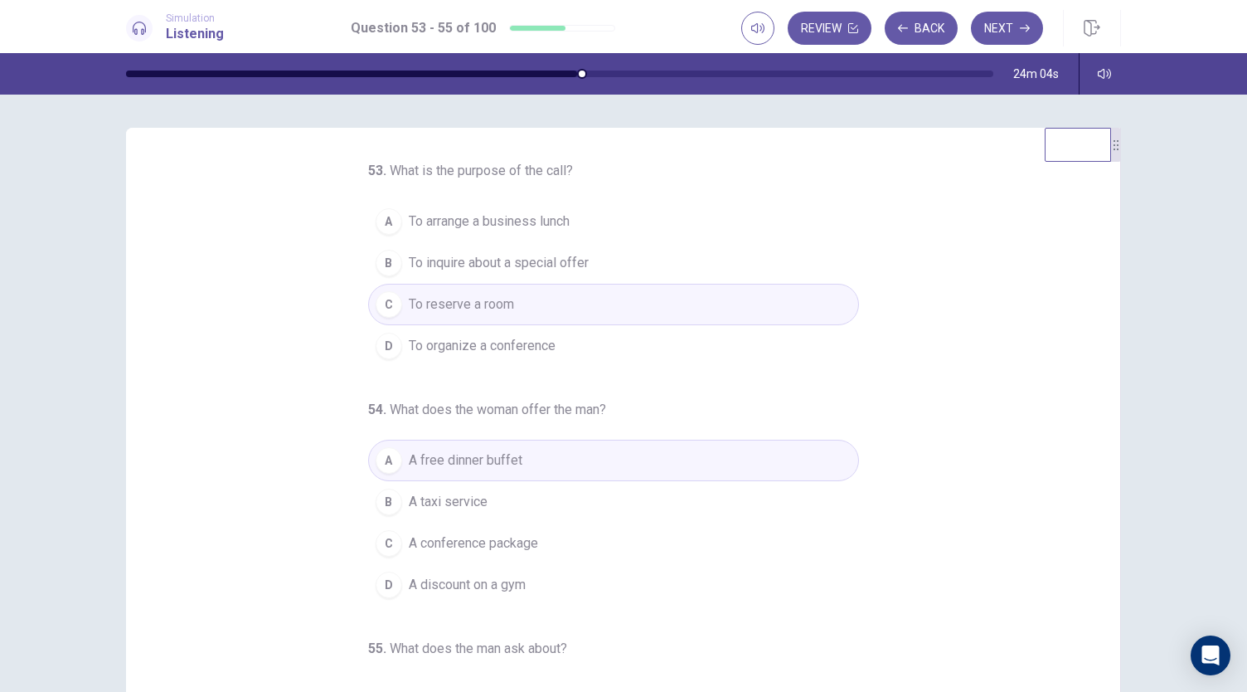
scroll to position [166, 0]
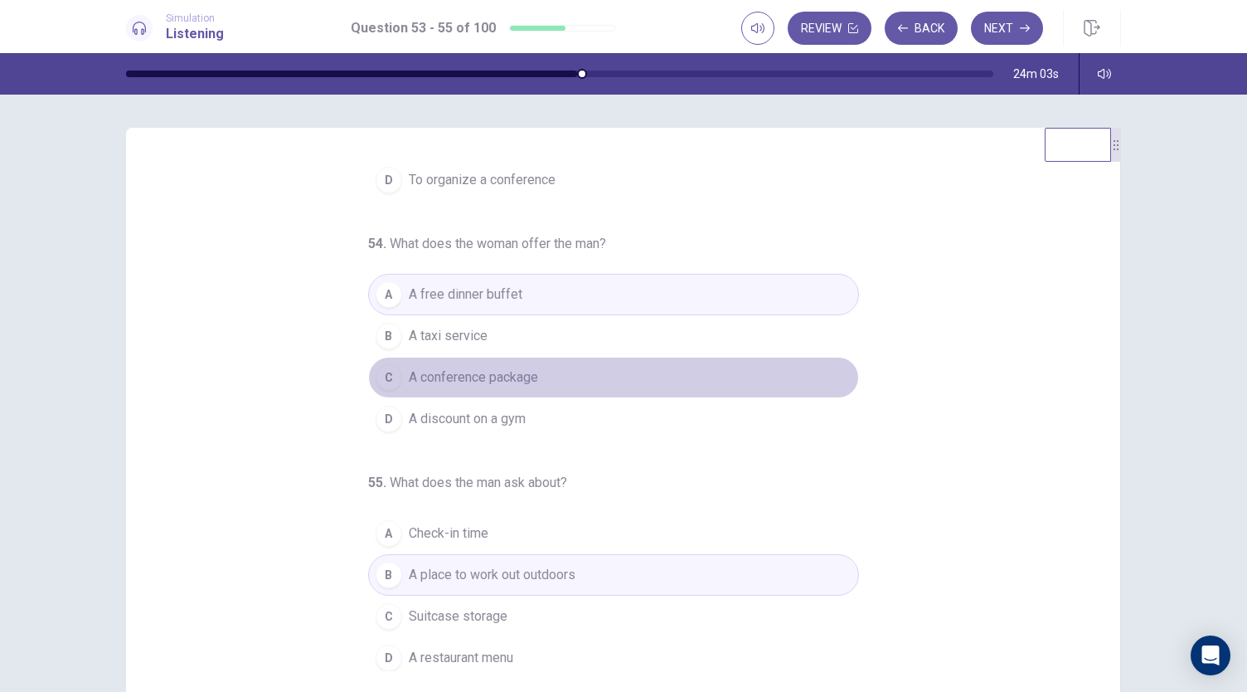
click at [524, 361] on button "C A conference package" at bounding box center [613, 377] width 491 height 41
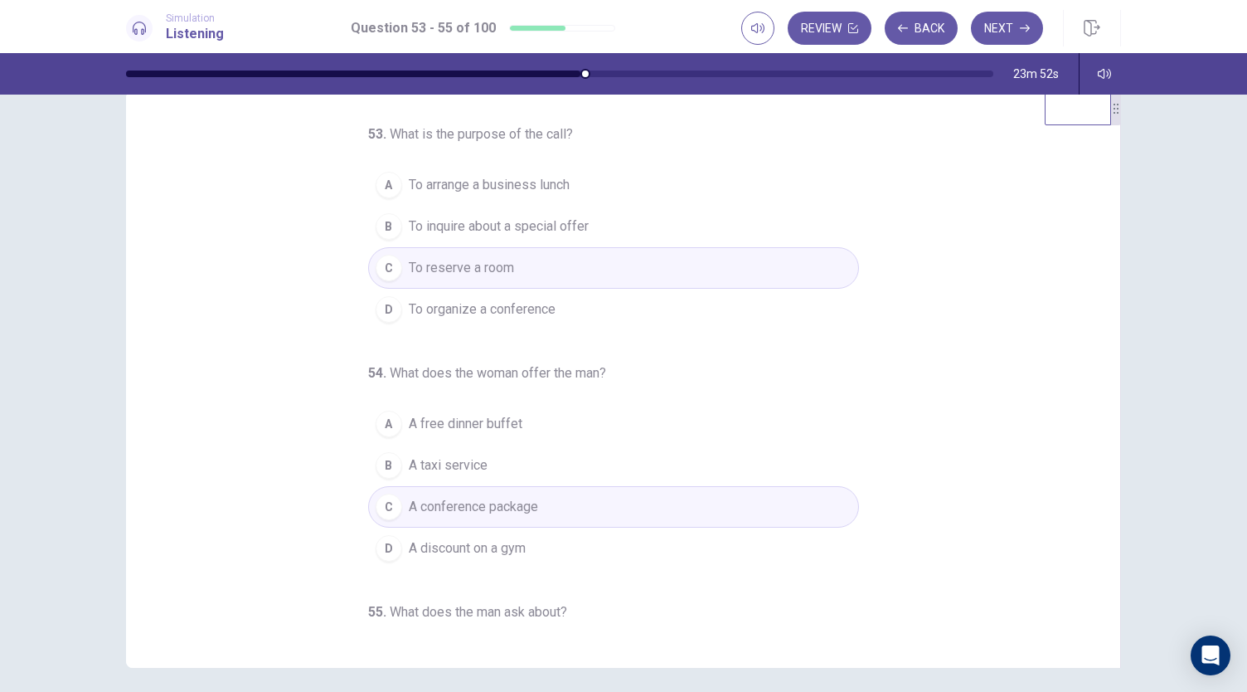
scroll to position [0, 0]
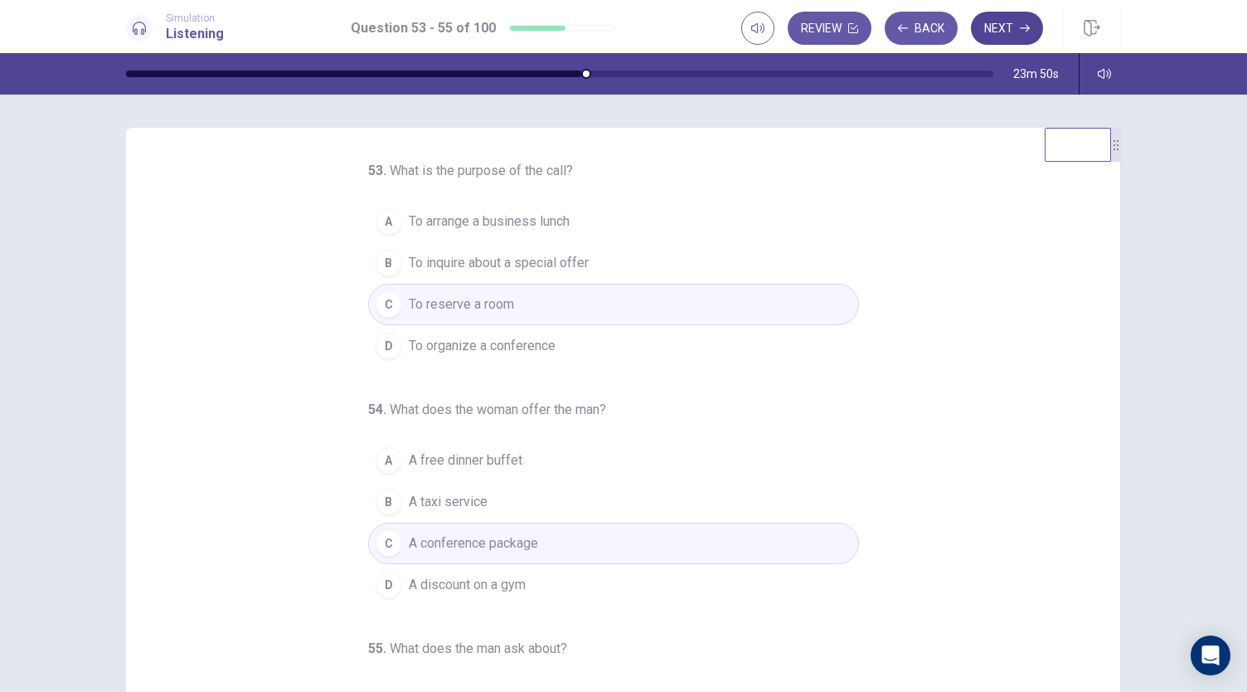
click at [1006, 21] on button "Next" at bounding box center [1007, 28] width 72 height 33
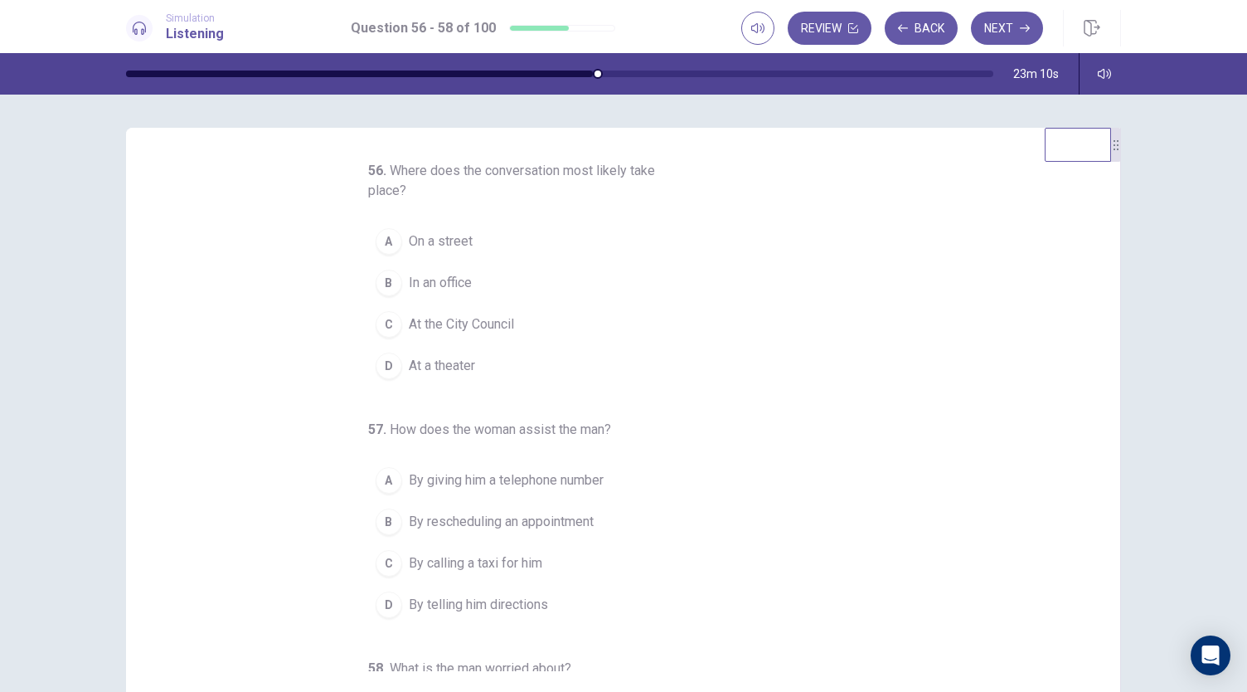
click at [505, 246] on button "A On a street" at bounding box center [613, 241] width 491 height 41
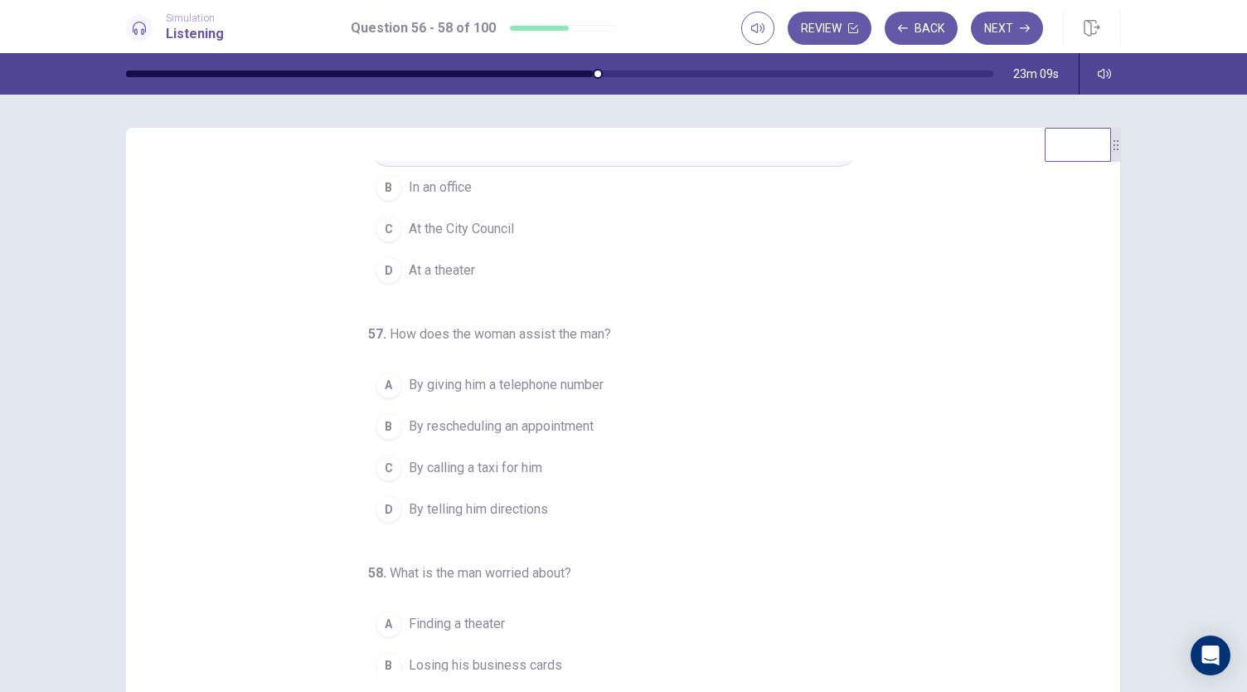
scroll to position [186, 0]
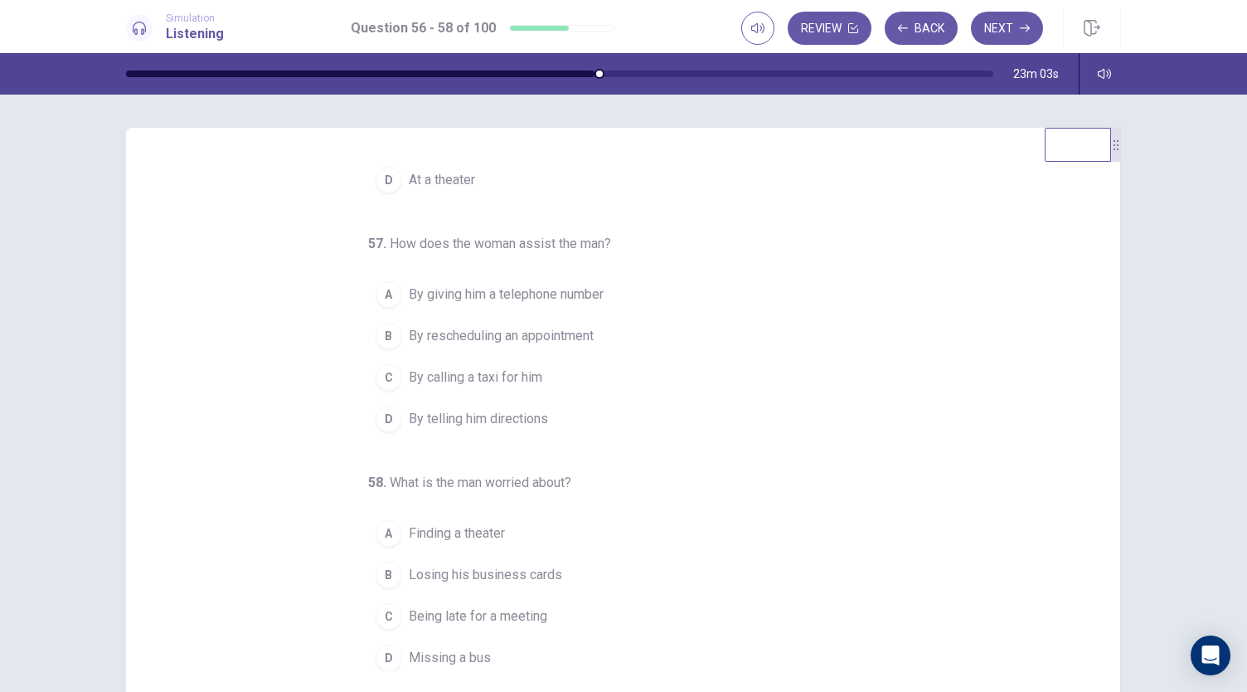
click at [496, 415] on span "By telling him directions" at bounding box center [478, 419] width 139 height 20
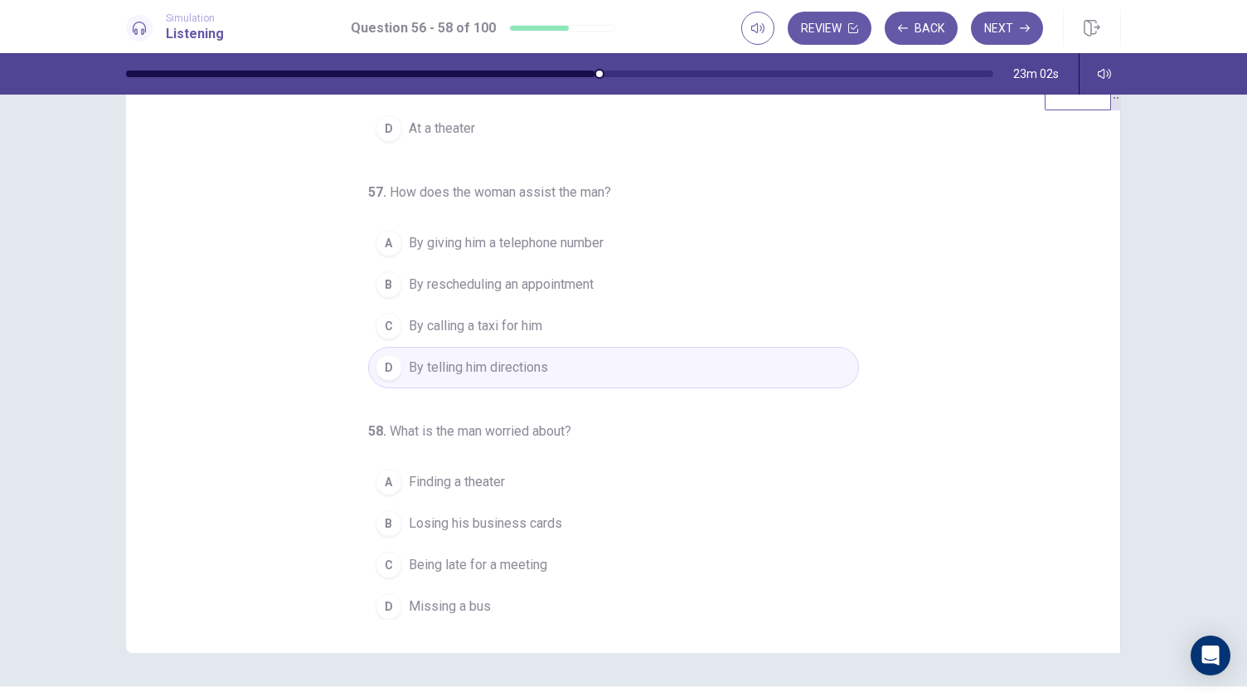
scroll to position [99, 0]
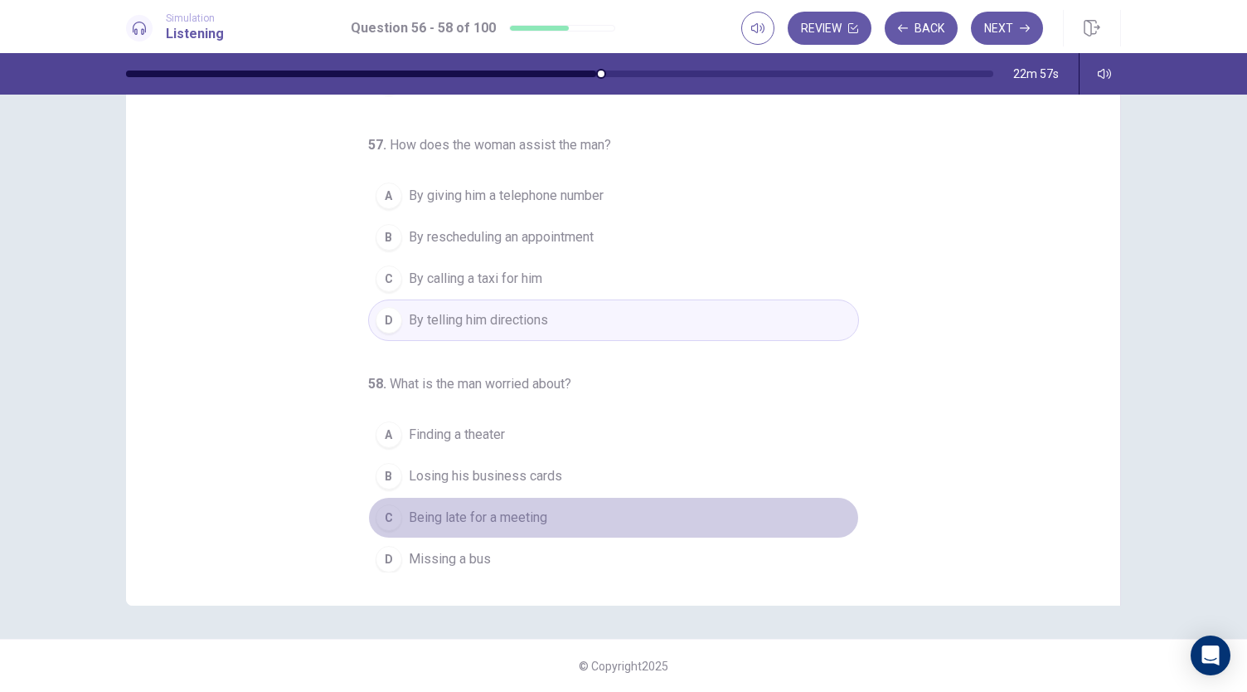
click at [516, 513] on span "Being late for a meeting" at bounding box center [478, 518] width 139 height 20
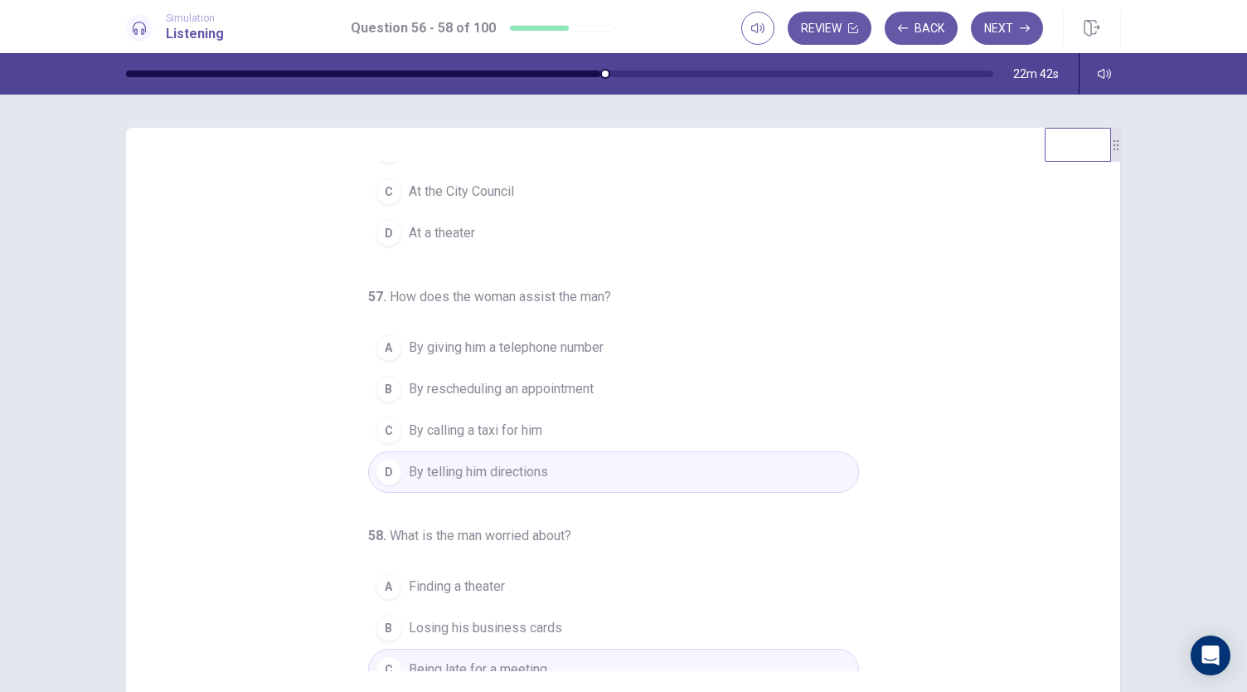
scroll to position [186, 0]
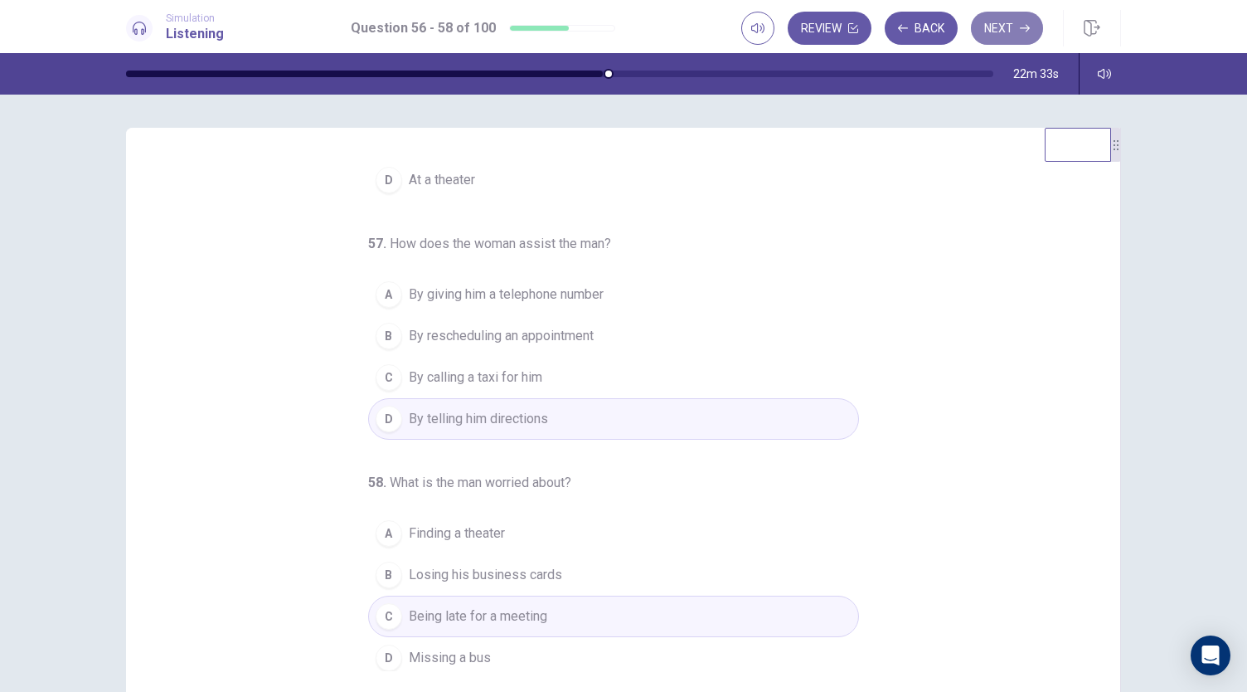
click at [1000, 36] on button "Next" at bounding box center [1007, 28] width 72 height 33
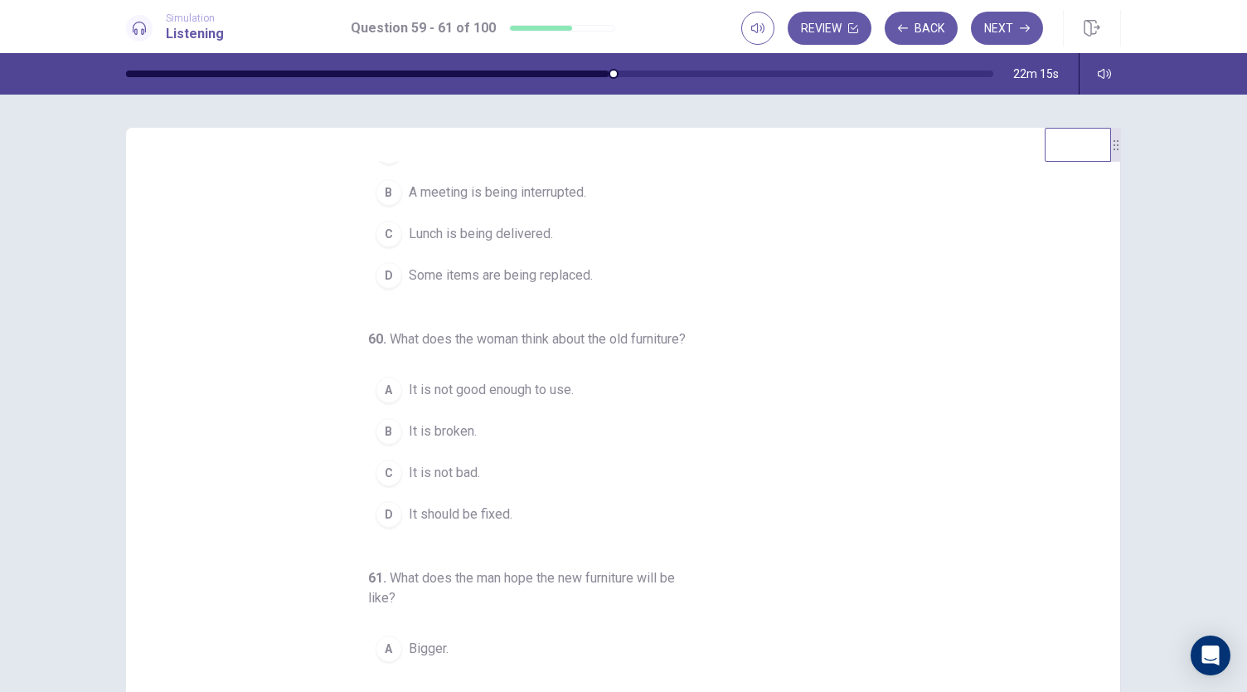
scroll to position [0, 0]
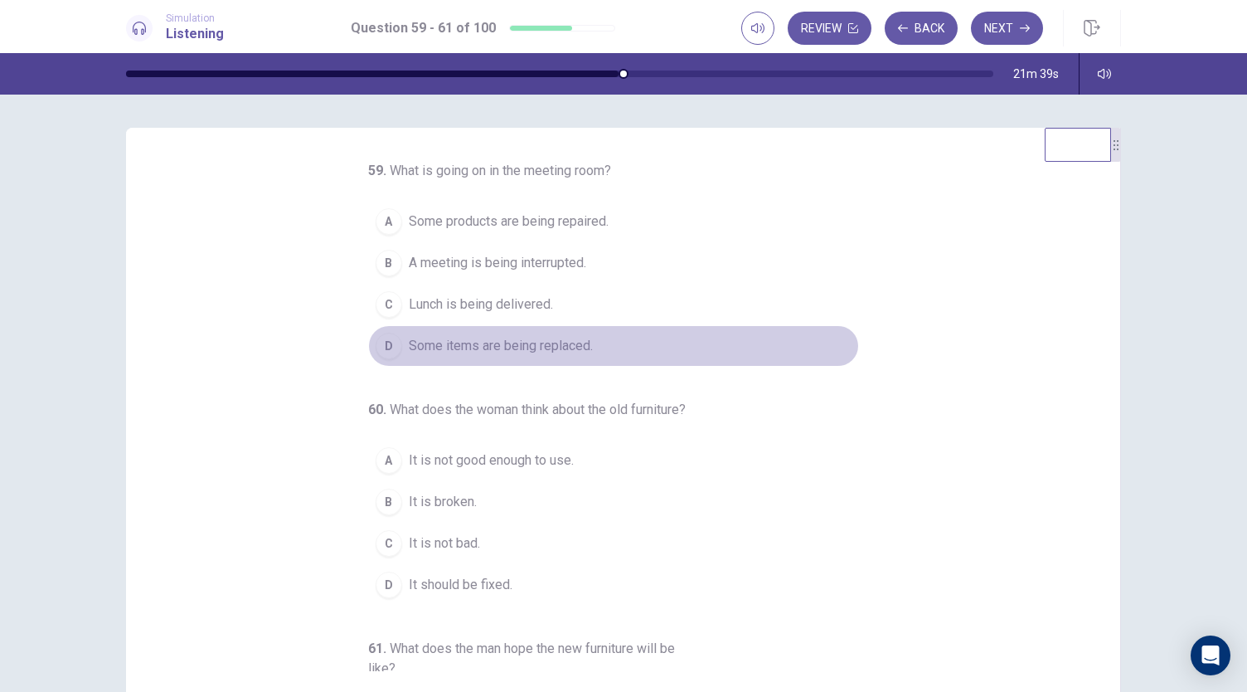
click at [446, 347] on span "Some items are being replaced." at bounding box center [501, 346] width 184 height 20
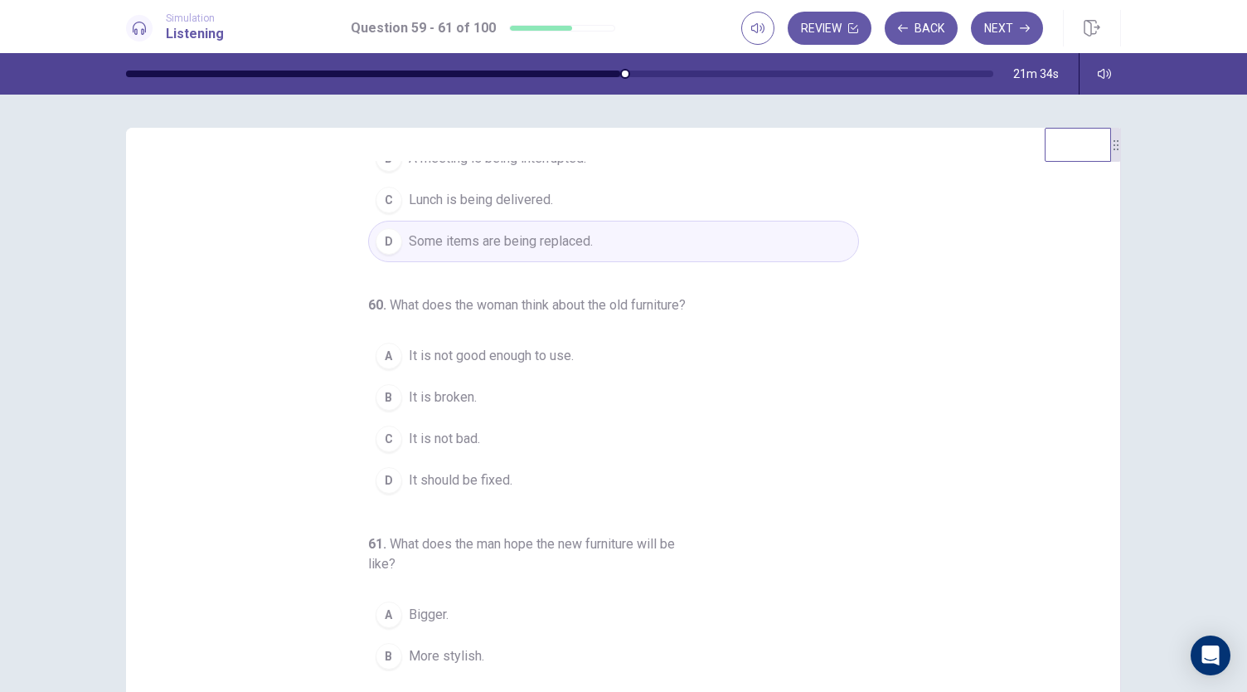
scroll to position [206, 0]
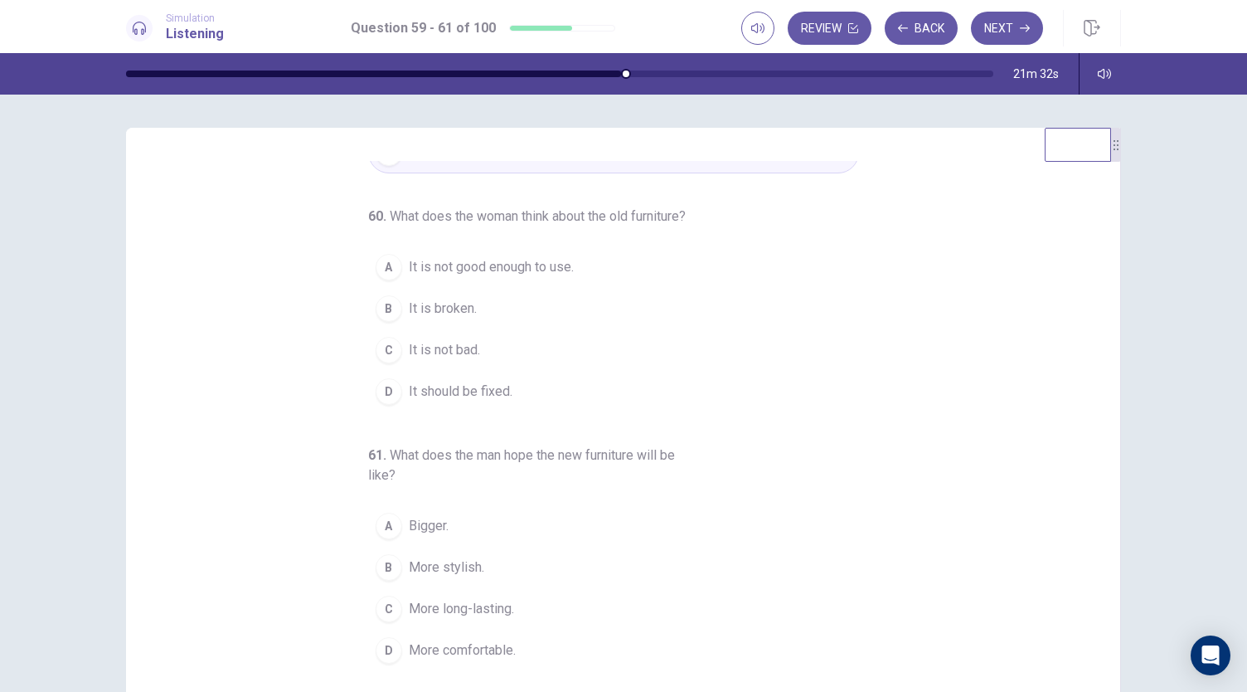
click at [506, 267] on span "It is not good enough to use." at bounding box center [491, 267] width 165 height 20
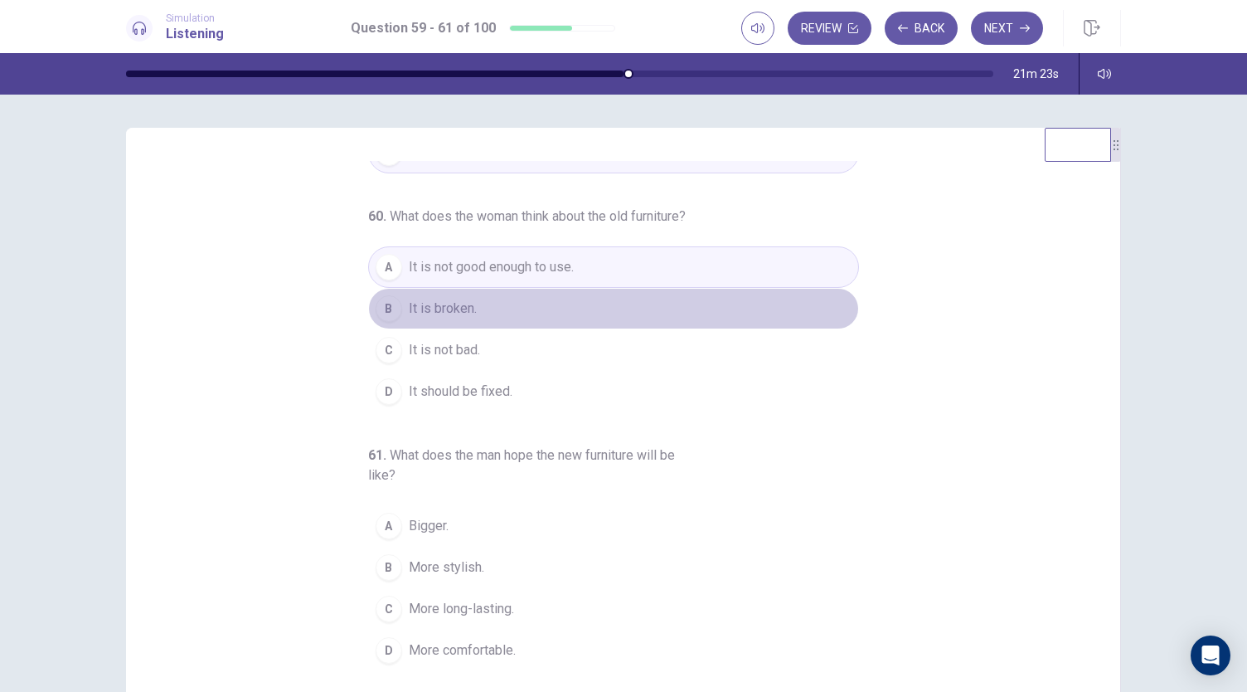
click at [464, 311] on span "It is broken." at bounding box center [443, 309] width 68 height 20
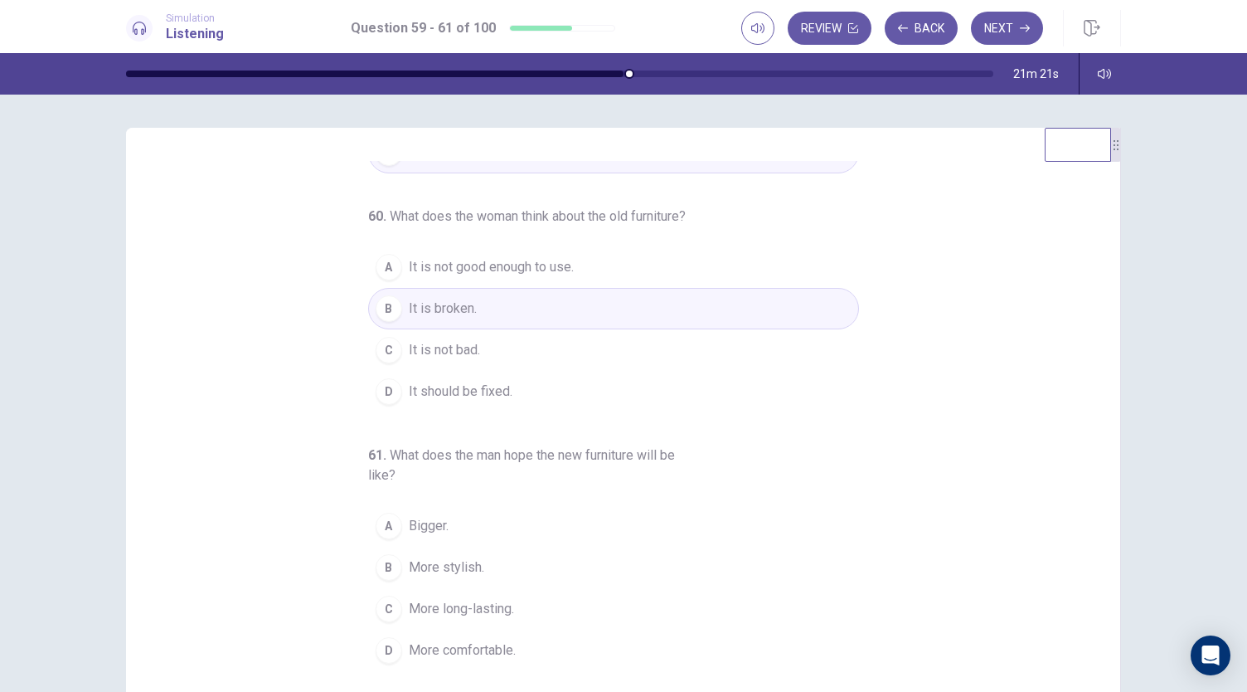
scroll to position [99, 0]
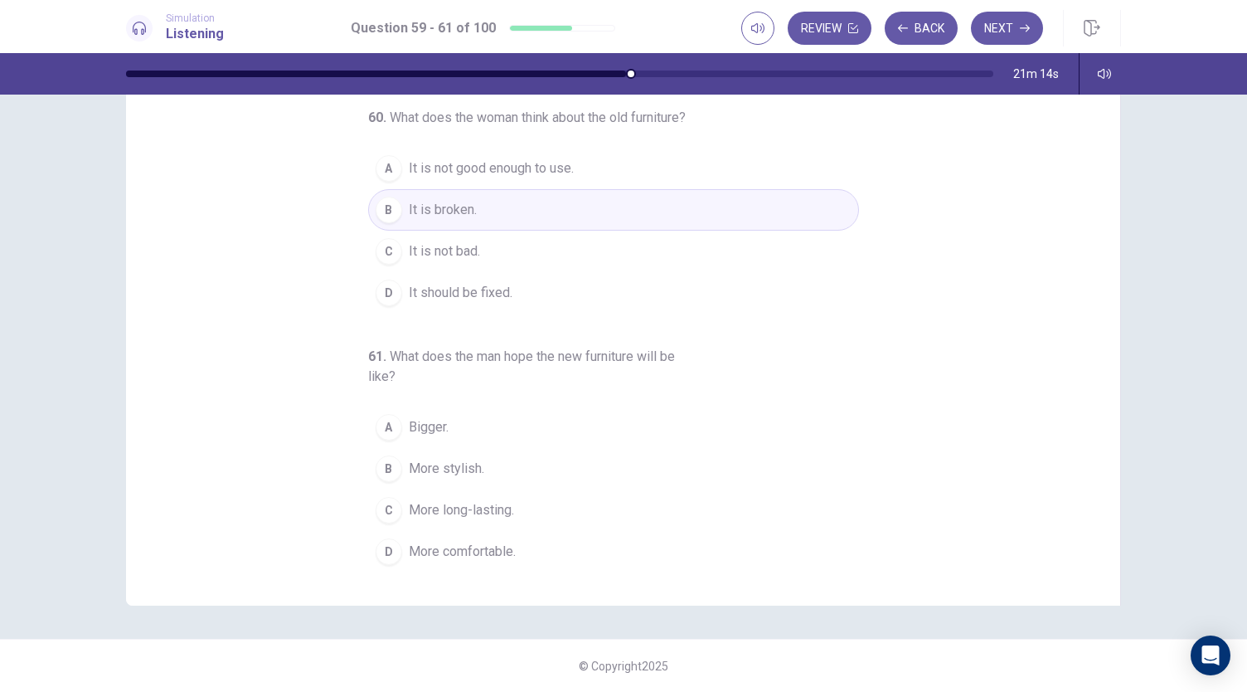
click at [490, 547] on span "More comfortable." at bounding box center [462, 552] width 107 height 20
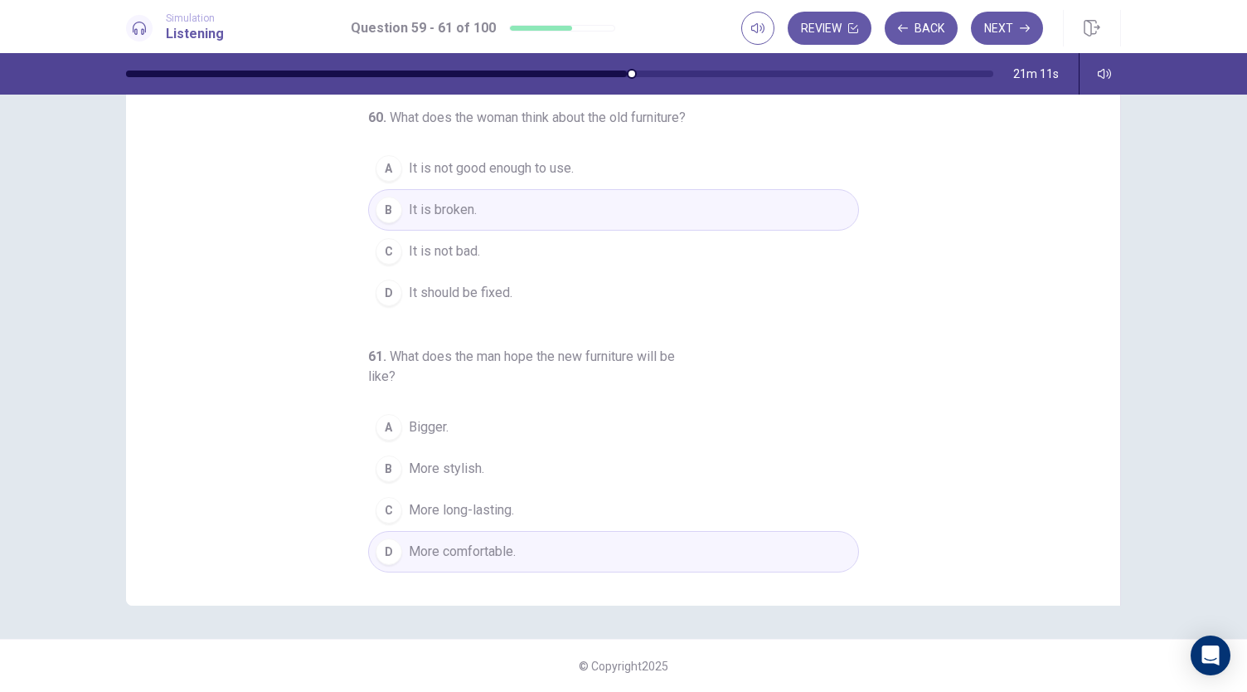
click at [609, 356] on span "What does the man hope the new furniture will be like?" at bounding box center [521, 366] width 307 height 36
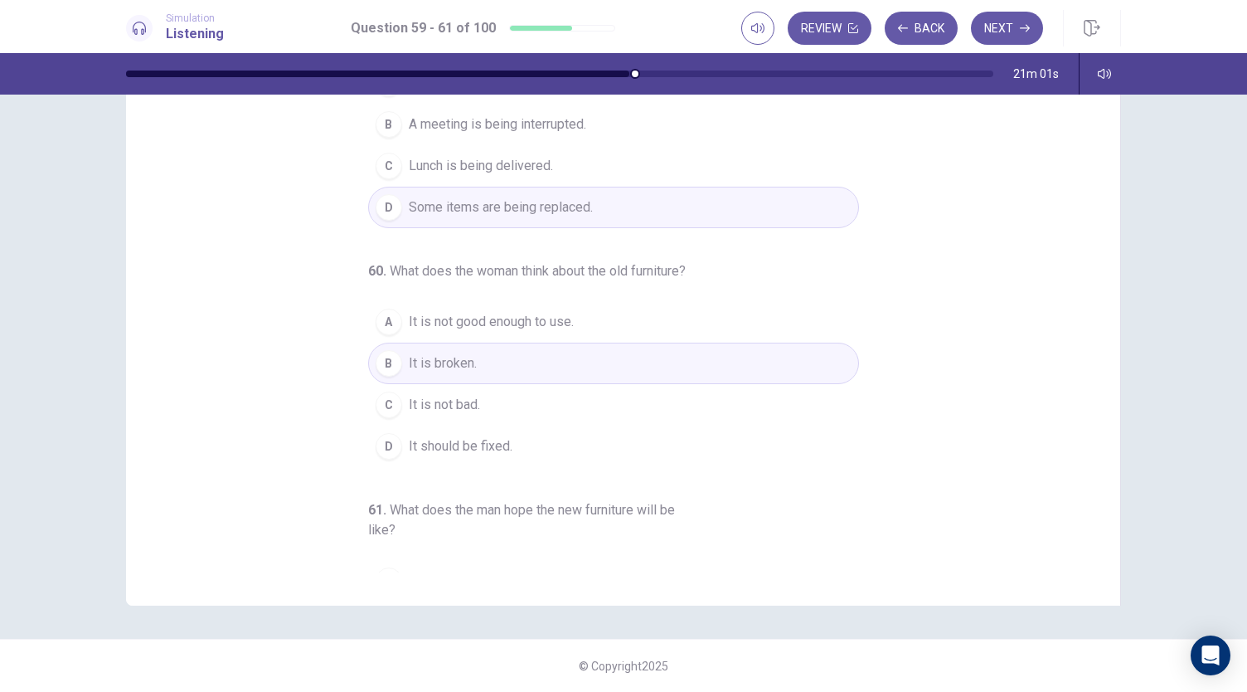
scroll to position [0, 0]
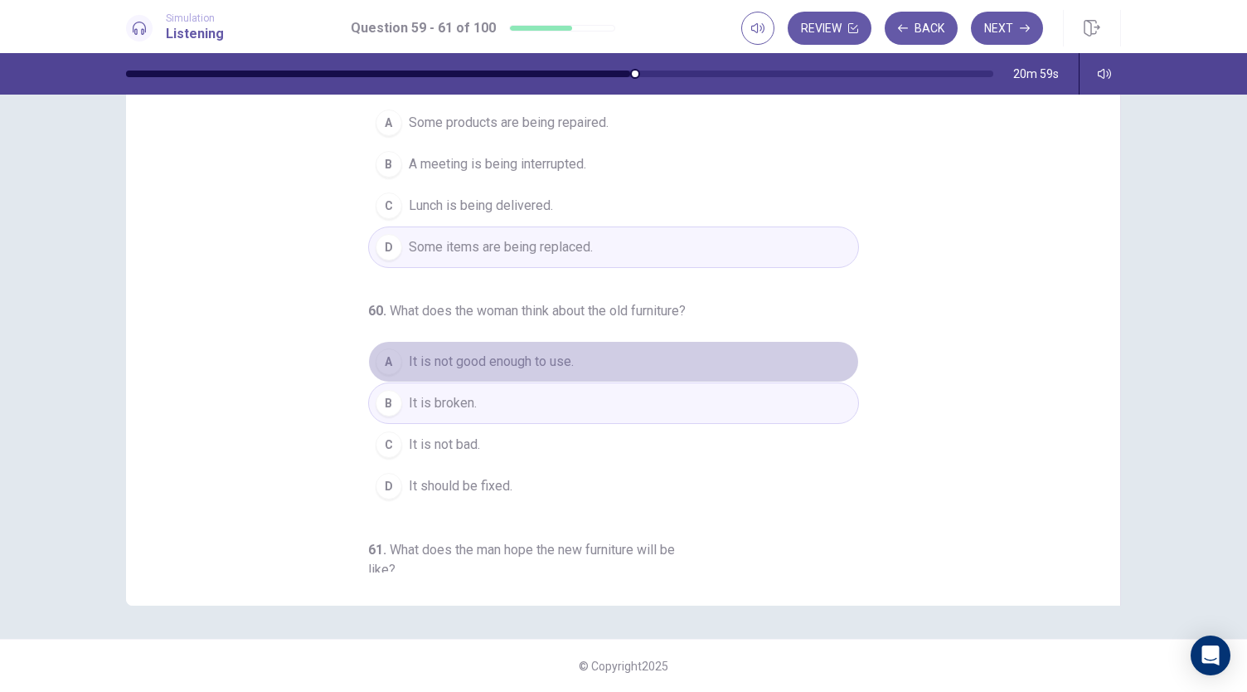
click at [584, 379] on button "A It is not good enough to use." at bounding box center [613, 361] width 491 height 41
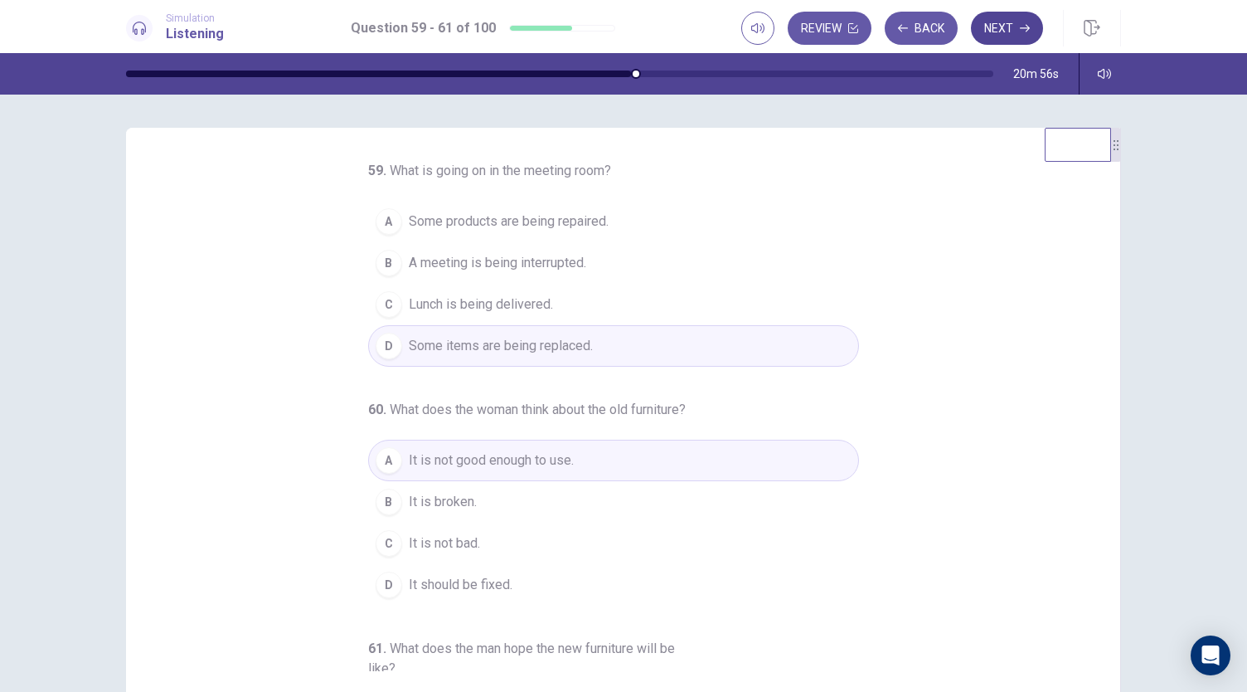
click at [1015, 21] on button "Next" at bounding box center [1007, 28] width 72 height 33
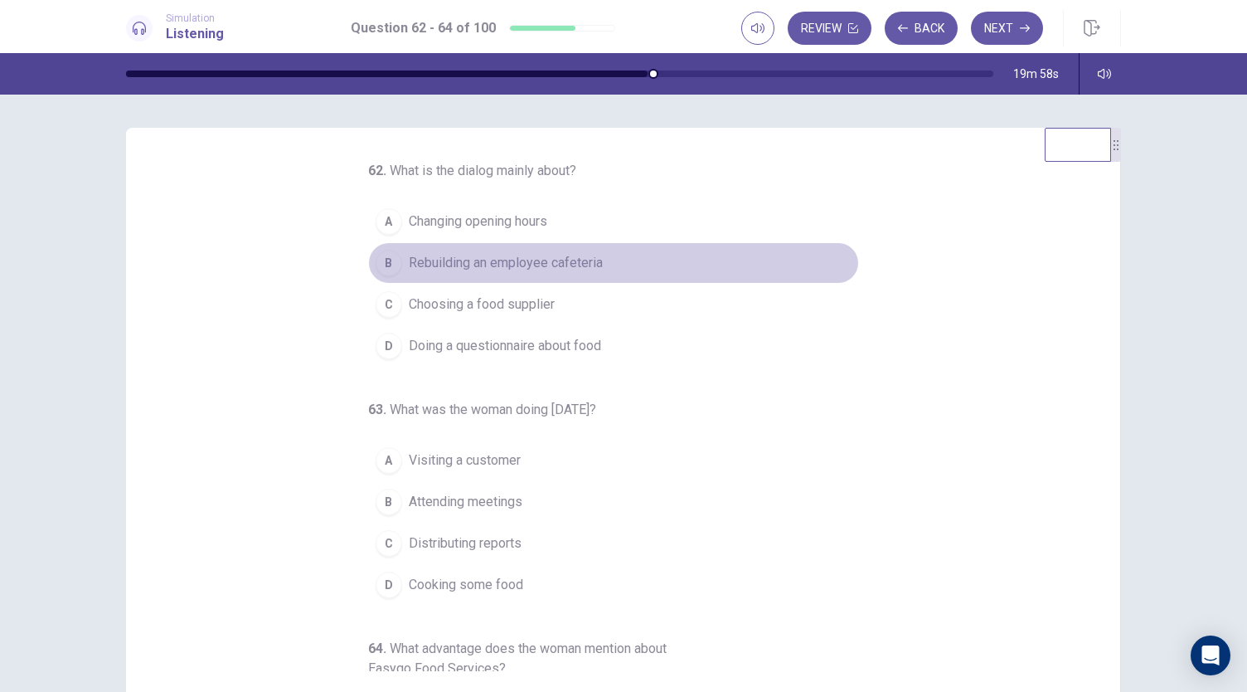
click at [474, 261] on span "Rebuilding an employee cafeteria" at bounding box center [506, 263] width 194 height 20
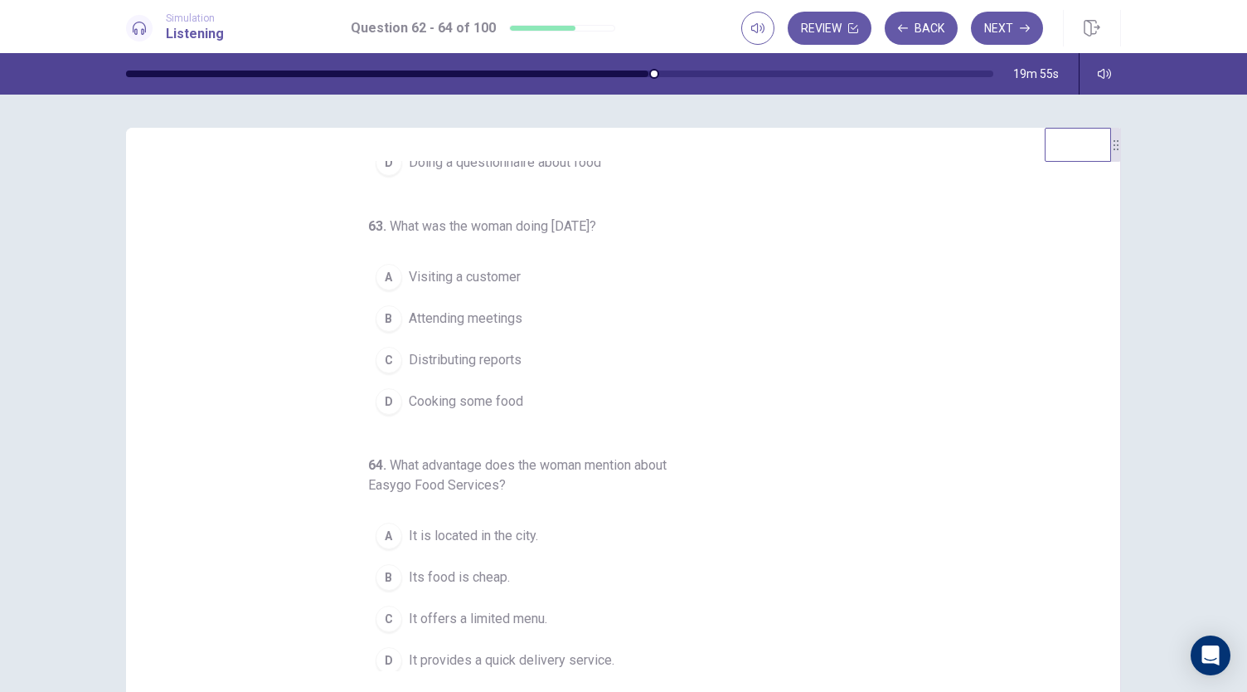
scroll to position [186, 0]
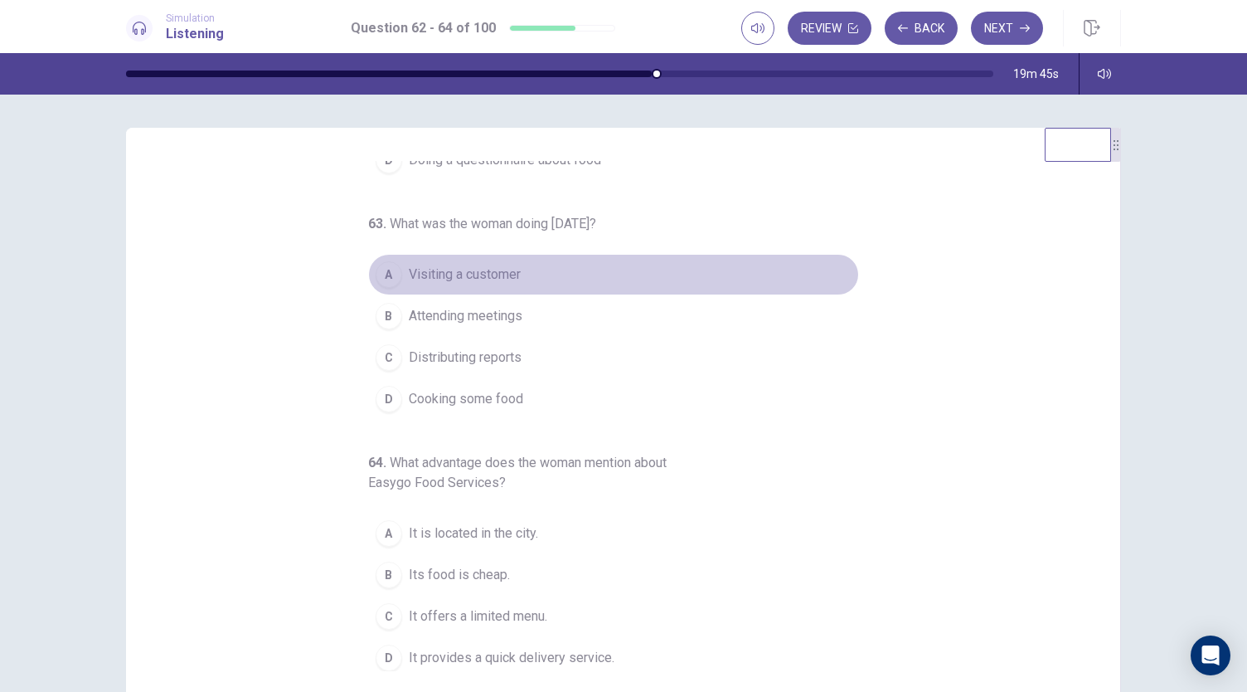
click at [486, 268] on span "Visiting a customer" at bounding box center [465, 275] width 112 height 20
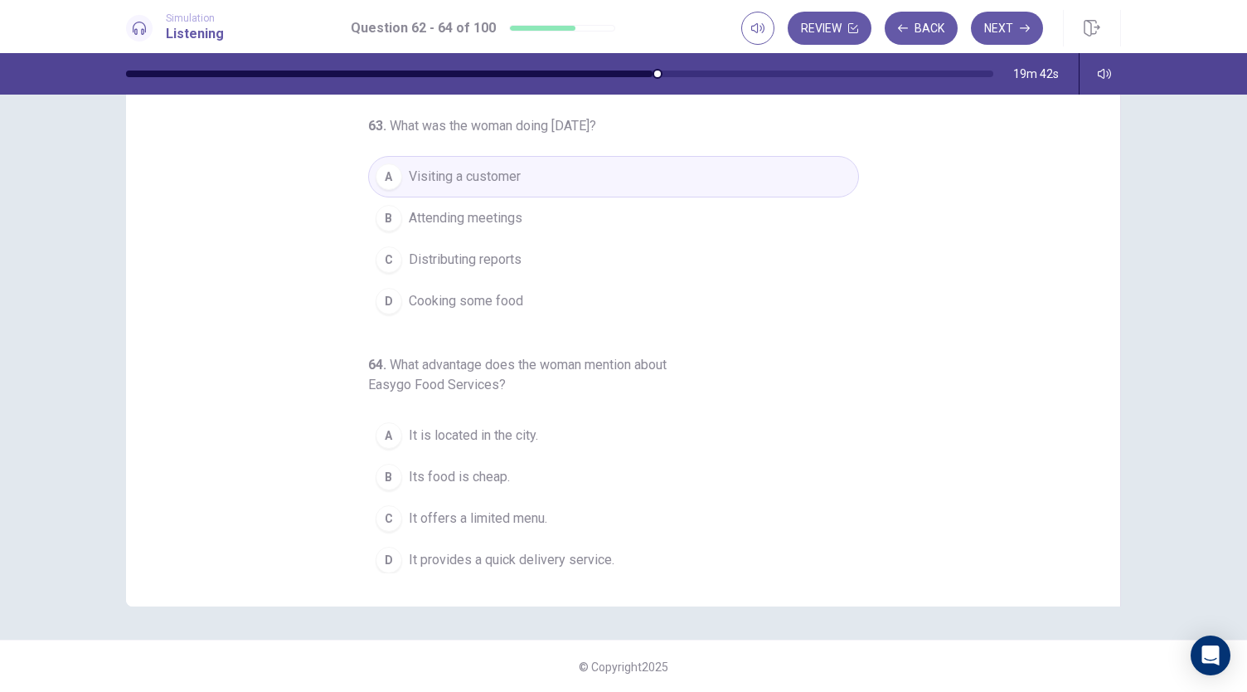
scroll to position [99, 0]
click at [498, 466] on span "Its food is cheap." at bounding box center [459, 476] width 101 height 20
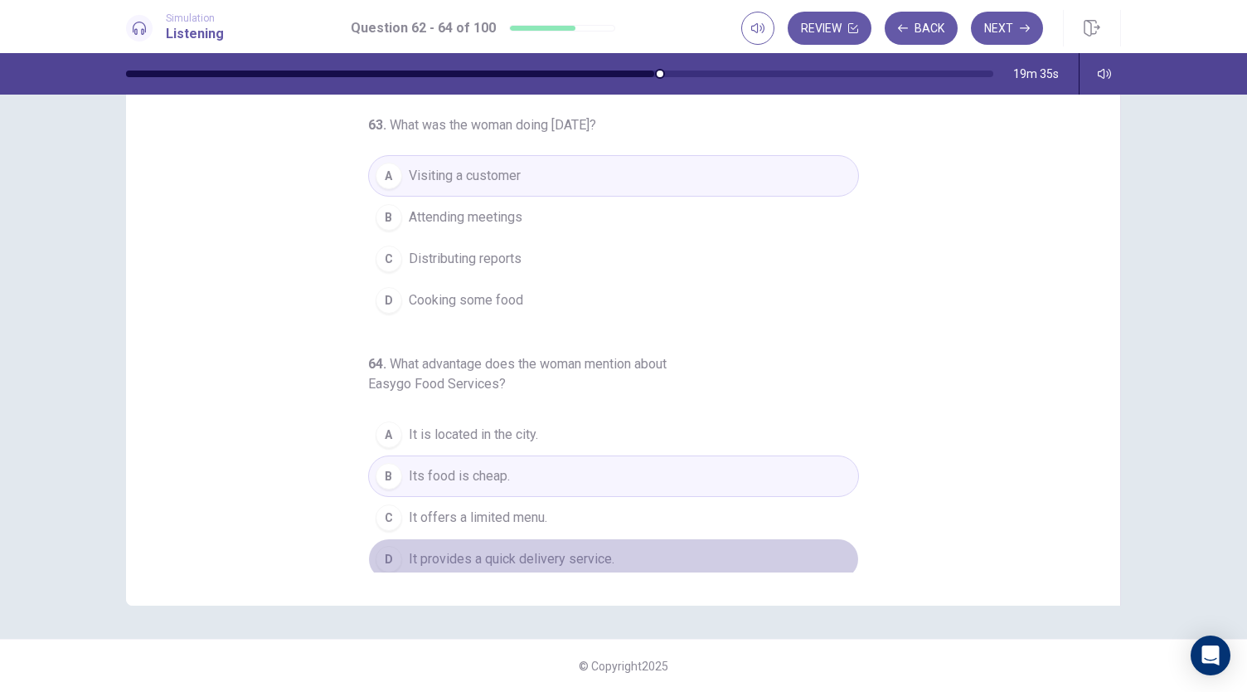
click at [594, 553] on span "It provides a quick delivery service." at bounding box center [512, 559] width 206 height 20
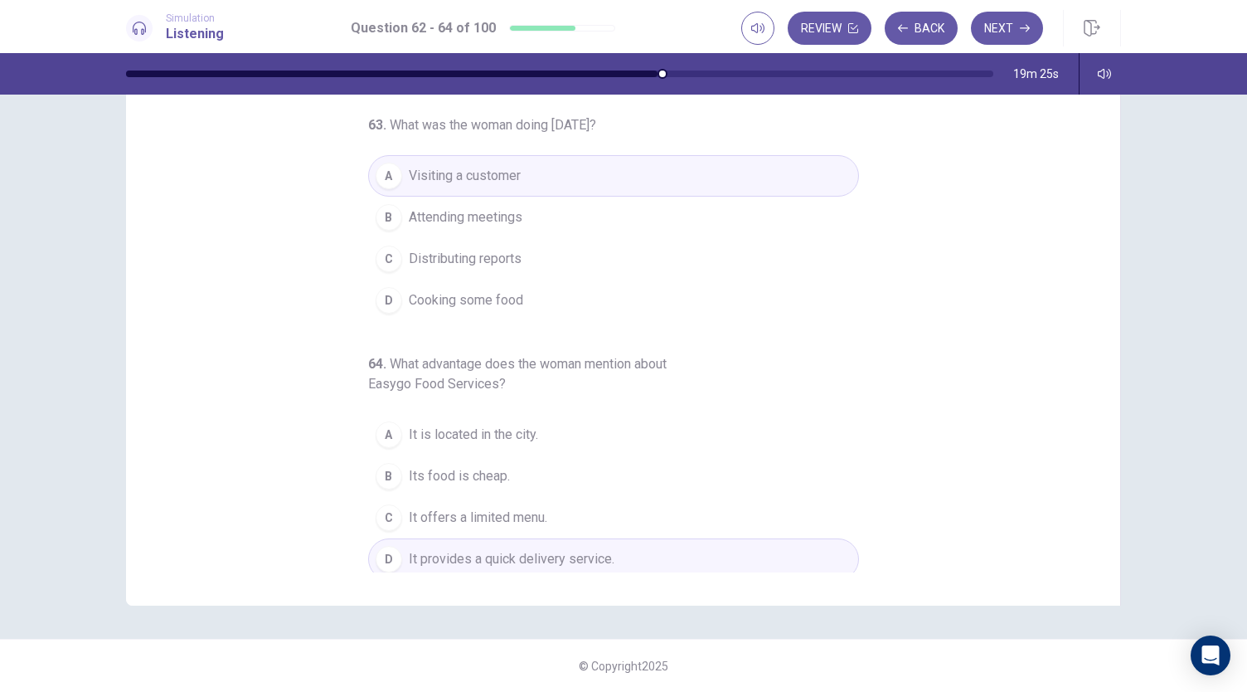
click at [519, 467] on button "B Its food is cheap." at bounding box center [613, 475] width 491 height 41
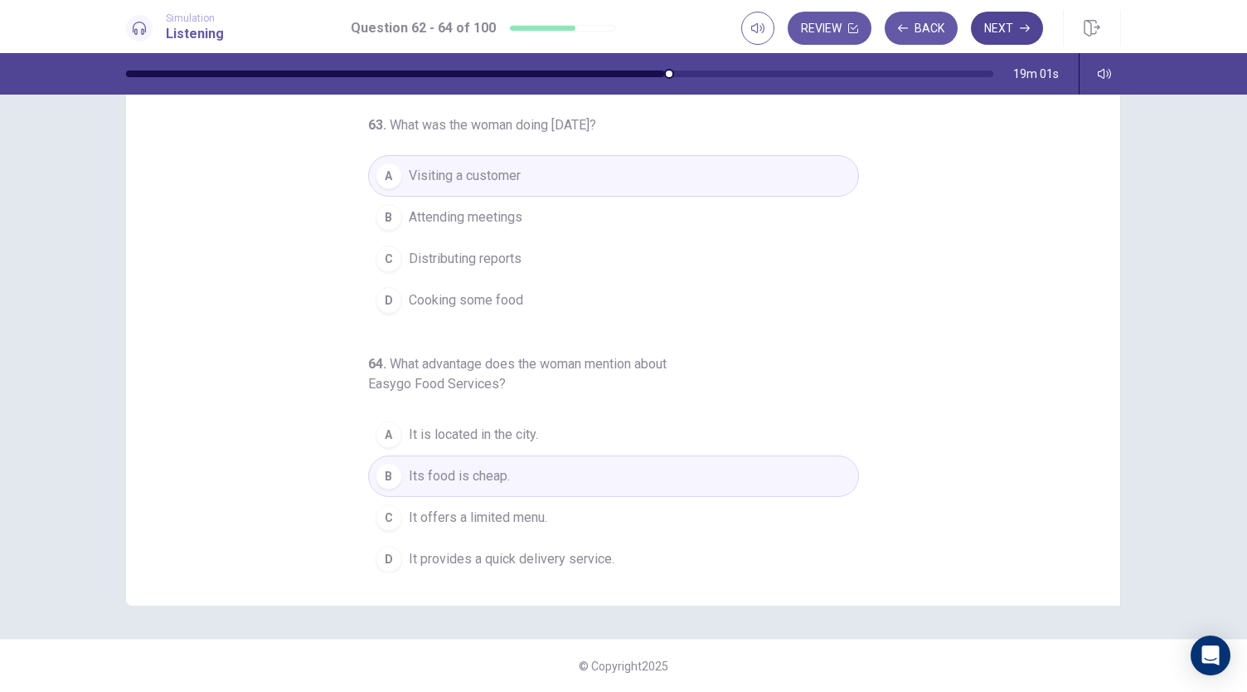
click at [1024, 27] on icon "button" at bounding box center [1025, 28] width 10 height 10
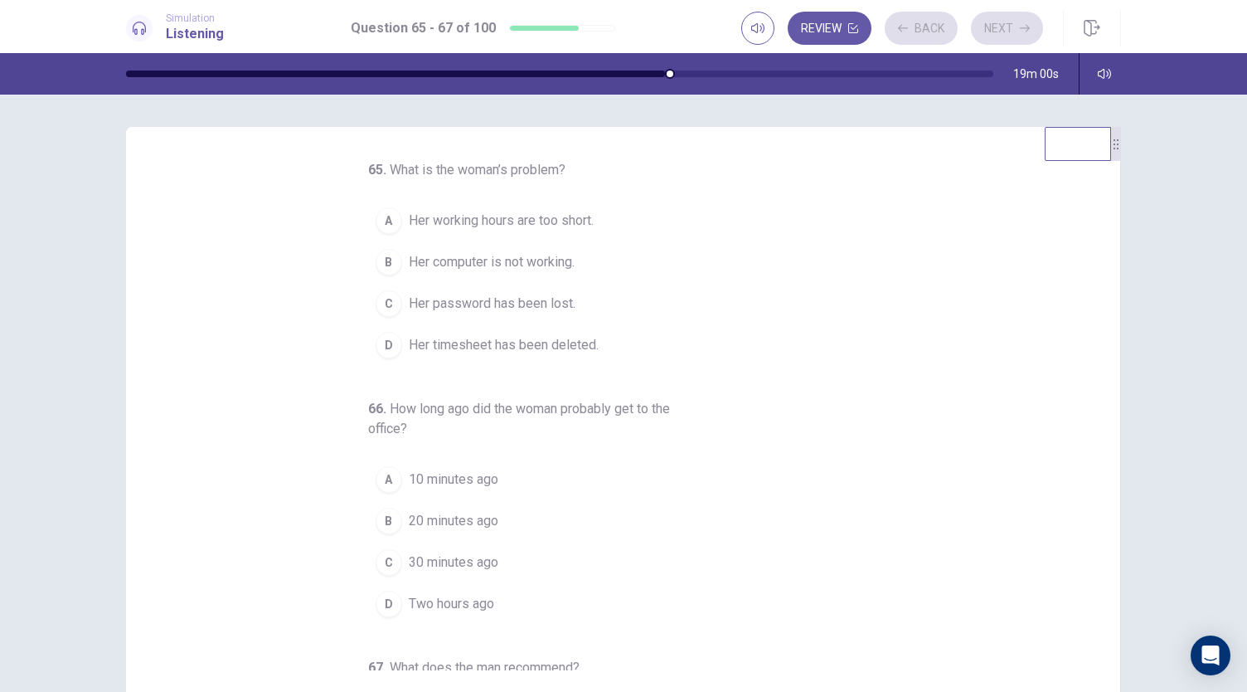
scroll to position [0, 0]
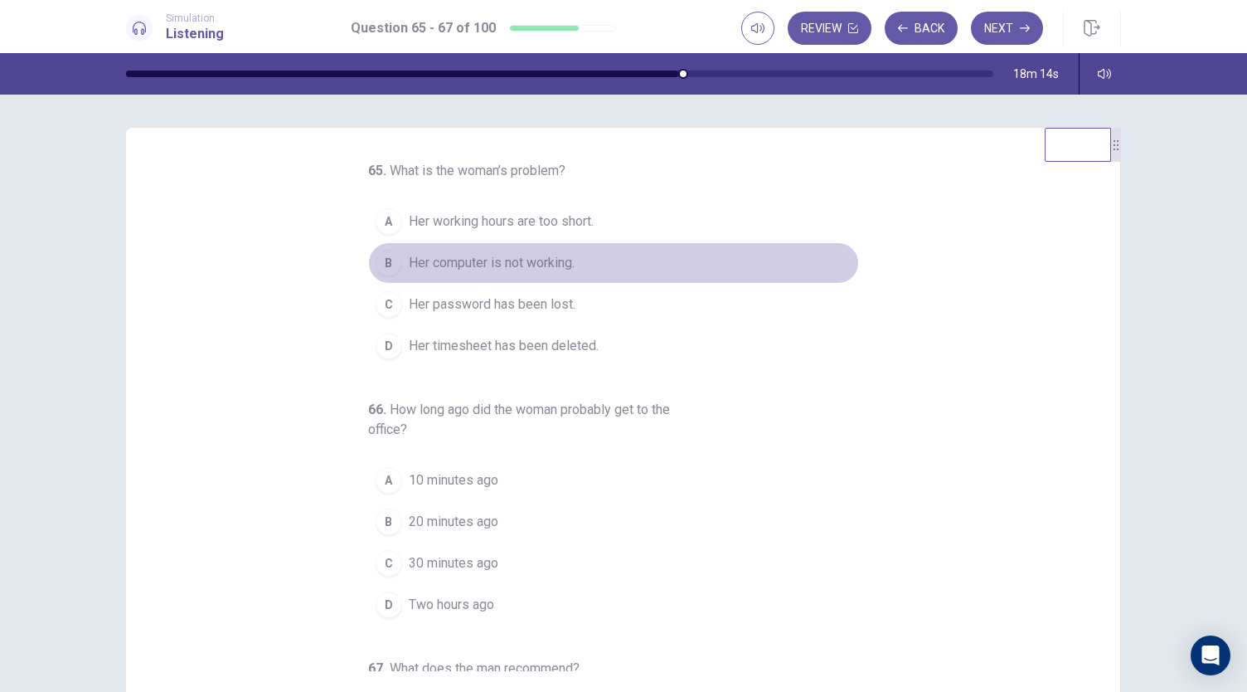
click at [435, 249] on button "B Her computer is not working." at bounding box center [613, 262] width 491 height 41
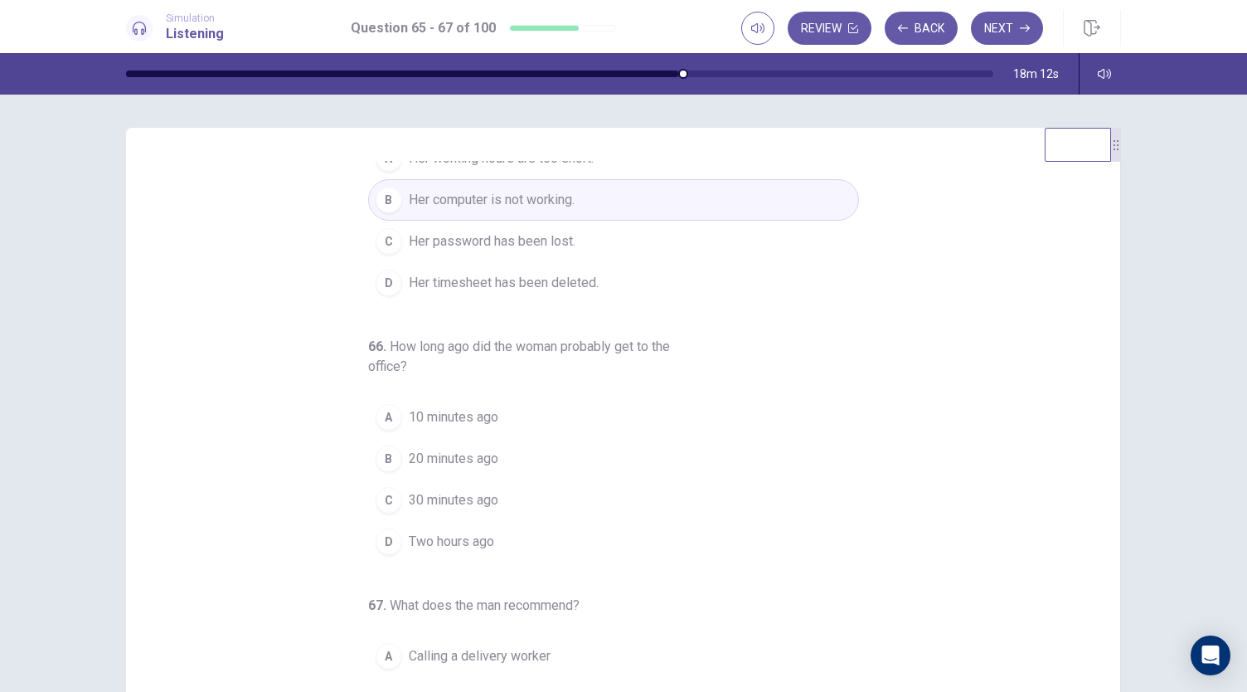
scroll to position [166, 0]
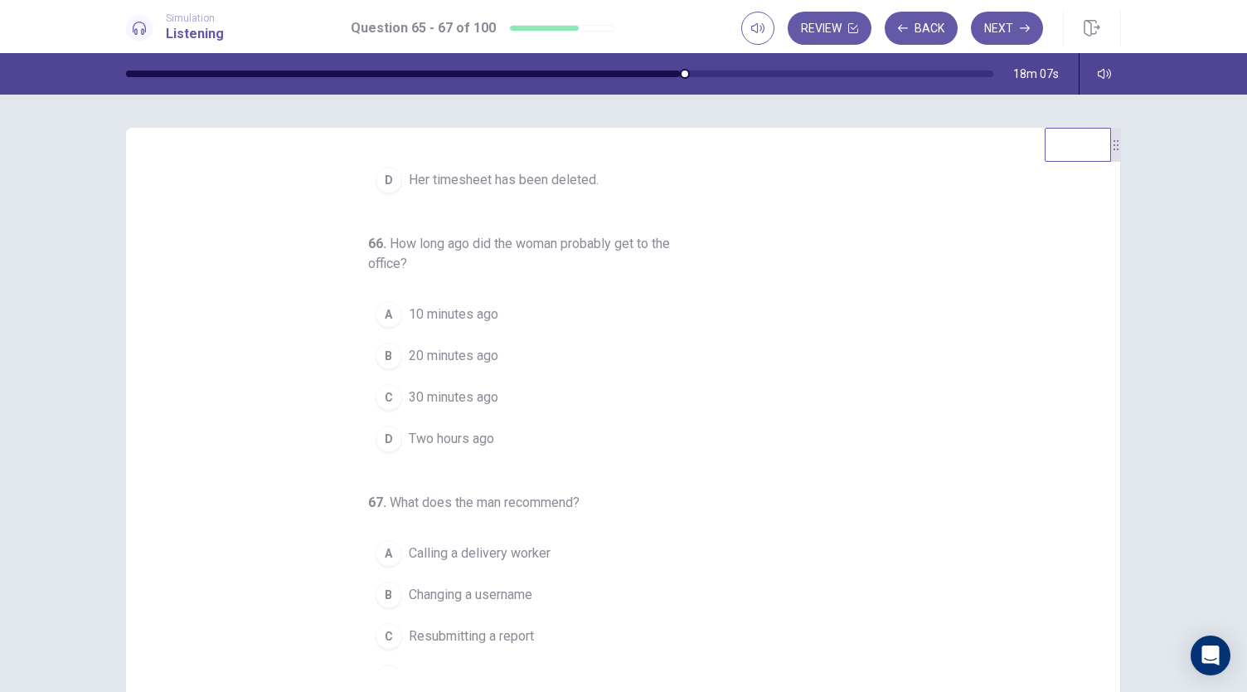
click at [446, 304] on span "10 minutes ago" at bounding box center [454, 314] width 90 height 20
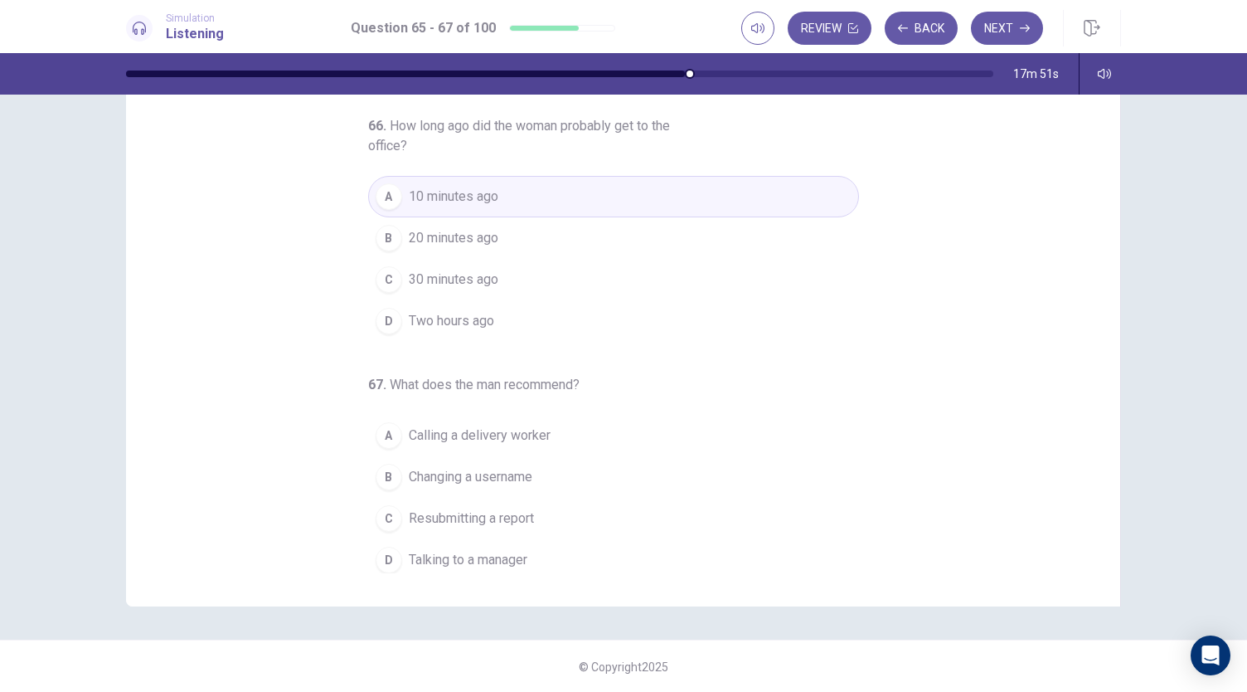
scroll to position [99, 0]
click at [524, 508] on span "Resubmitting a report" at bounding box center [471, 518] width 125 height 20
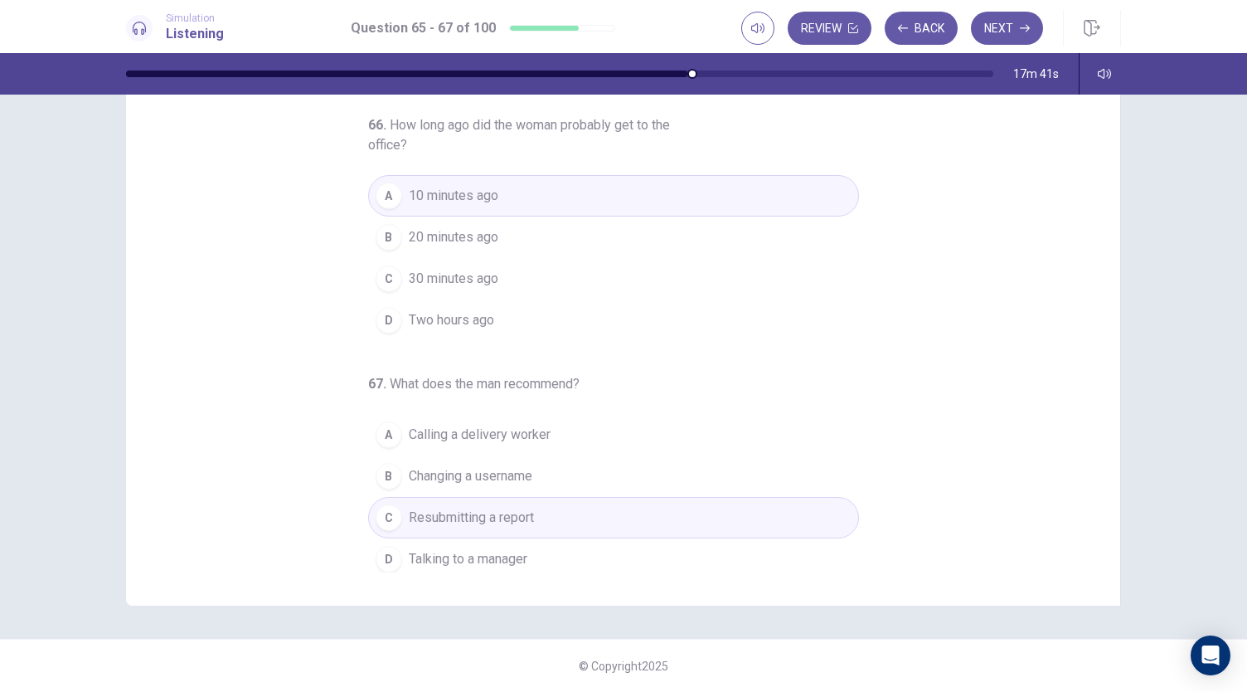
click at [532, 547] on button "D Talking to a manager" at bounding box center [613, 558] width 491 height 41
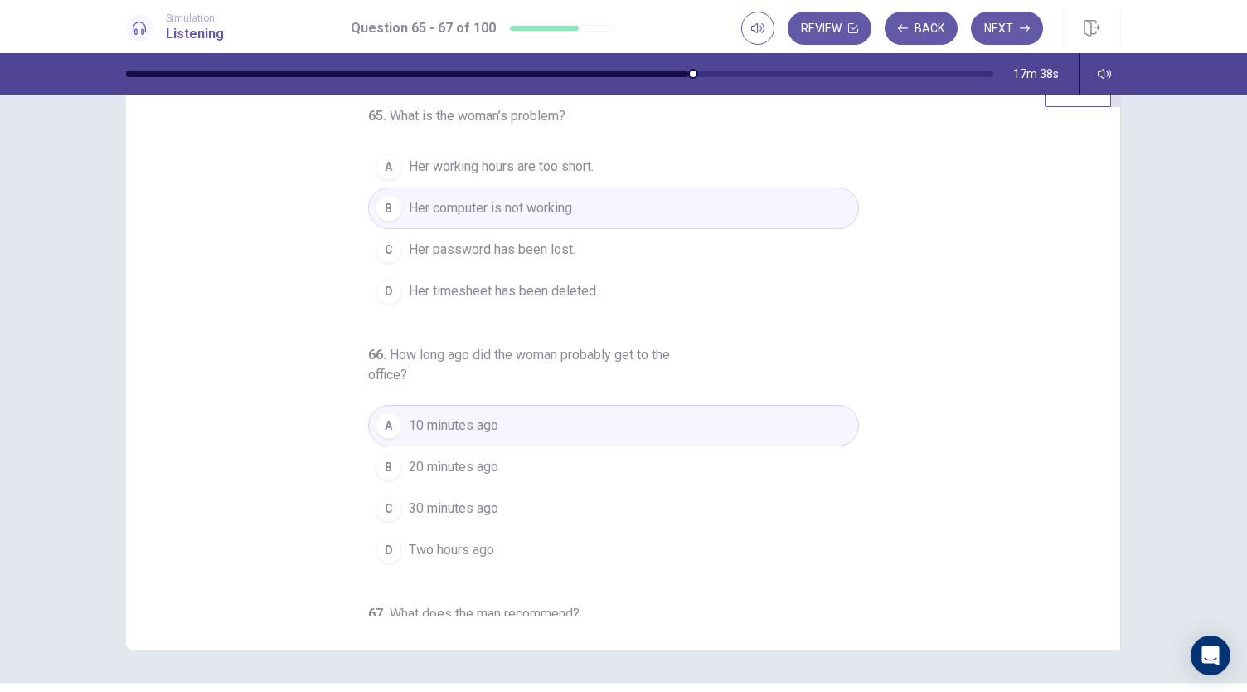
scroll to position [0, 0]
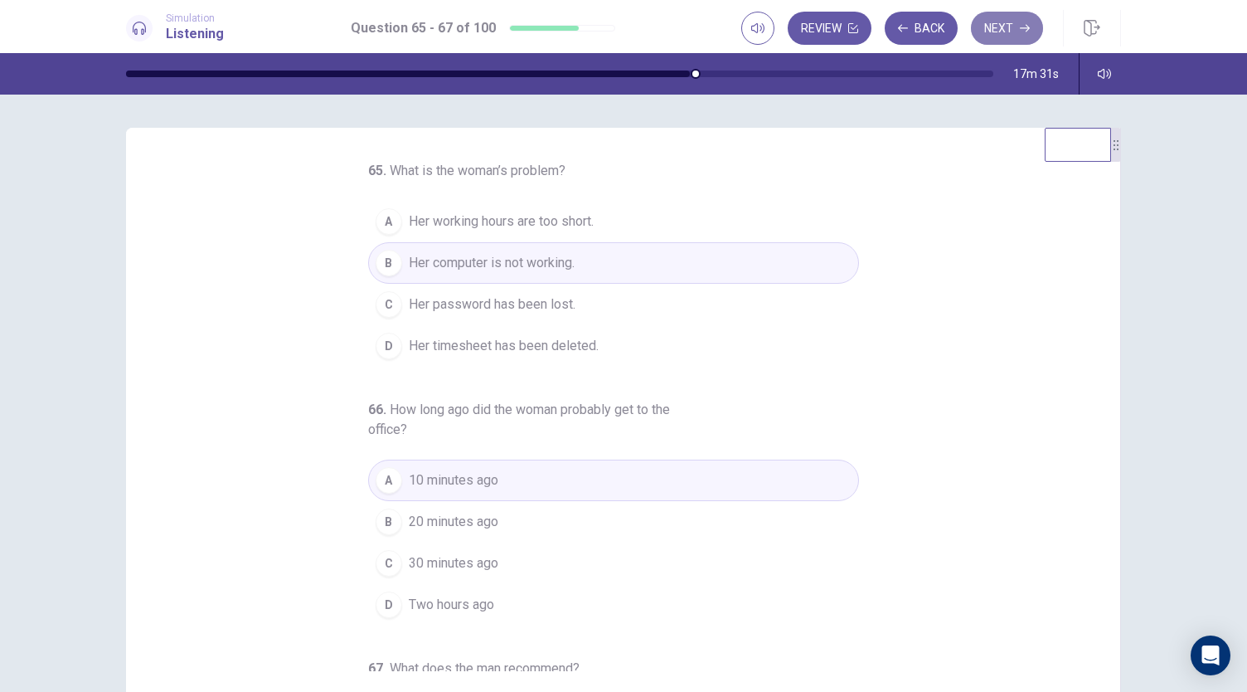
click at [1013, 19] on button "Next" at bounding box center [1007, 28] width 72 height 33
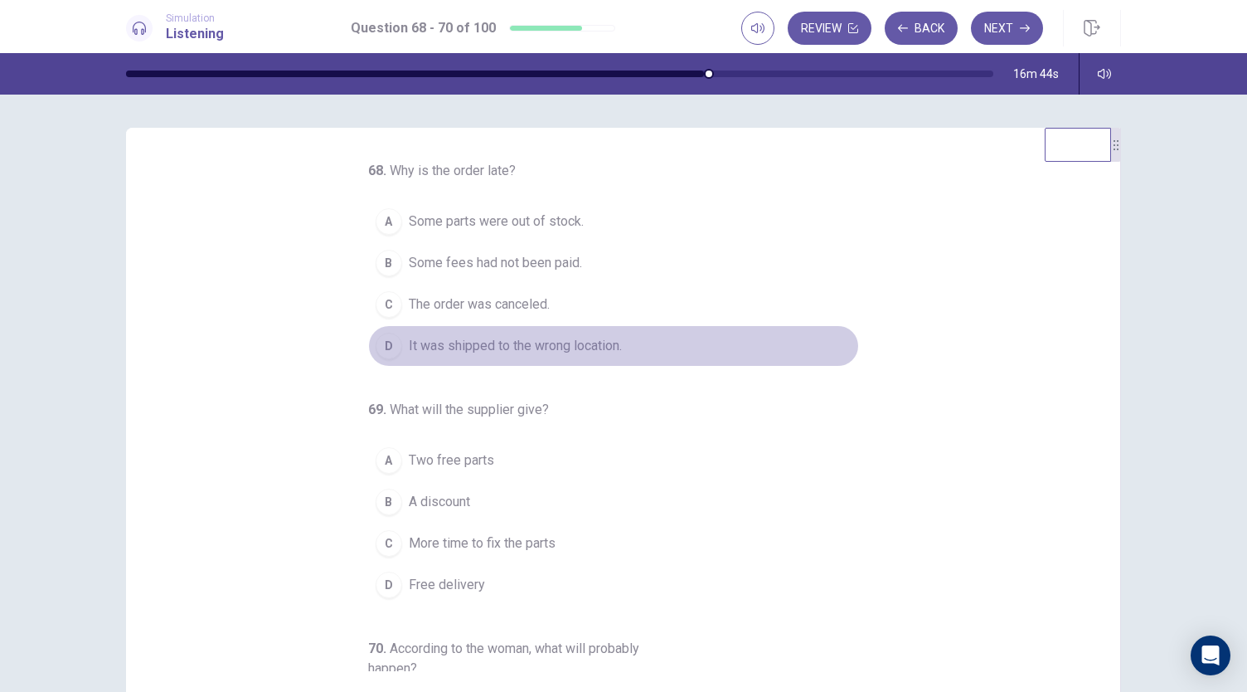
click at [467, 351] on span "It was shipped to the wrong location." at bounding box center [515, 346] width 213 height 20
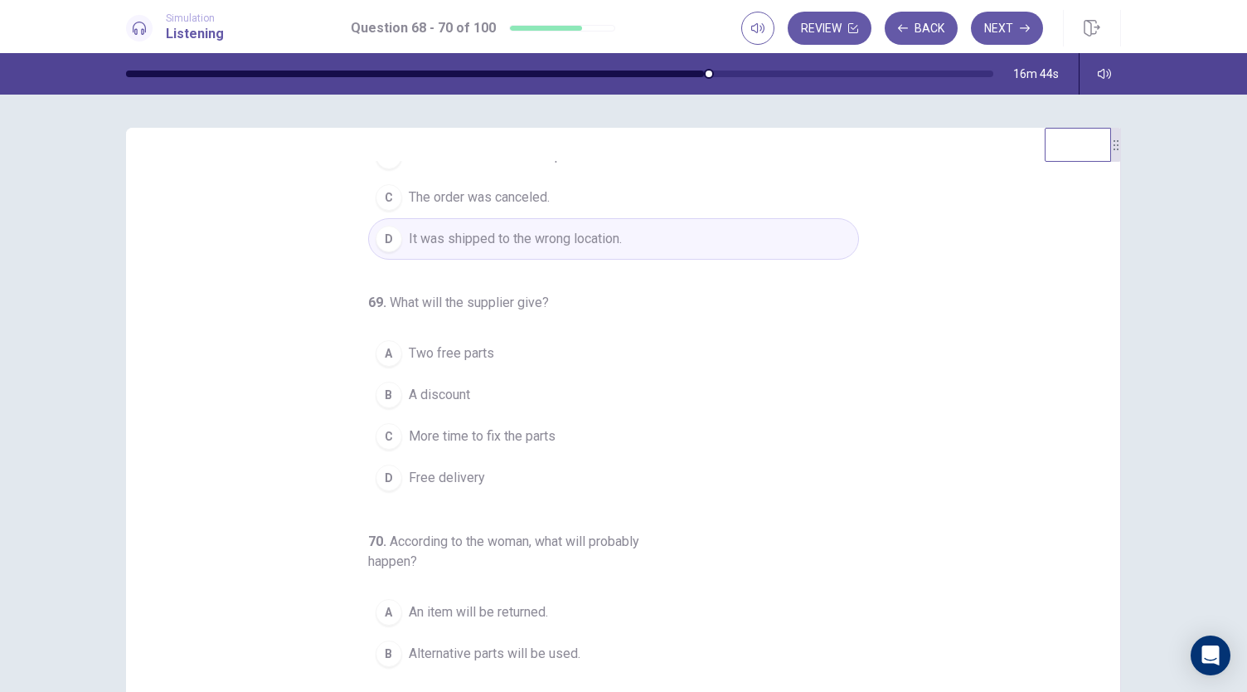
scroll to position [166, 0]
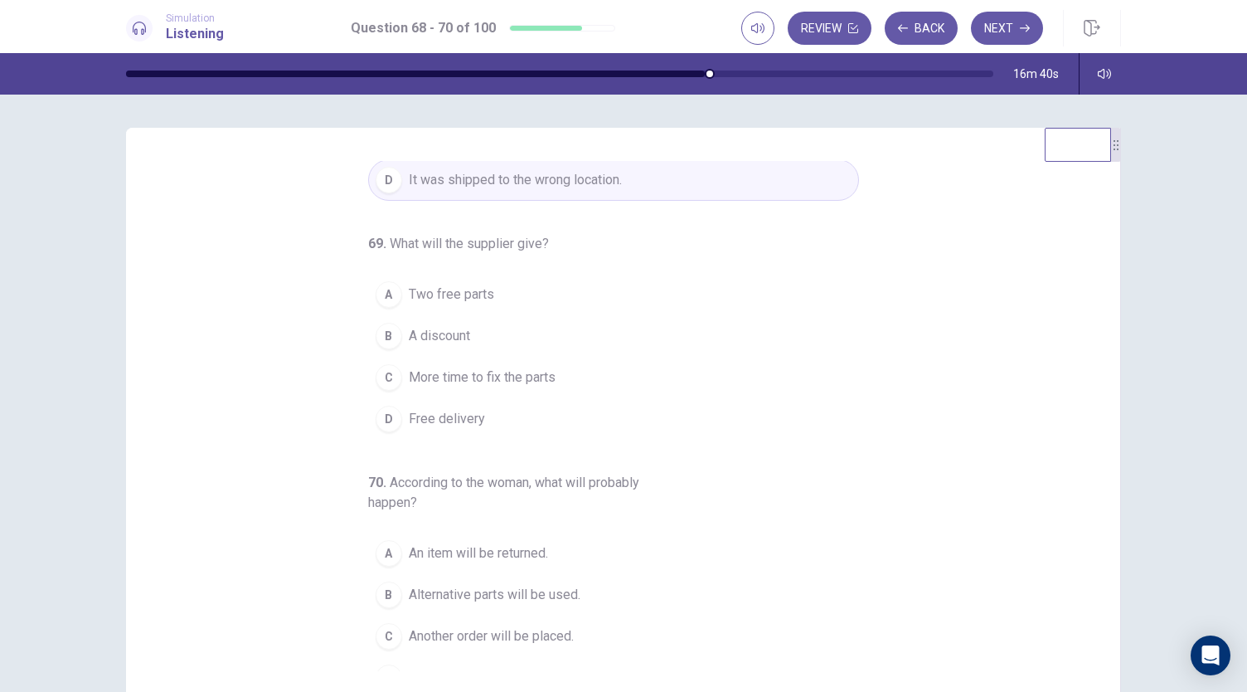
click at [461, 336] on span "A discount" at bounding box center [439, 336] width 61 height 20
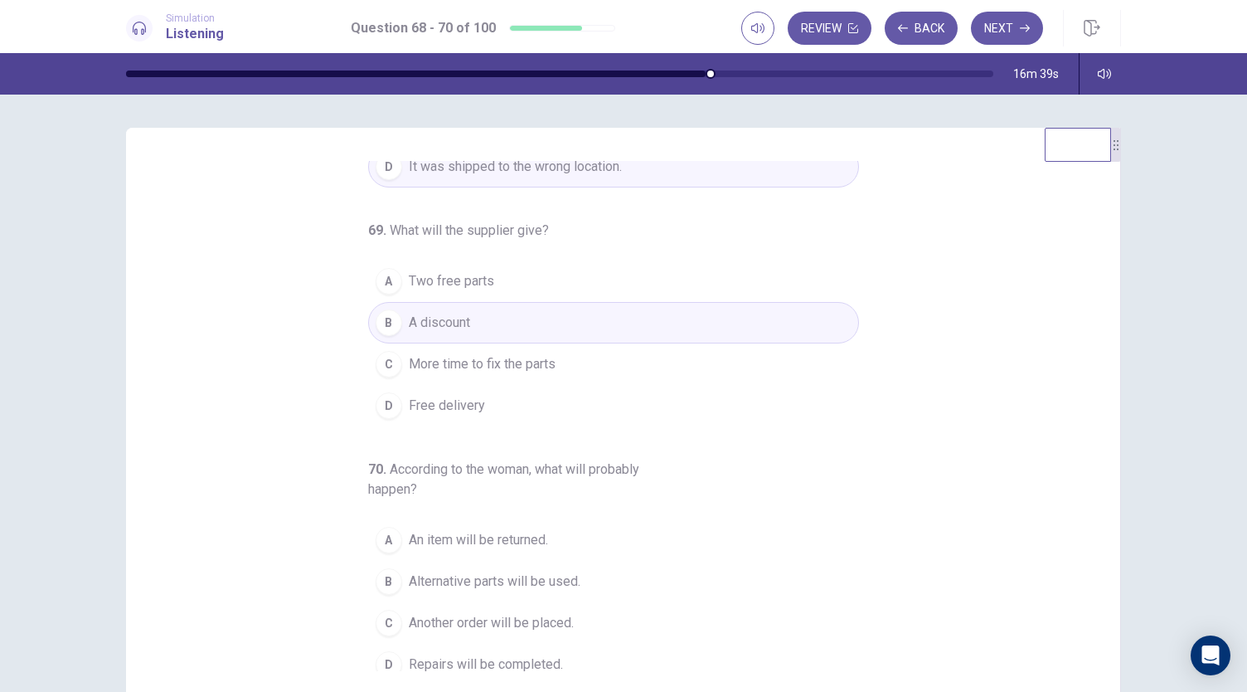
scroll to position [186, 0]
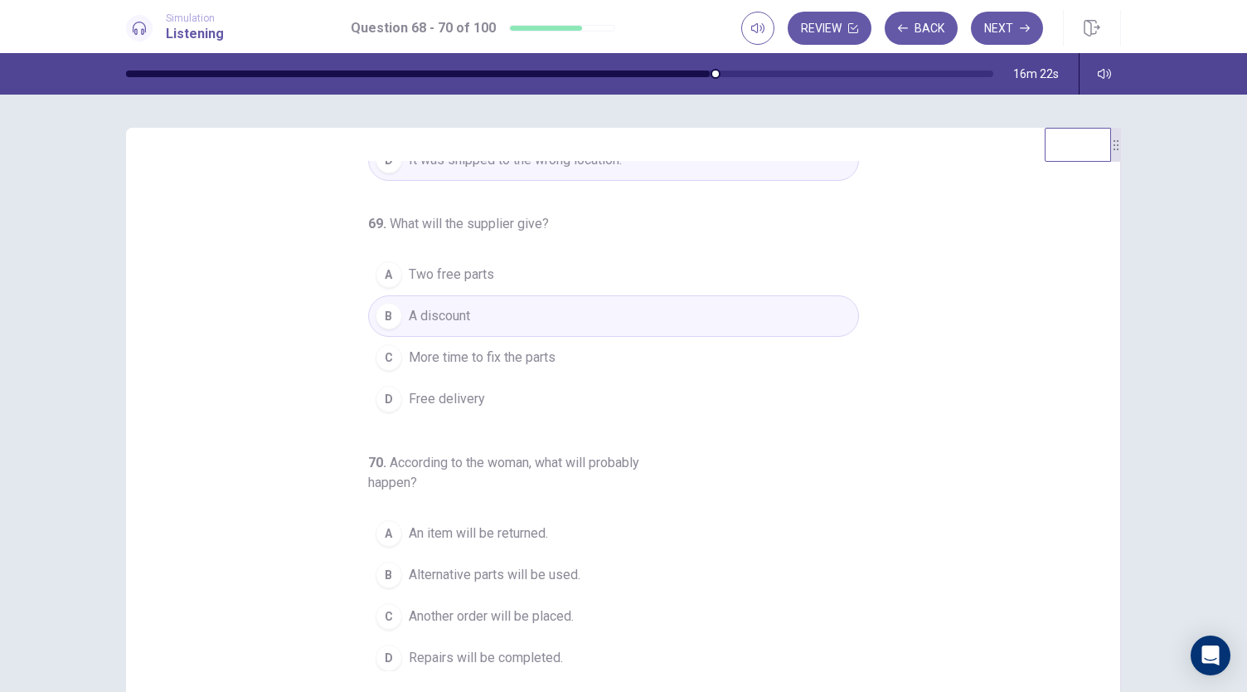
click at [571, 653] on button "D Repairs will be completed." at bounding box center [613, 657] width 491 height 41
click at [1012, 32] on button "Next" at bounding box center [1007, 28] width 72 height 33
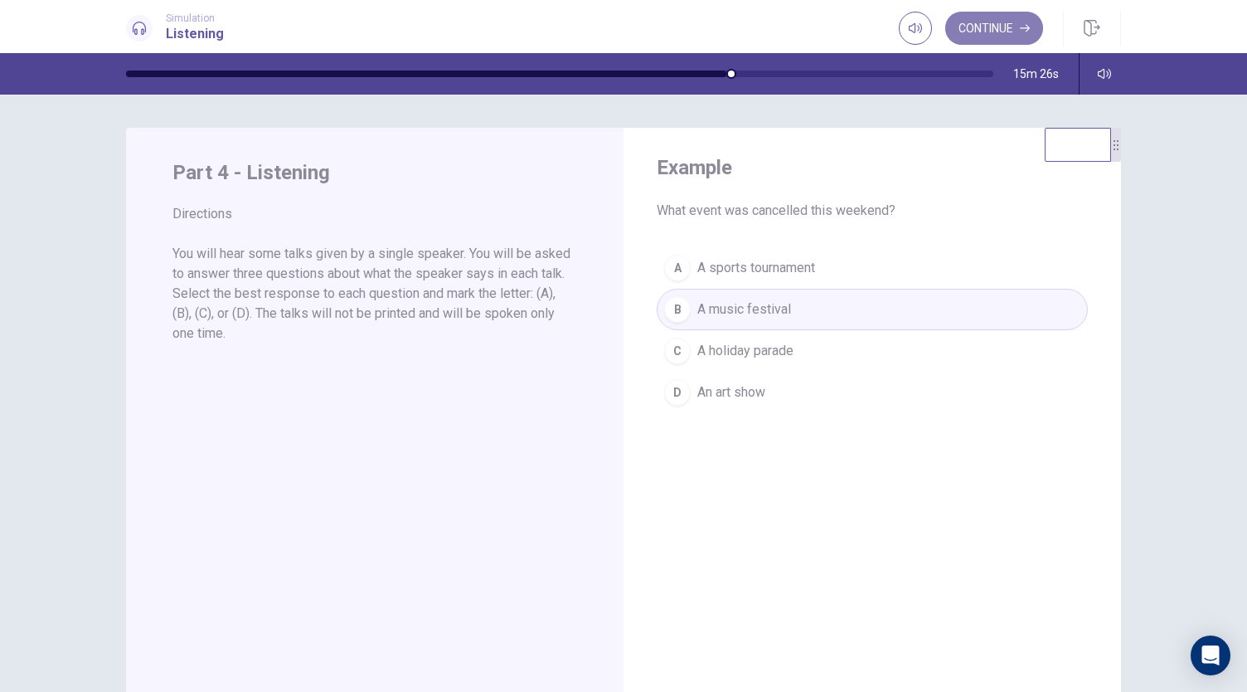
click at [994, 16] on button "Continue" at bounding box center [994, 28] width 98 height 33
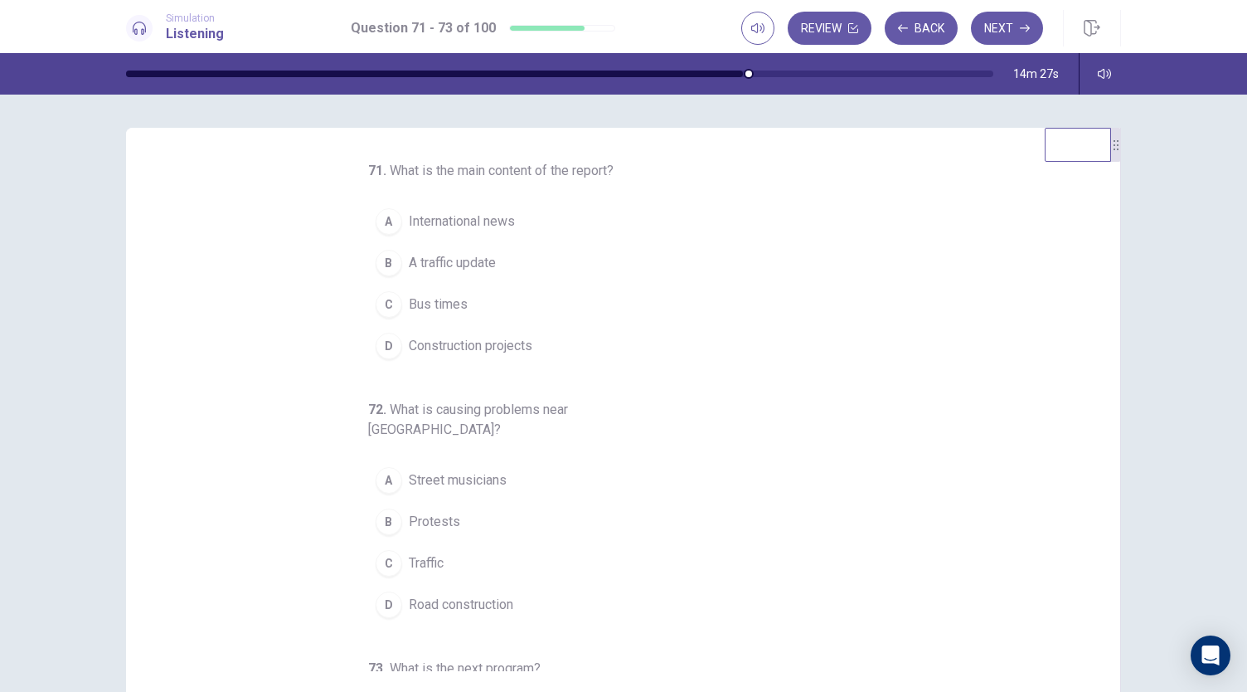
click at [474, 266] on span "A traffic update" at bounding box center [452, 263] width 87 height 20
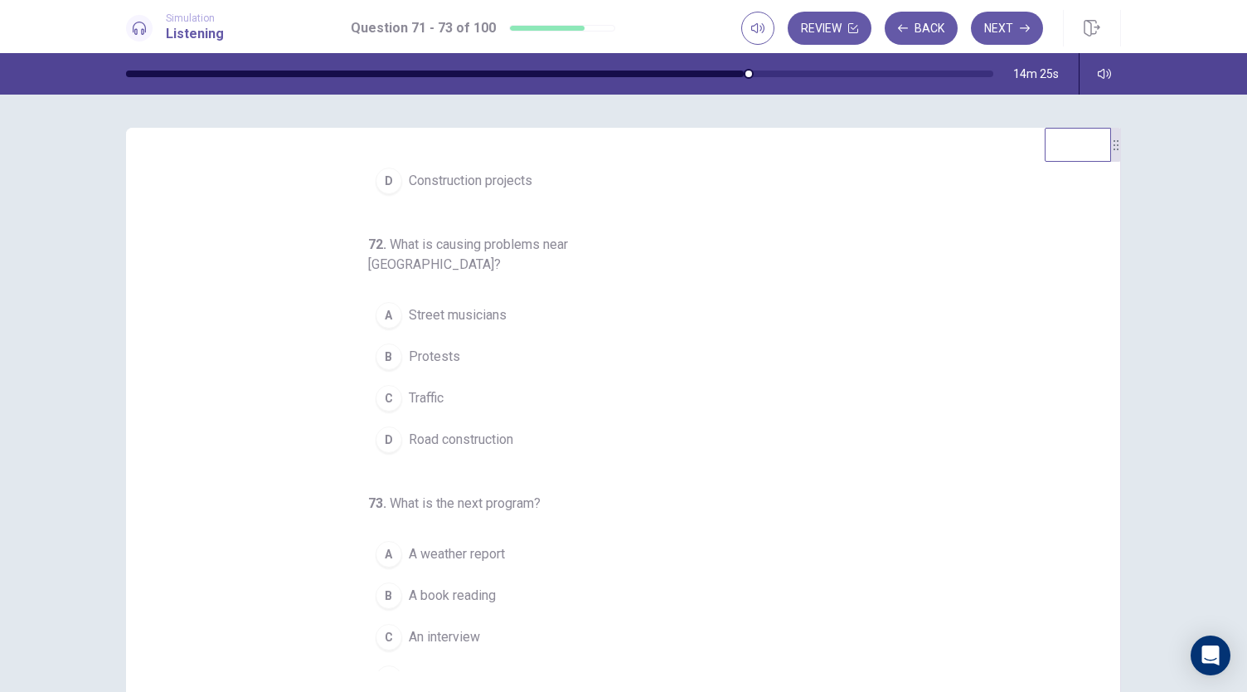
scroll to position [166, 0]
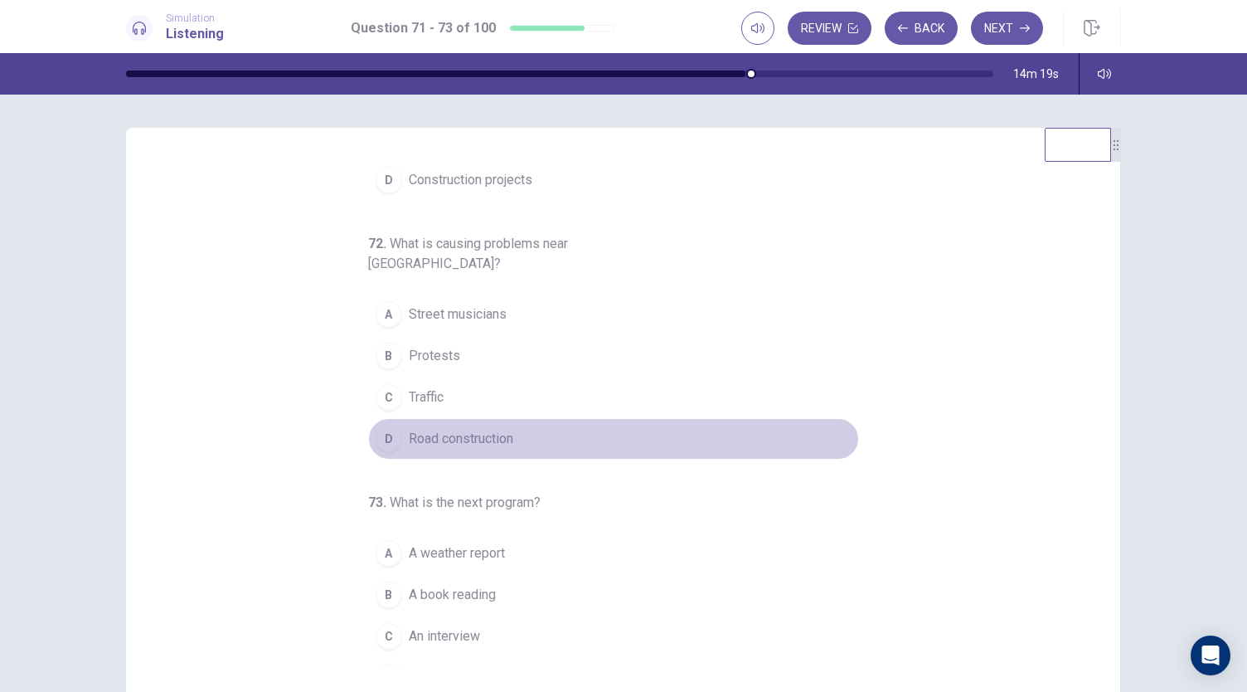
click at [469, 429] on span "Road construction" at bounding box center [461, 439] width 104 height 20
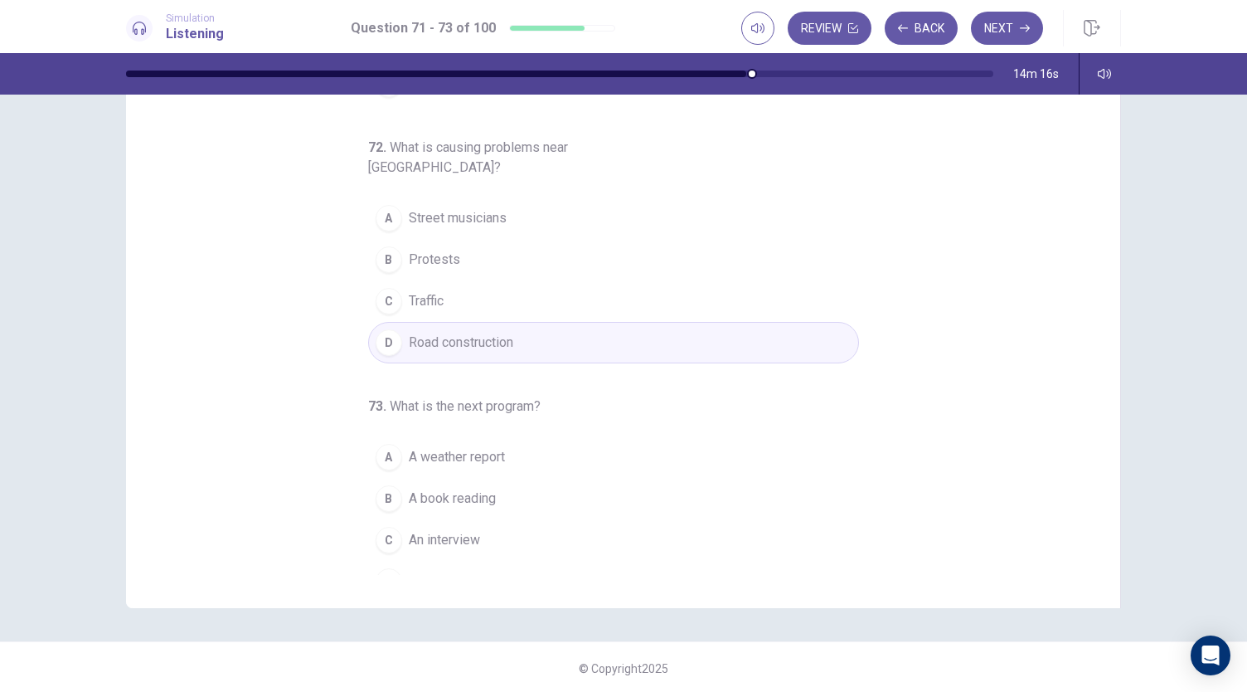
scroll to position [99, 0]
click at [474, 569] on span "A music show" at bounding box center [449, 579] width 81 height 20
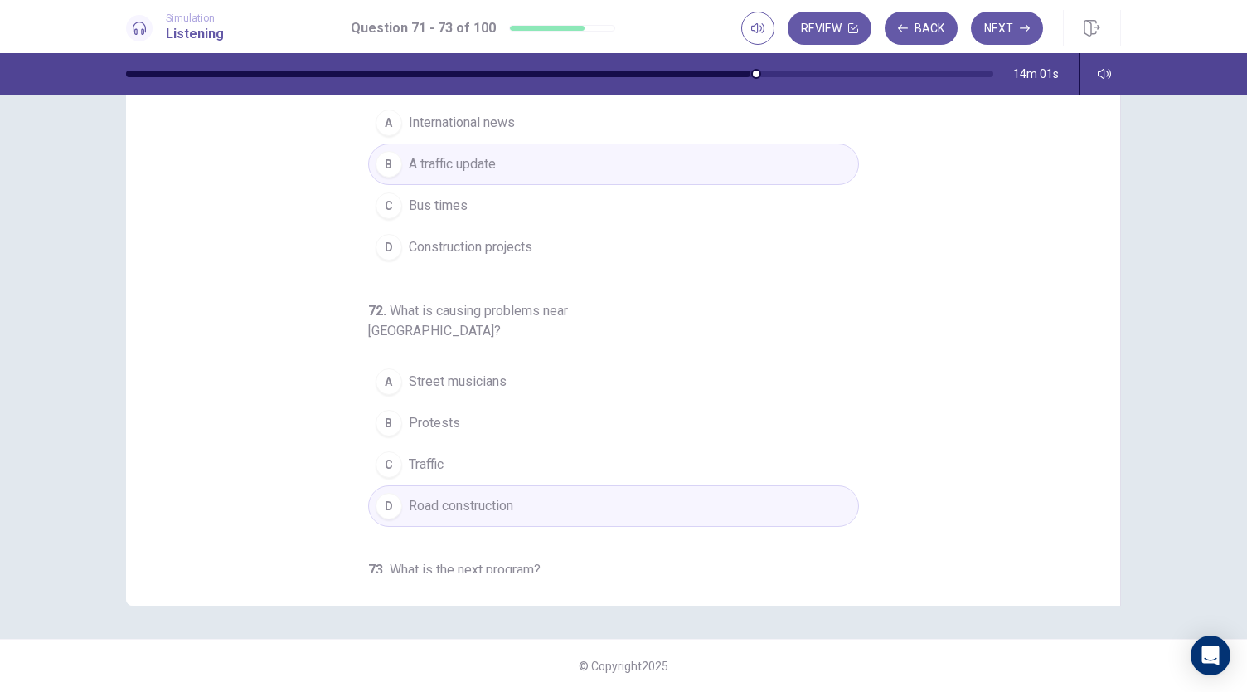
scroll to position [166, 0]
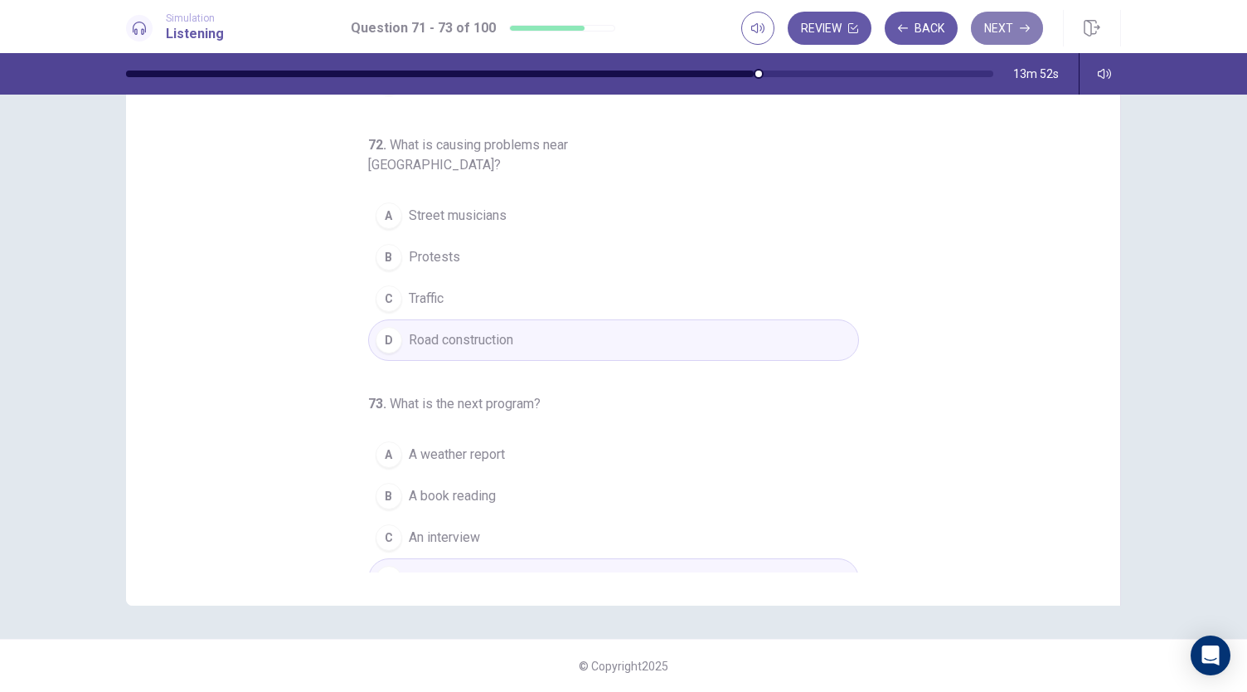
click at [1019, 23] on button "Next" at bounding box center [1007, 28] width 72 height 33
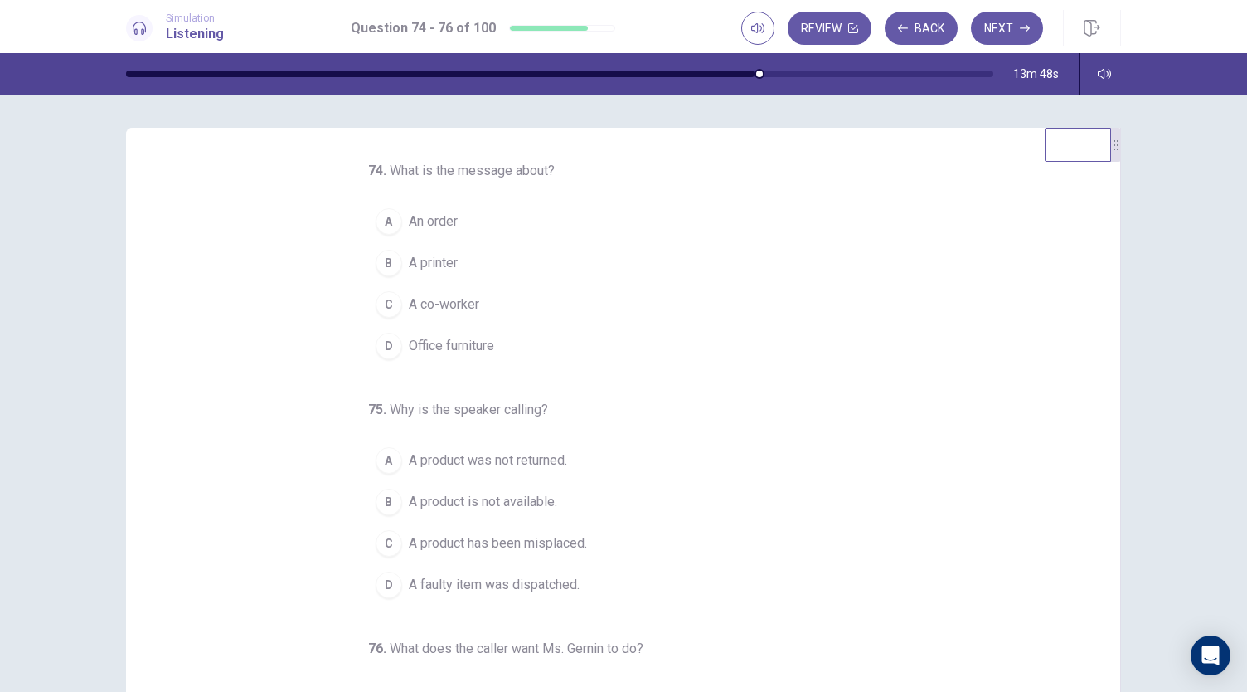
scroll to position [0, 0]
click at [403, 208] on button "A An order" at bounding box center [613, 221] width 491 height 41
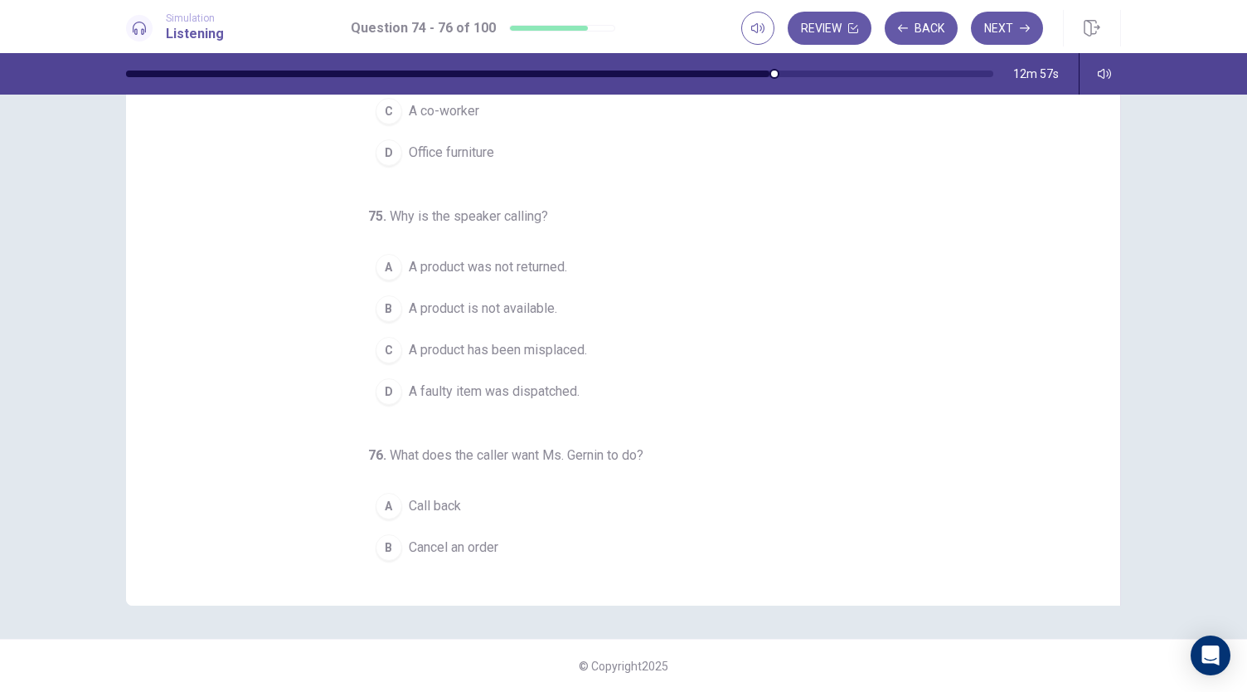
scroll to position [83, 0]
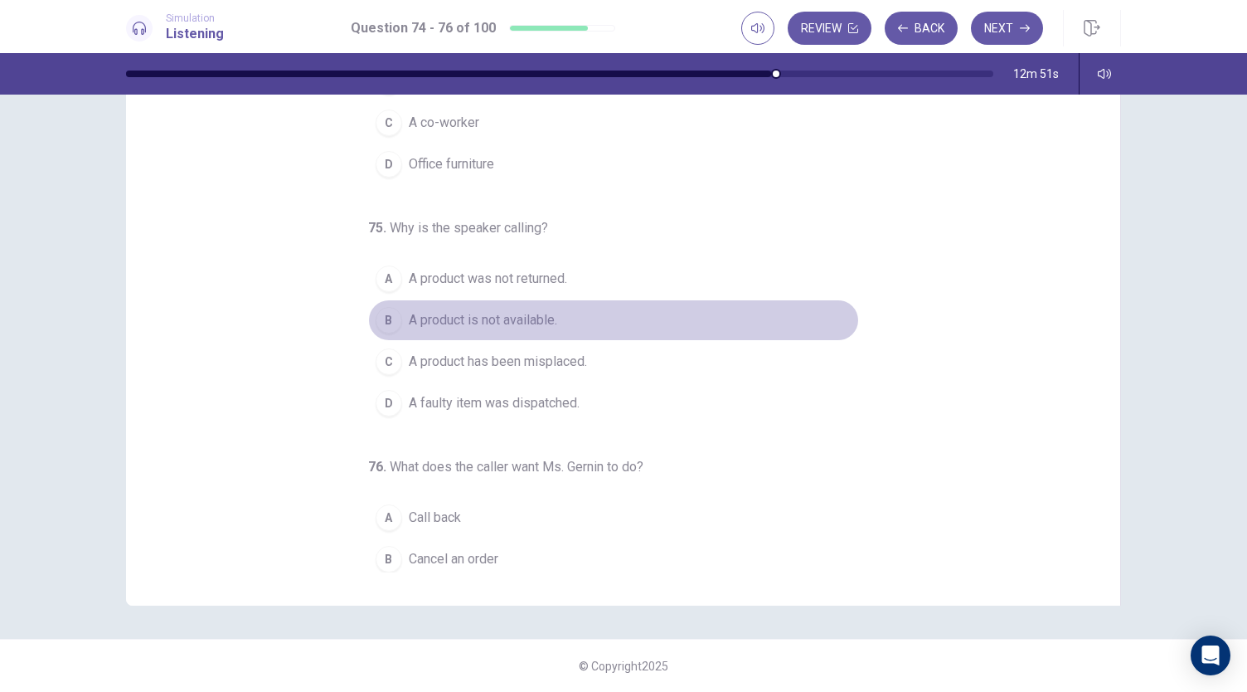
click at [542, 310] on span "A product is not available." at bounding box center [483, 320] width 148 height 20
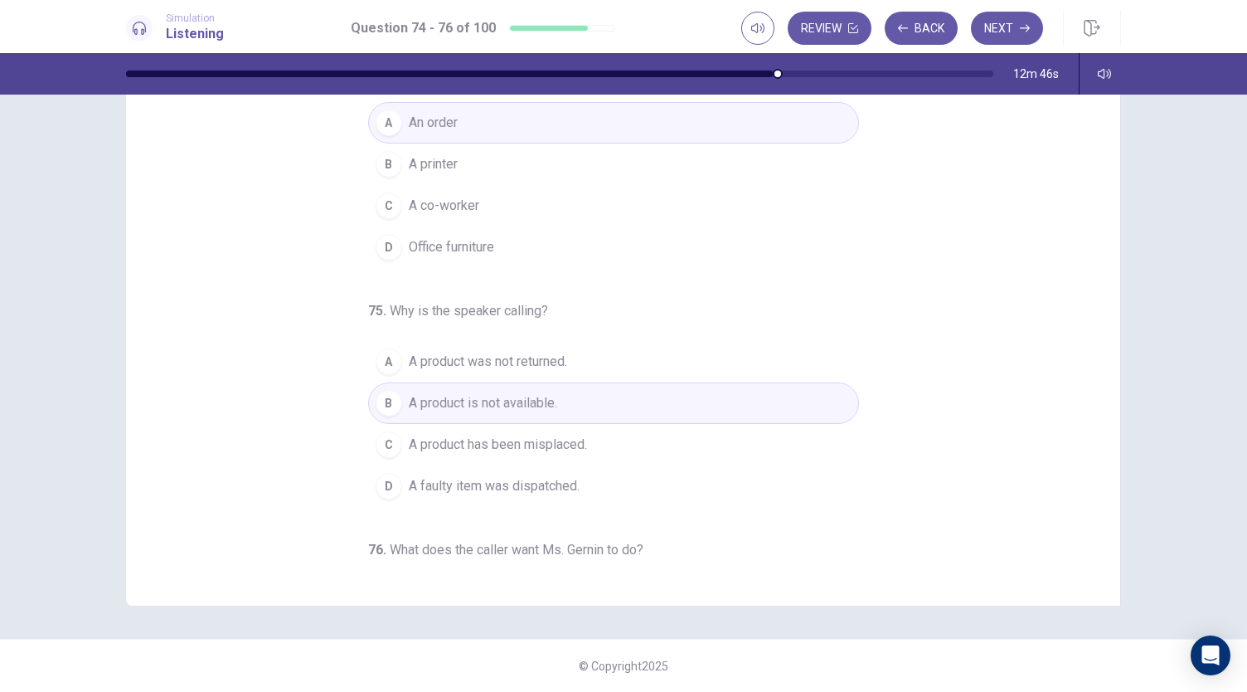
scroll to position [166, 0]
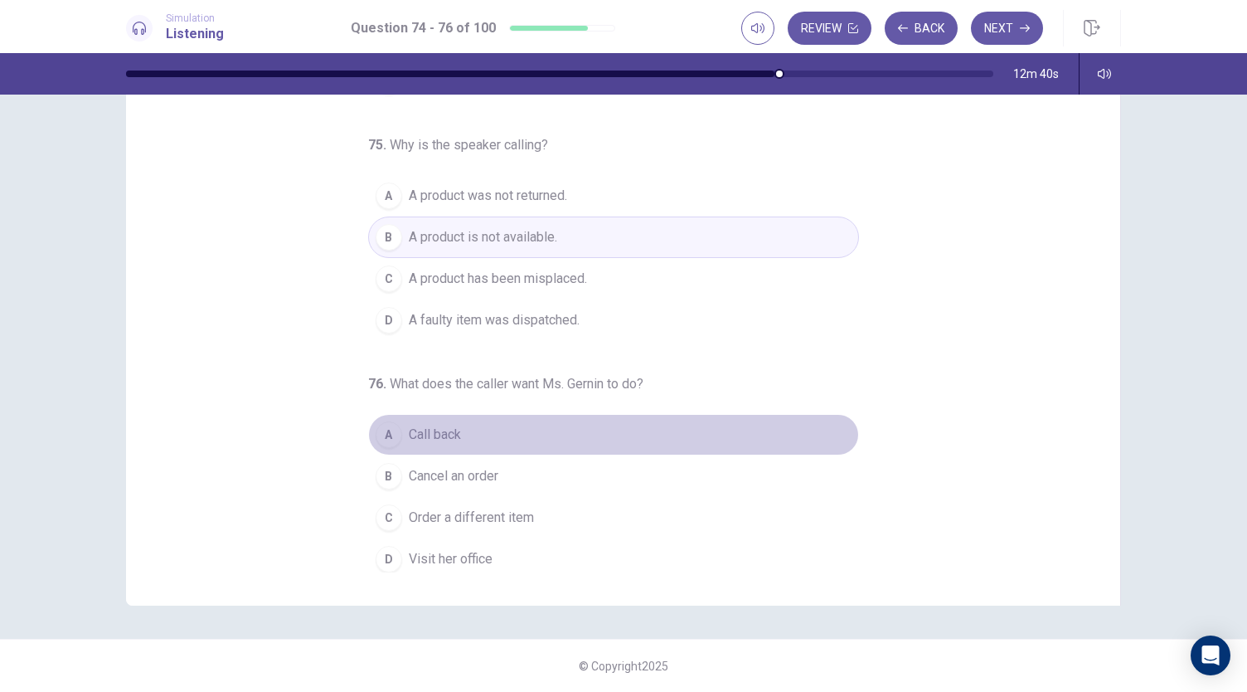
click at [501, 429] on button "A Call back" at bounding box center [613, 434] width 491 height 41
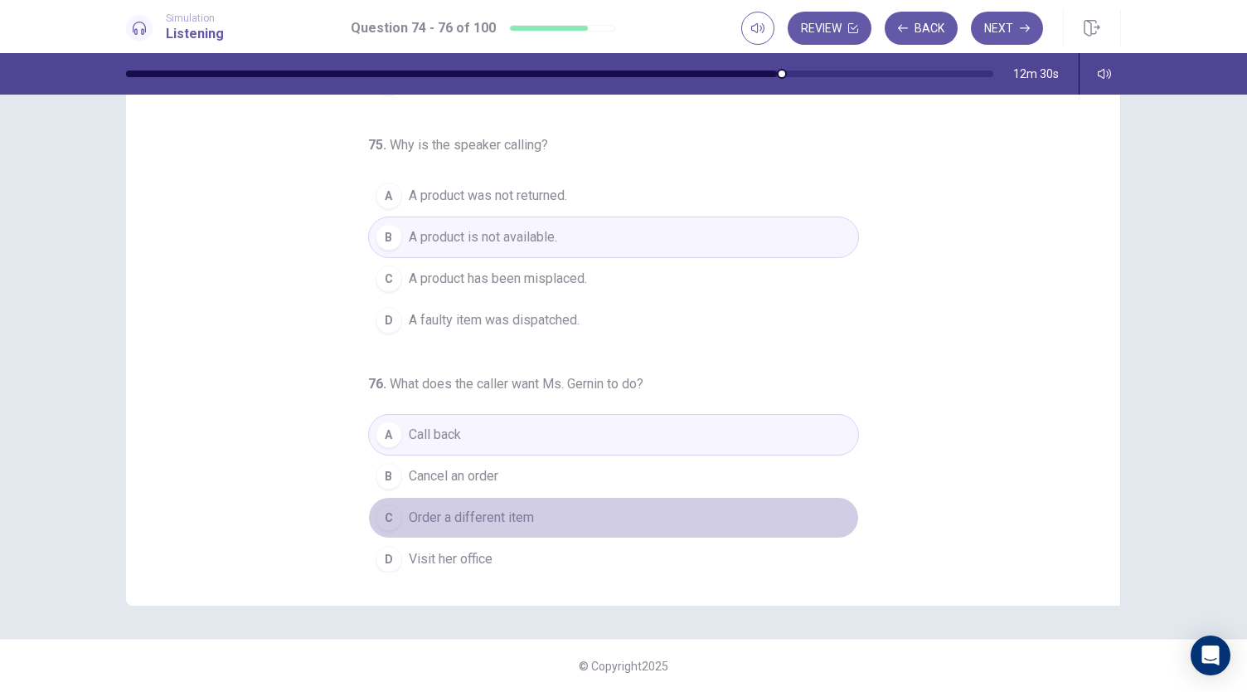
click at [542, 508] on button "C Order a different item" at bounding box center [613, 517] width 491 height 41
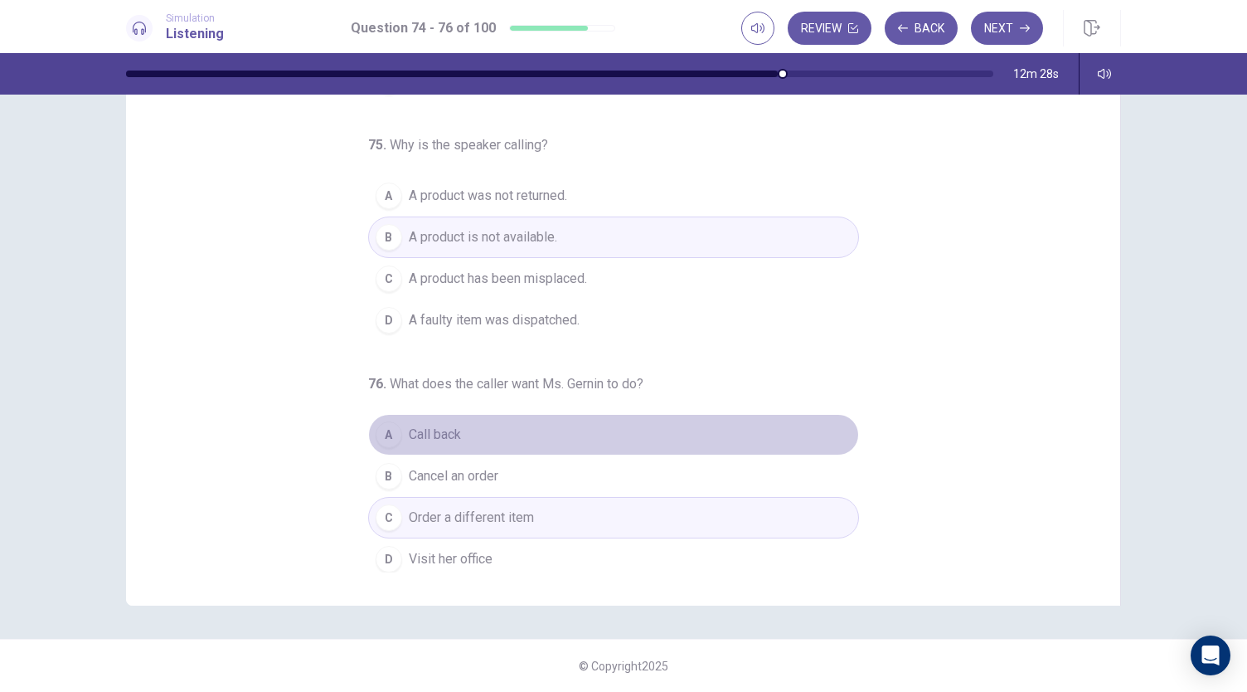
click at [516, 427] on button "A Call back" at bounding box center [613, 434] width 491 height 41
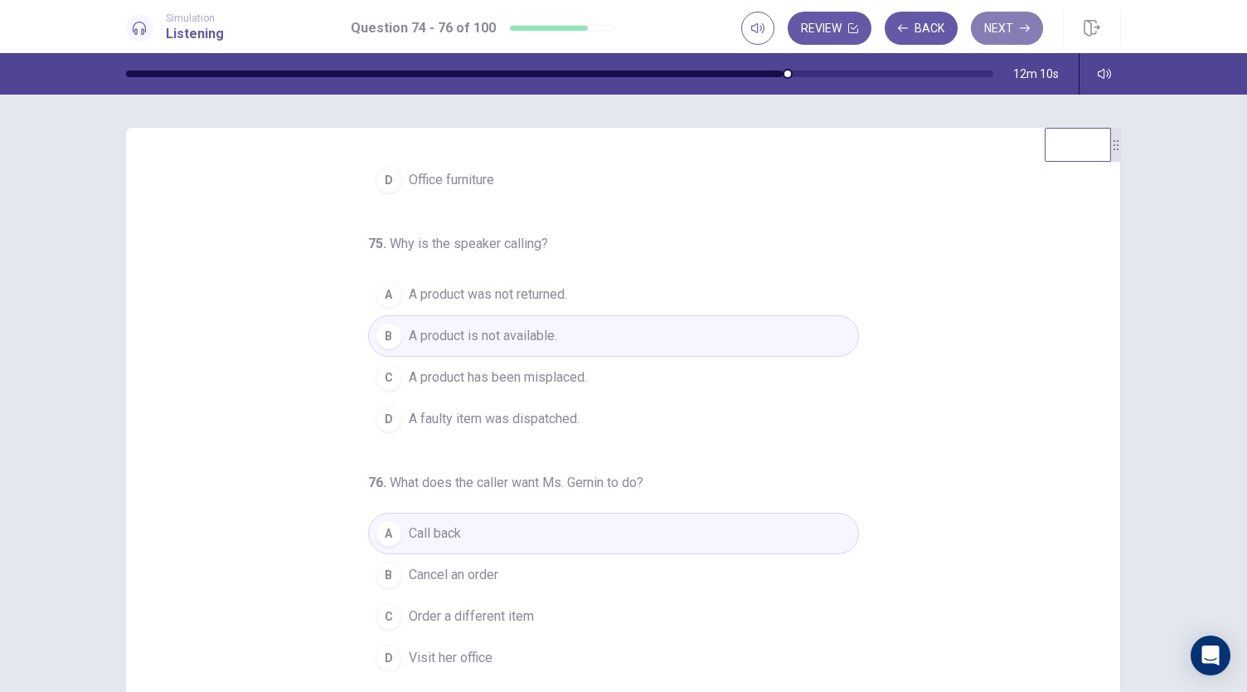
click at [1000, 29] on button "Next" at bounding box center [1007, 28] width 72 height 33
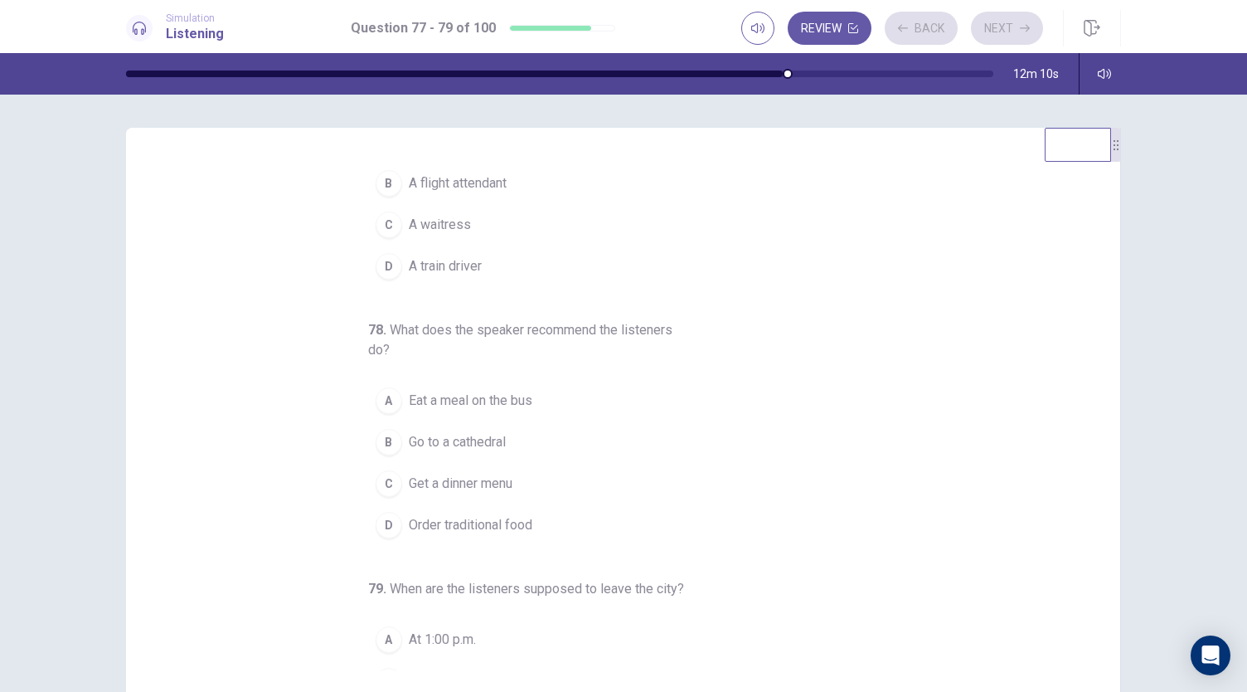
scroll to position [0, 0]
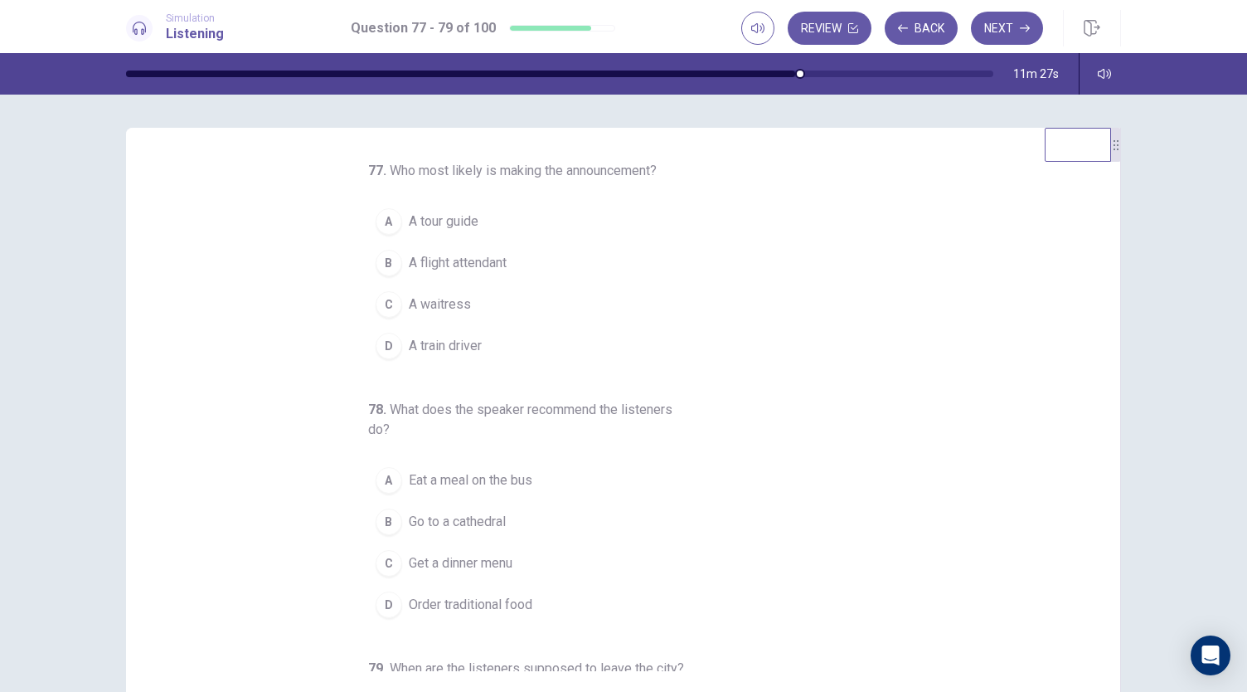
click at [450, 223] on span "A tour guide" at bounding box center [444, 221] width 70 height 20
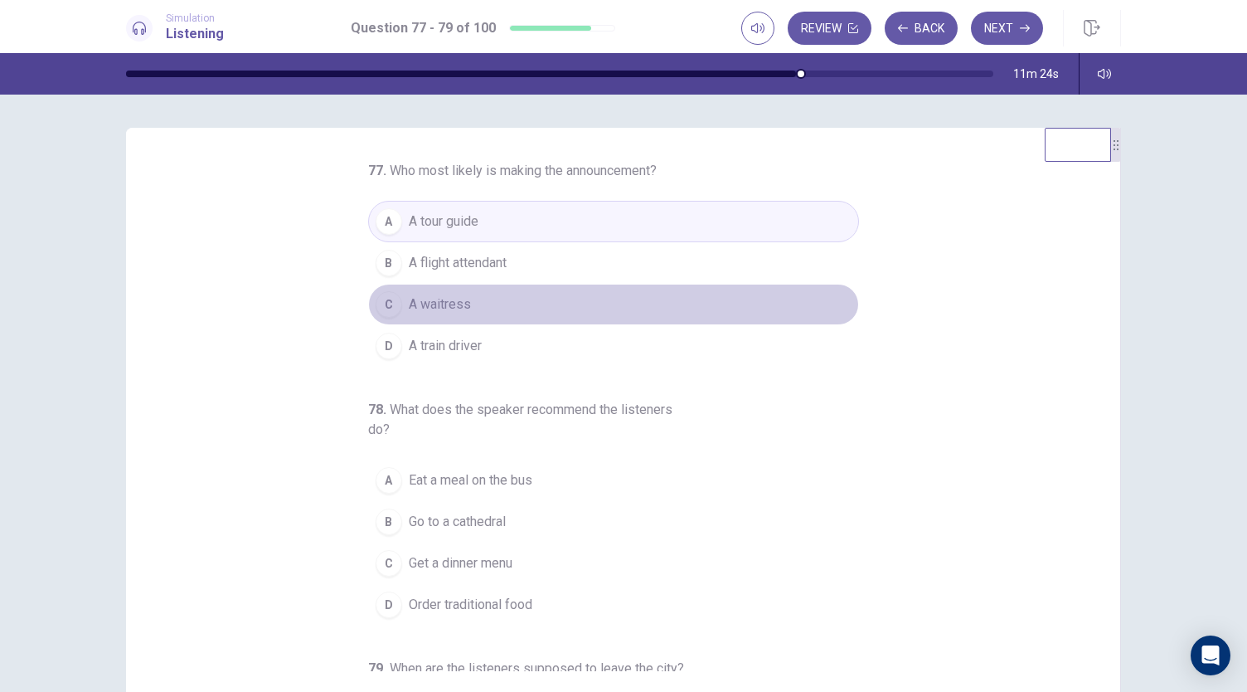
click at [488, 310] on button "C A waitress" at bounding box center [613, 304] width 491 height 41
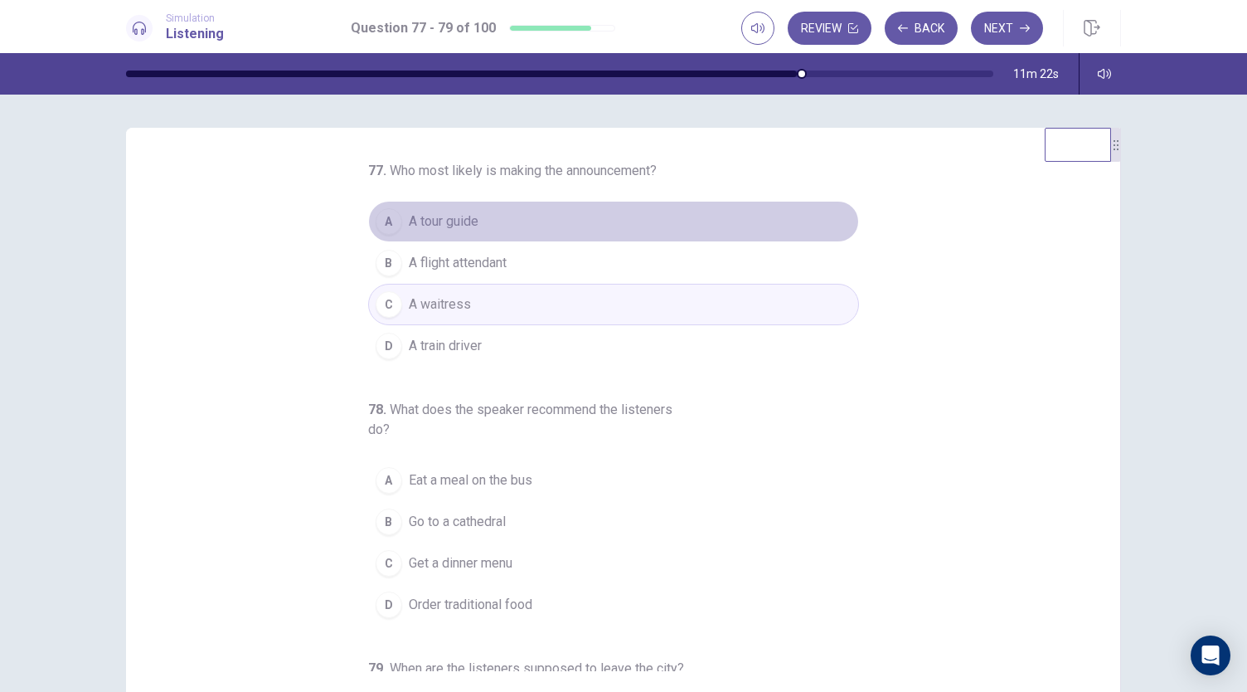
click at [489, 217] on button "A A tour guide" at bounding box center [613, 221] width 491 height 41
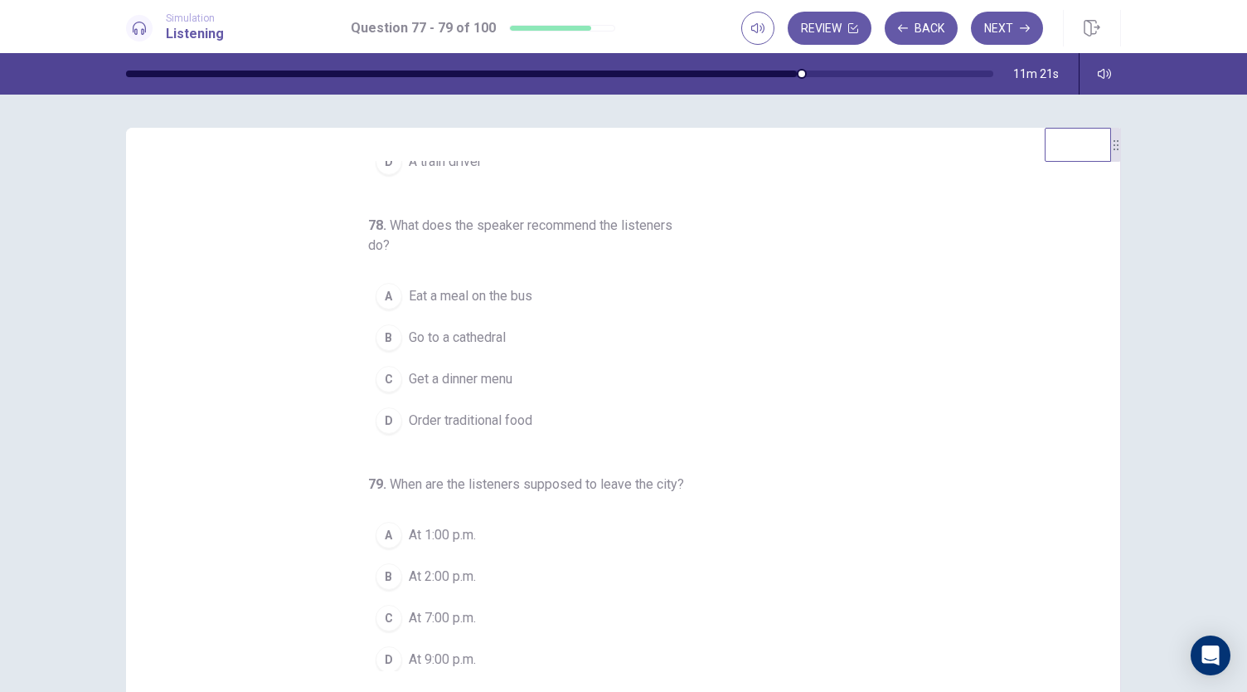
scroll to position [186, 0]
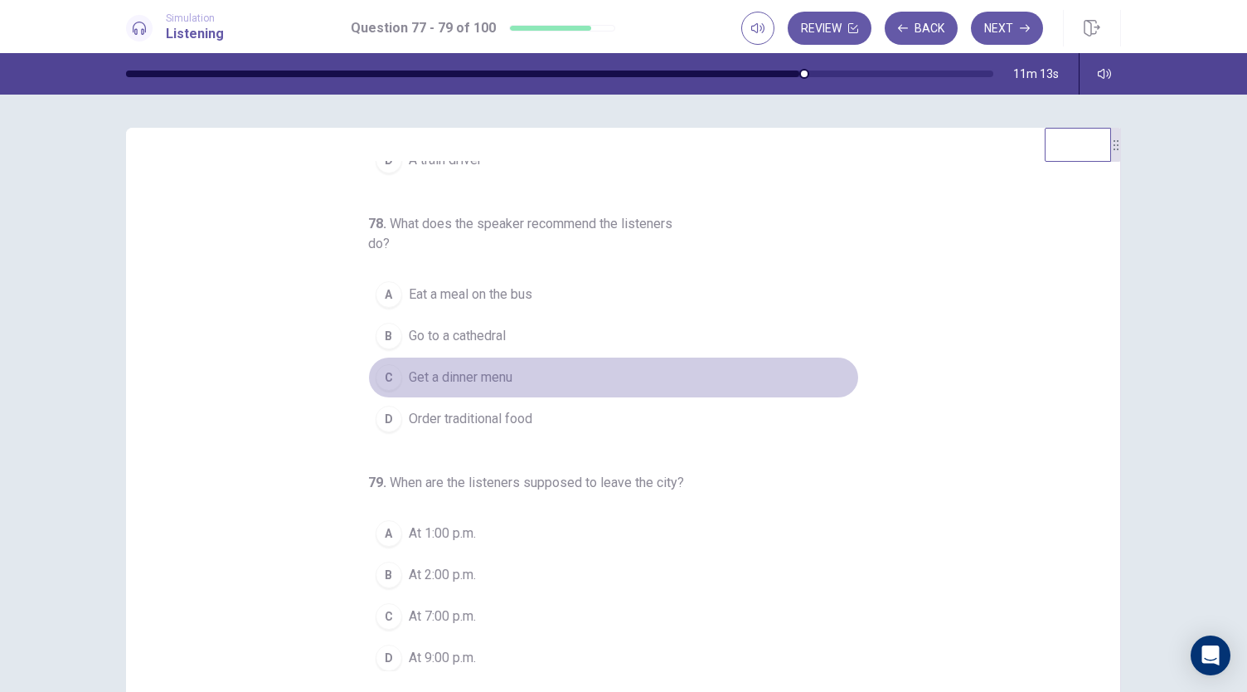
click at [527, 376] on button "C Get a dinner menu" at bounding box center [613, 377] width 491 height 41
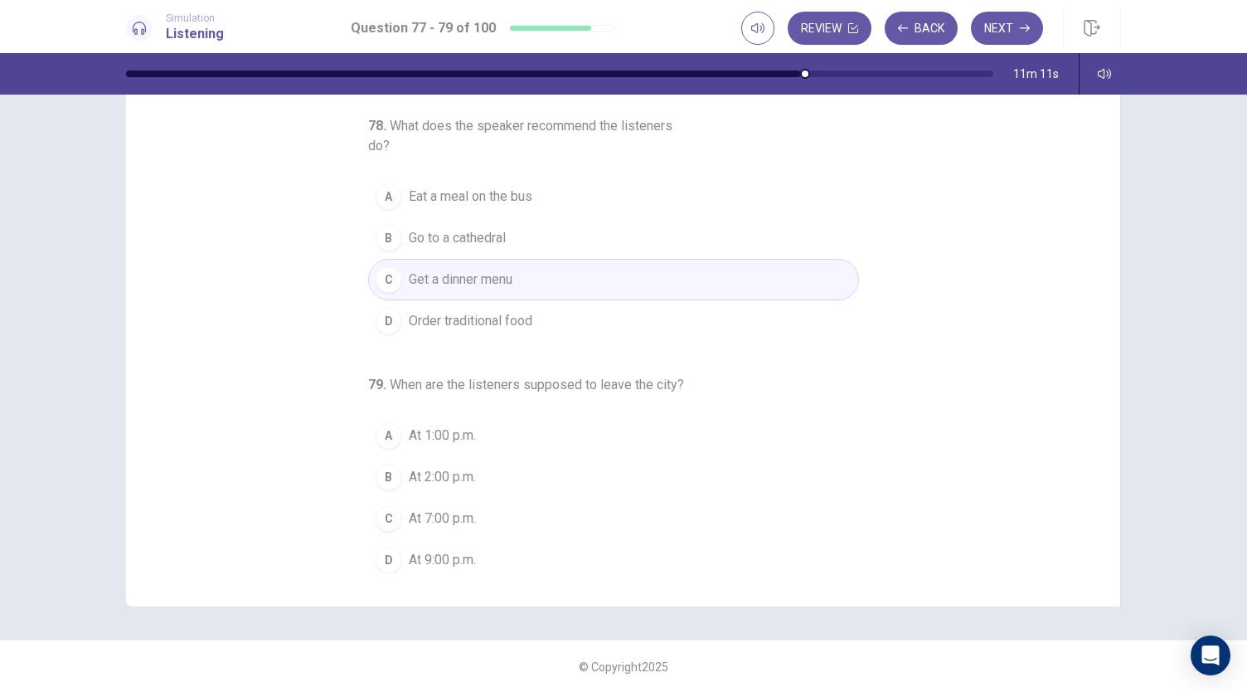
scroll to position [99, 0]
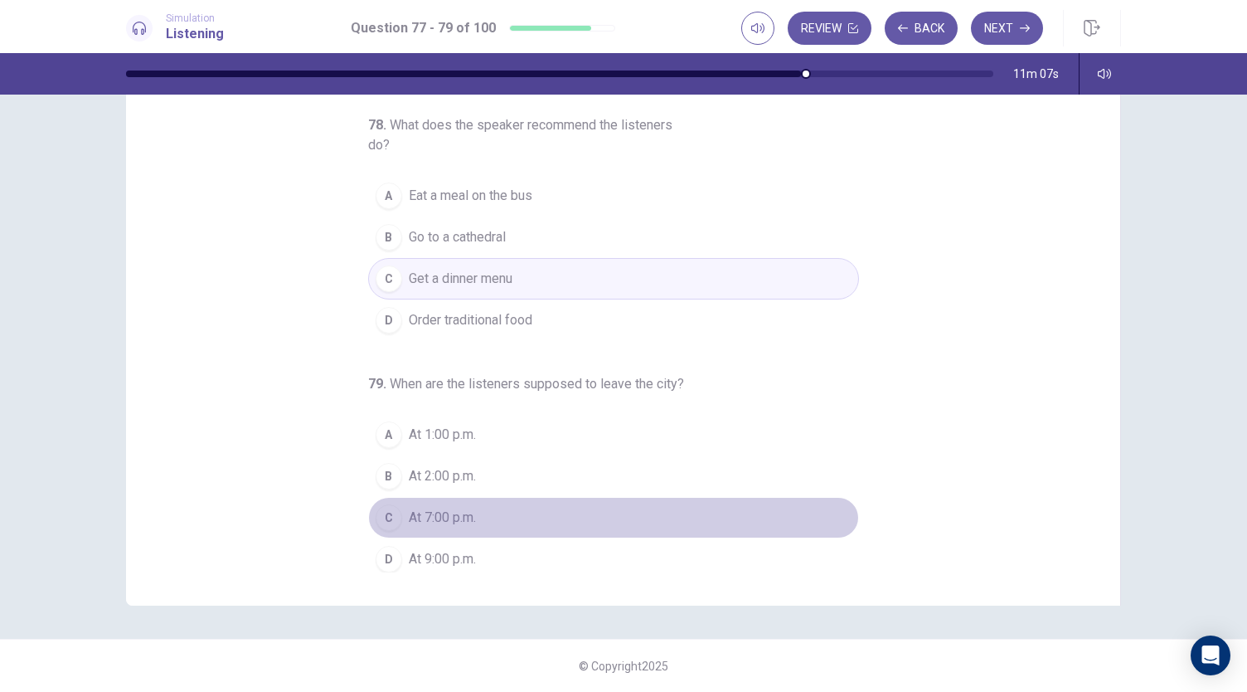
click at [475, 507] on button "C At 7:00 p.m." at bounding box center [613, 517] width 491 height 41
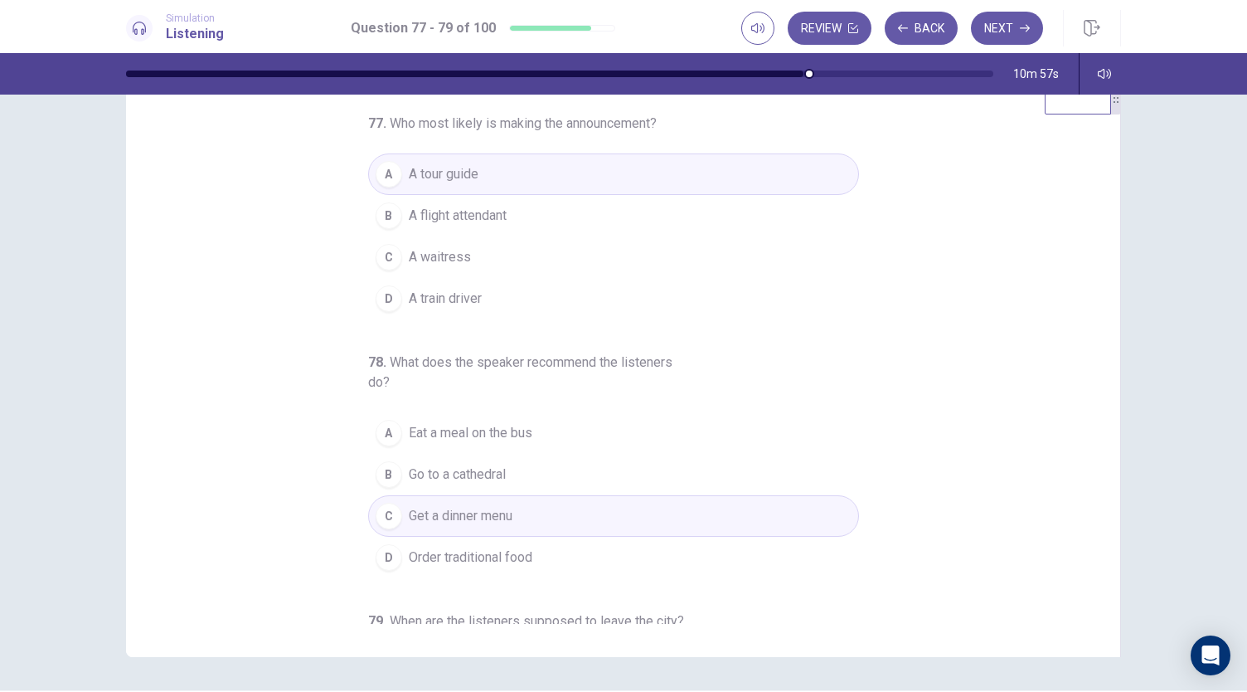
scroll to position [0, 0]
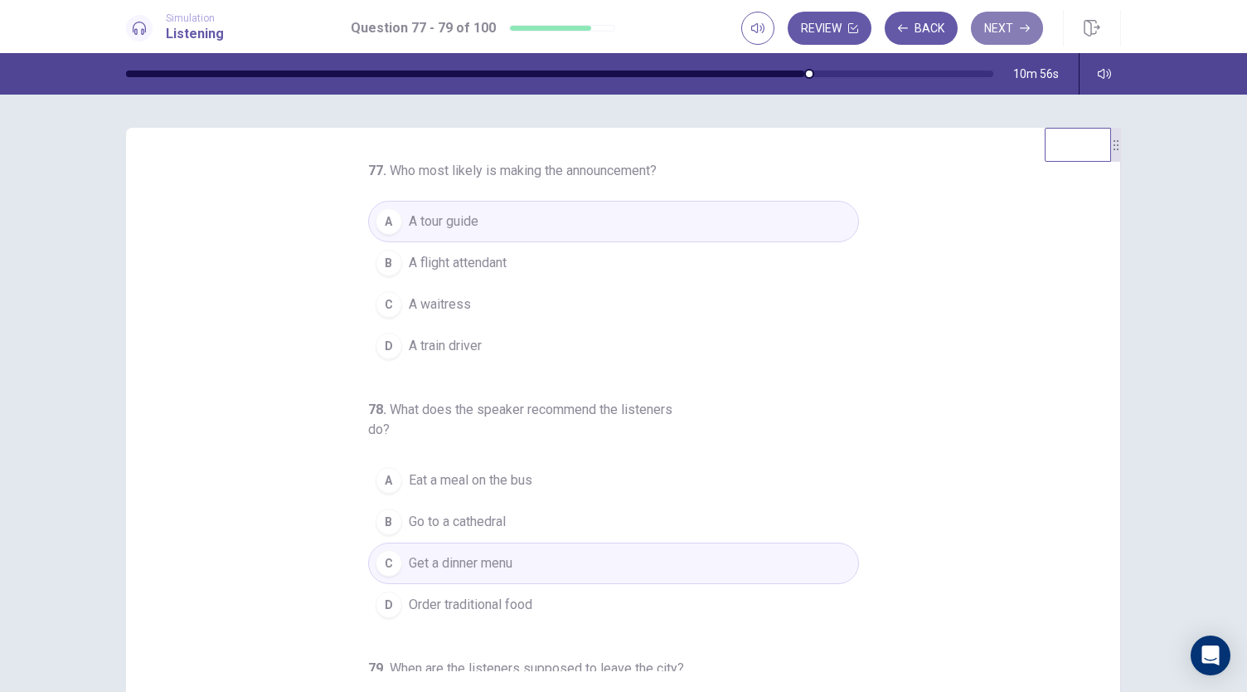
click at [1012, 18] on button "Next" at bounding box center [1007, 28] width 72 height 33
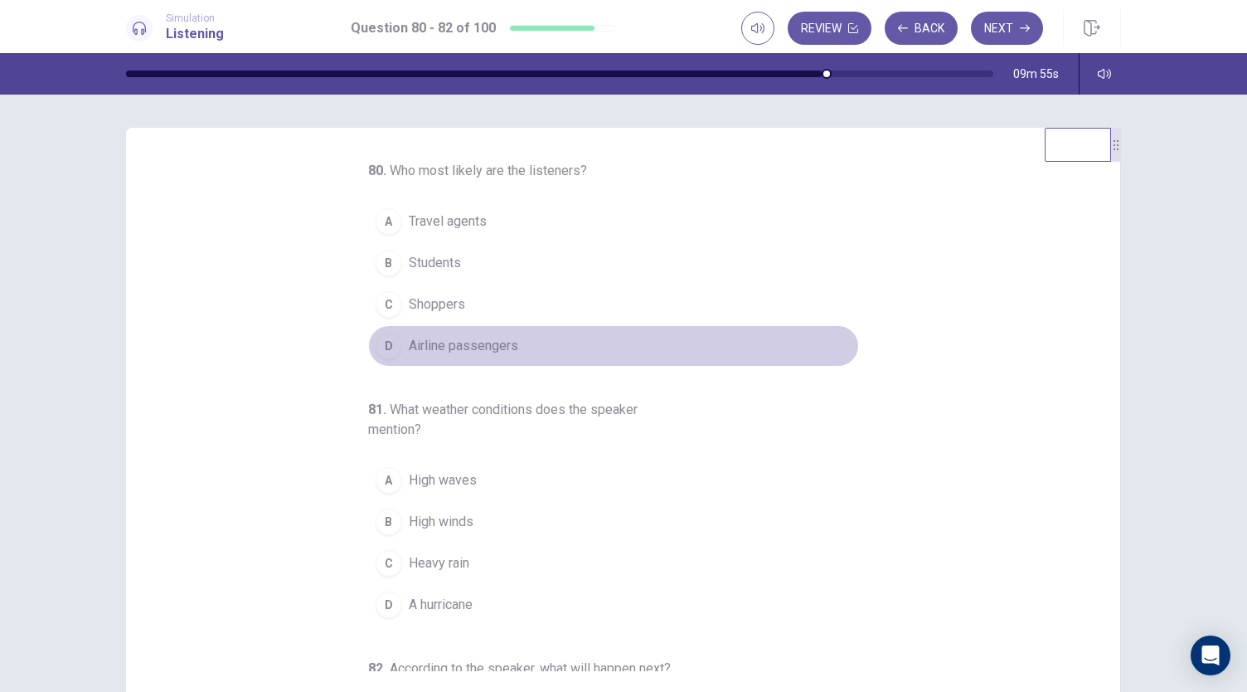
click at [463, 353] on span "Airline passengers" at bounding box center [463, 346] width 109 height 20
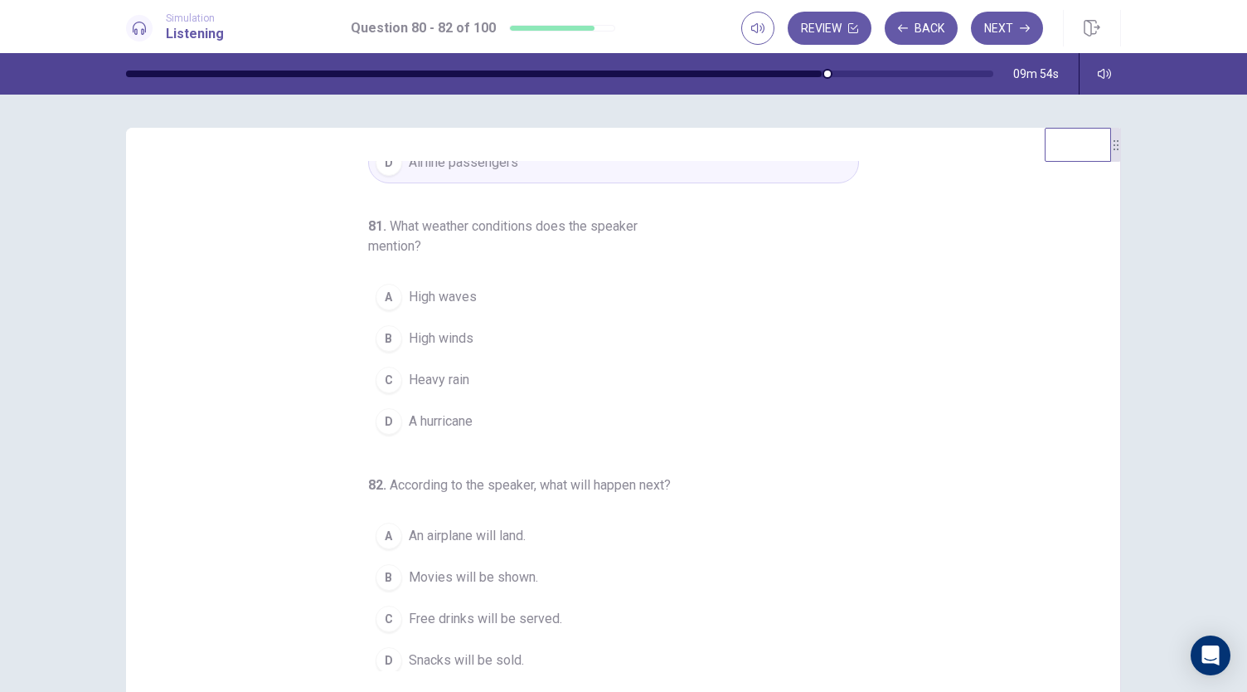
scroll to position [186, 0]
click at [498, 341] on button "B High winds" at bounding box center [613, 335] width 491 height 41
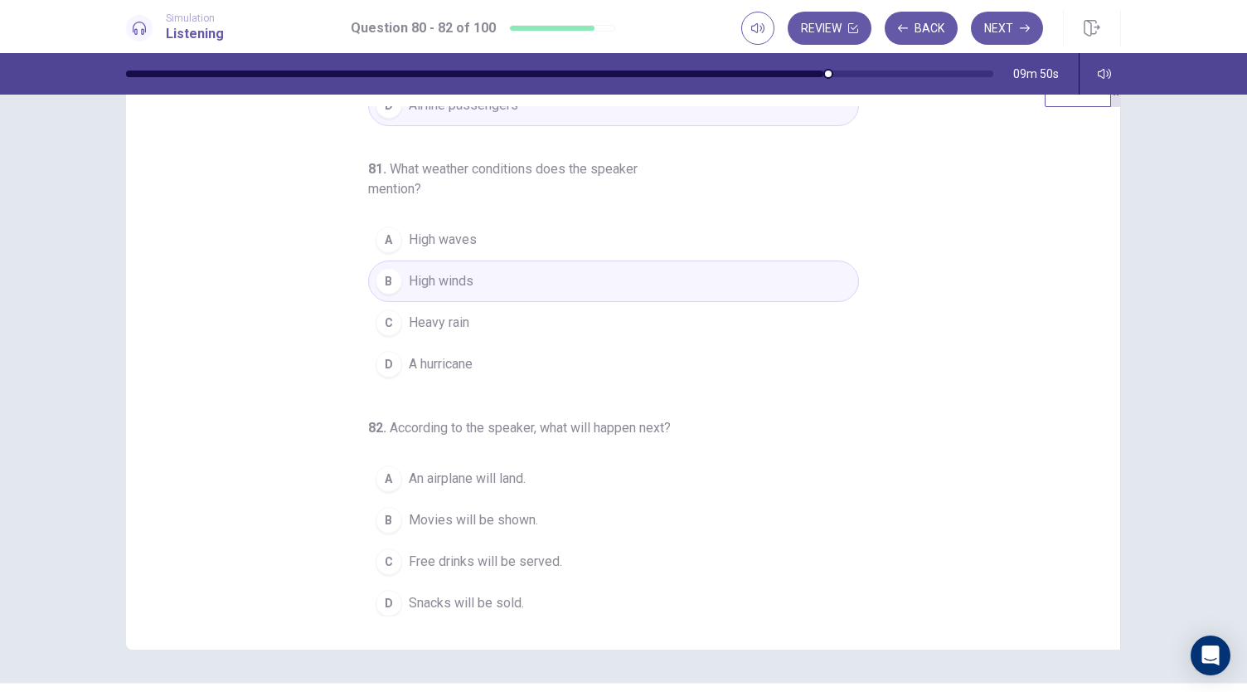
scroll to position [99, 0]
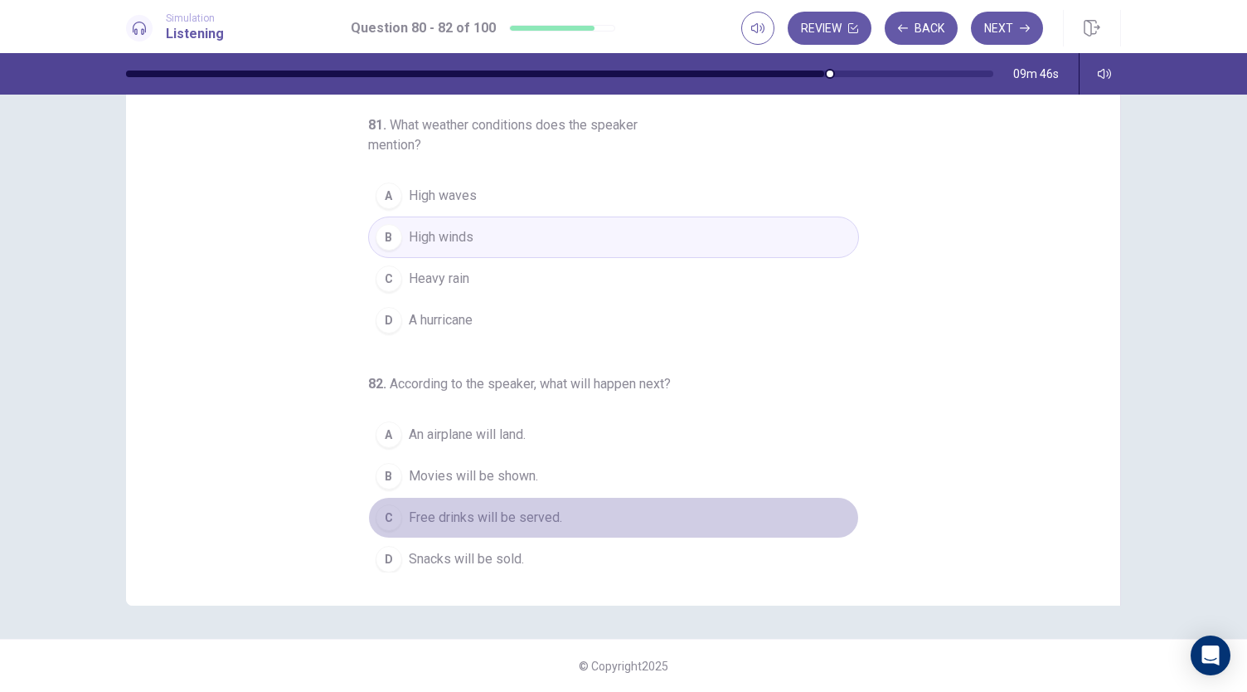
click at [558, 505] on button "C Free drinks will be served." at bounding box center [613, 517] width 491 height 41
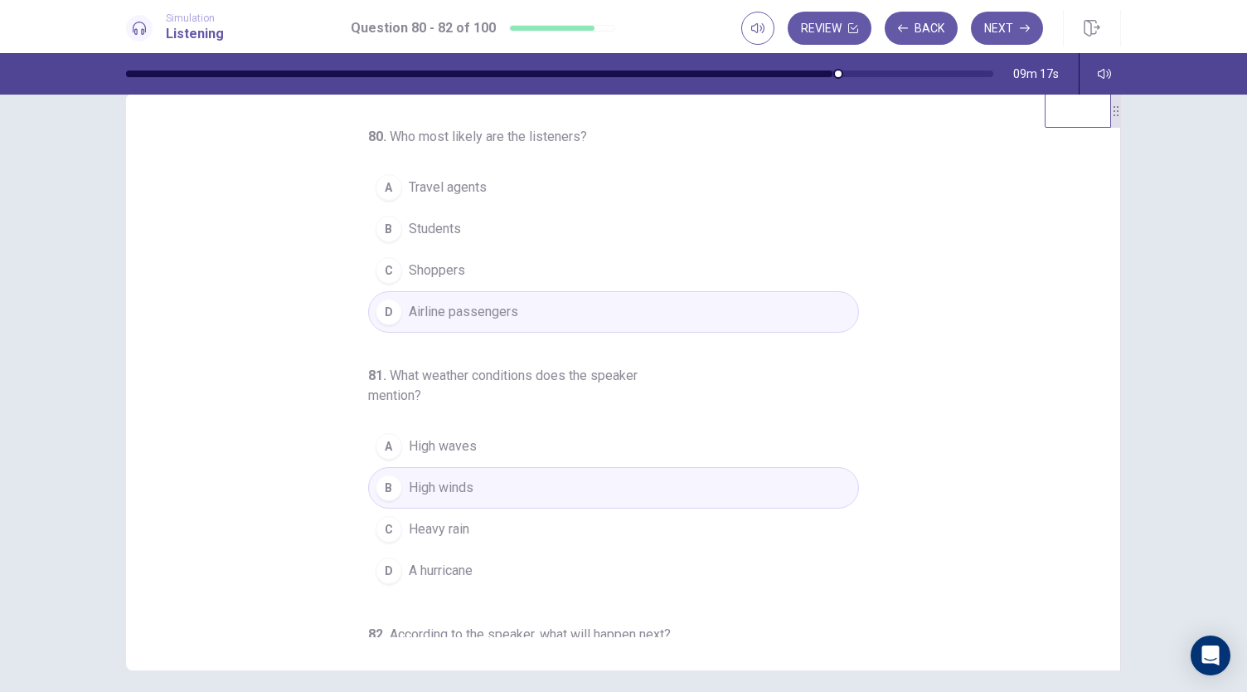
scroll to position [0, 0]
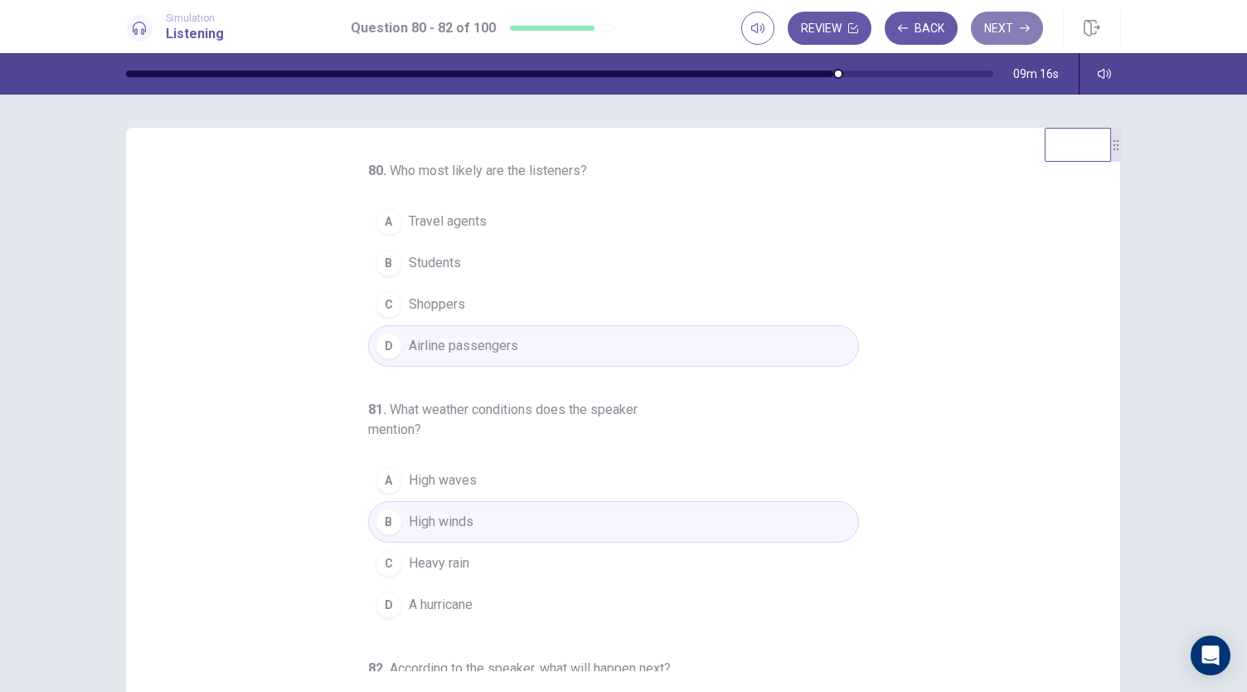
click at [1027, 27] on icon "button" at bounding box center [1025, 28] width 10 height 7
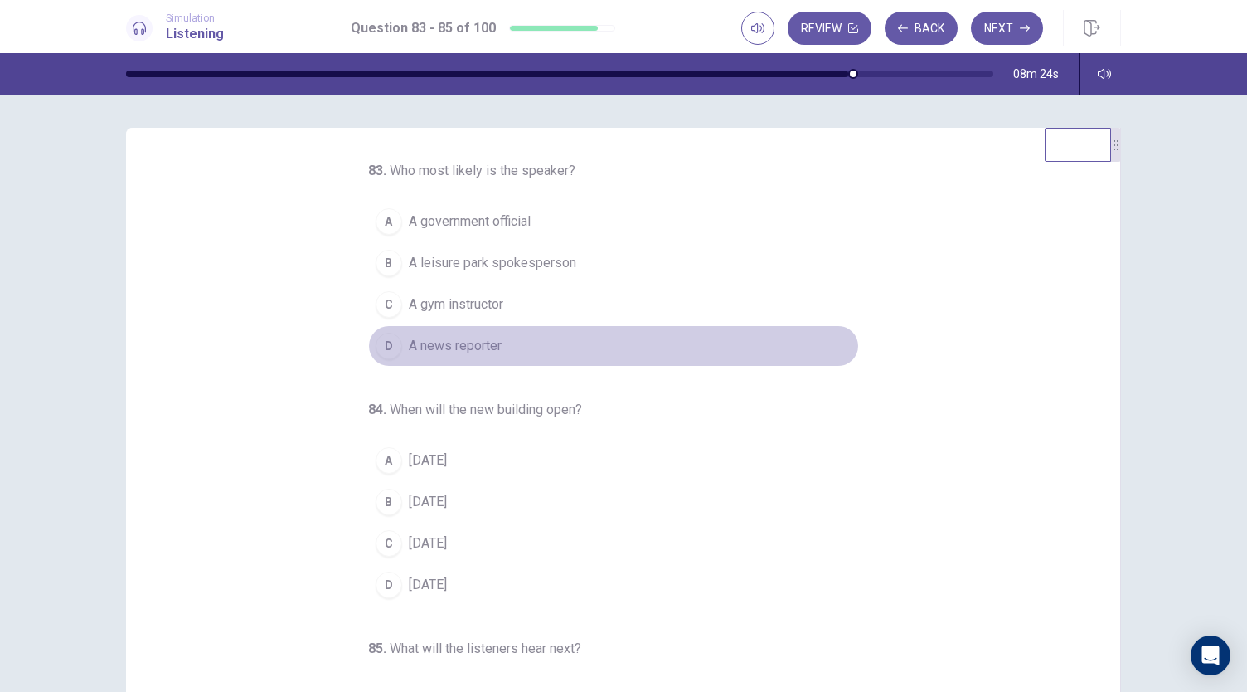
click at [479, 349] on span "A news reporter" at bounding box center [455, 346] width 93 height 20
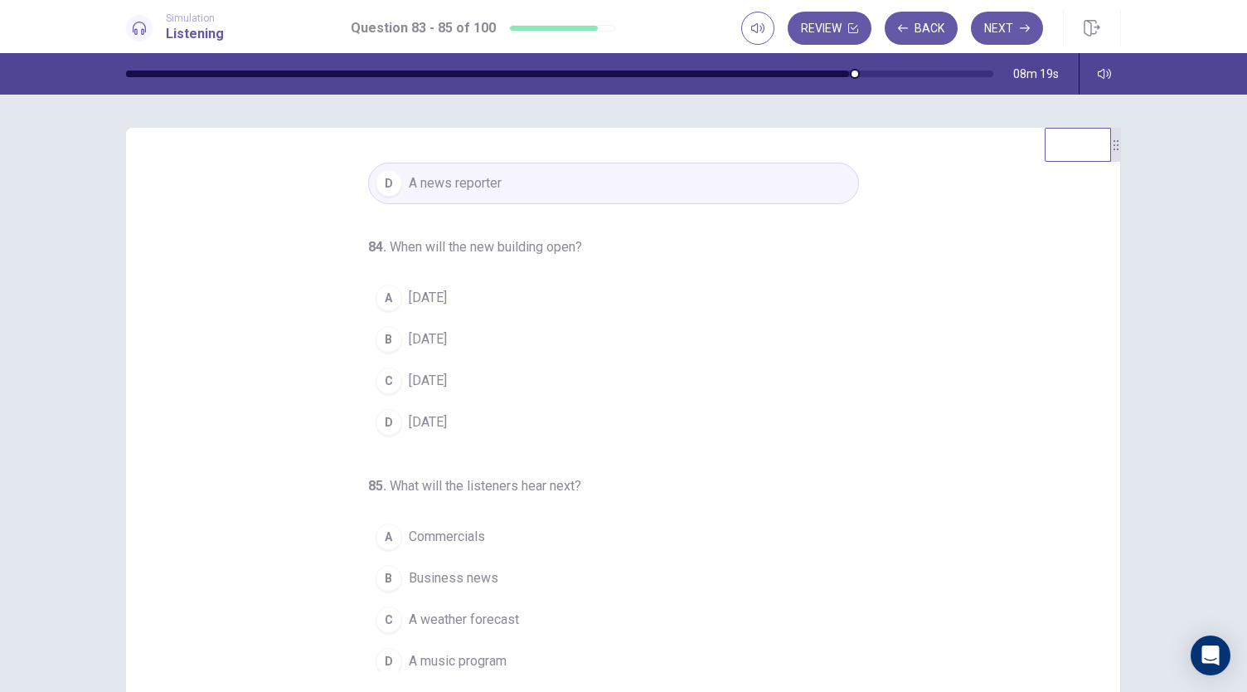
scroll to position [166, 0]
click at [447, 292] on span "[DATE]" at bounding box center [428, 294] width 38 height 20
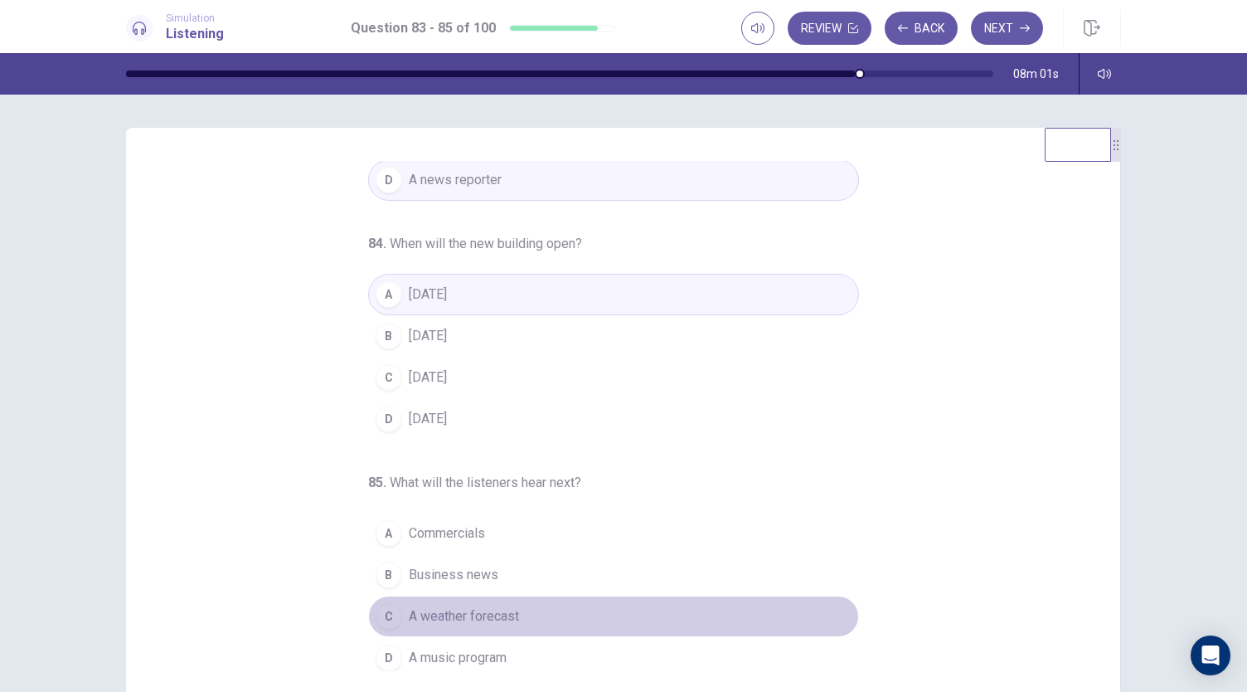
click at [512, 614] on button "C A weather forecast" at bounding box center [613, 615] width 491 height 41
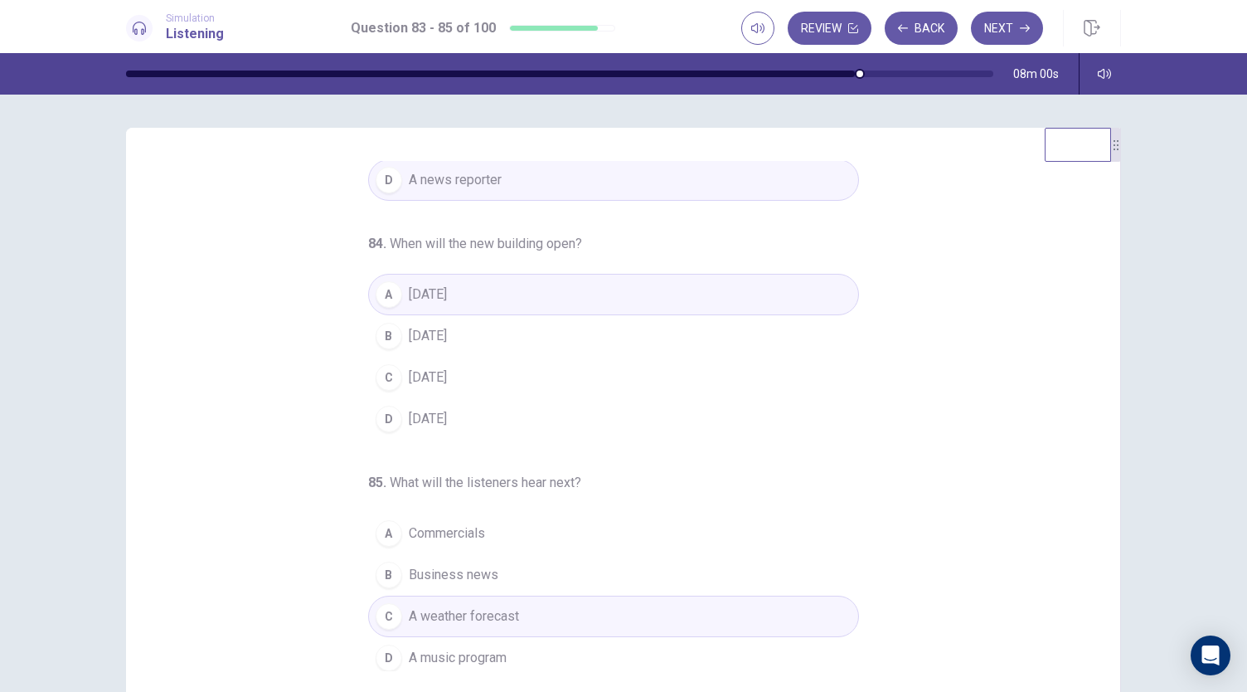
click at [473, 524] on span "Commercials" at bounding box center [447, 533] width 76 height 20
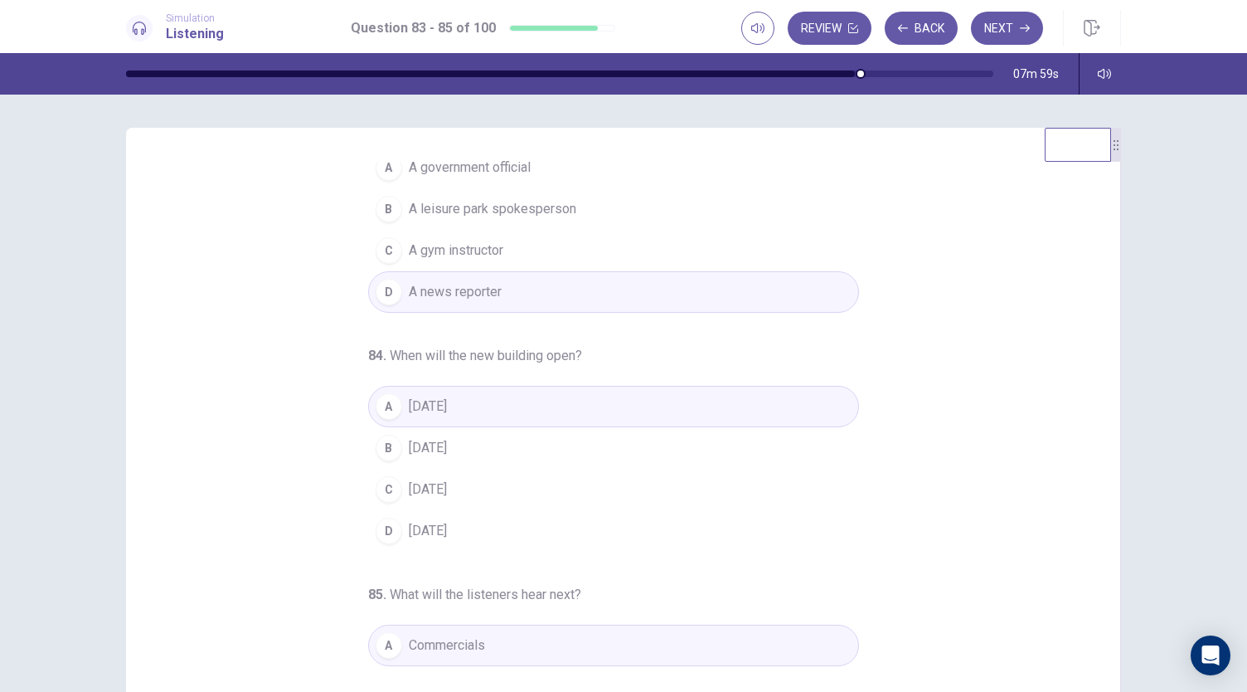
scroll to position [0, 0]
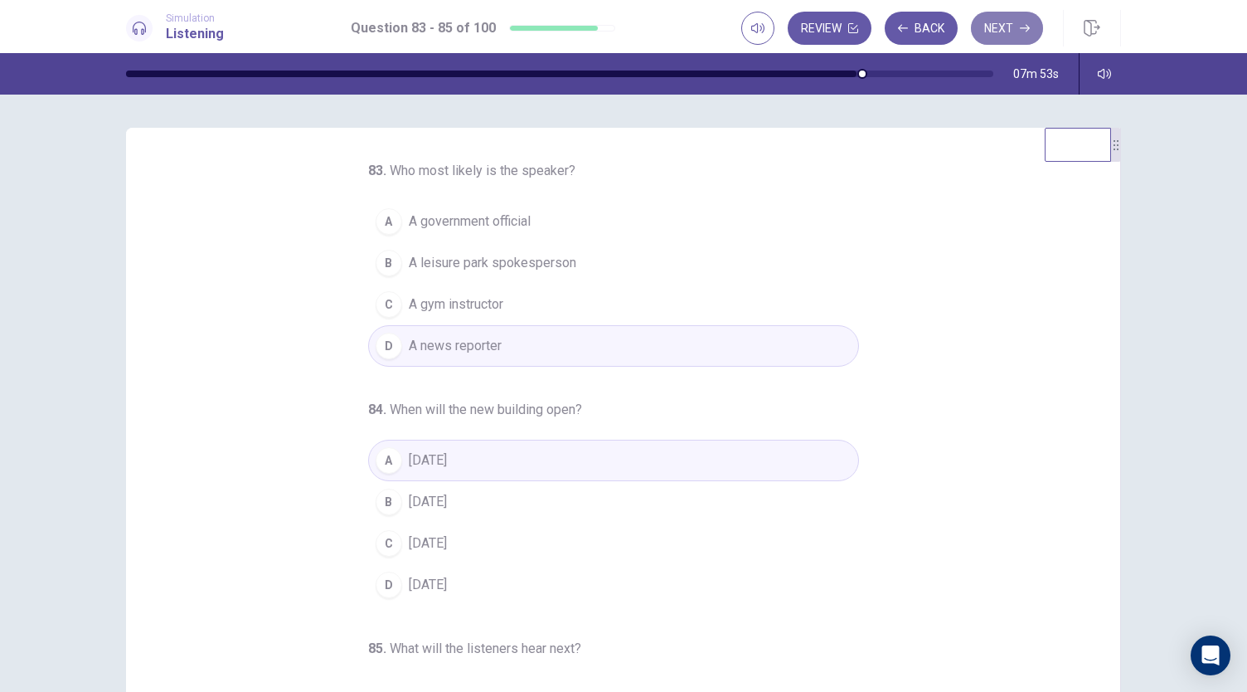
click at [1004, 25] on button "Next" at bounding box center [1007, 28] width 72 height 33
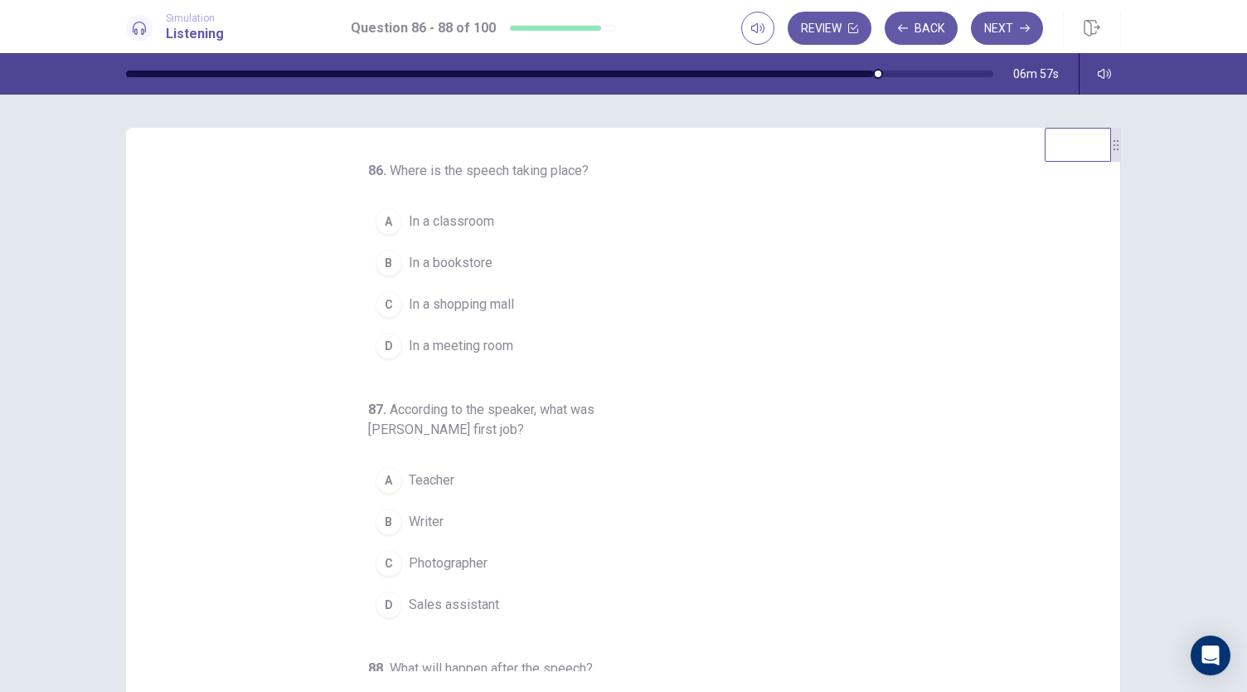
click at [468, 211] on span "In a classroom" at bounding box center [451, 221] width 85 height 20
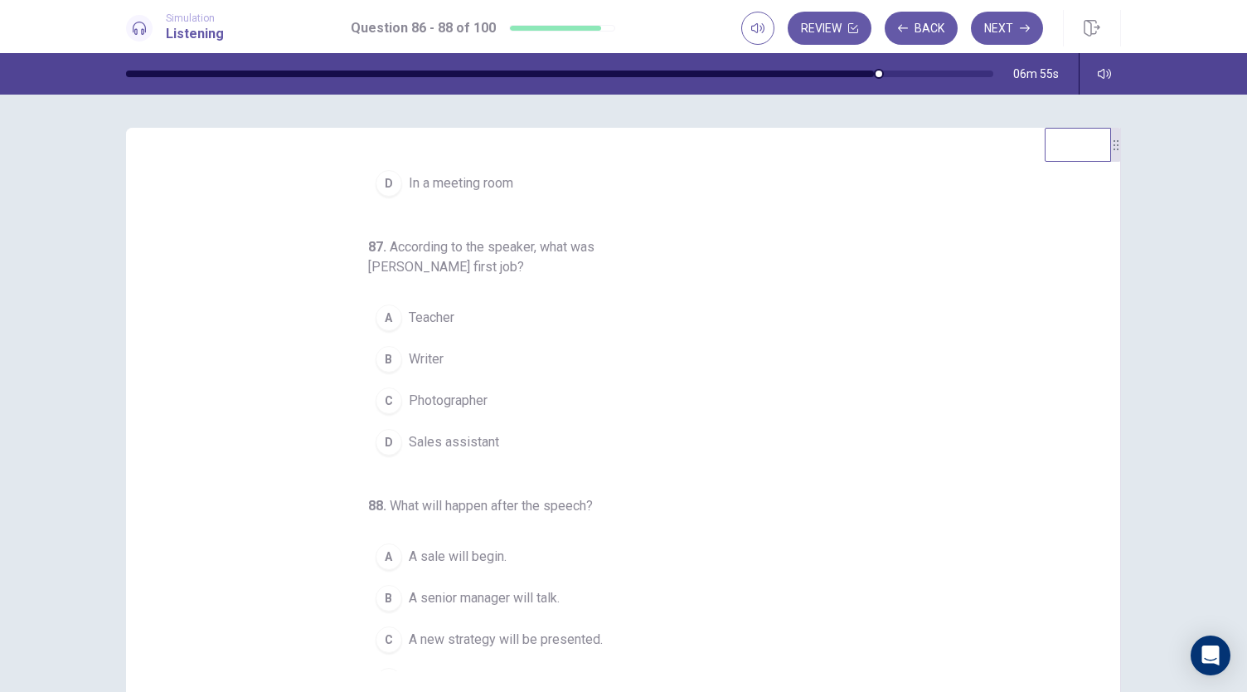
scroll to position [186, 0]
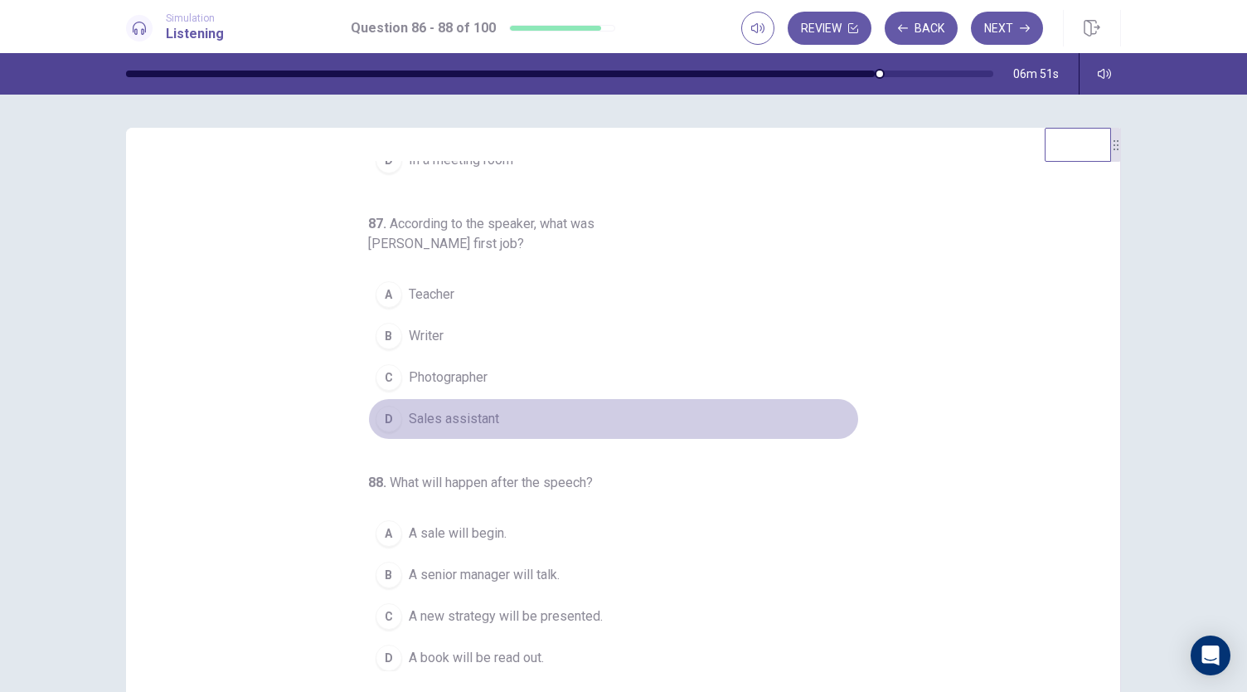
click at [491, 416] on button "D Sales assistant" at bounding box center [613, 418] width 491 height 41
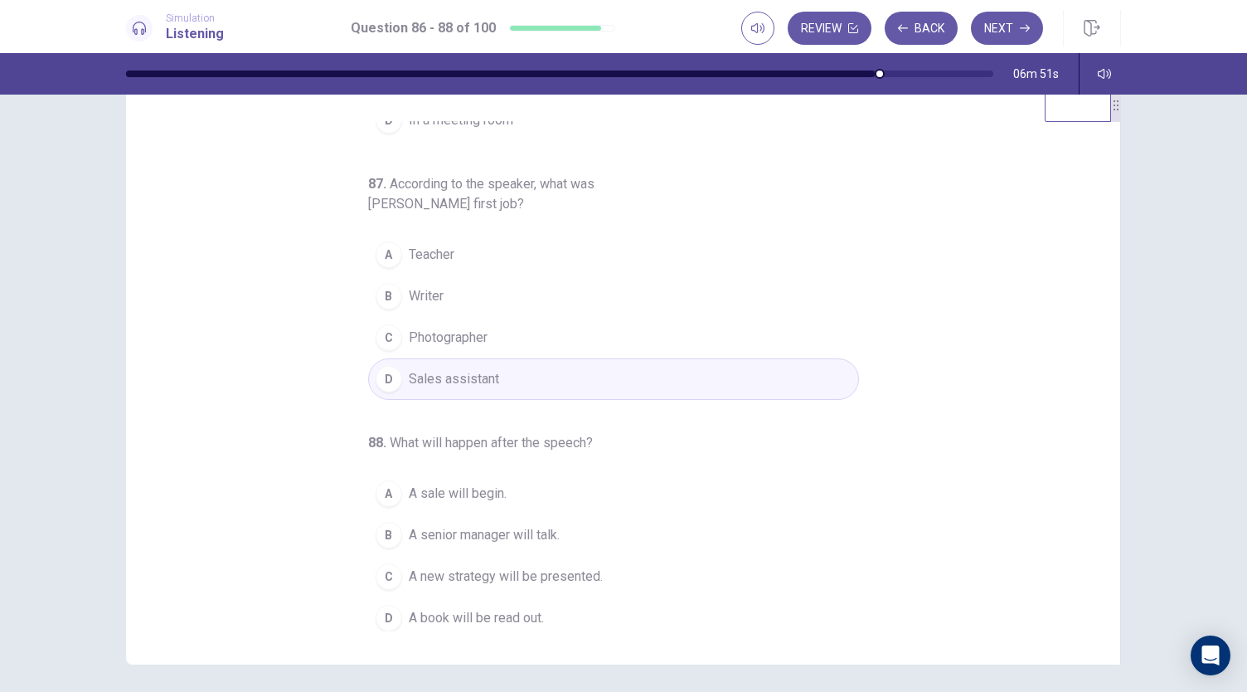
scroll to position [99, 0]
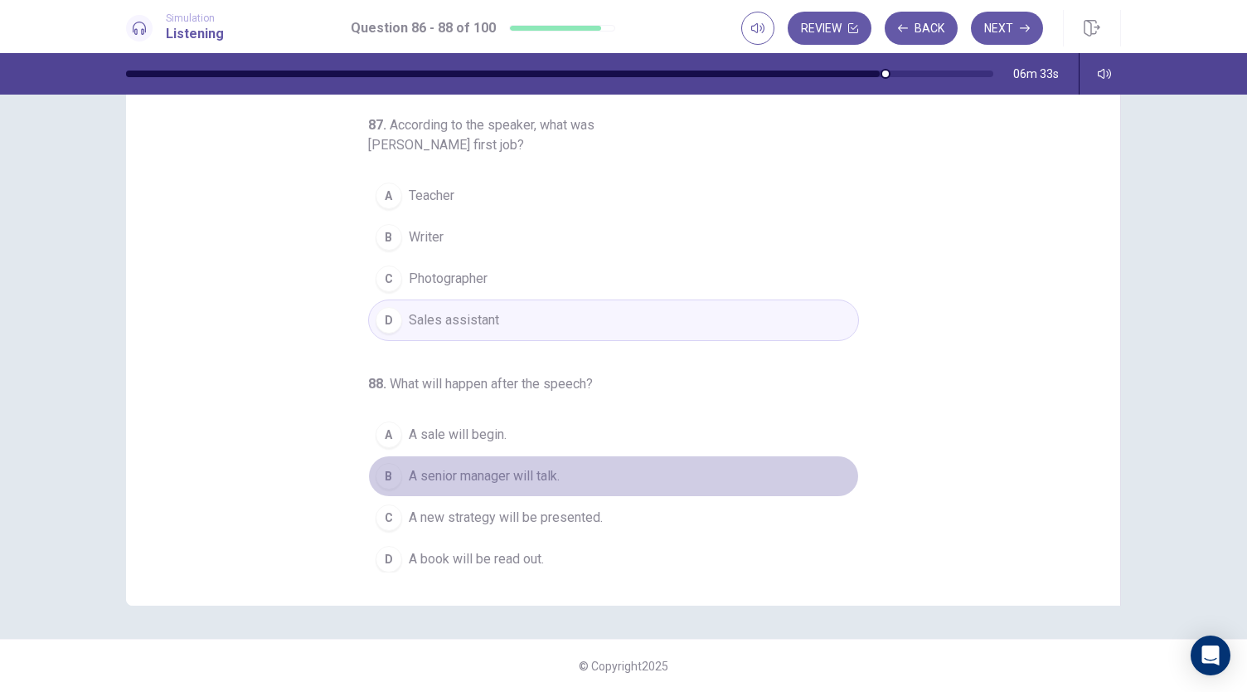
click at [513, 470] on span "A senior manager will talk." at bounding box center [484, 476] width 151 height 20
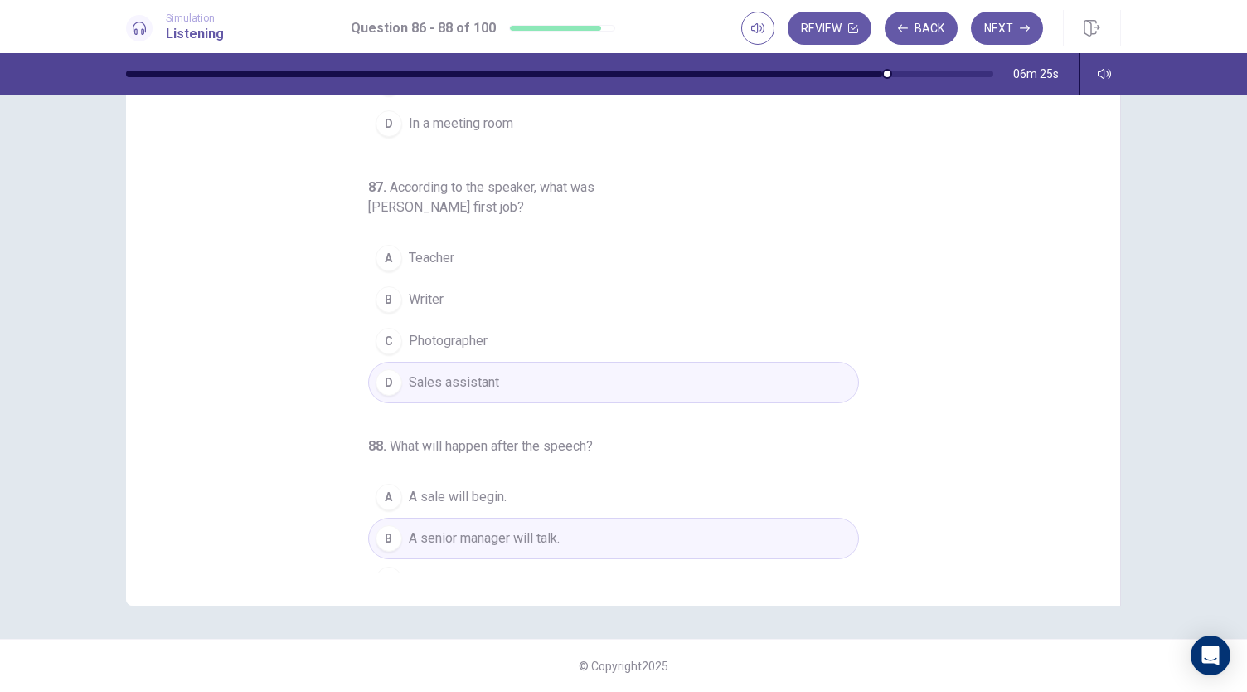
scroll to position [186, 0]
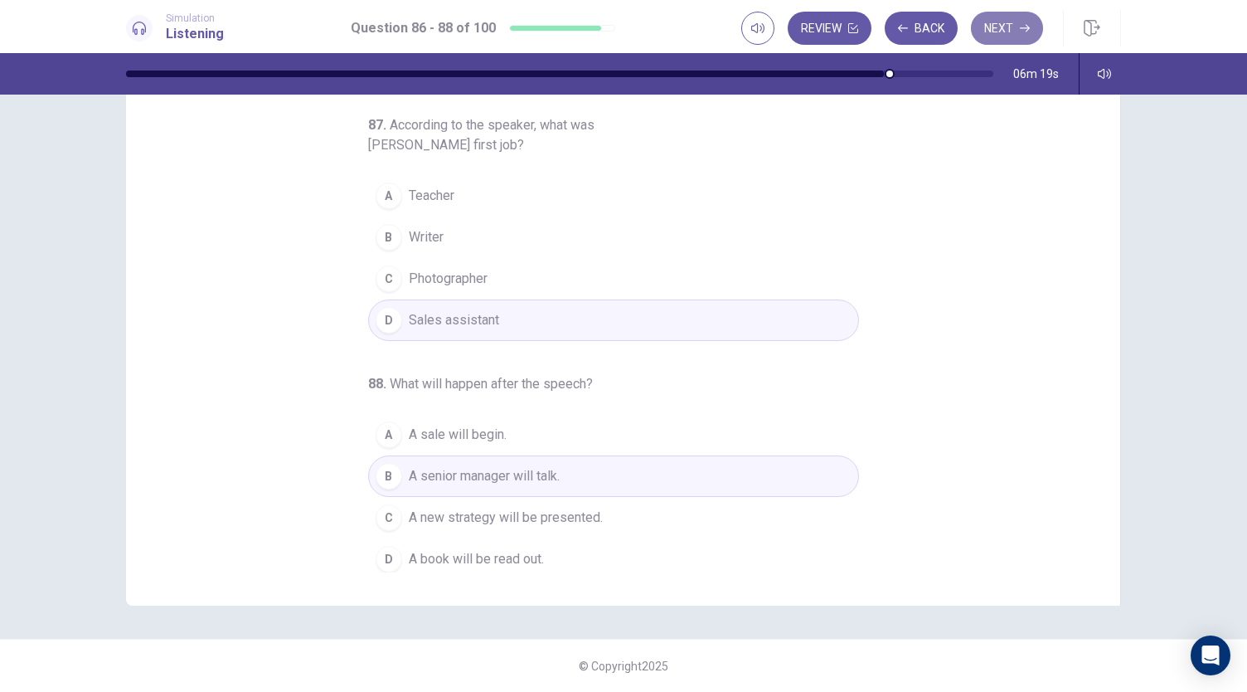
click at [1019, 22] on button "Next" at bounding box center [1007, 28] width 72 height 33
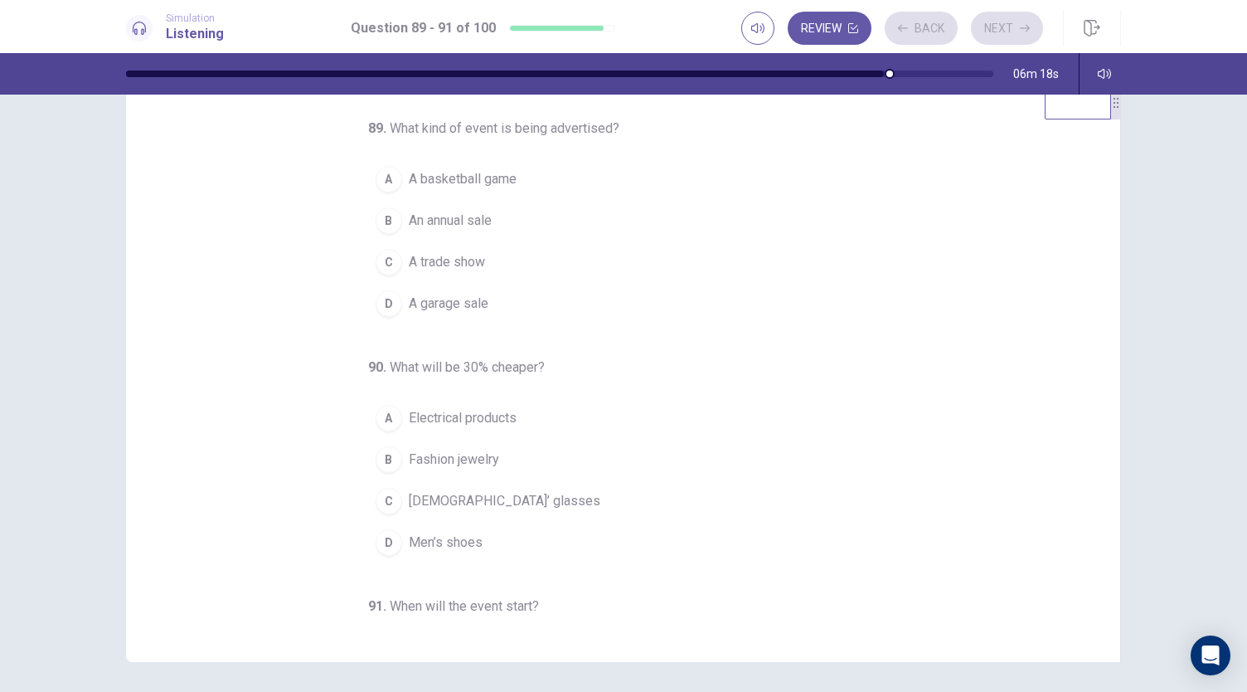
scroll to position [0, 0]
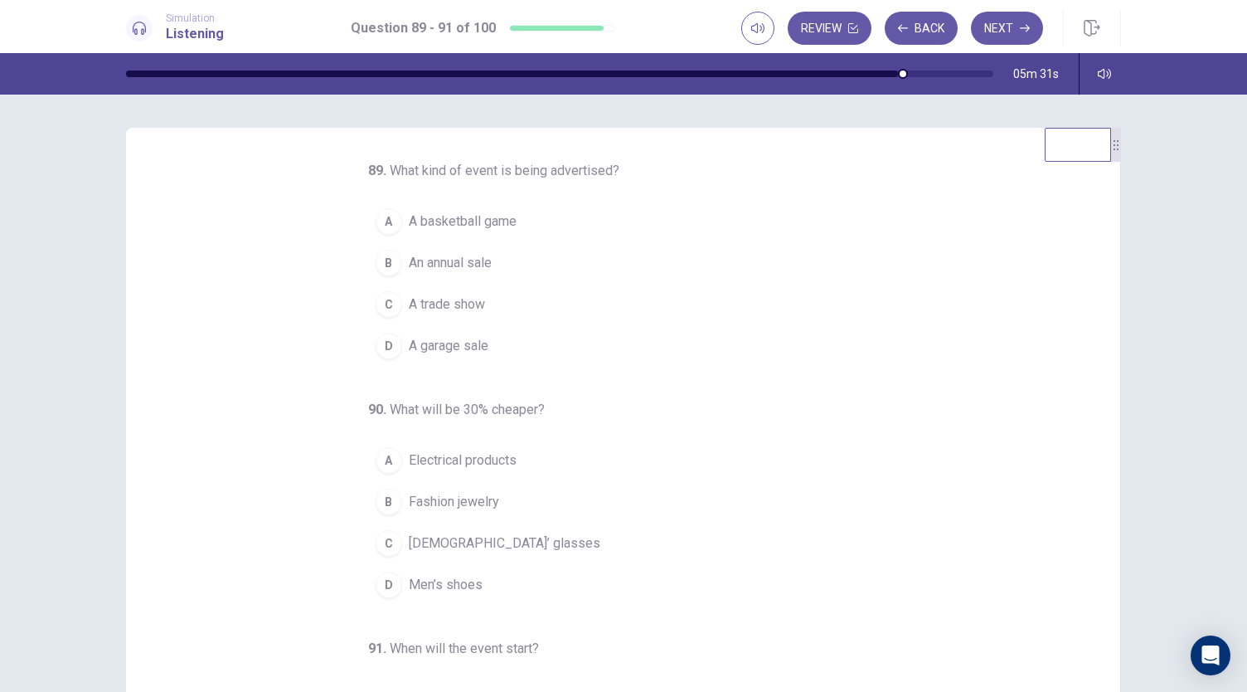
click at [454, 257] on span "An annual sale" at bounding box center [450, 263] width 83 height 20
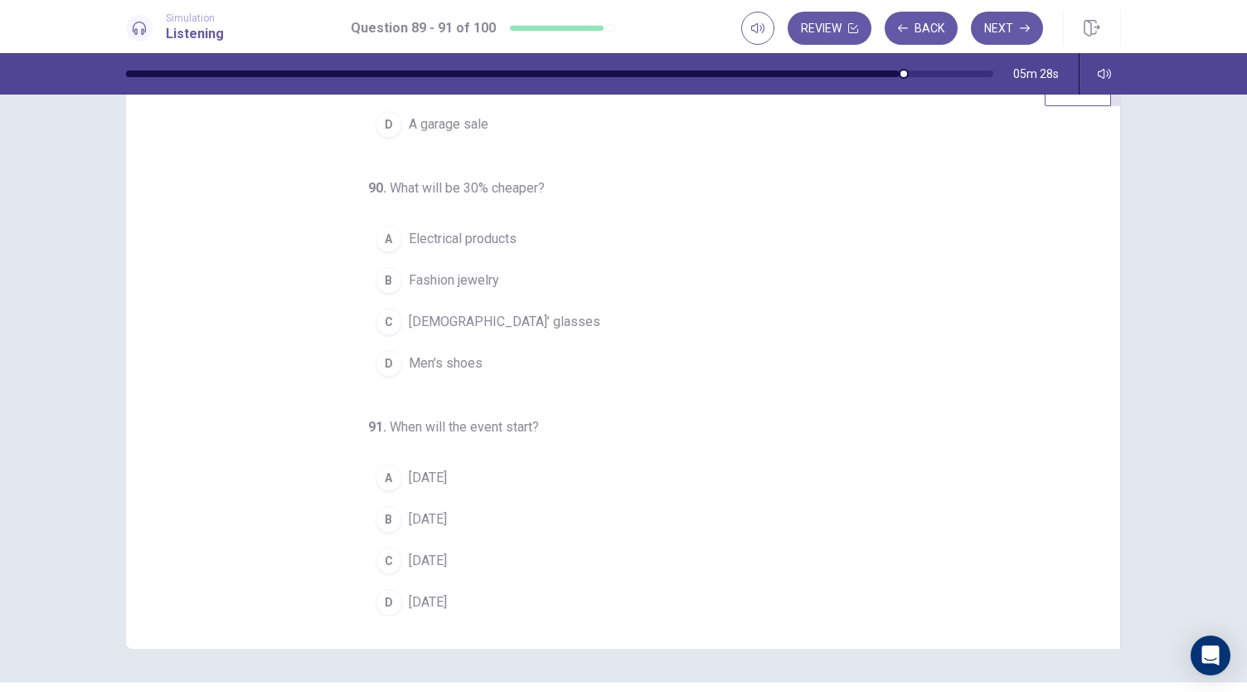
scroll to position [99, 0]
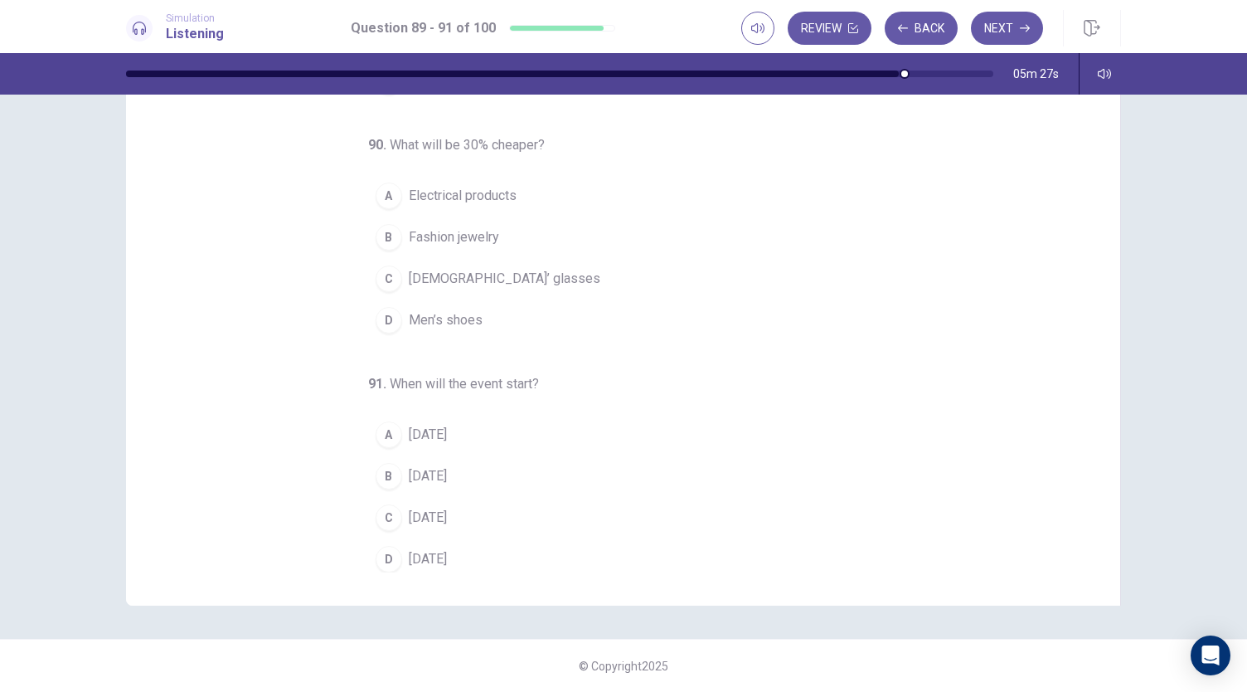
click at [447, 469] on span "[DATE]" at bounding box center [428, 476] width 38 height 20
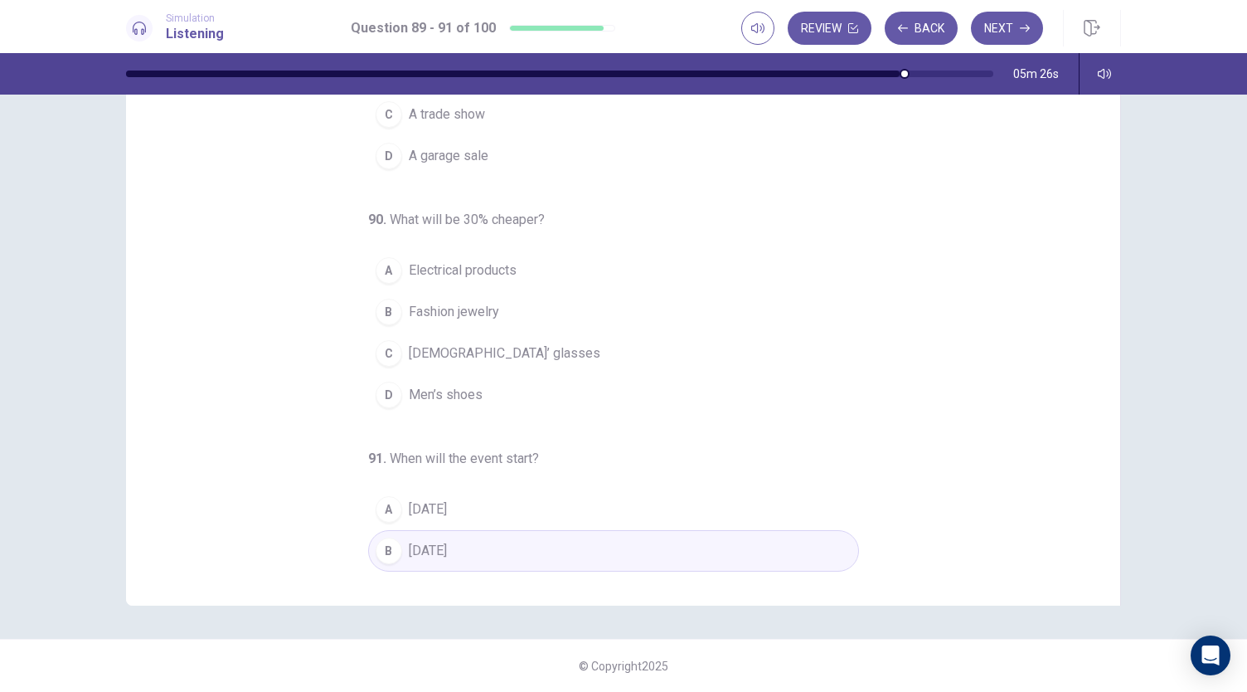
scroll to position [0, 0]
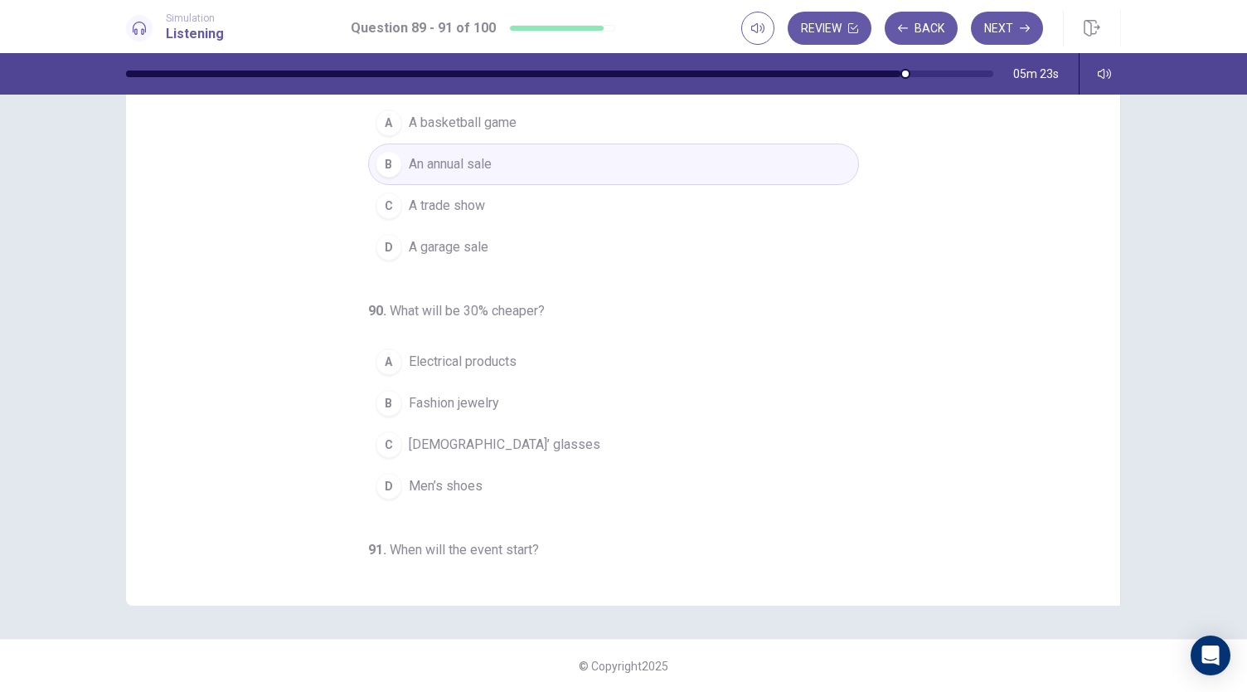
click at [492, 352] on span "Electrical products" at bounding box center [463, 362] width 108 height 20
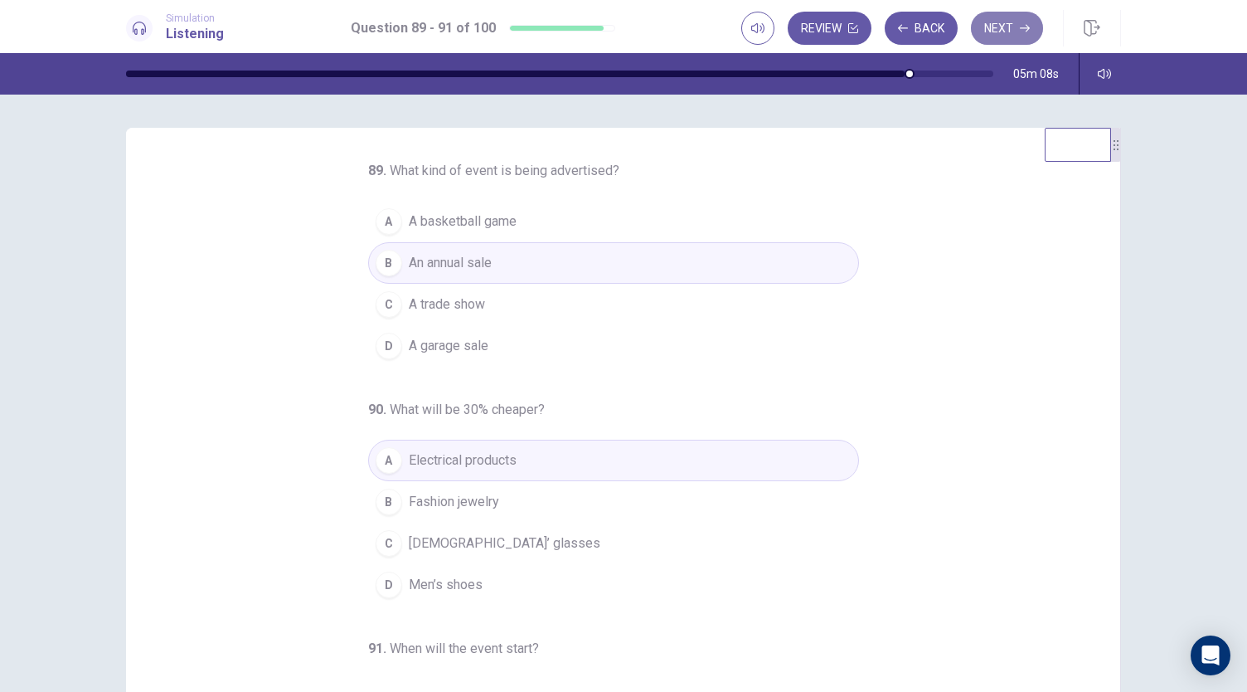
click at [1007, 22] on button "Next" at bounding box center [1007, 28] width 72 height 33
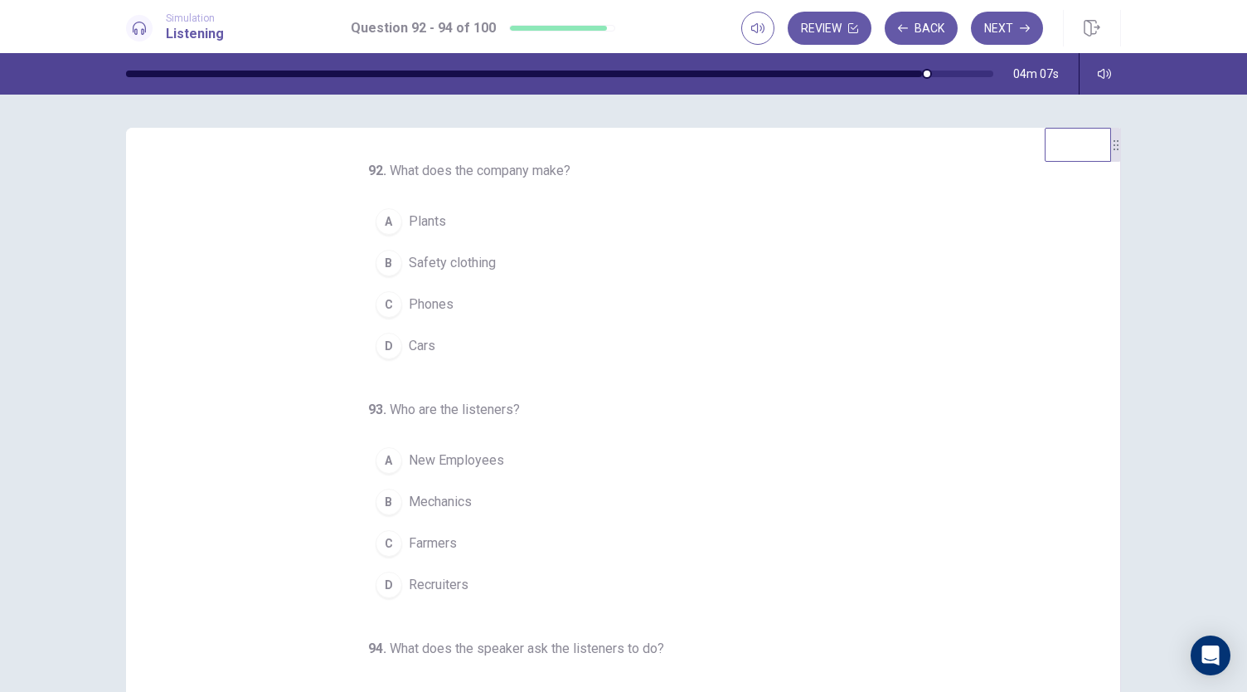
click at [431, 303] on span "Phones" at bounding box center [431, 304] width 45 height 20
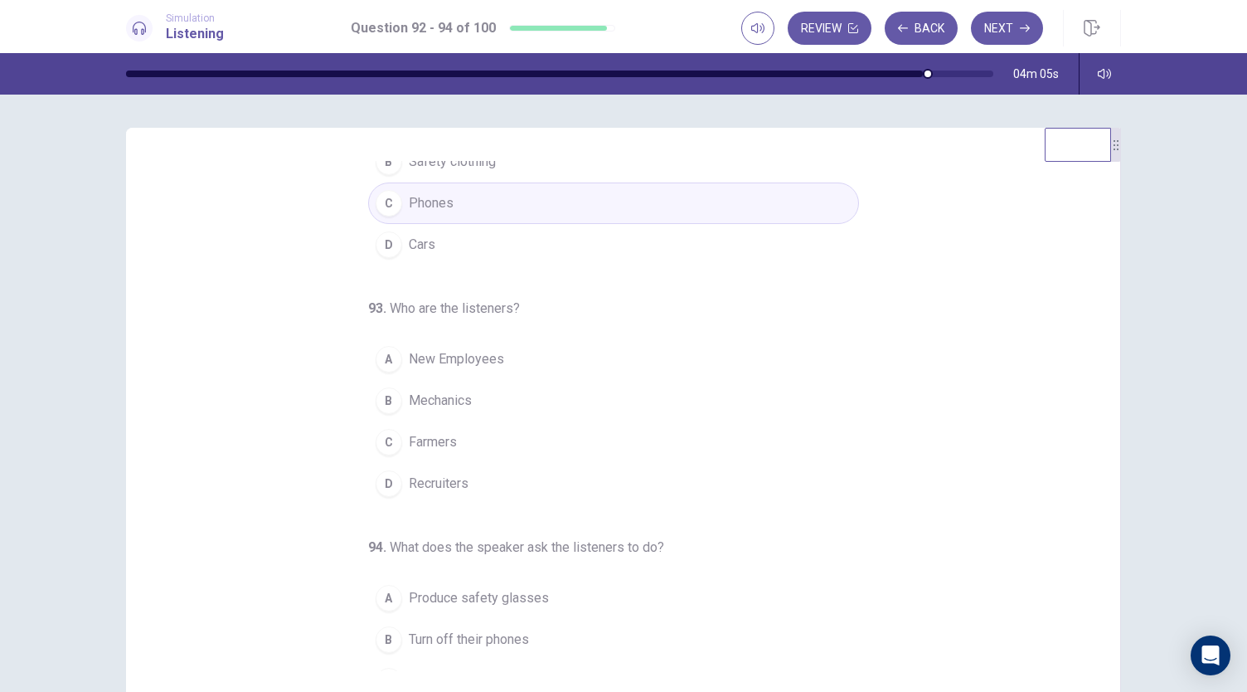
scroll to position [166, 0]
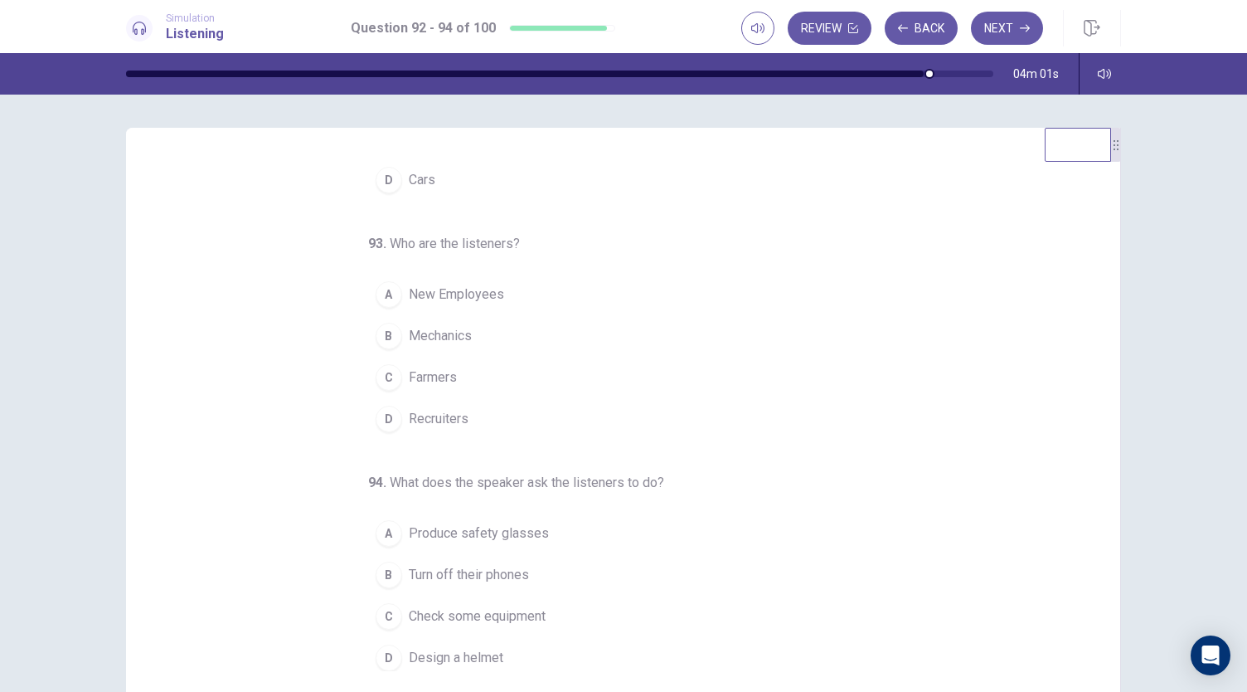
click at [461, 414] on button "D Recruiters" at bounding box center [613, 418] width 491 height 41
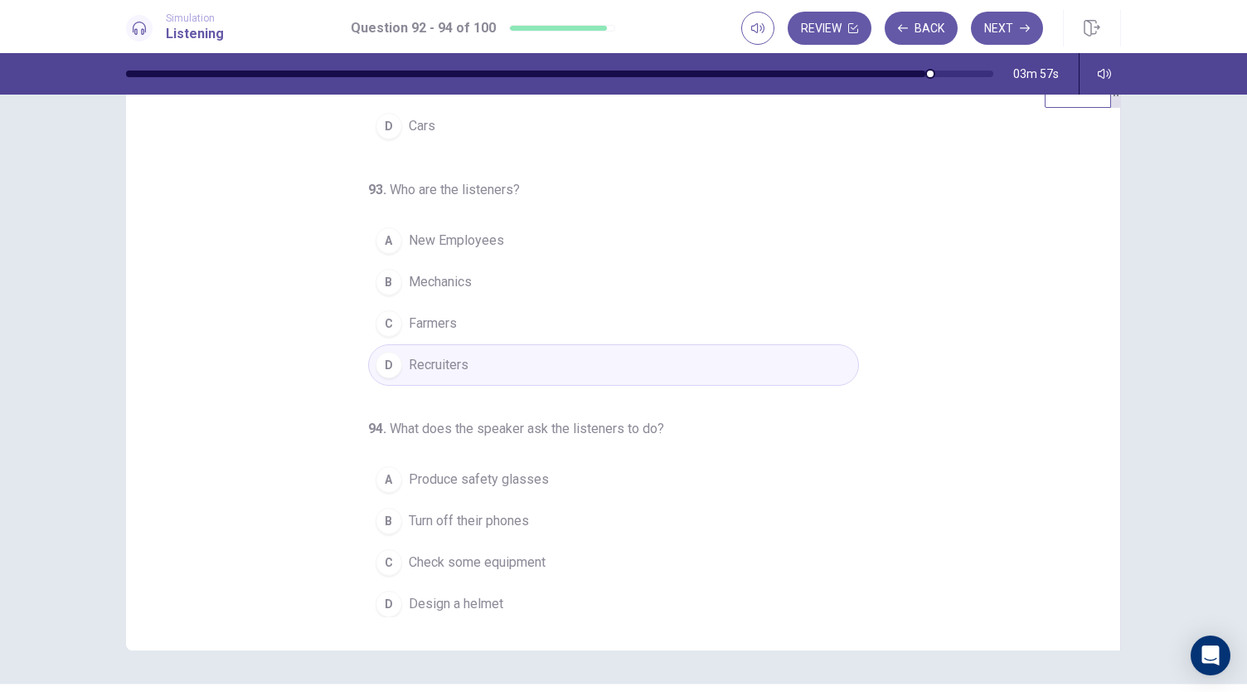
scroll to position [99, 0]
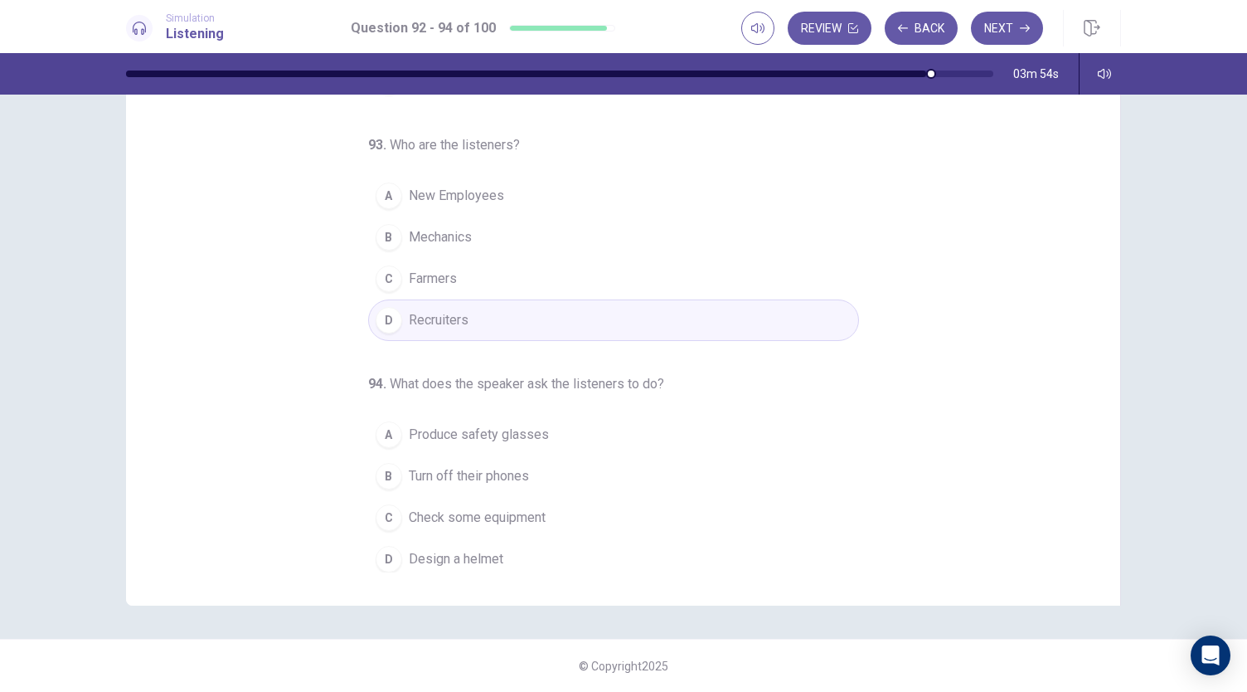
click at [479, 448] on button "A Produce safety glasses" at bounding box center [613, 434] width 491 height 41
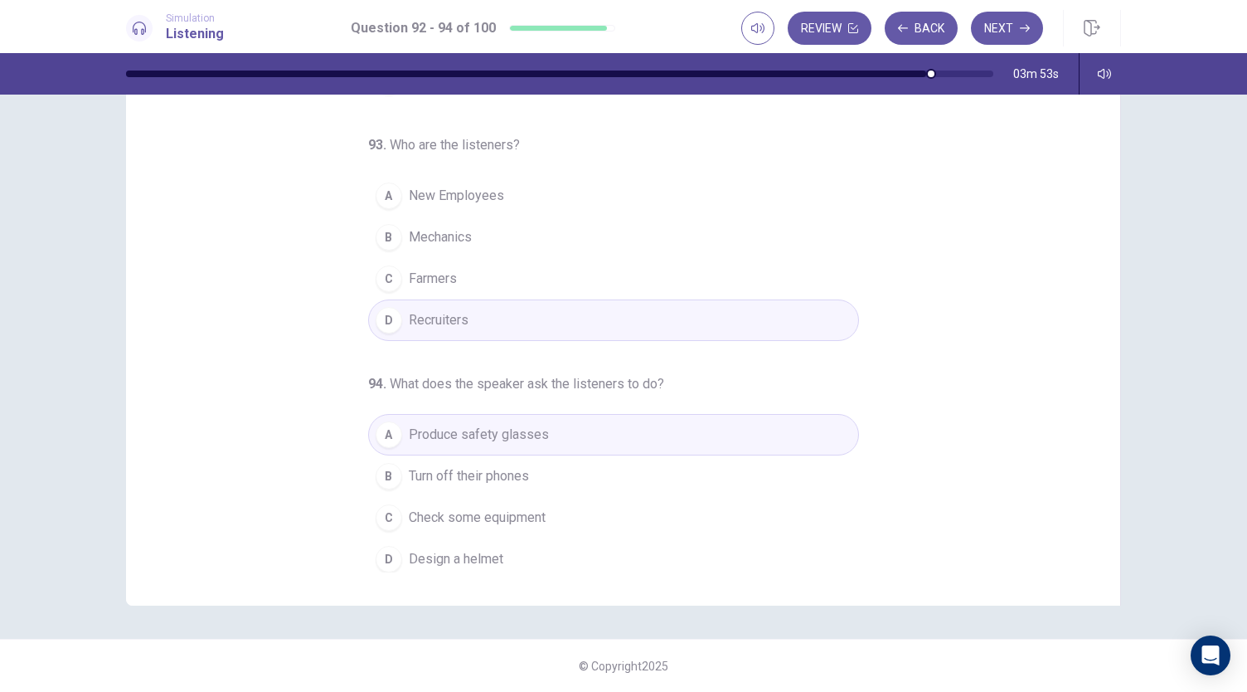
click at [503, 467] on span "Turn off their phones" at bounding box center [469, 476] width 120 height 20
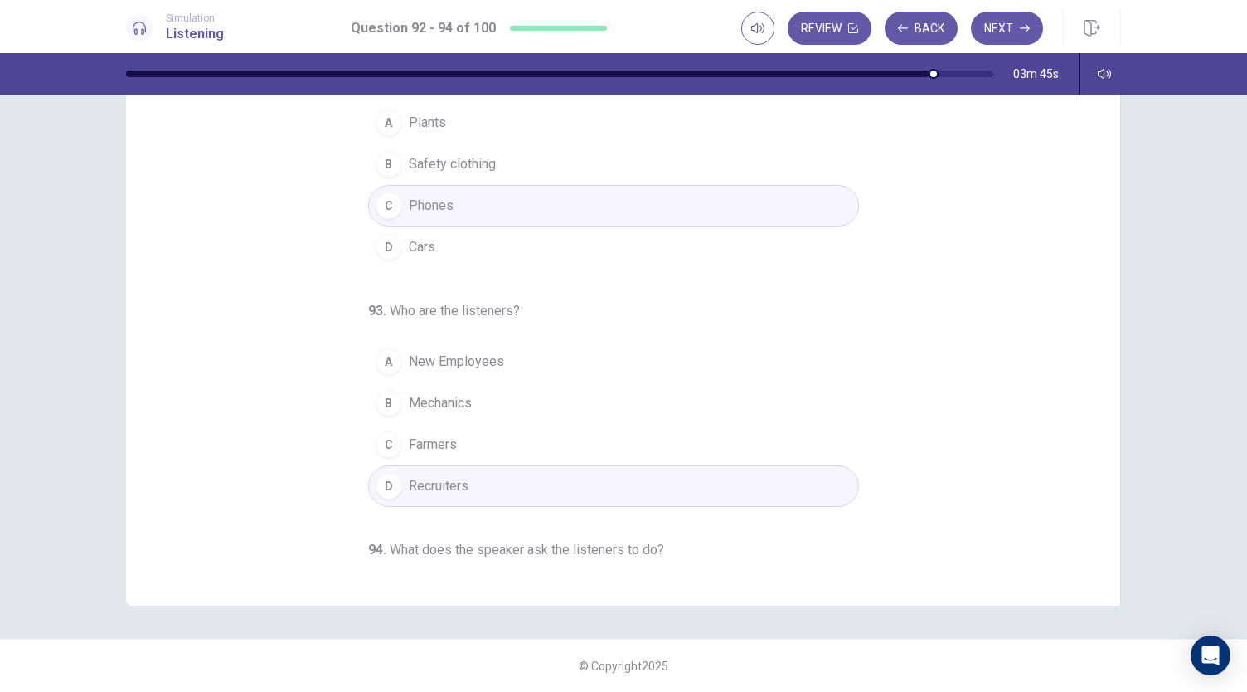
scroll to position [0, 0]
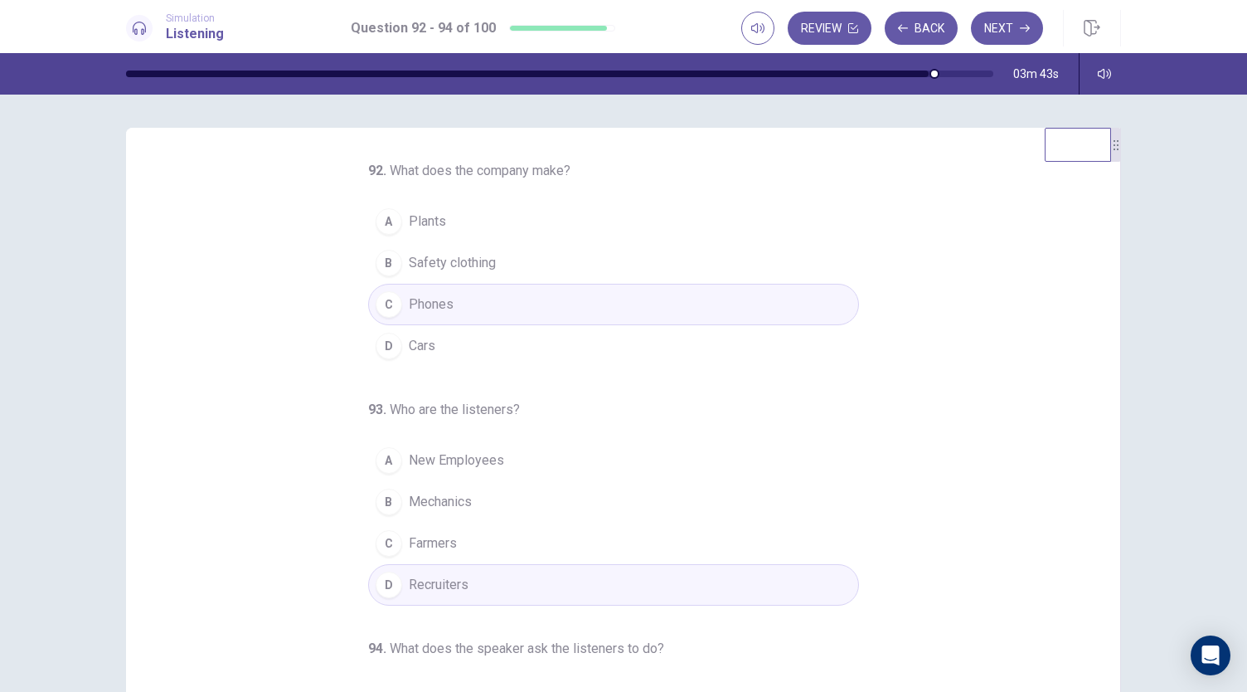
click at [471, 344] on button "D Cars" at bounding box center [613, 345] width 491 height 41
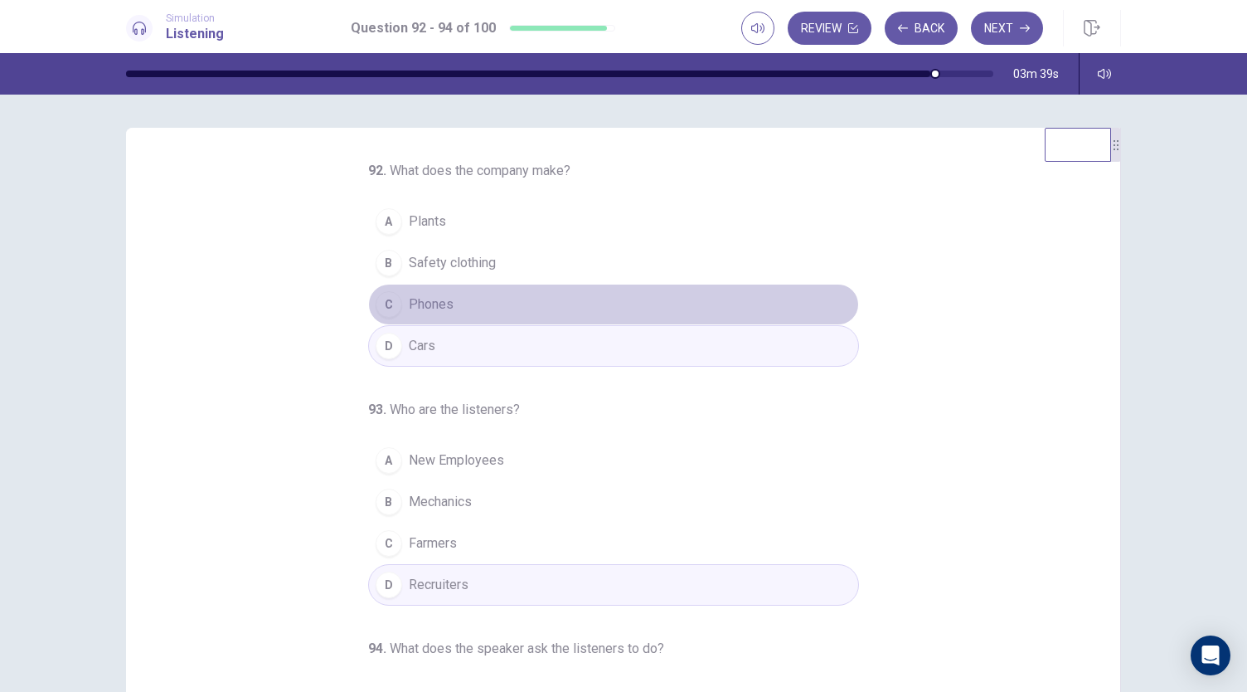
click at [471, 298] on button "C Phones" at bounding box center [613, 304] width 491 height 41
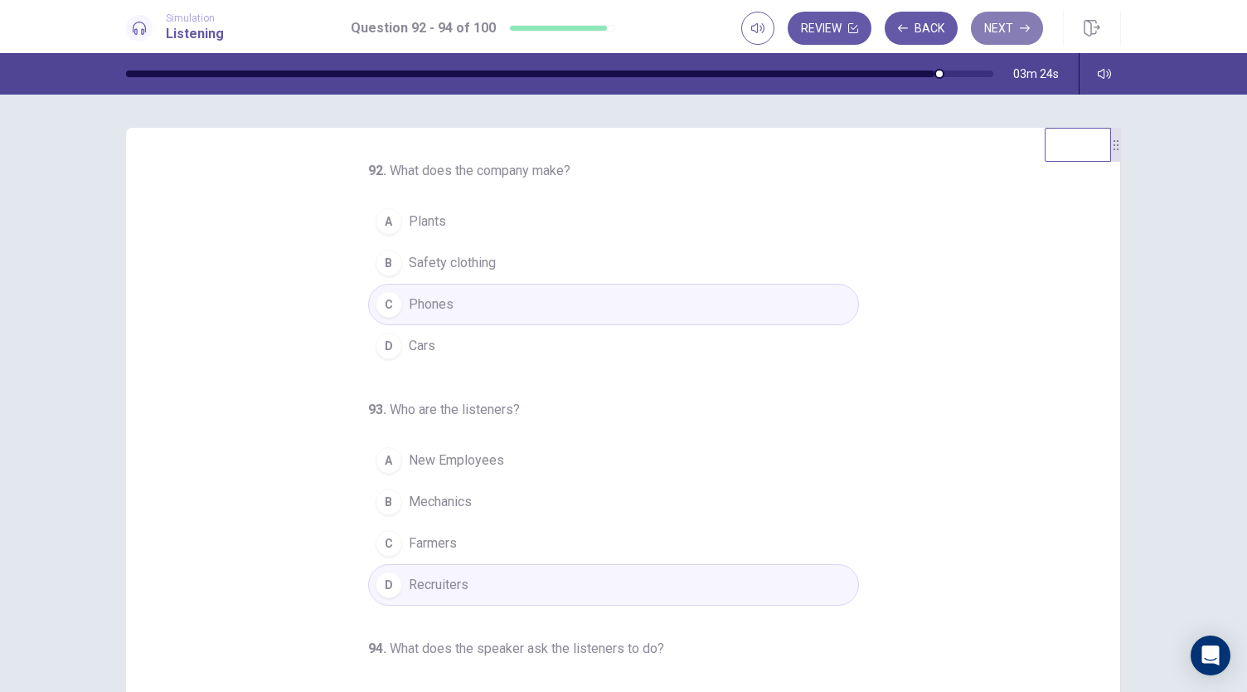
click at [995, 24] on button "Next" at bounding box center [1007, 28] width 72 height 33
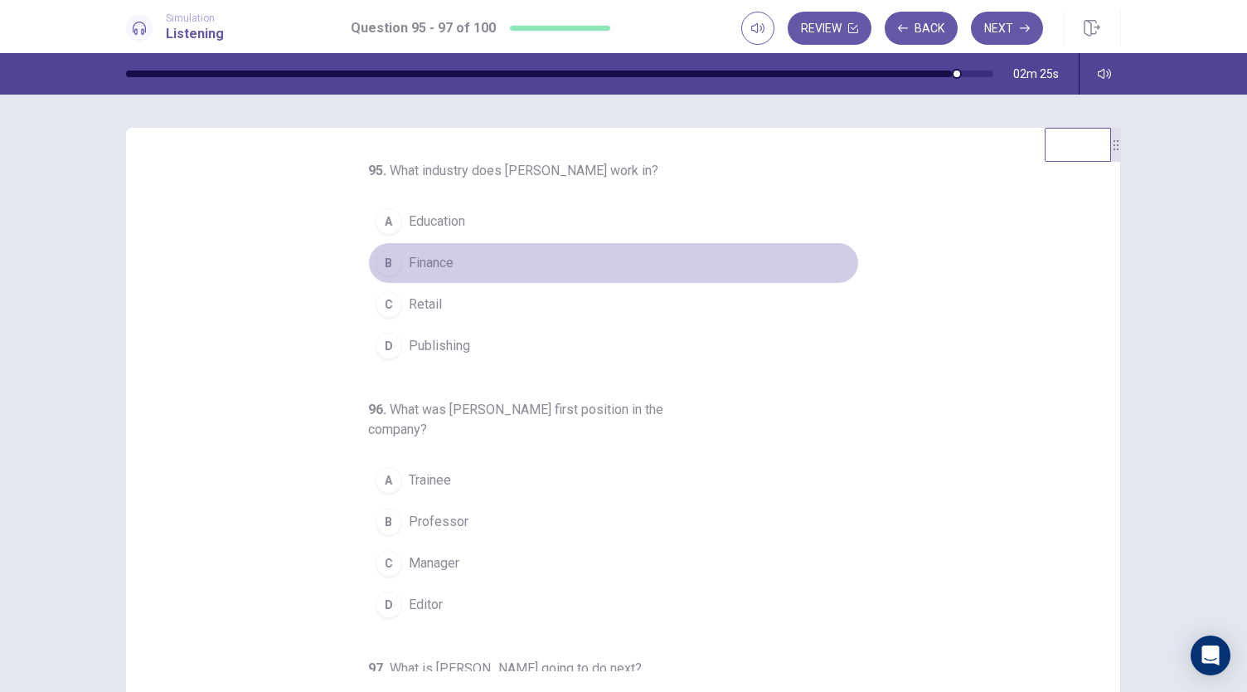
click at [440, 253] on span "Finance" at bounding box center [431, 263] width 45 height 20
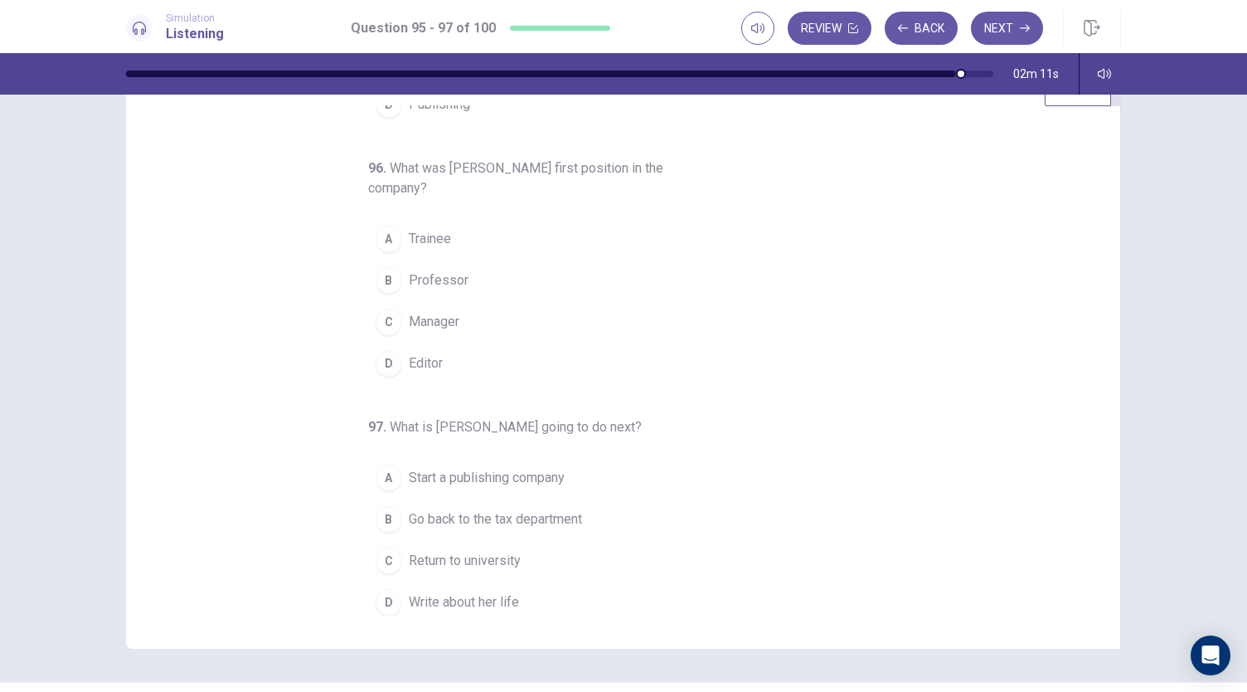
scroll to position [99, 0]
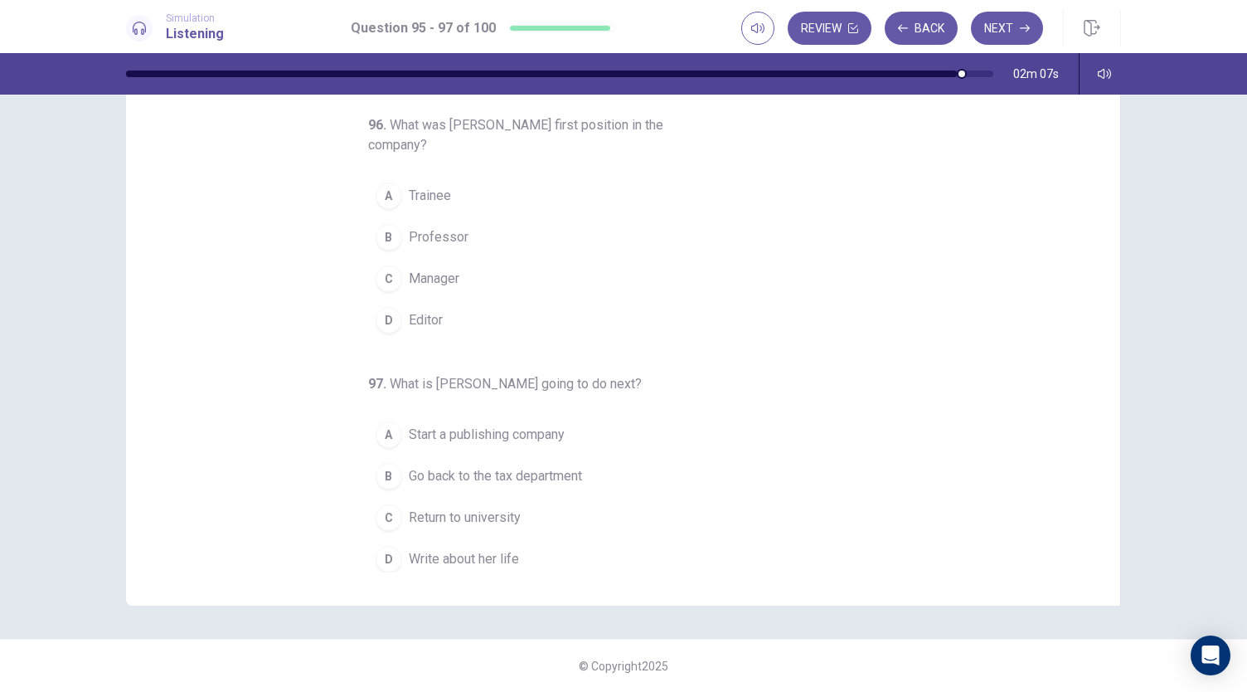
click at [465, 549] on span "Write about her life" at bounding box center [464, 559] width 110 height 20
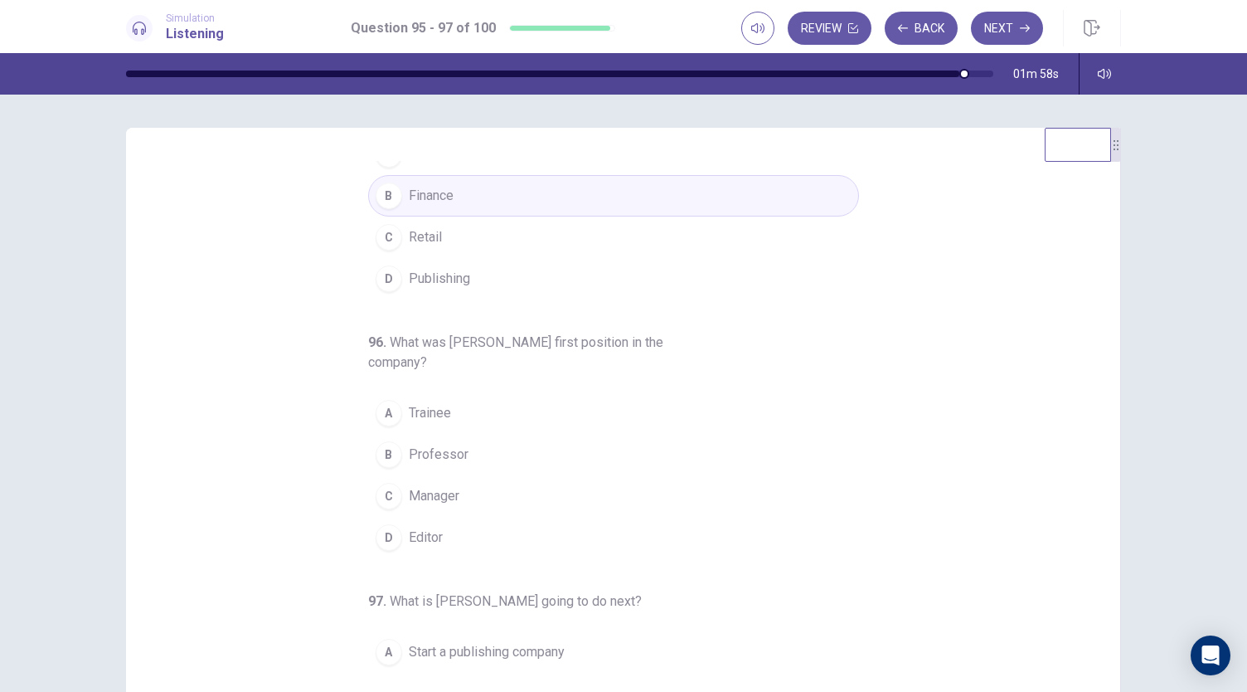
scroll to position [0, 0]
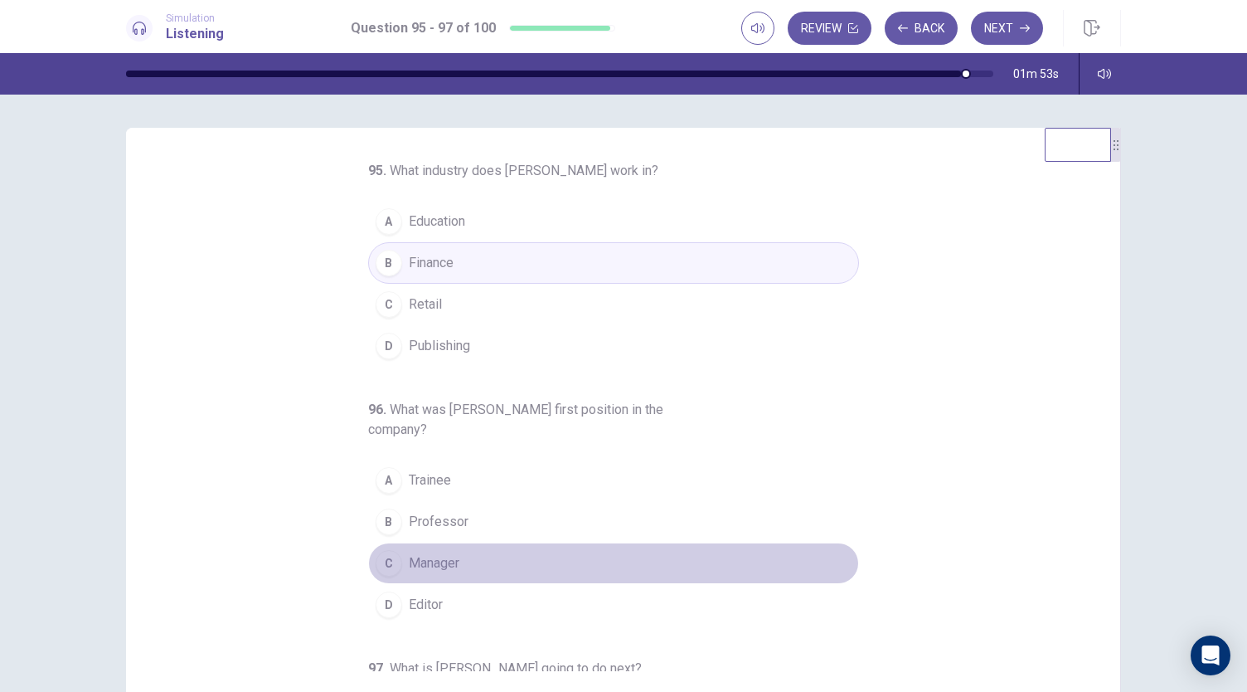
click at [470, 560] on button "C Manager" at bounding box center [613, 562] width 491 height 41
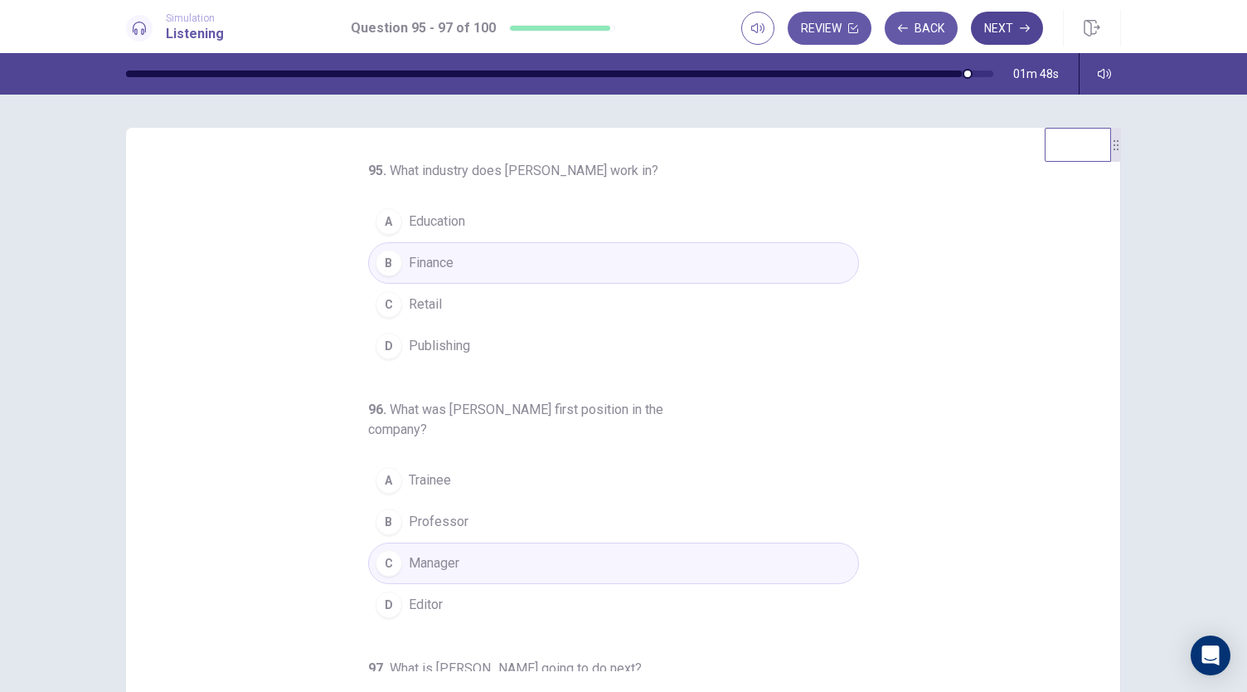
click at [1023, 24] on icon "button" at bounding box center [1025, 28] width 10 height 10
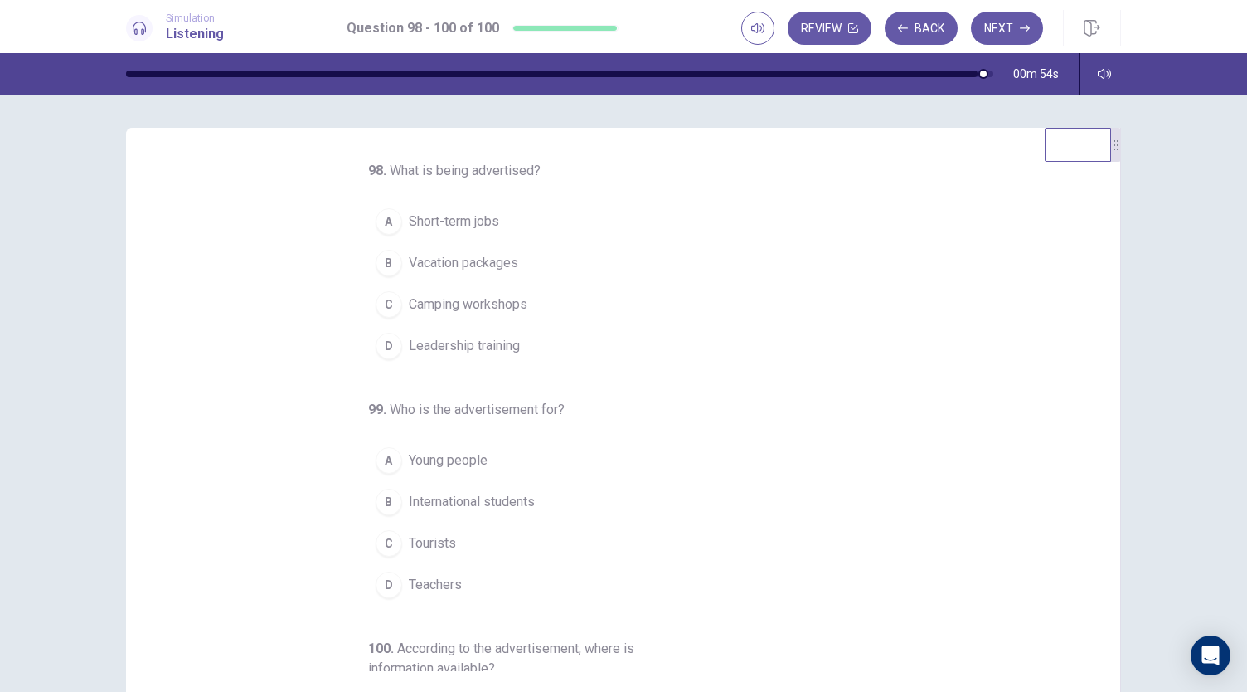
click at [500, 309] on span "Camping workshops" at bounding box center [468, 304] width 119 height 20
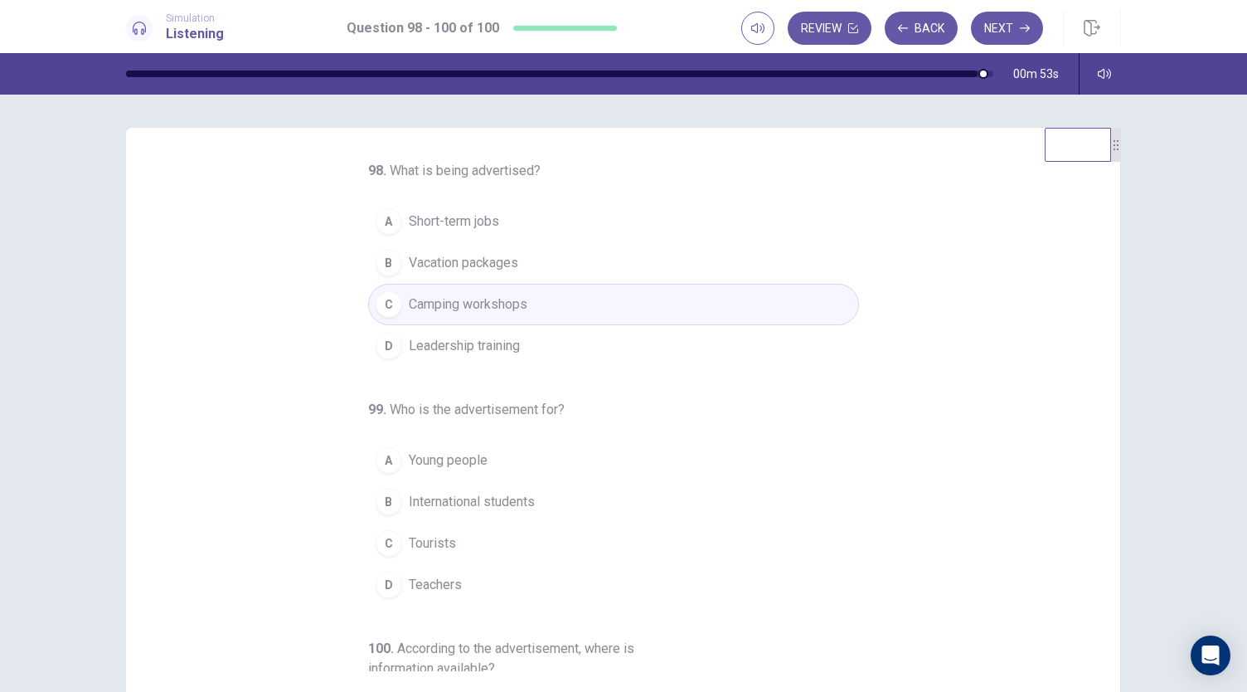
scroll to position [166, 0]
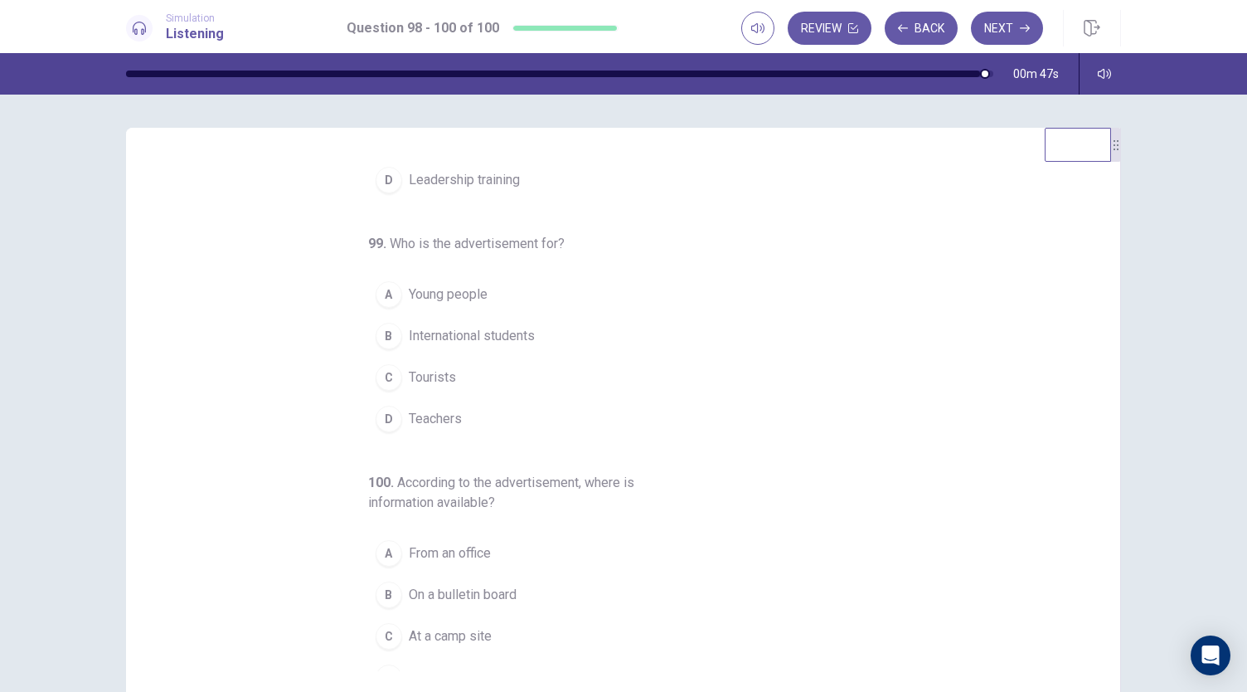
click at [422, 279] on button "A Young people" at bounding box center [613, 294] width 491 height 41
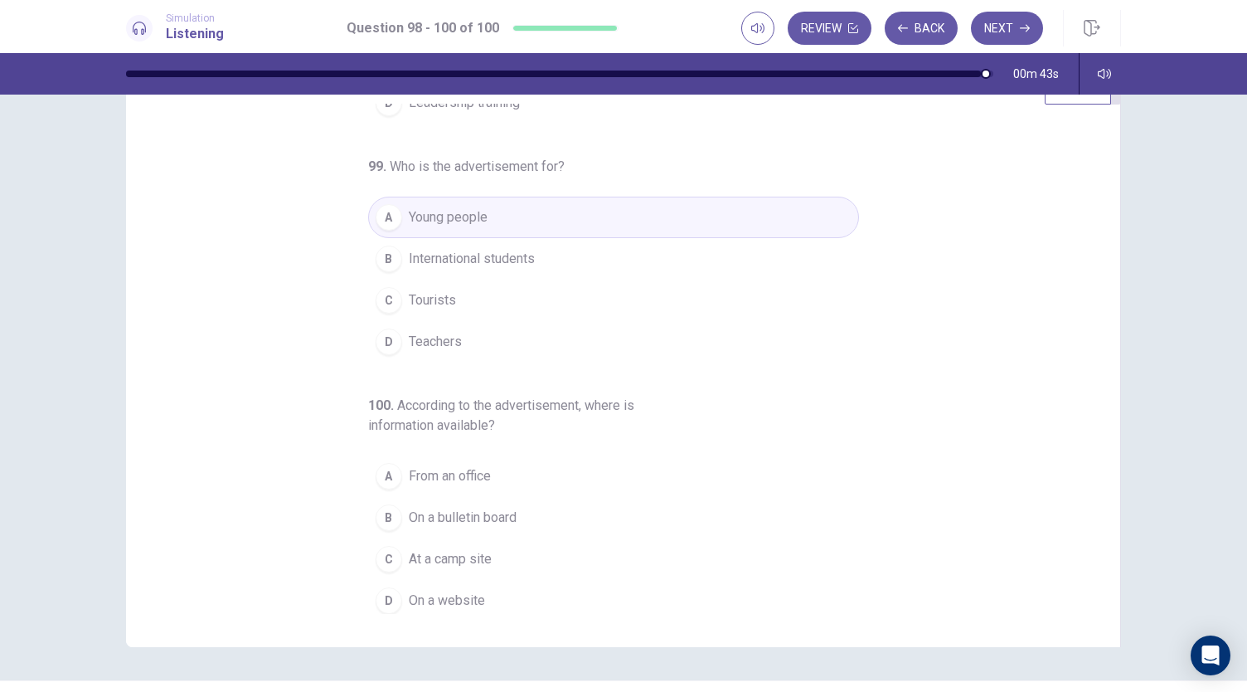
scroll to position [99, 0]
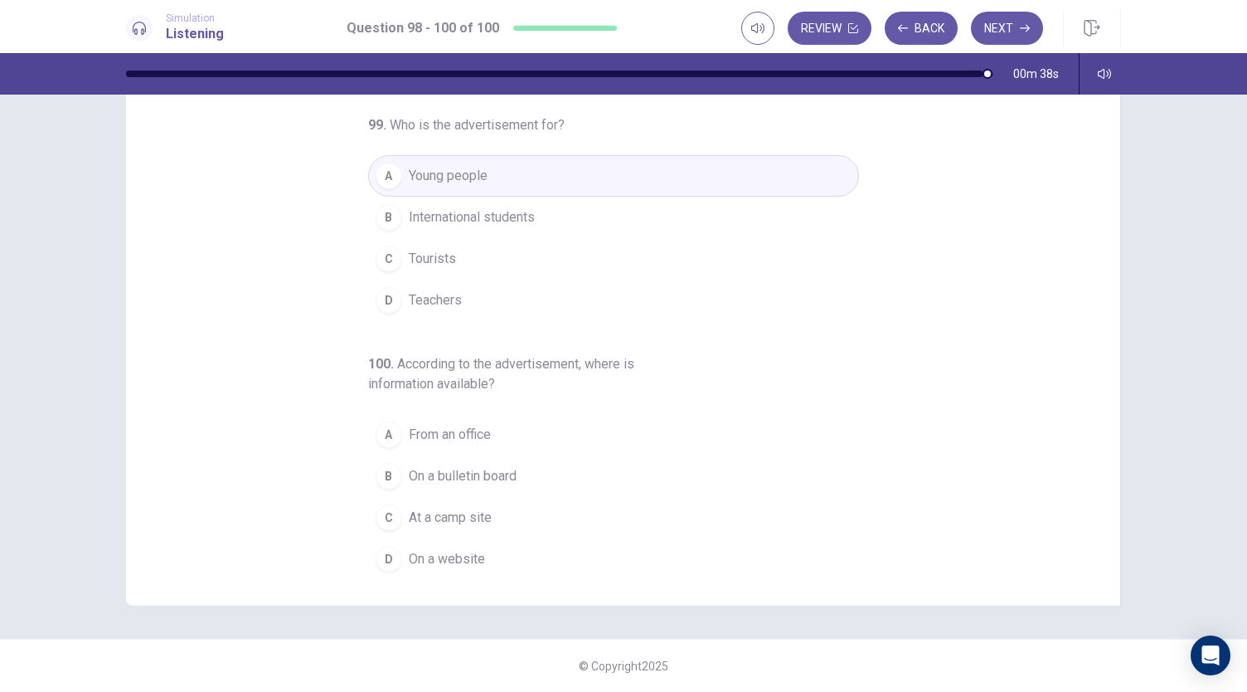
click at [448, 549] on span "On a website" at bounding box center [447, 559] width 76 height 20
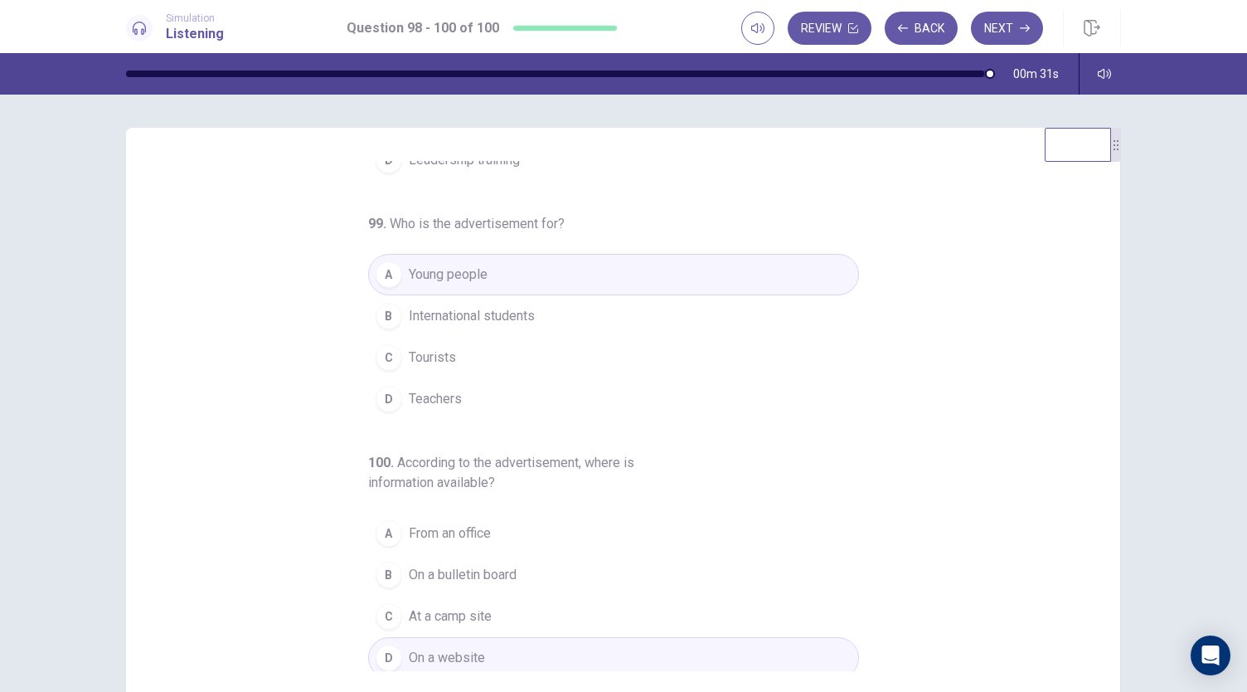
scroll to position [0, 0]
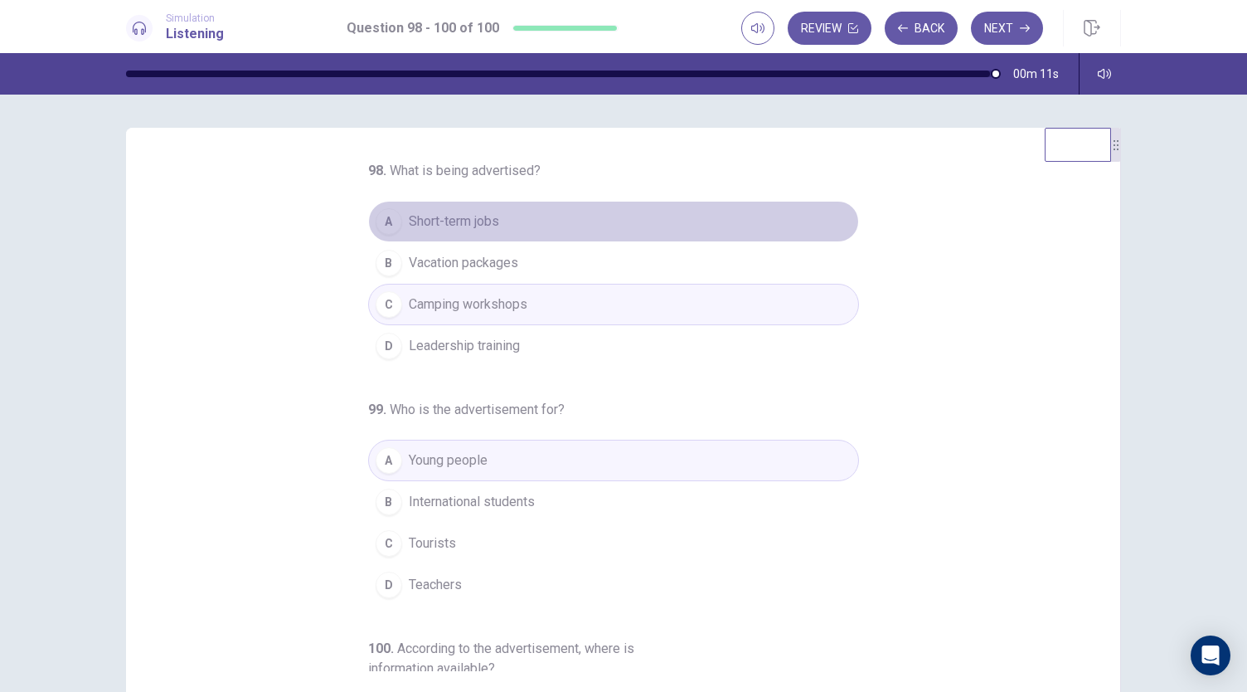
click at [546, 230] on button "A Short-term jobs" at bounding box center [613, 221] width 491 height 41
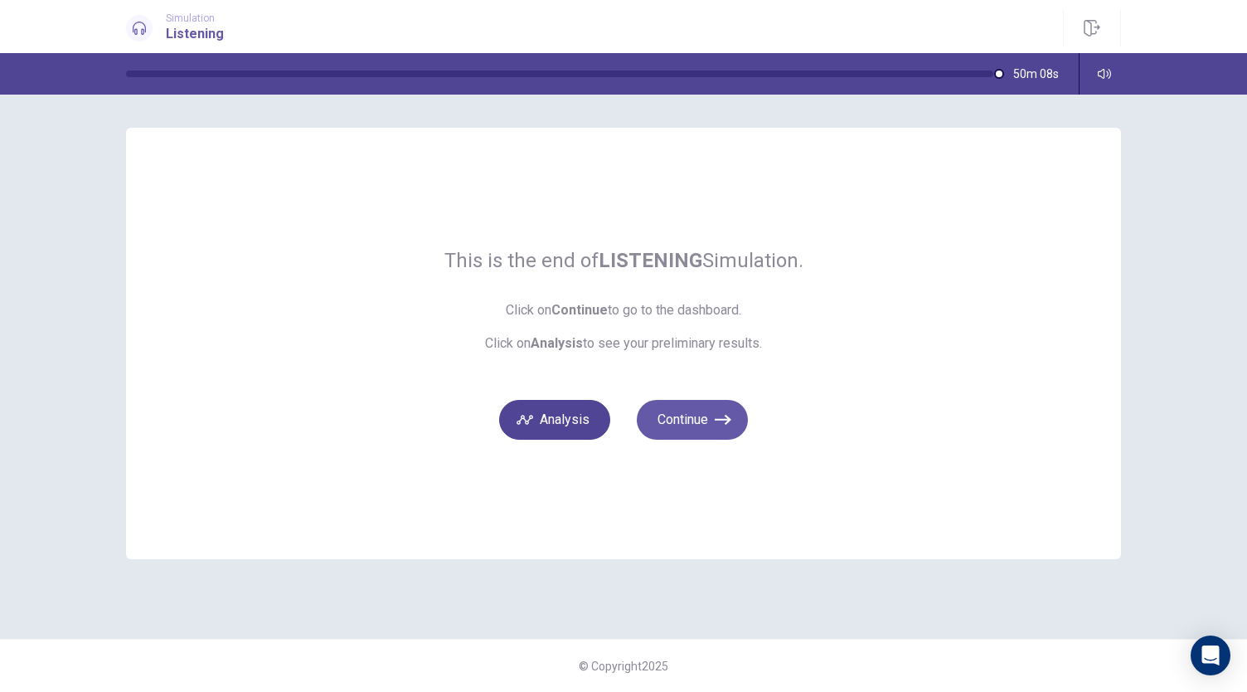
click at [554, 422] on button "Analysis" at bounding box center [554, 420] width 111 height 40
